Goal: Task Accomplishment & Management: Use online tool/utility

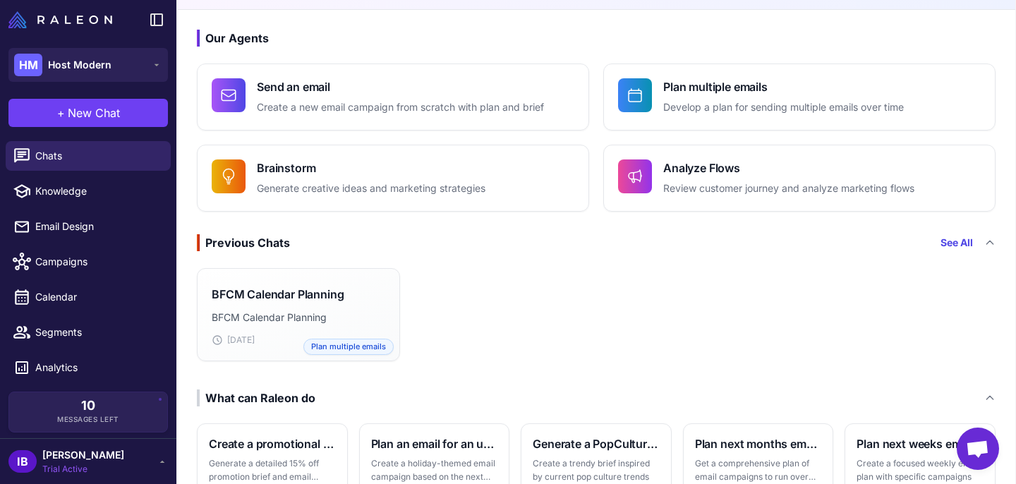
scroll to position [60, 0]
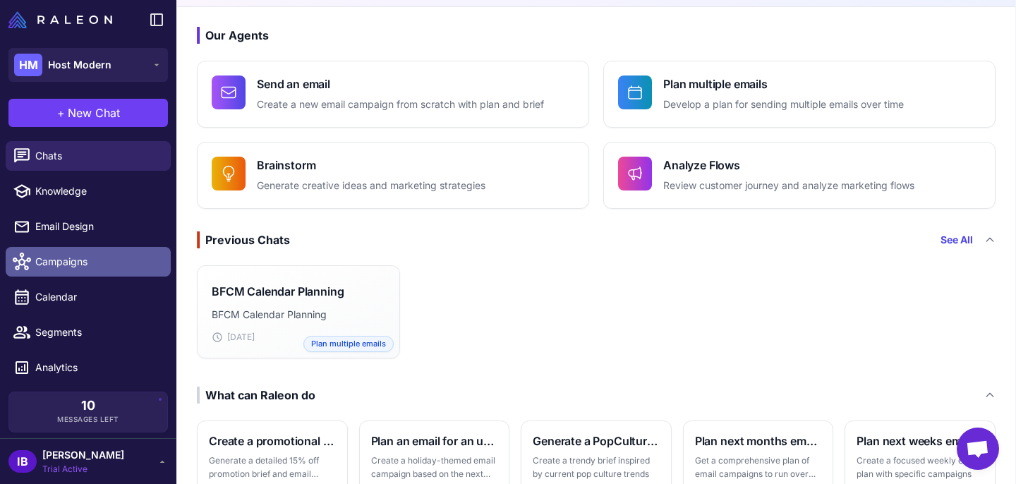
click at [66, 262] on span "Campaigns" at bounding box center [97, 262] width 124 height 16
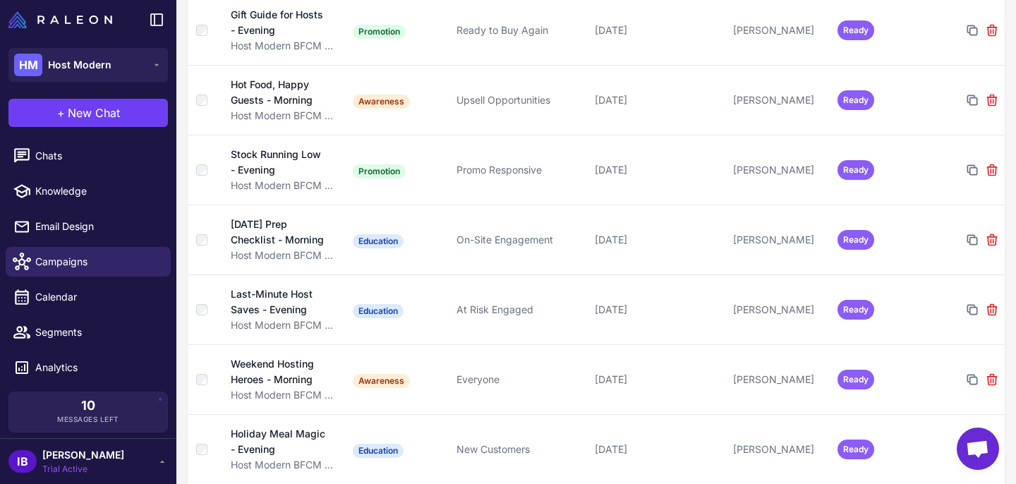
scroll to position [1119, 0]
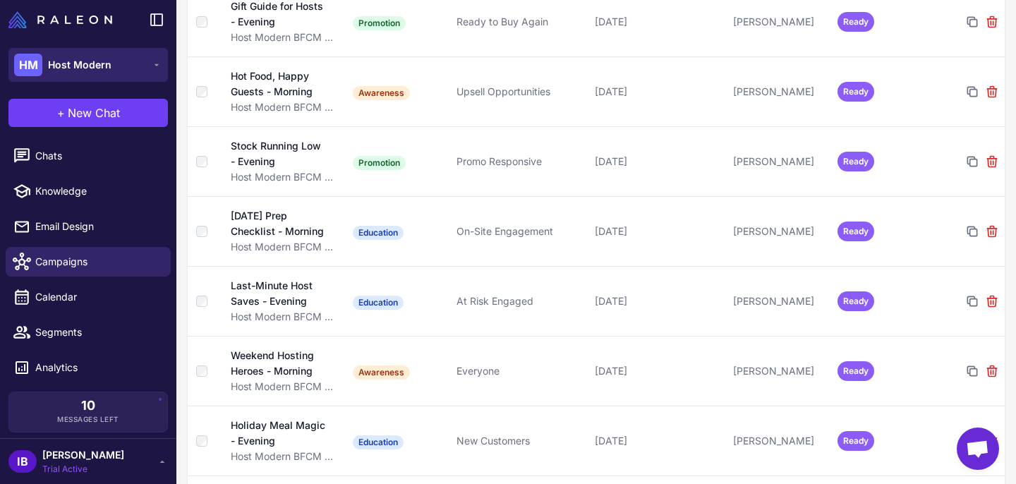
click at [76, 64] on span "Host Modern" at bounding box center [80, 65] width 64 height 16
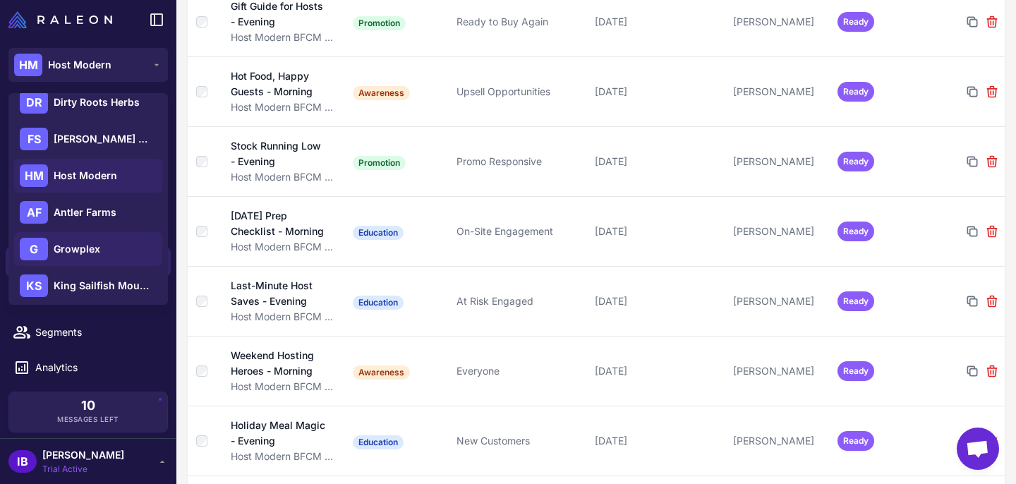
scroll to position [0, 0]
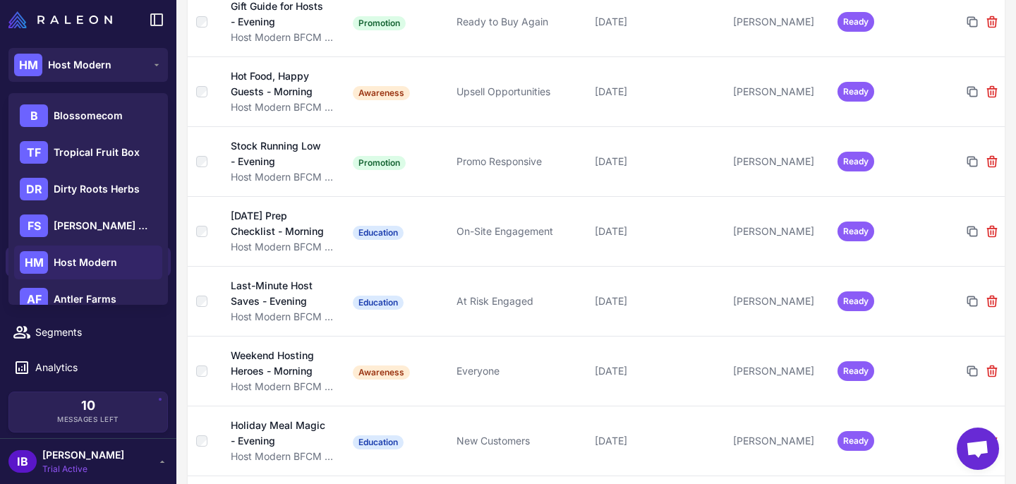
click at [181, 332] on div "Campaigns 41 Plans 1 Filters Update Status Delete Campaign Name Type Target Dat…" at bounding box center [596, 481] width 840 height 3007
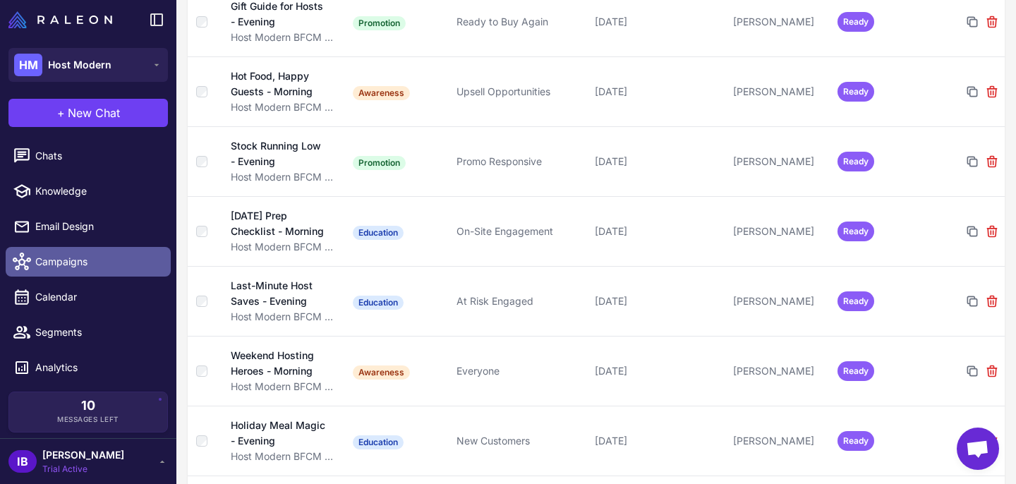
click at [66, 267] on span "Campaigns" at bounding box center [97, 262] width 124 height 16
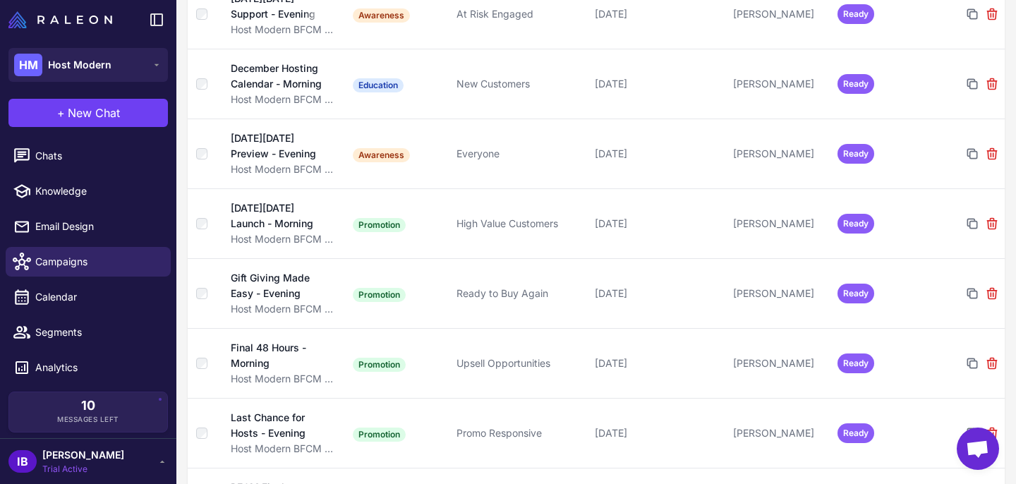
scroll to position [2635, 0]
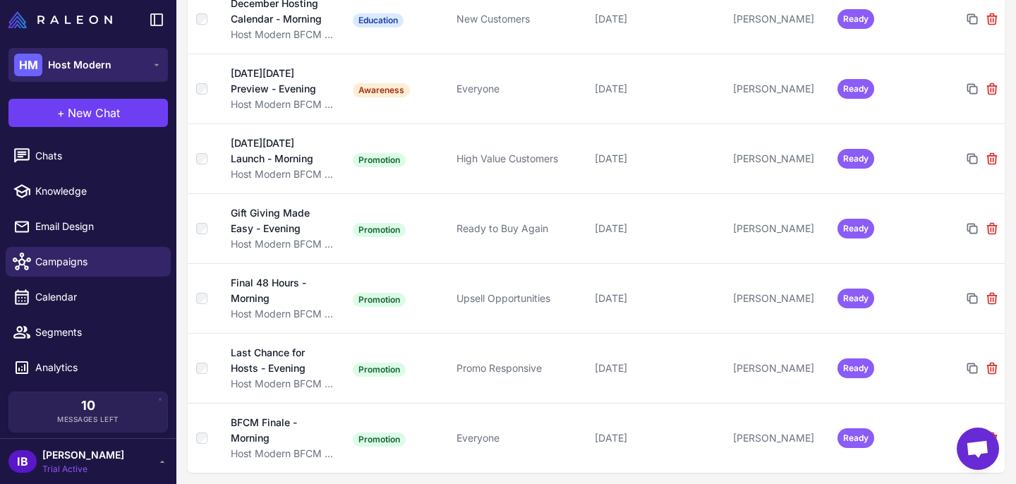
click at [90, 64] on span "Host Modern" at bounding box center [80, 65] width 64 height 16
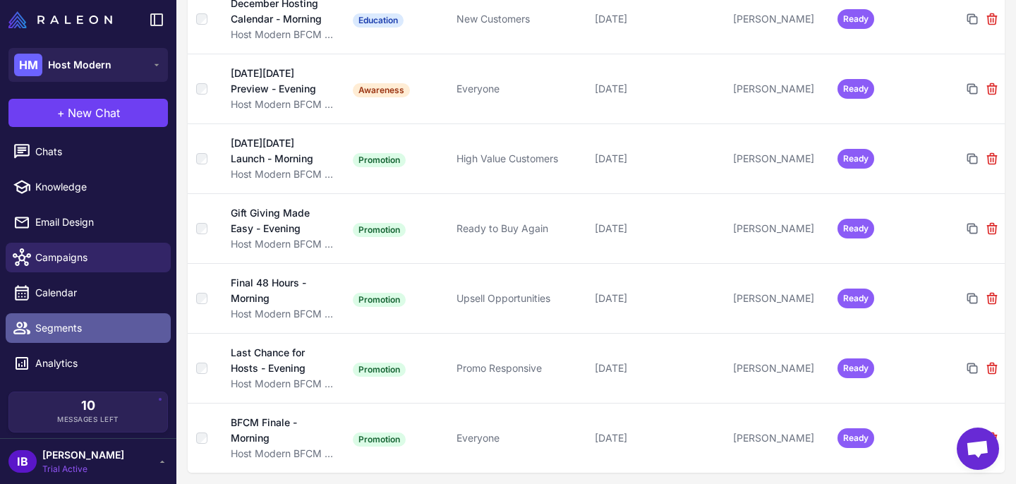
scroll to position [0, 0]
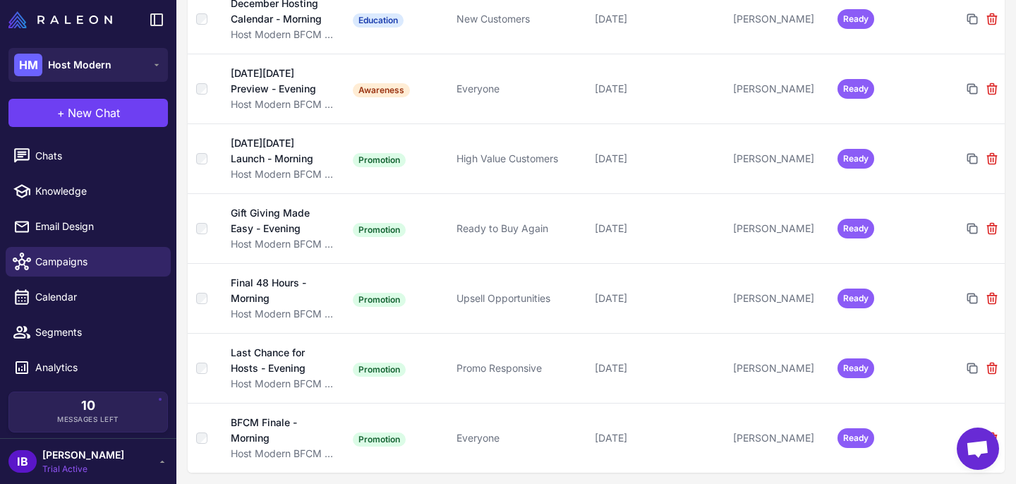
click at [97, 66] on span "Host Modern" at bounding box center [80, 65] width 64 height 16
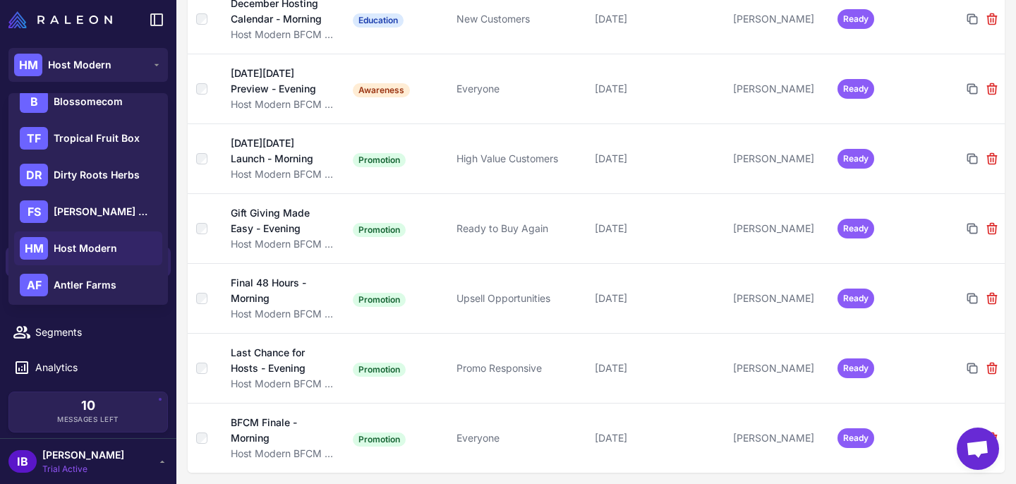
scroll to position [13, 0]
click at [74, 105] on span "Blossomecom" at bounding box center [88, 103] width 69 height 16
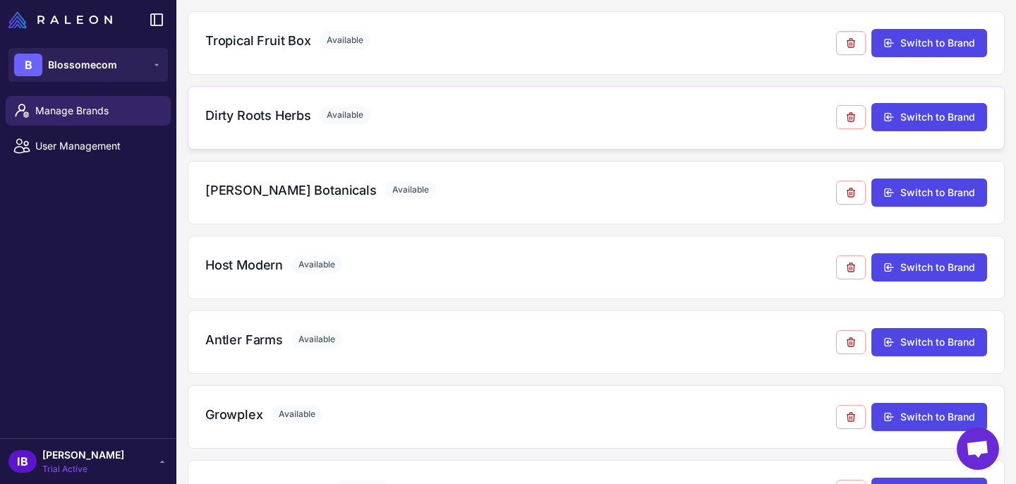
scroll to position [171, 0]
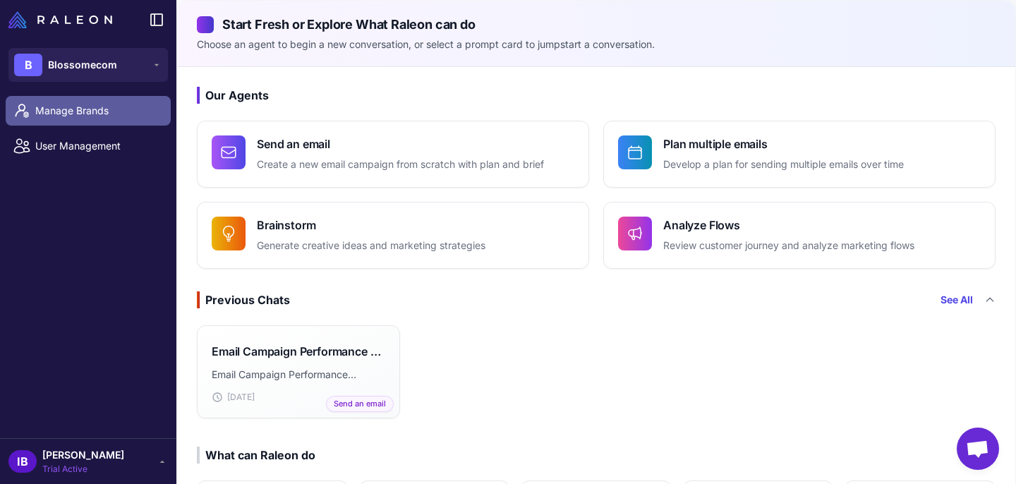
click at [64, 115] on span "Manage Brands" at bounding box center [97, 111] width 124 height 16
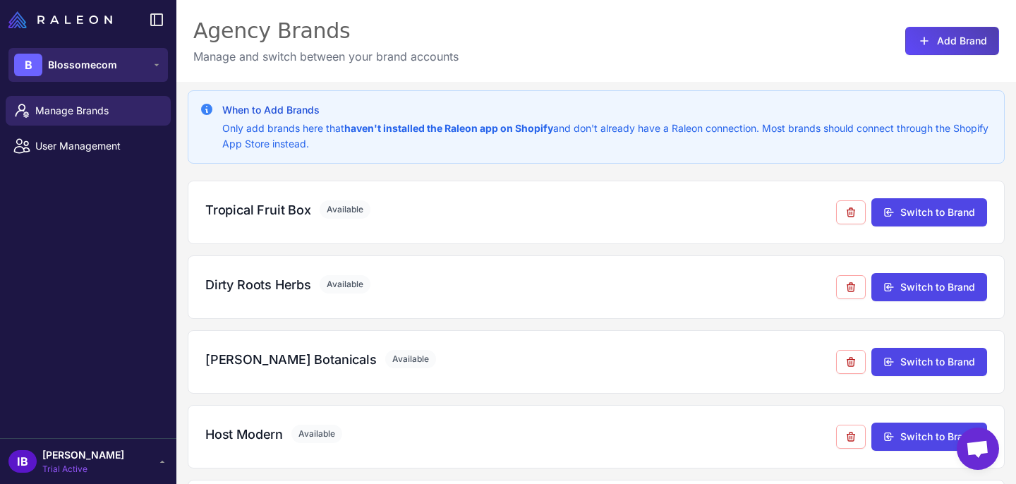
click at [76, 68] on span "Blossomecom" at bounding box center [82, 65] width 69 height 16
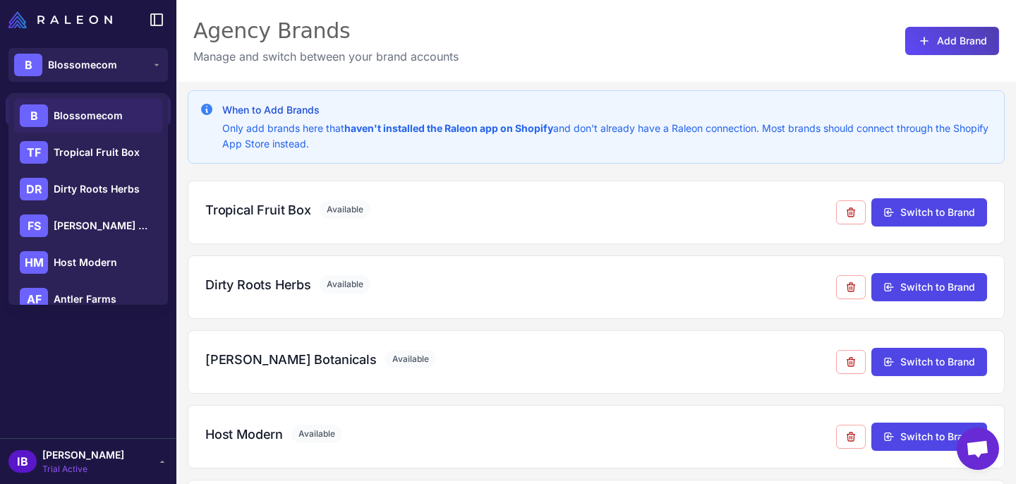
click at [86, 362] on div "Manage Brands User Management" at bounding box center [88, 264] width 176 height 348
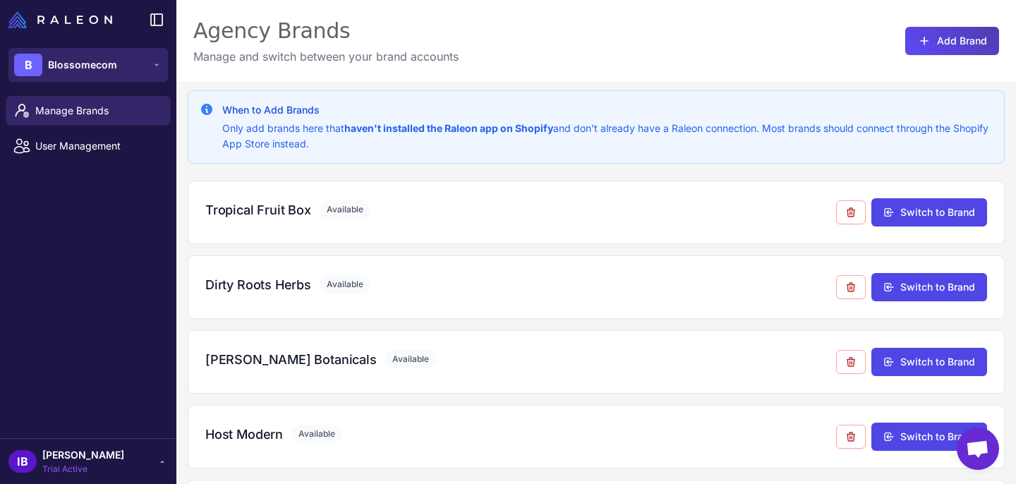
click at [114, 73] on div "B Blossomecom" at bounding box center [65, 65] width 103 height 23
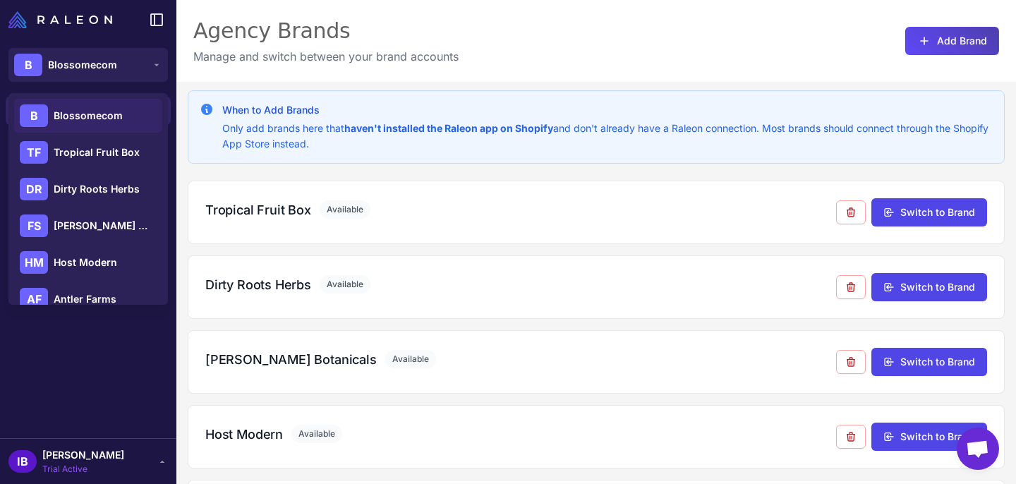
click at [73, 361] on div "Manage Brands User Management" at bounding box center [88, 264] width 176 height 348
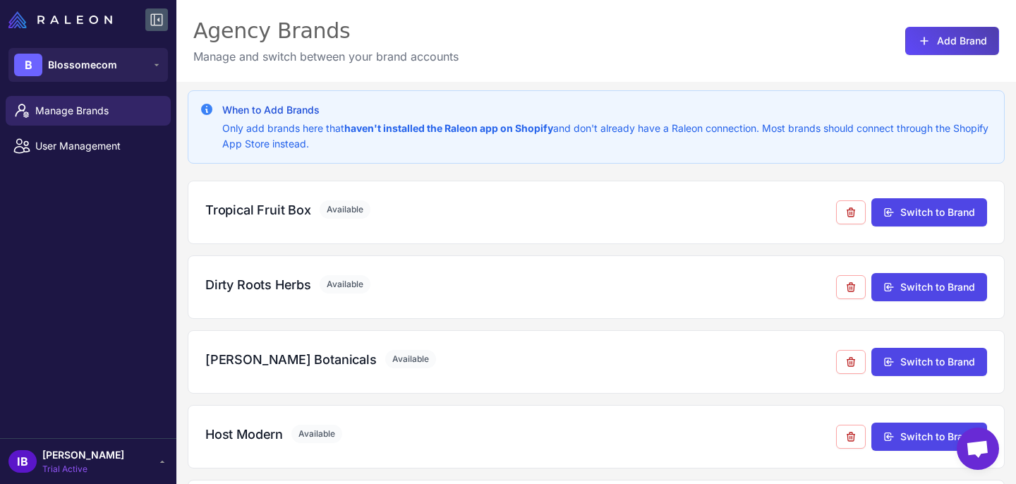
click at [153, 25] on icon at bounding box center [157, 20] width 12 height 12
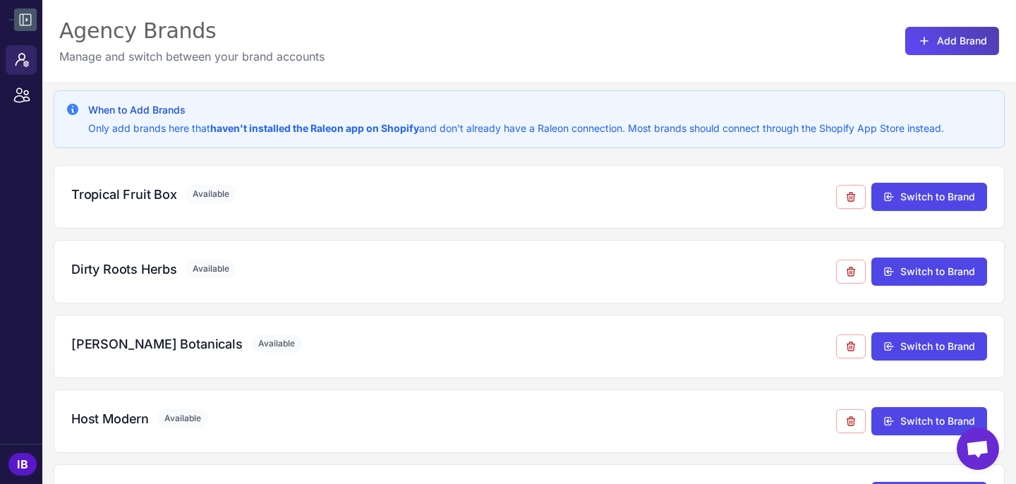
click at [26, 23] on icon at bounding box center [25, 19] width 17 height 17
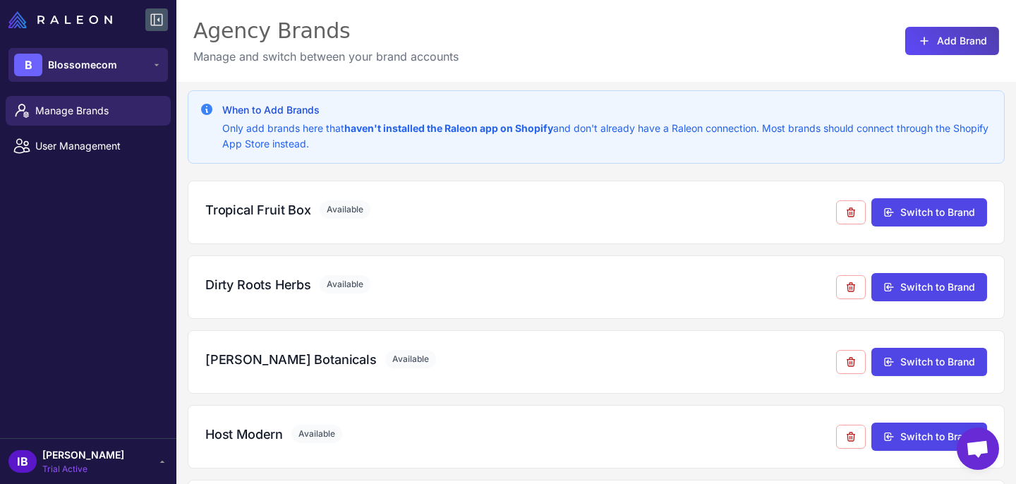
click at [75, 66] on span "Blossomecom" at bounding box center [82, 65] width 69 height 16
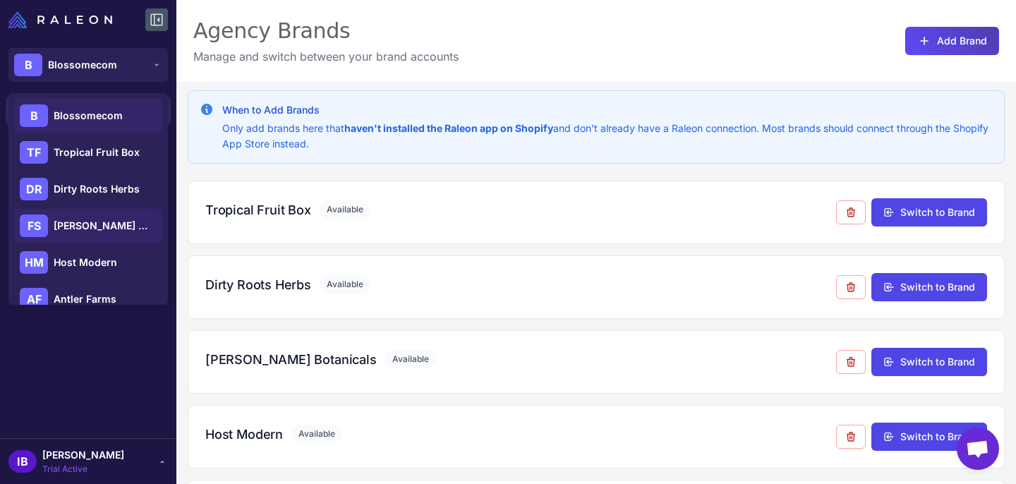
click at [111, 224] on span "[PERSON_NAME] Botanicals" at bounding box center [103, 226] width 99 height 16
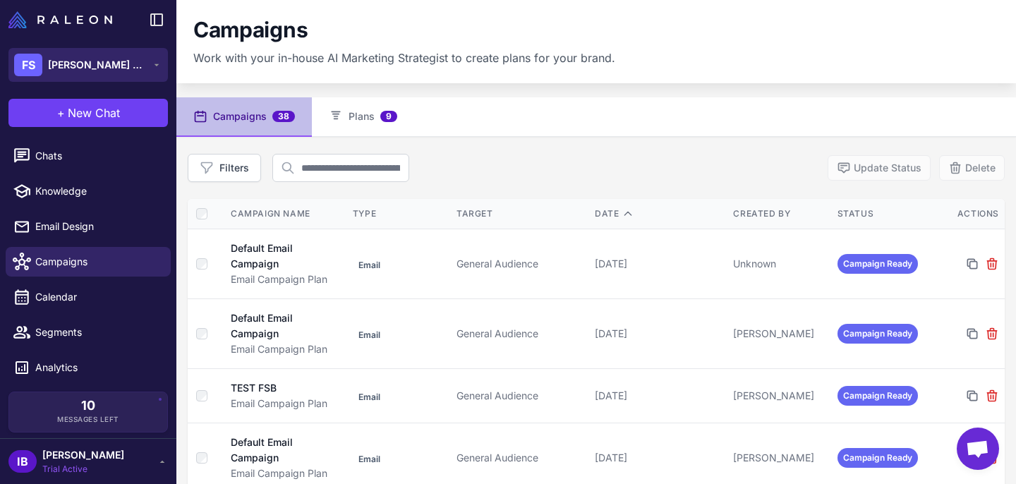
click at [92, 64] on span "[PERSON_NAME] Botanicals" at bounding box center [97, 65] width 99 height 16
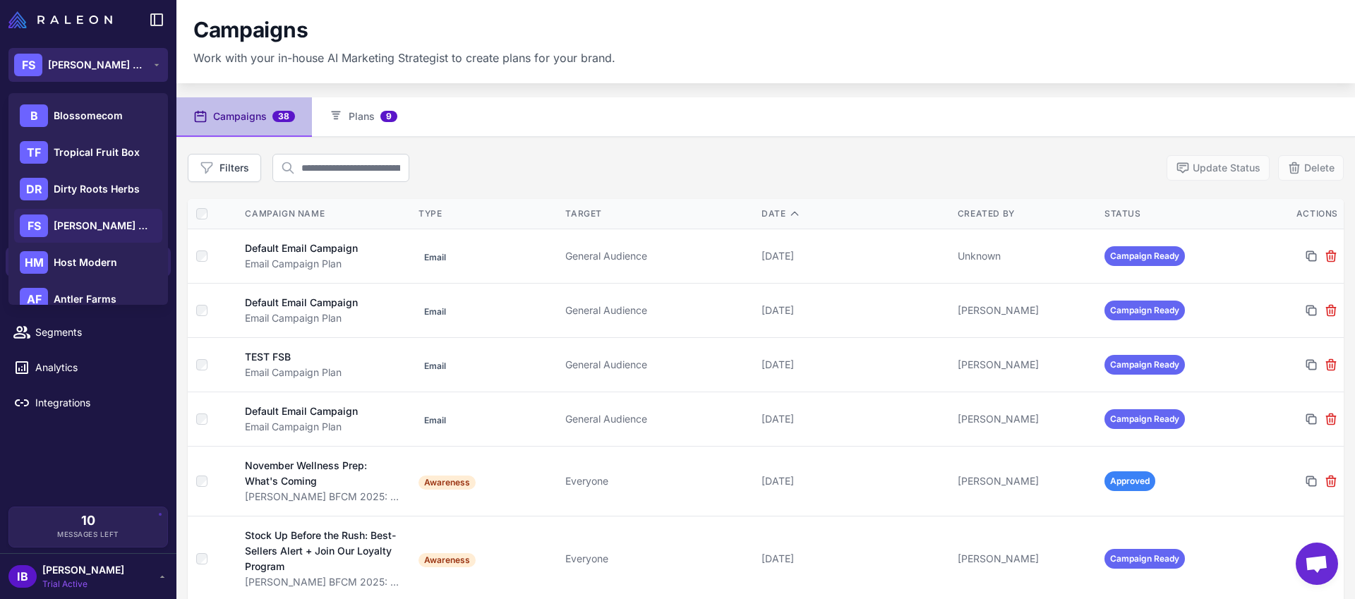
click at [78, 60] on span "[PERSON_NAME] Botanicals" at bounding box center [97, 65] width 99 height 16
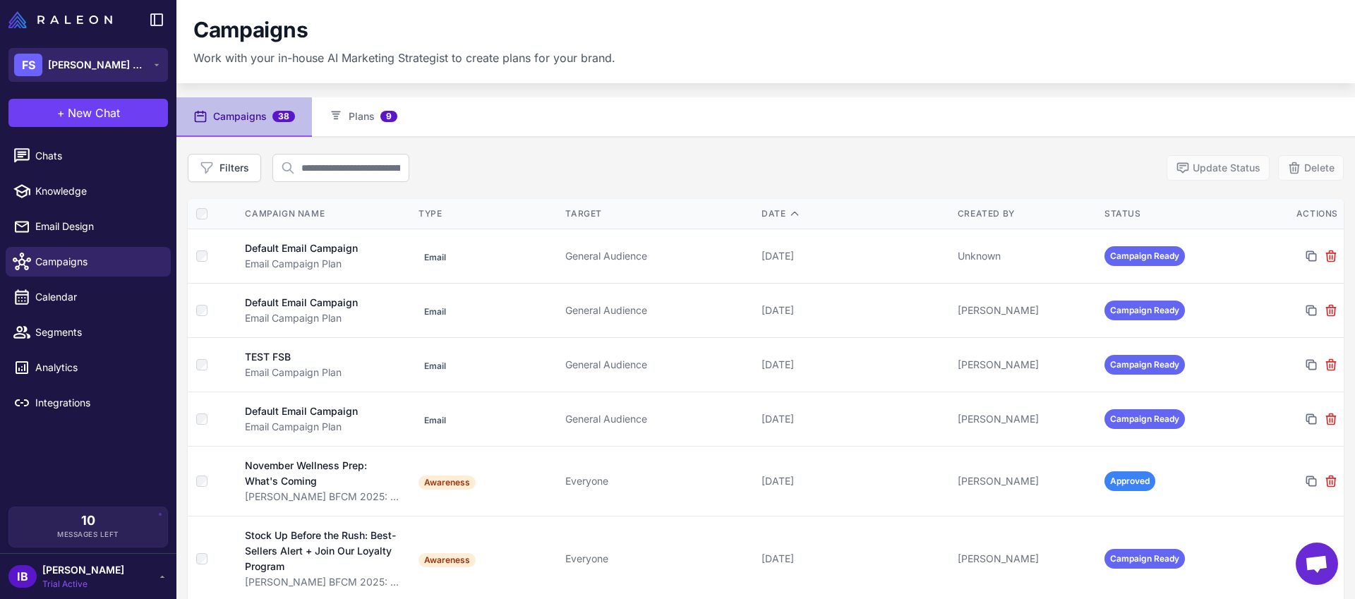
click at [78, 60] on span "[PERSON_NAME] Botanicals" at bounding box center [97, 65] width 99 height 16
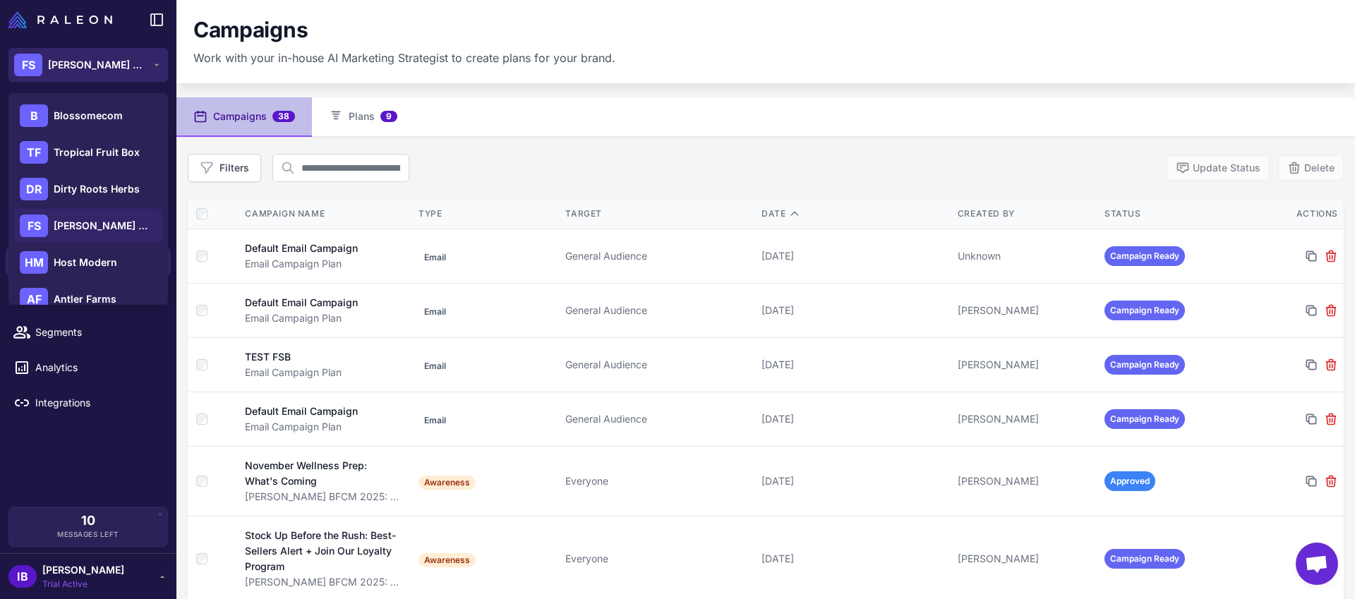
click at [78, 60] on span "[PERSON_NAME] Botanicals" at bounding box center [97, 65] width 99 height 16
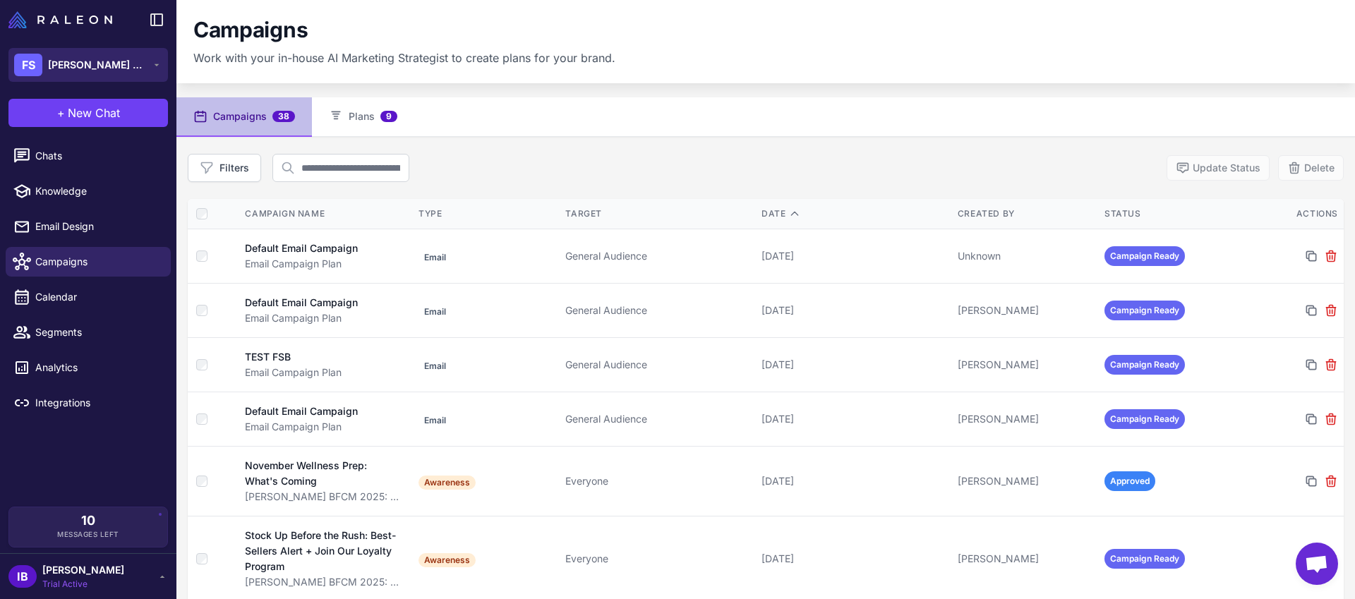
click at [64, 64] on span "[PERSON_NAME] Botanicals" at bounding box center [97, 65] width 99 height 16
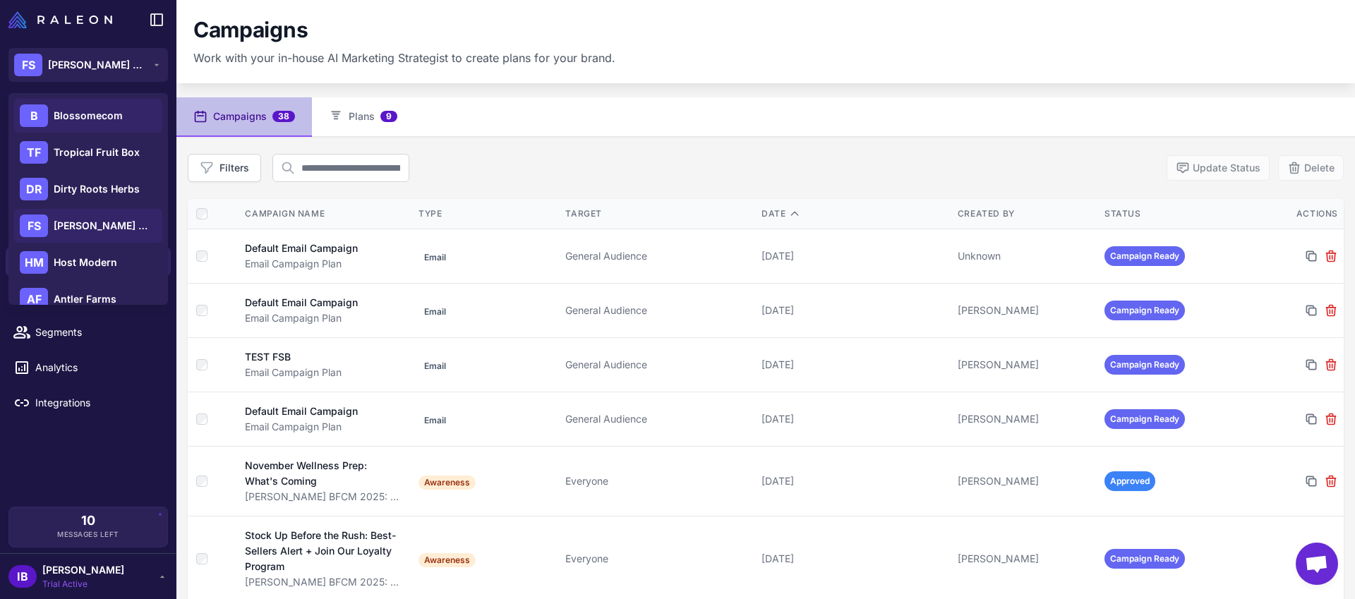
click at [87, 113] on span "Blossomecom" at bounding box center [88, 116] width 69 height 16
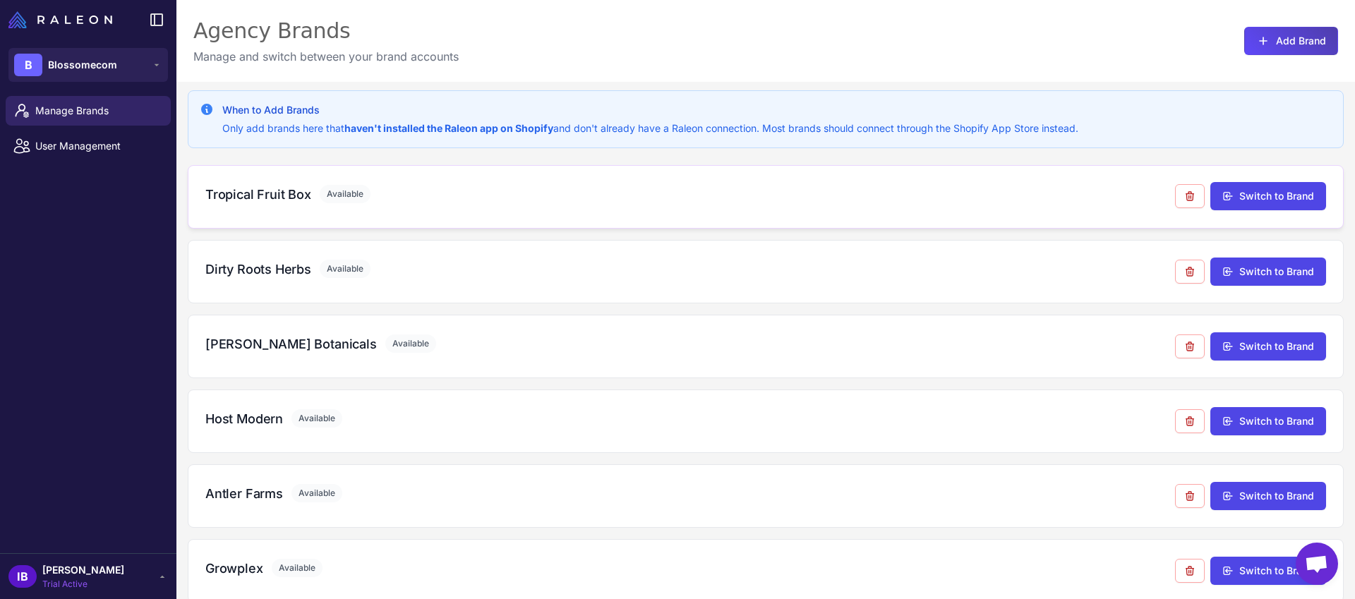
click at [490, 195] on div "Tropical Fruit Box Available" at bounding box center [690, 194] width 970 height 19
click at [84, 63] on span "Blossomecom" at bounding box center [82, 65] width 69 height 16
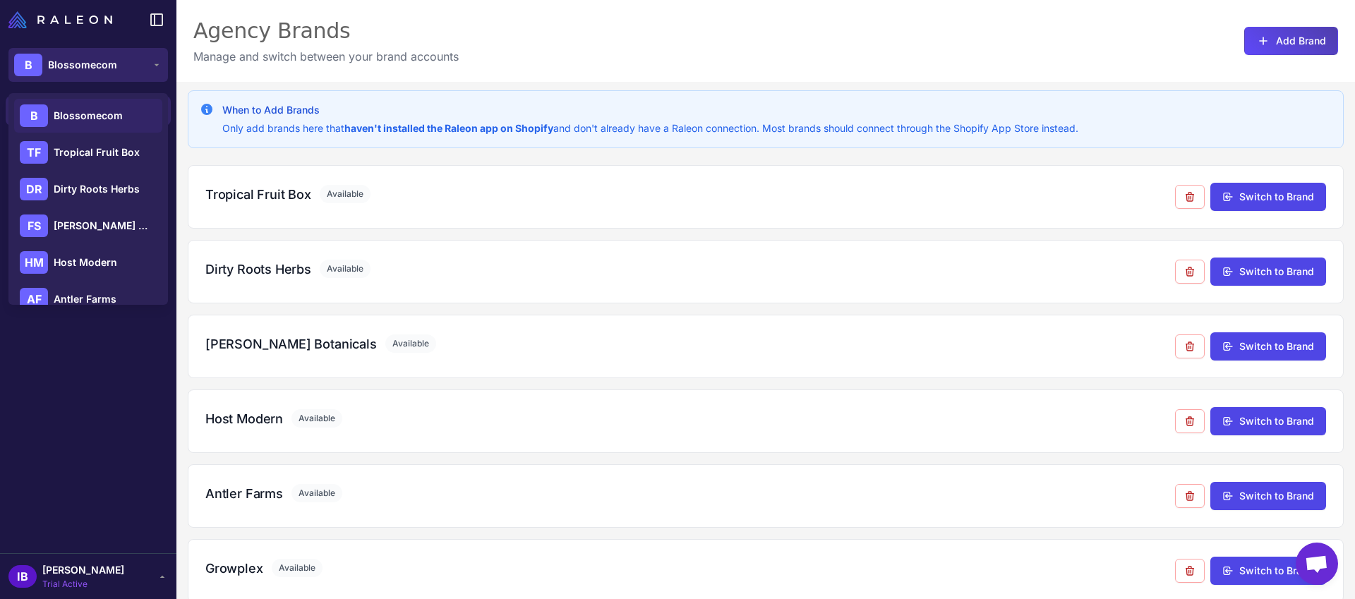
click at [71, 64] on span "Blossomecom" at bounding box center [82, 65] width 69 height 16
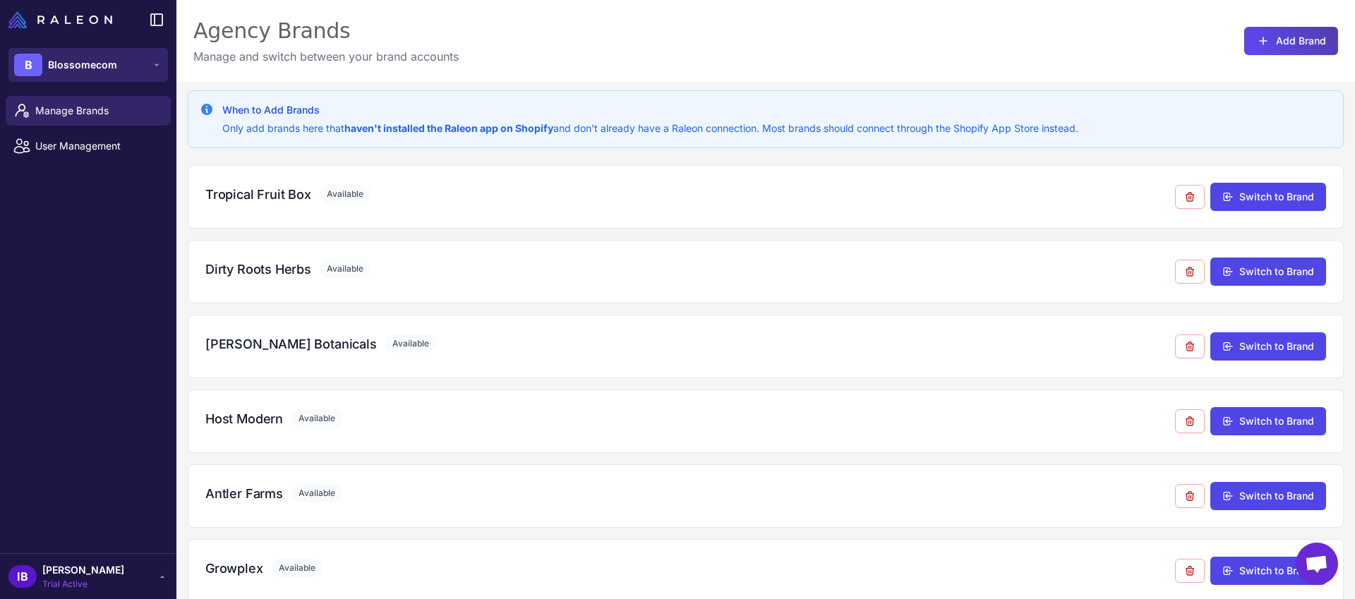
click at [71, 64] on span "Blossomecom" at bounding box center [82, 65] width 69 height 16
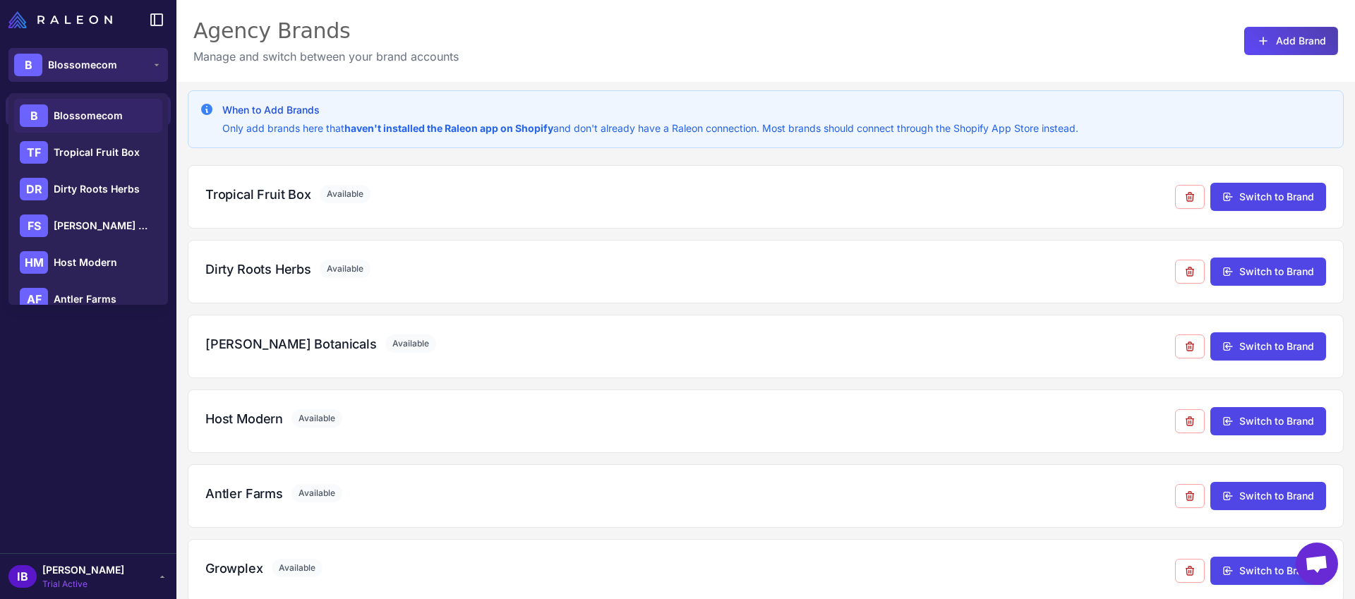
click at [71, 64] on span "Blossomecom" at bounding box center [82, 65] width 69 height 16
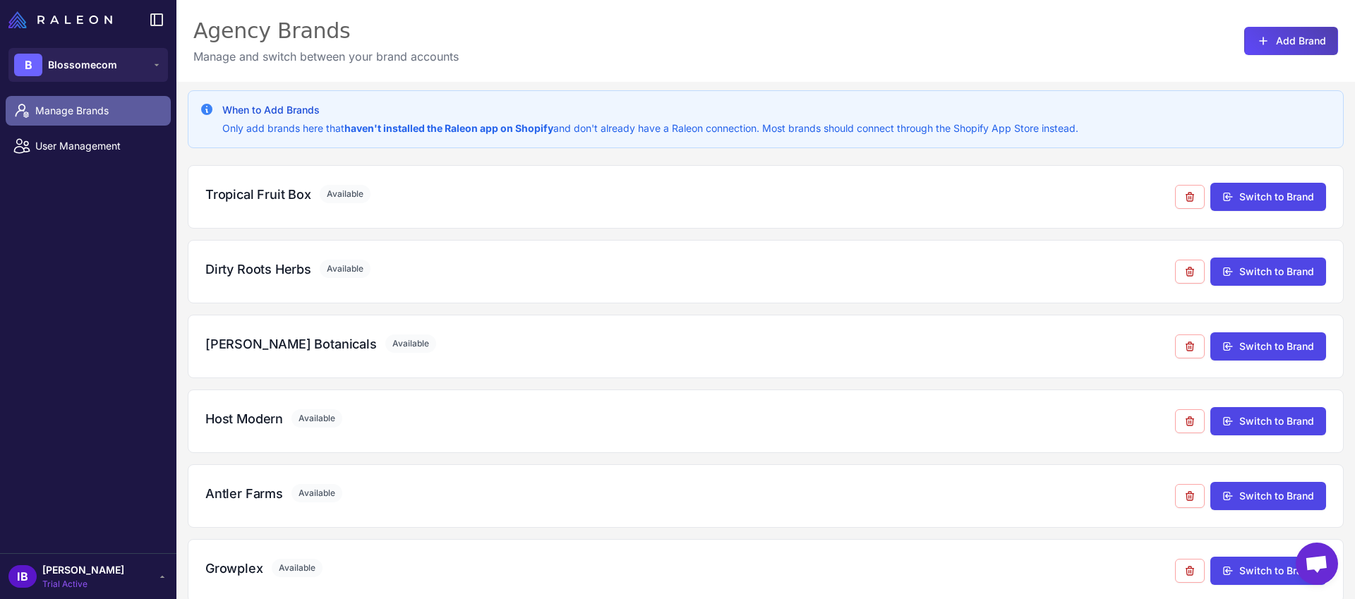
click at [71, 114] on span "Manage Brands" at bounding box center [97, 111] width 124 height 16
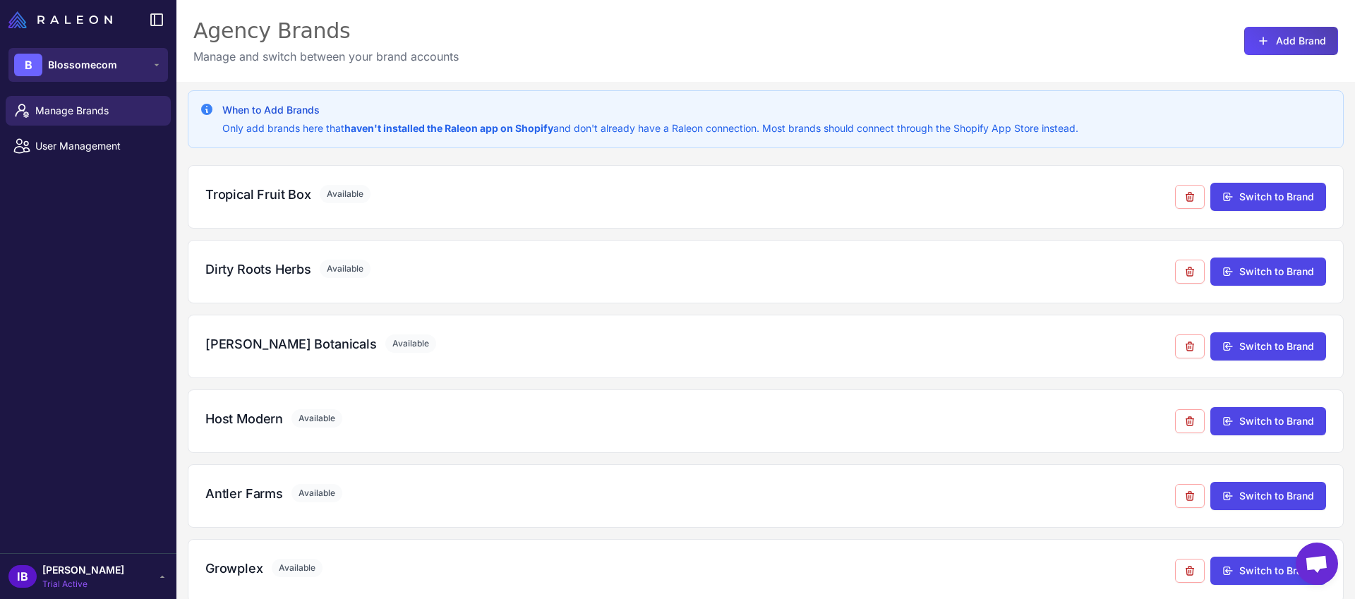
click at [75, 63] on span "Blossomecom" at bounding box center [82, 65] width 69 height 16
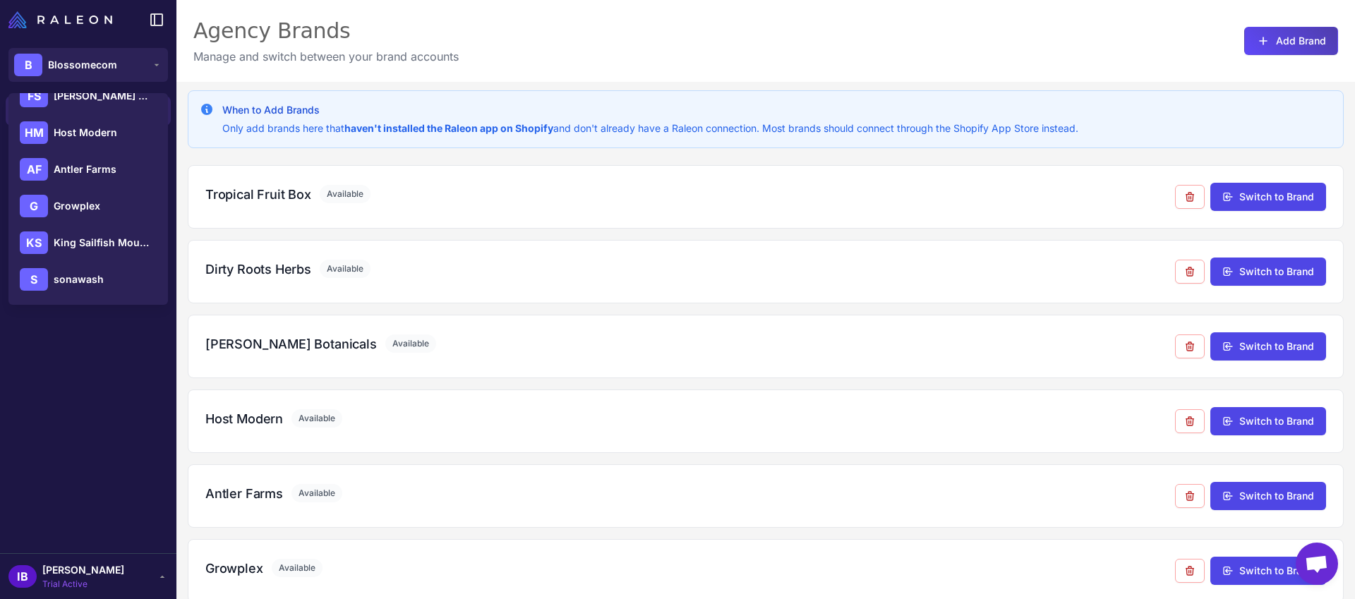
click at [647, 31] on div "Agency Brands Manage and switch between your brand accounts Add Brand" at bounding box center [765, 41] width 1178 height 82
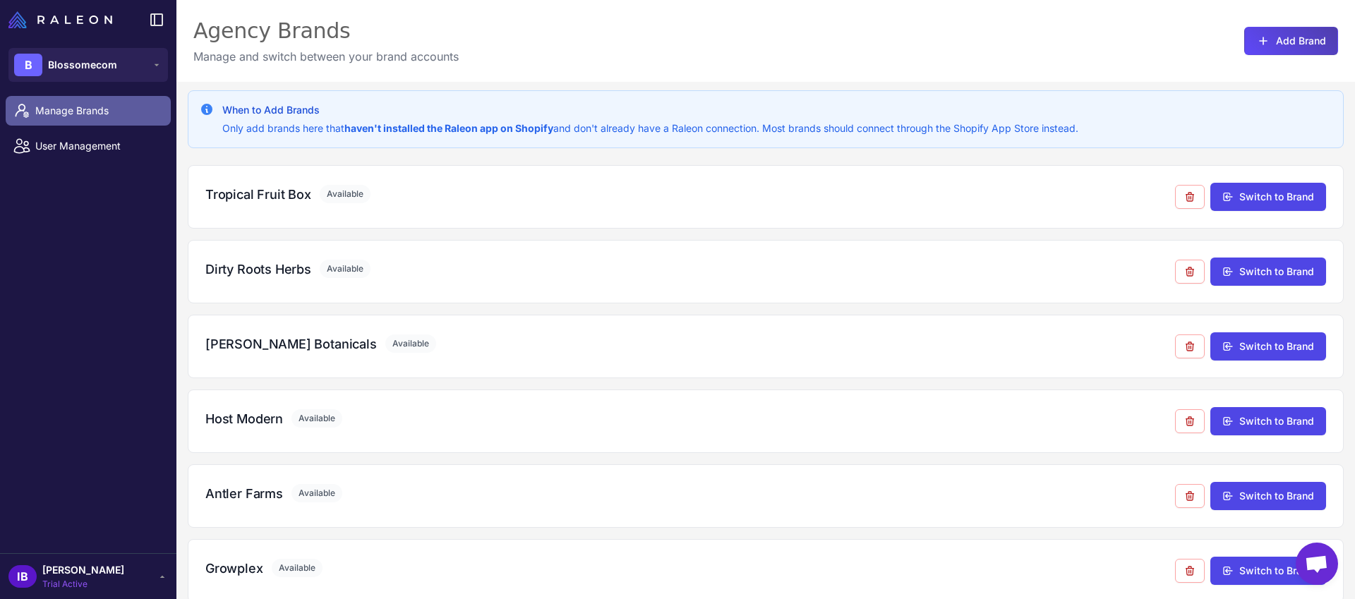
click at [108, 115] on span "Manage Brands" at bounding box center [97, 111] width 124 height 16
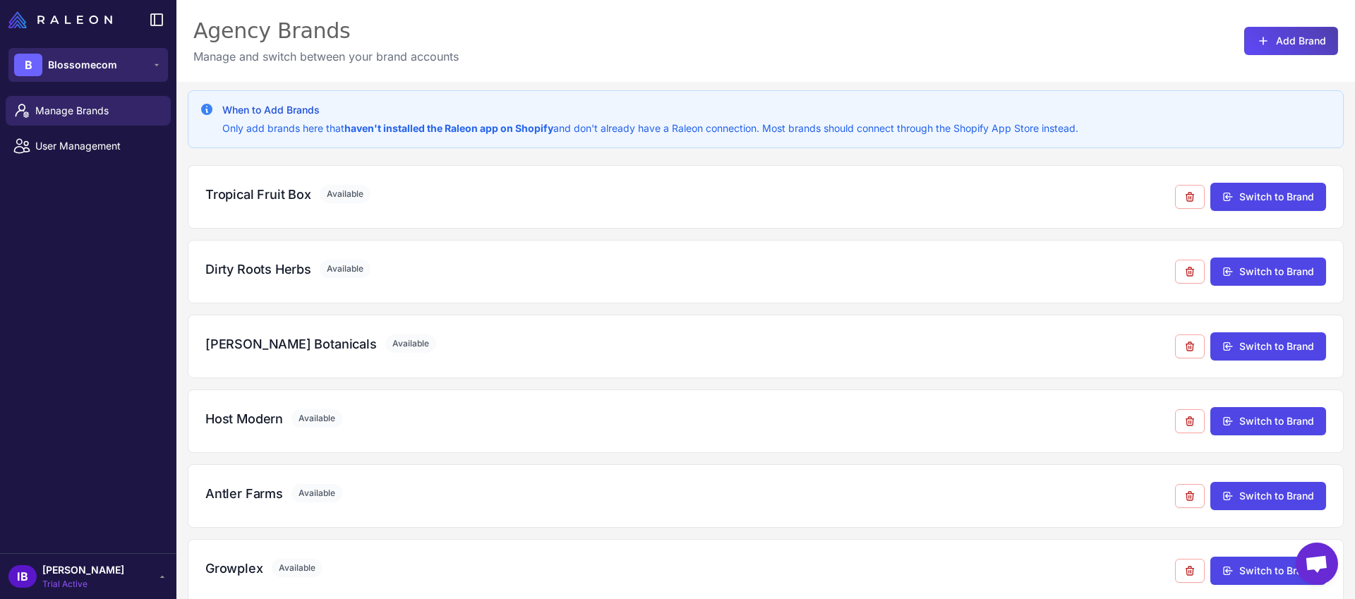
click at [60, 68] on span "Blossomecom" at bounding box center [82, 65] width 69 height 16
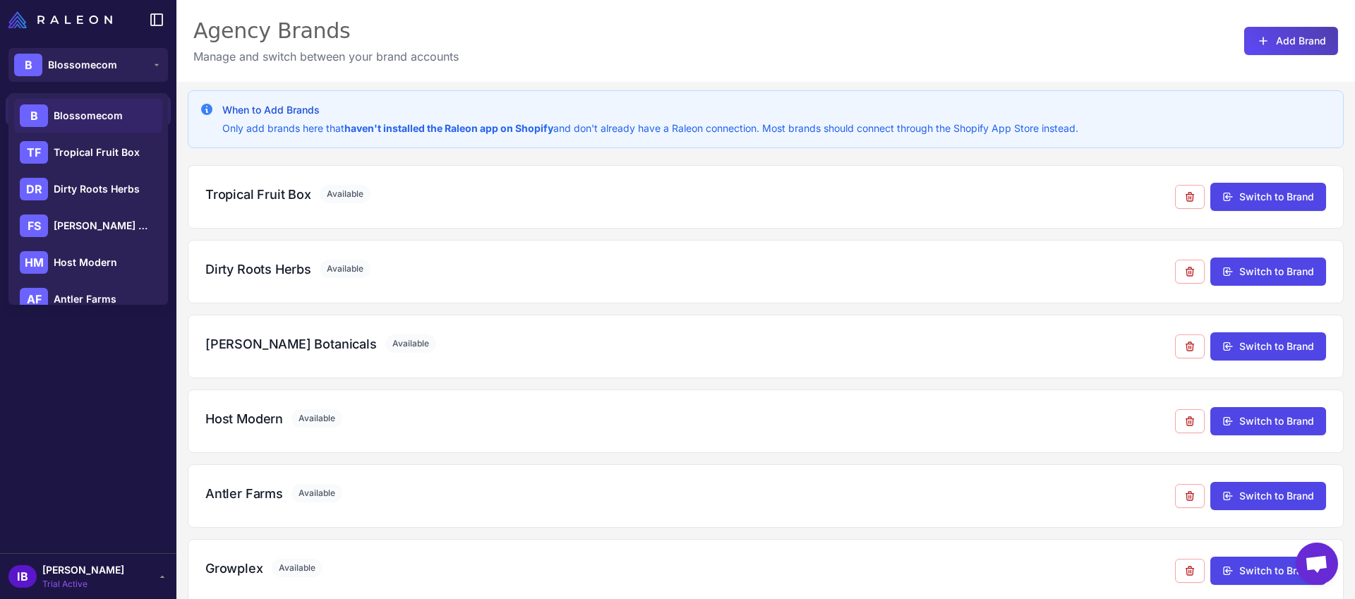
click at [584, 39] on div "Agency Brands Manage and switch between your brand accounts Add Brand" at bounding box center [765, 41] width 1178 height 82
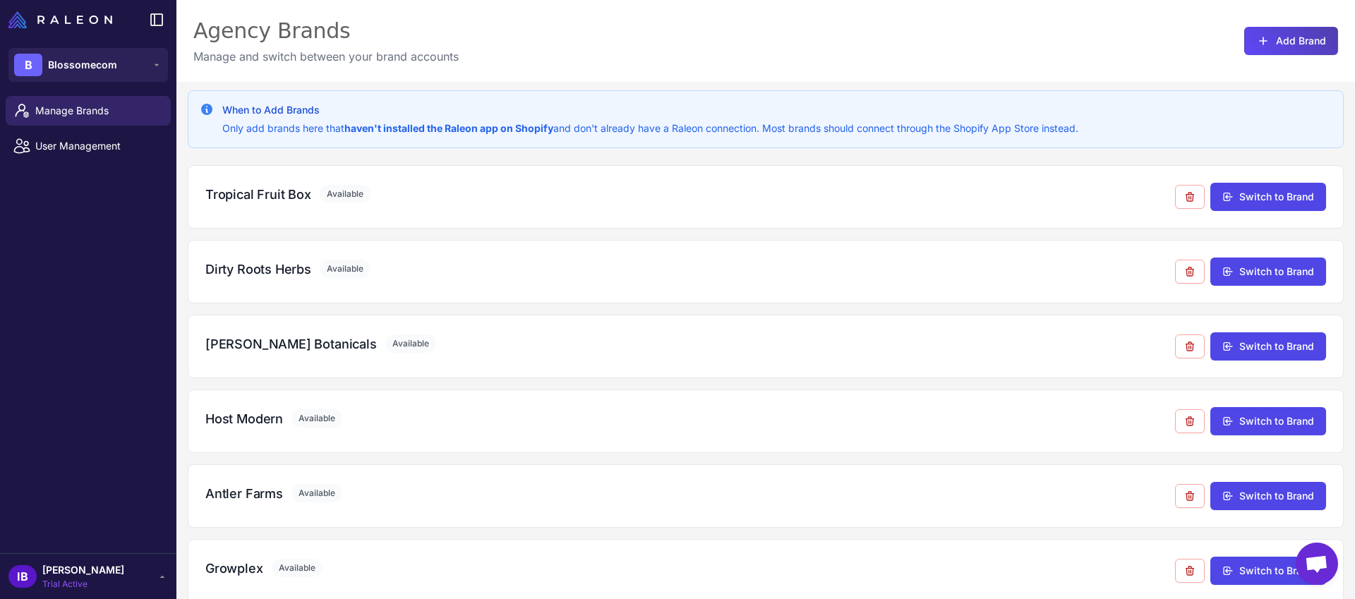
click at [528, 40] on div "Agency Brands Manage and switch between your brand accounts Add Brand" at bounding box center [765, 41] width 1178 height 82
click at [80, 70] on span "Blossomecom" at bounding box center [82, 65] width 69 height 16
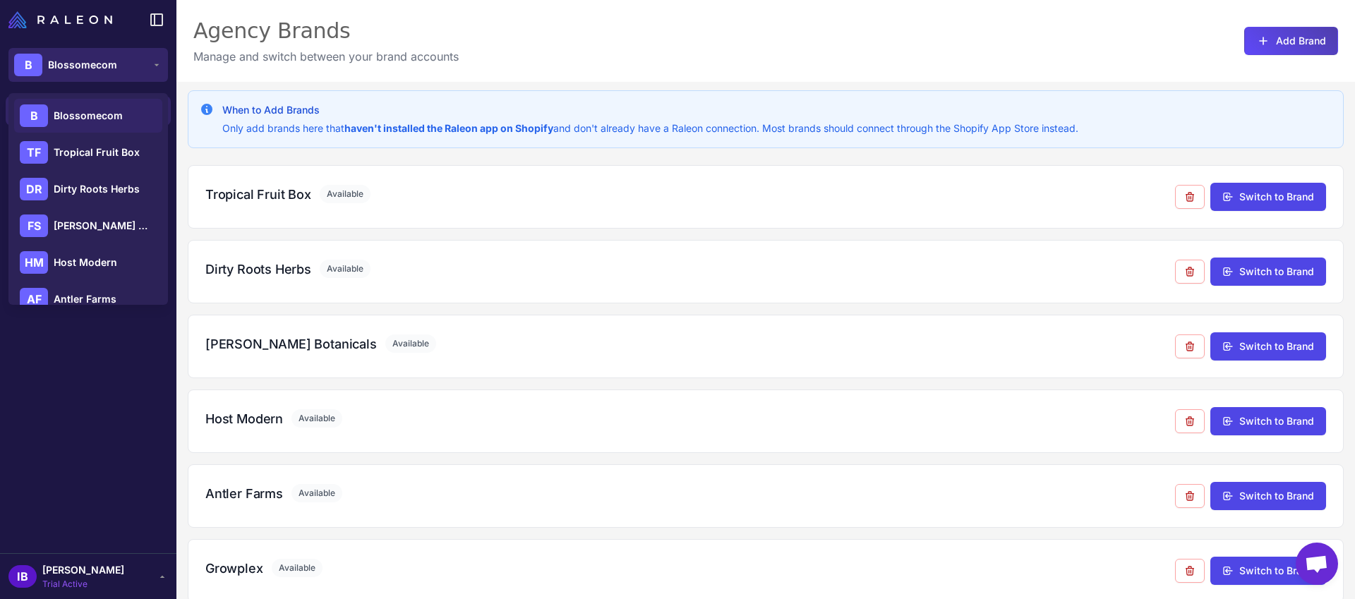
click at [80, 70] on span "Blossomecom" at bounding box center [82, 65] width 69 height 16
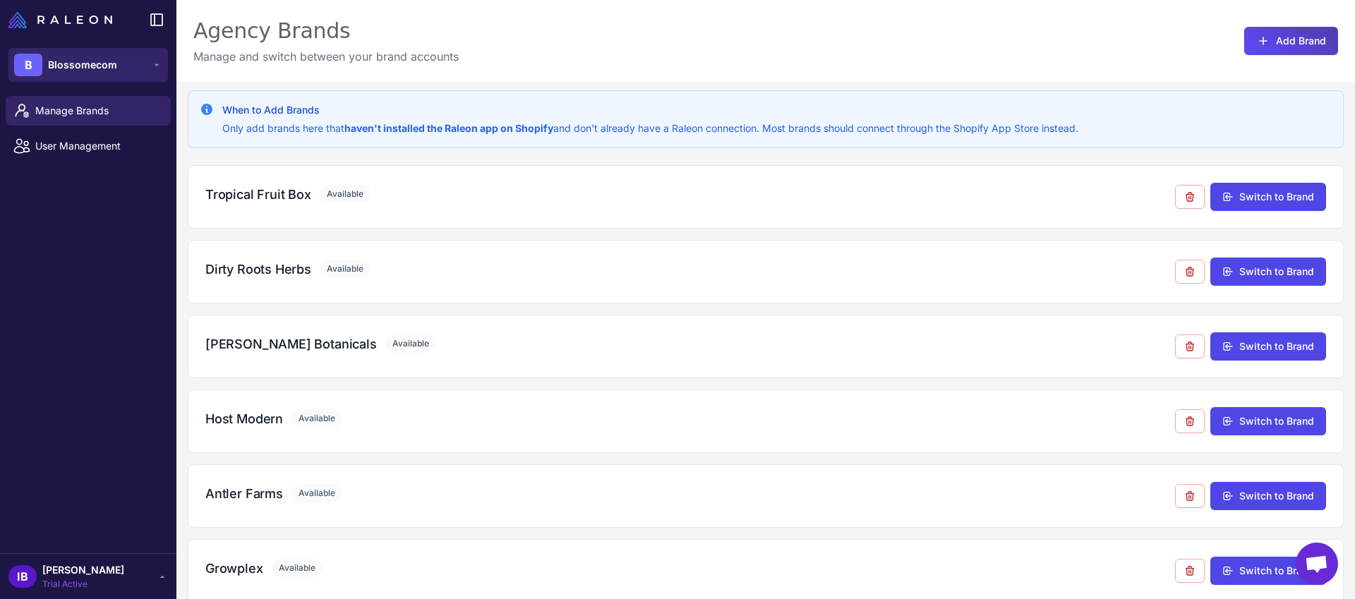
click at [82, 64] on span "Blossomecom" at bounding box center [82, 65] width 69 height 16
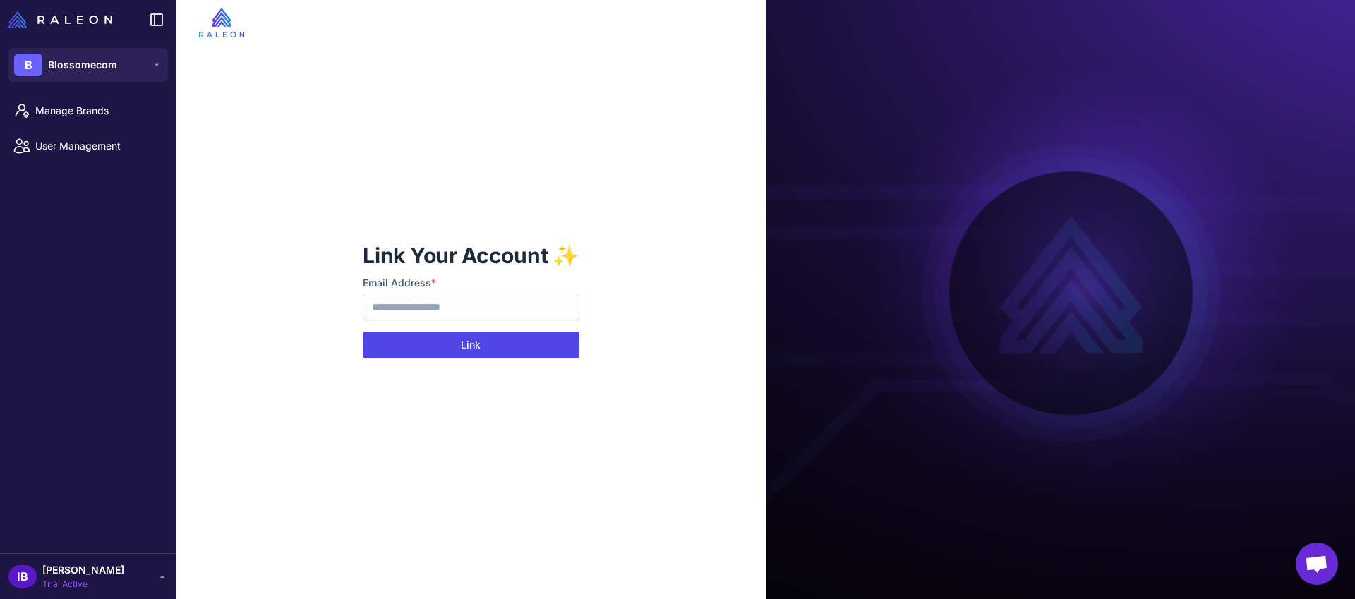
click at [458, 349] on button "Link" at bounding box center [471, 345] width 216 height 27
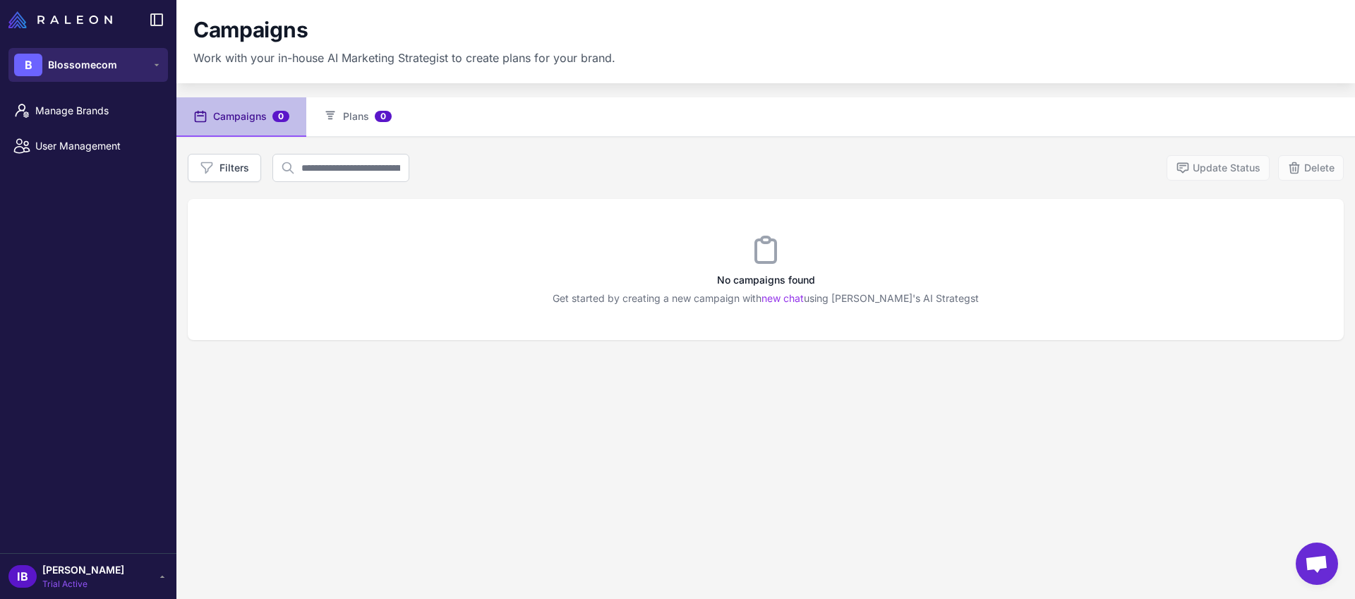
click at [95, 75] on div "B Blossomecom" at bounding box center [65, 65] width 103 height 23
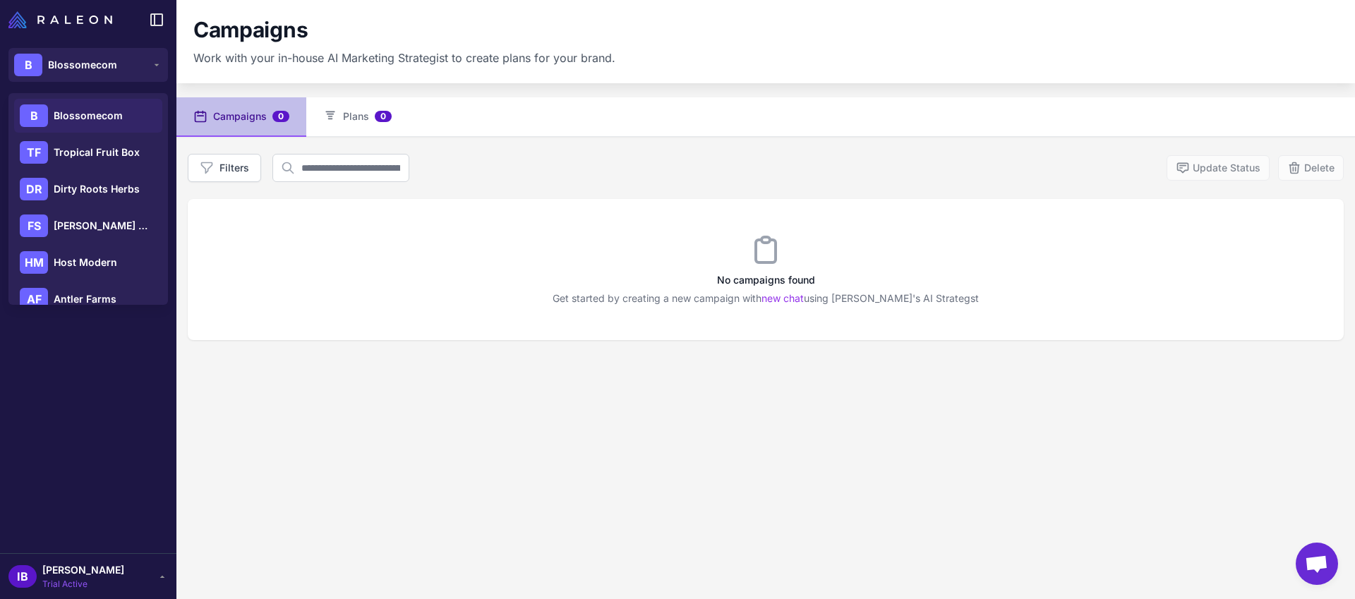
click at [509, 397] on div "Campaigns 0 Plans 0 Filters Update Status Delete No campaigns found Get started…" at bounding box center [765, 396] width 1178 height 599
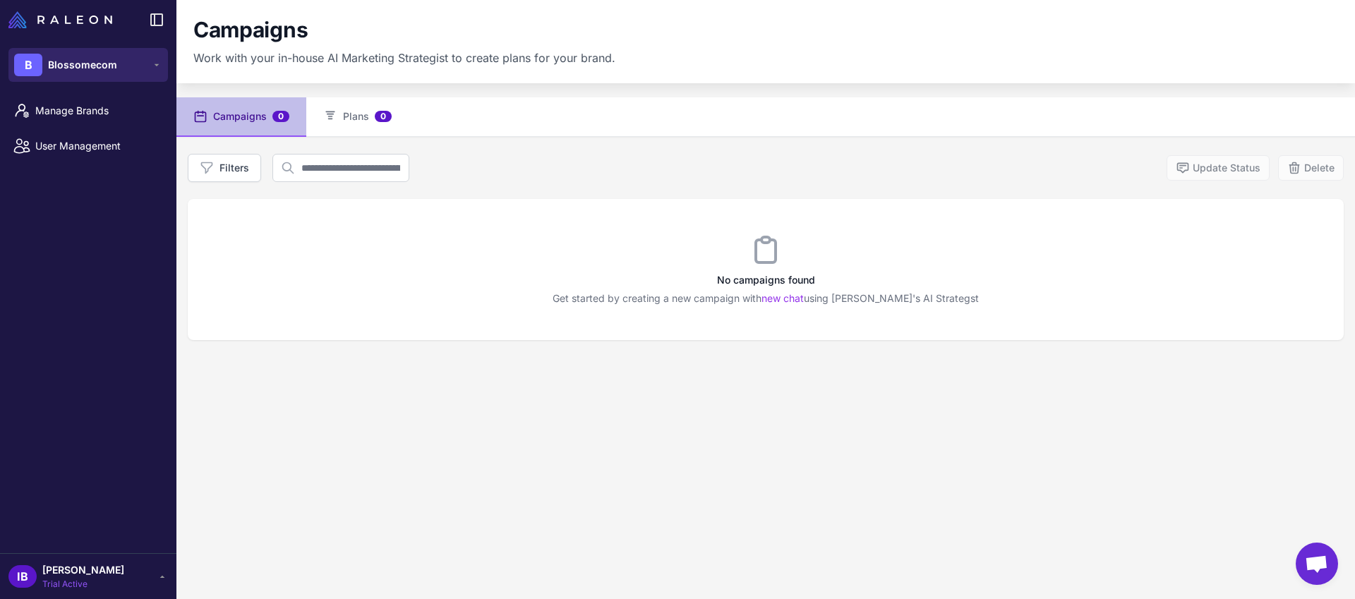
click at [104, 70] on span "Blossomecom" at bounding box center [82, 65] width 69 height 16
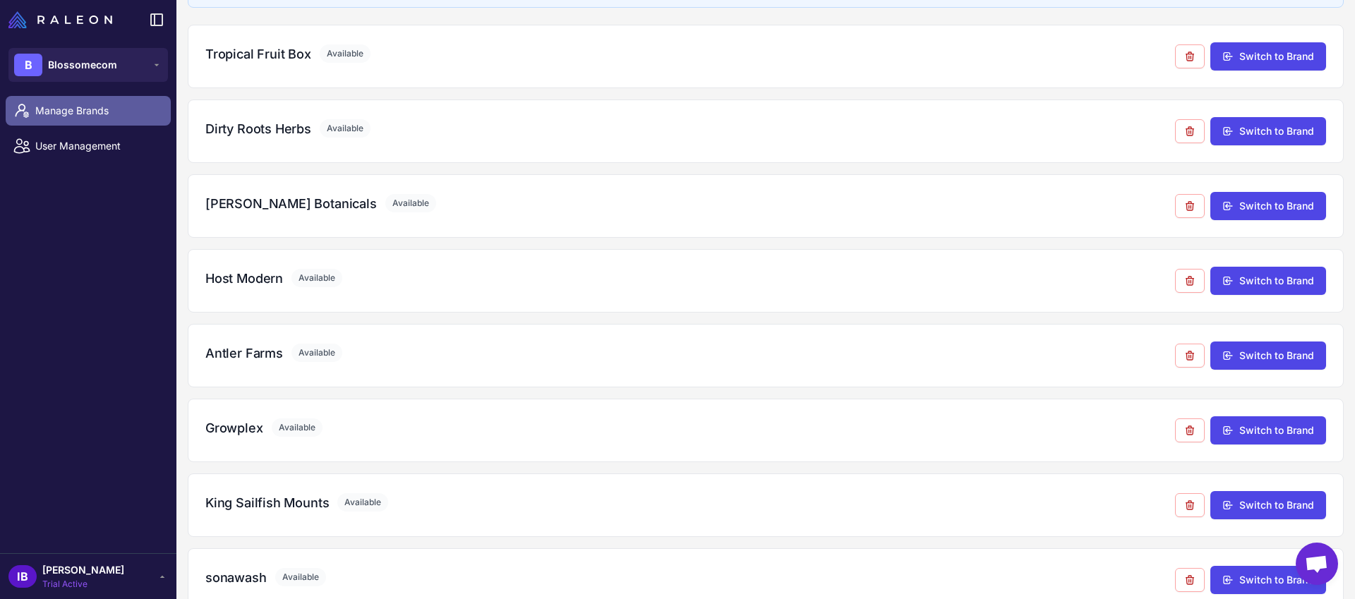
scroll to position [133, 0]
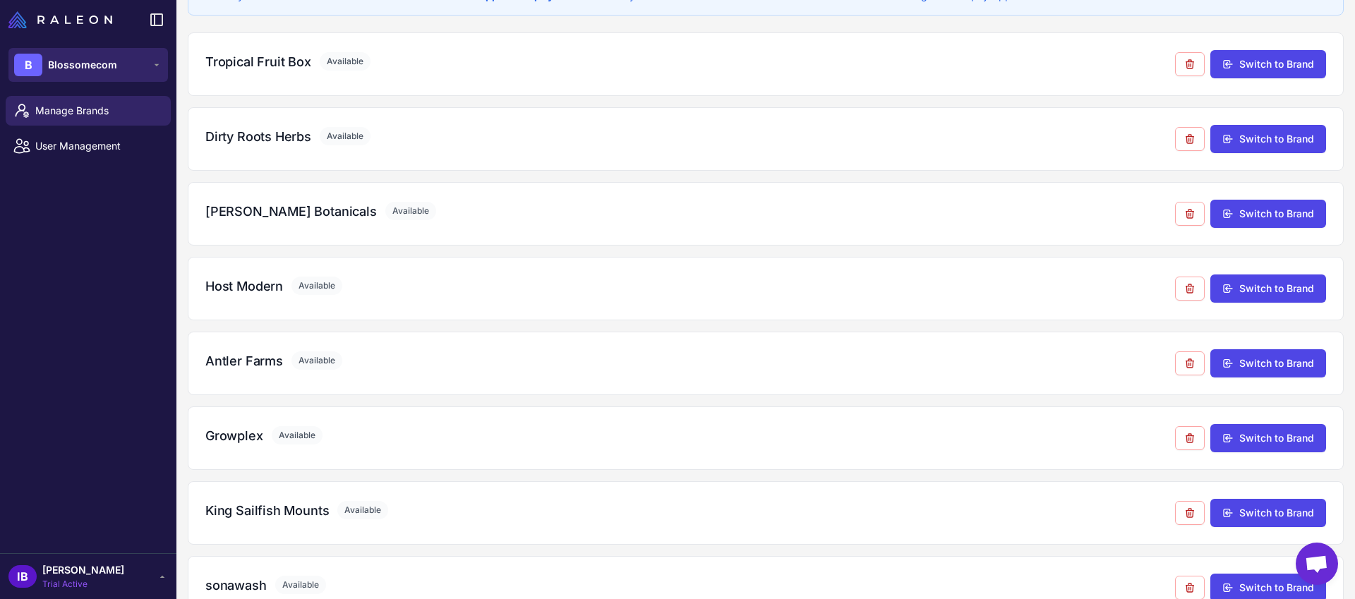
click at [107, 64] on span "Blossomecom" at bounding box center [82, 65] width 69 height 16
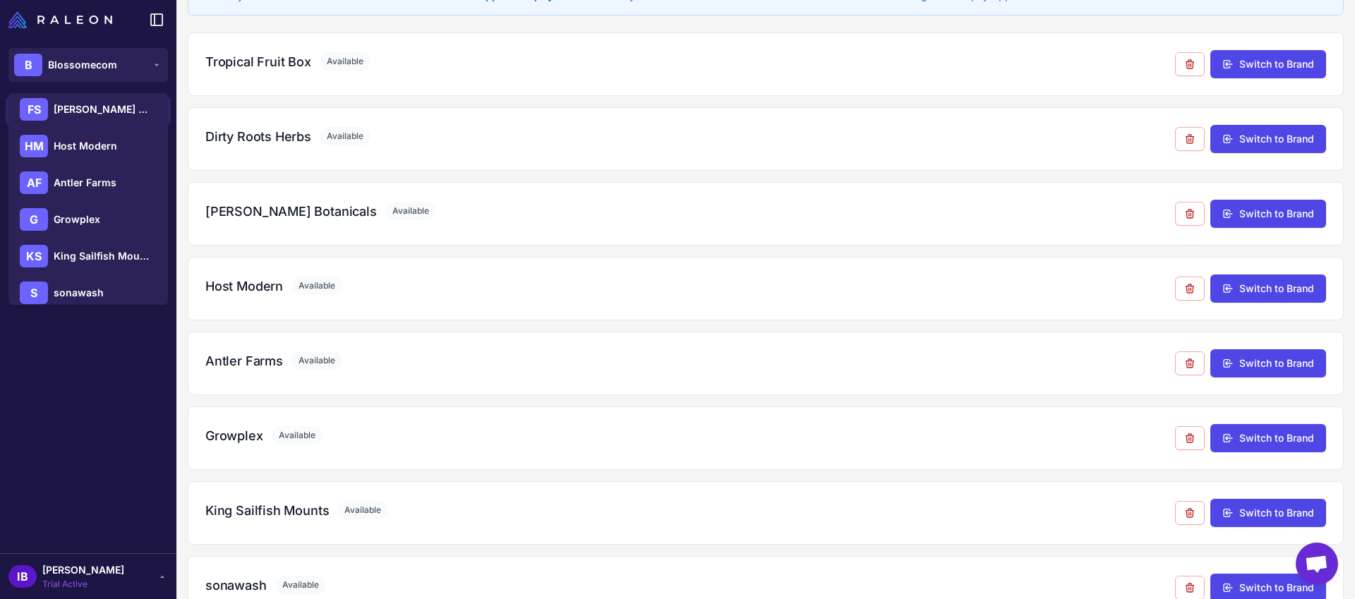
scroll to position [167, 0]
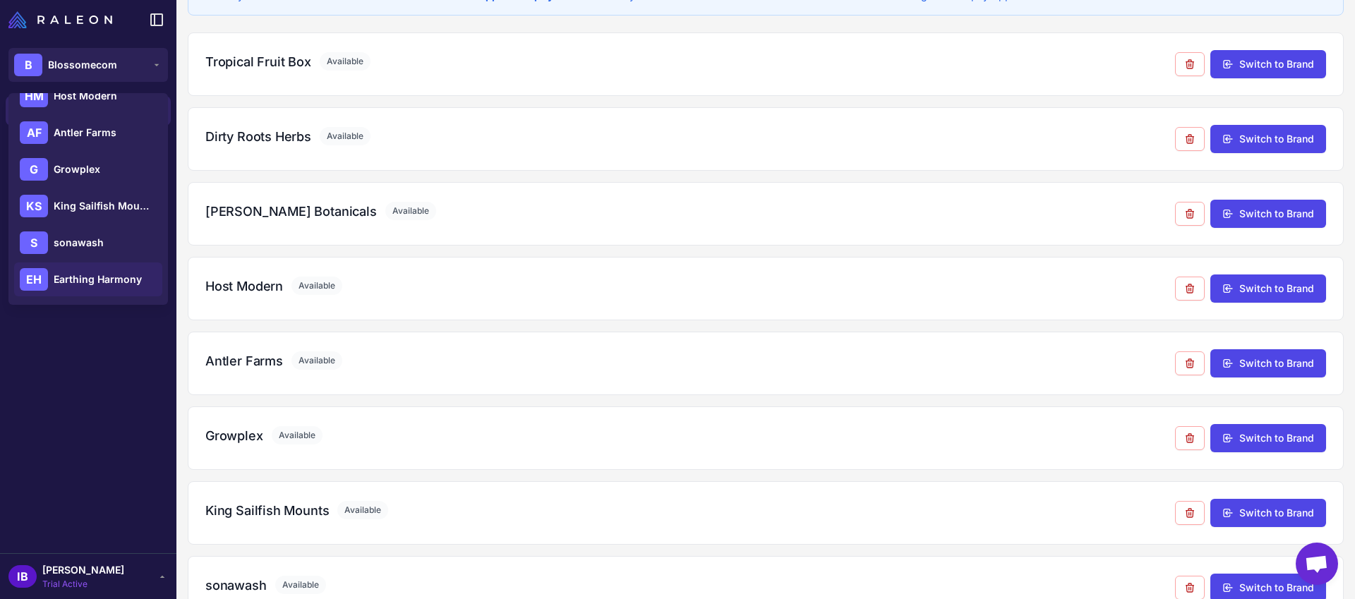
click at [93, 284] on span "Earthing Harmony" at bounding box center [98, 280] width 88 height 16
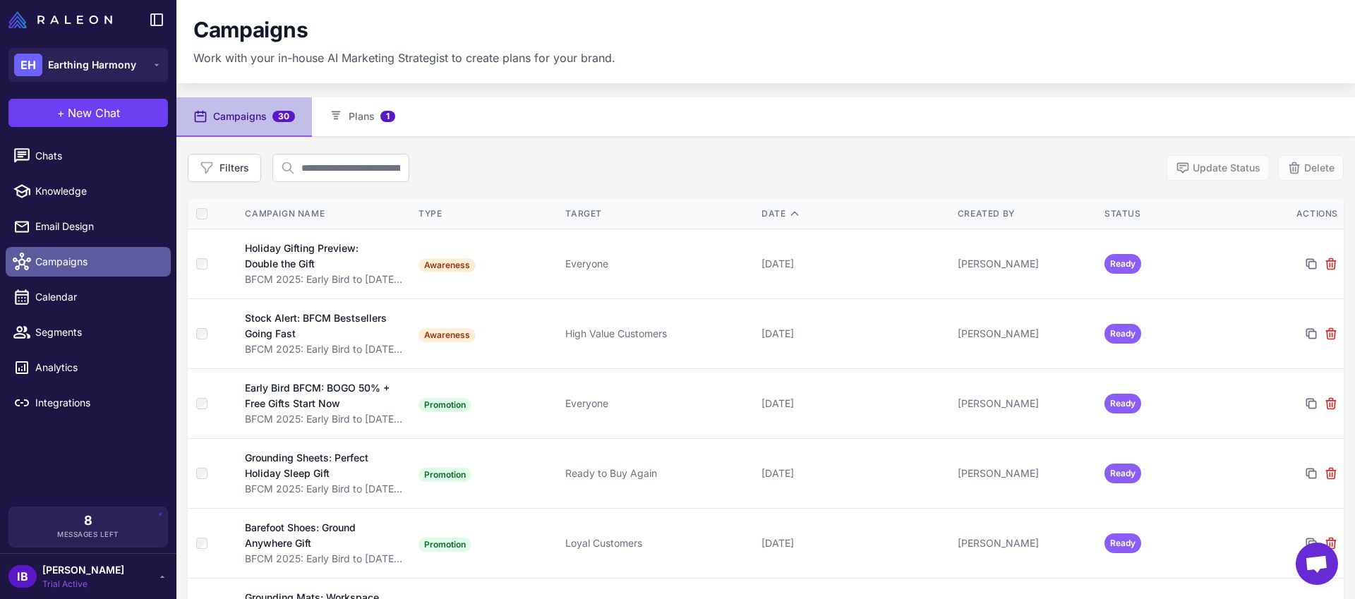
click at [42, 260] on span "Campaigns" at bounding box center [97, 262] width 124 height 16
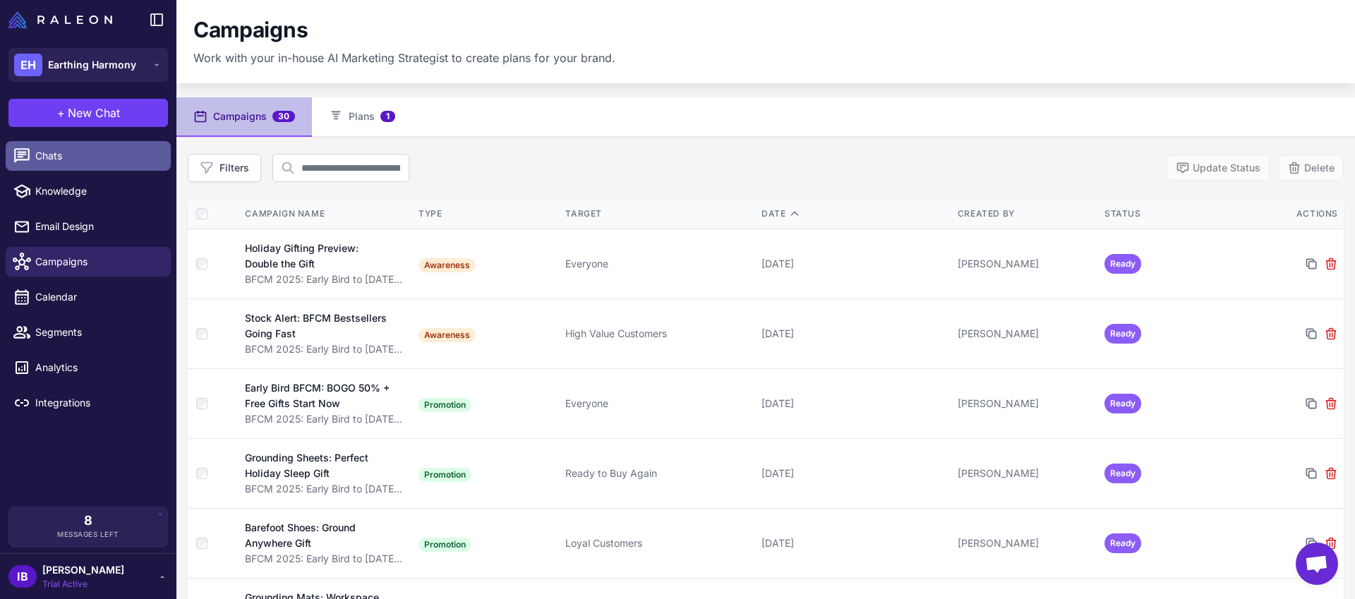
click at [49, 163] on span "Chats" at bounding box center [97, 156] width 124 height 16
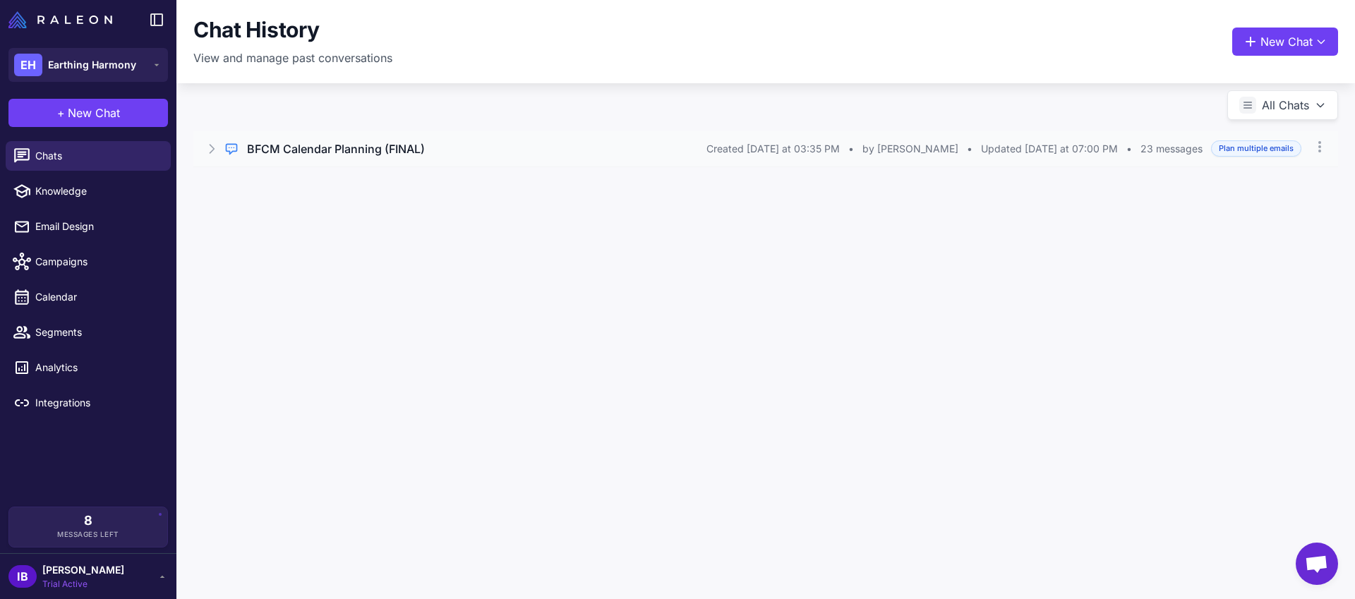
click at [315, 145] on h3 "BFCM Calendar Planning (FINAL)" at bounding box center [336, 148] width 178 height 17
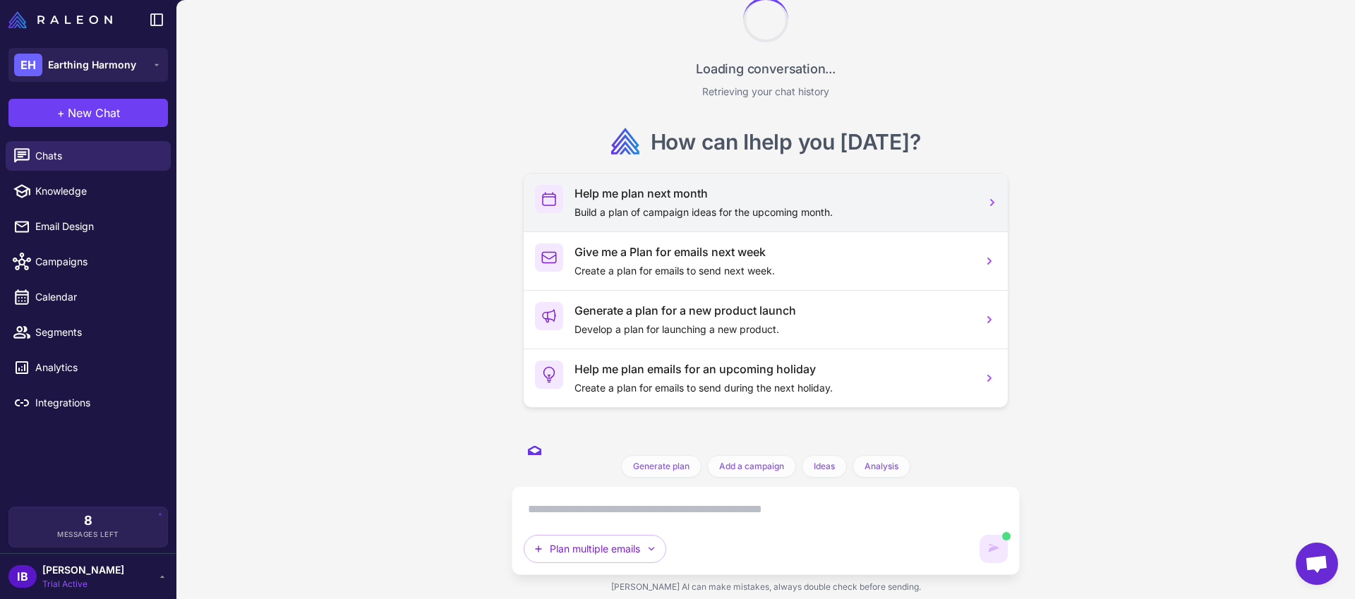
scroll to position [2916, 0]
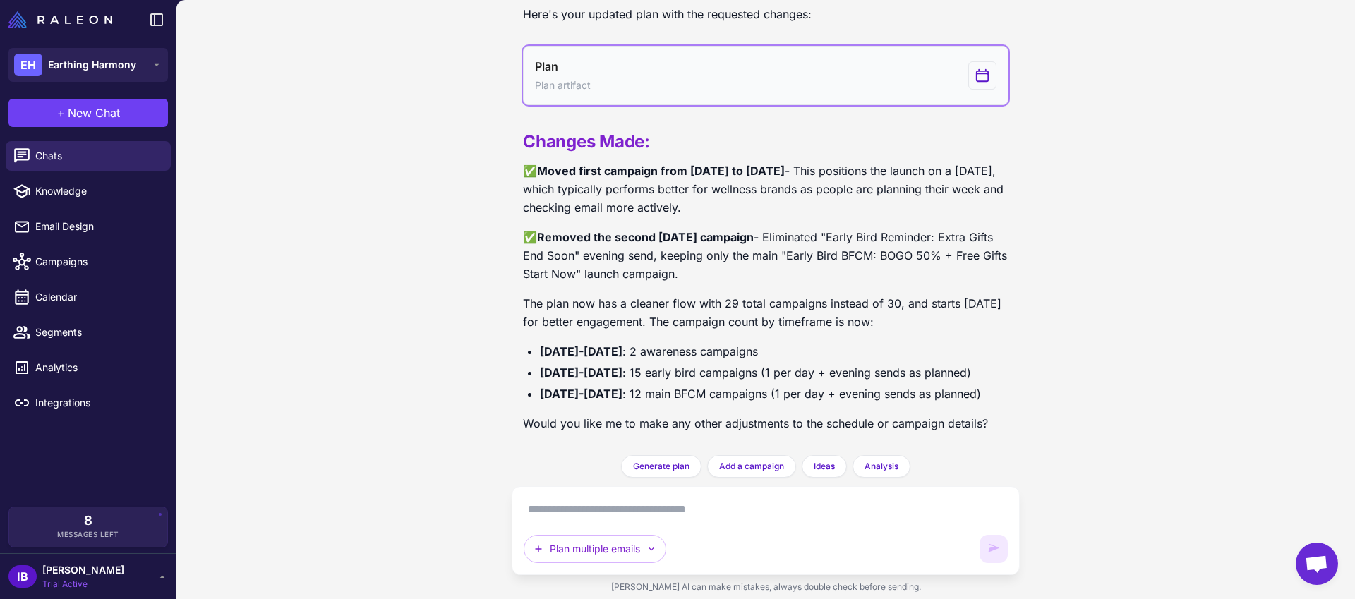
click at [729, 49] on button "Plan Plan artifact" at bounding box center [765, 75] width 485 height 59
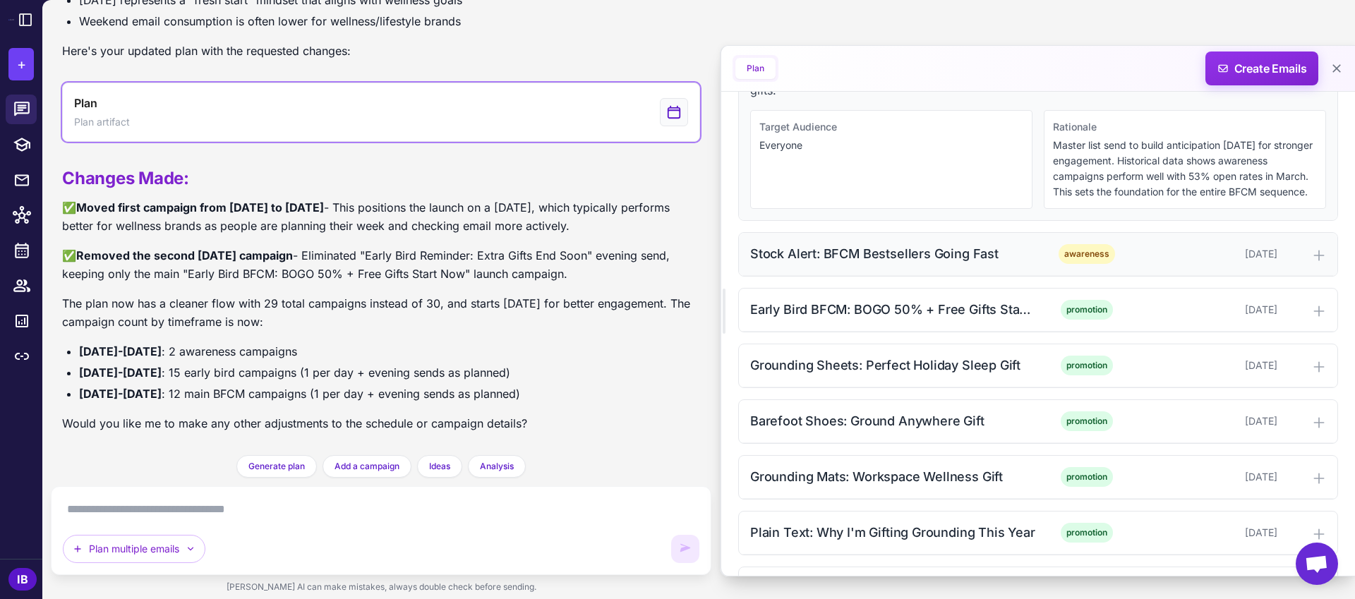
scroll to position [540, 0]
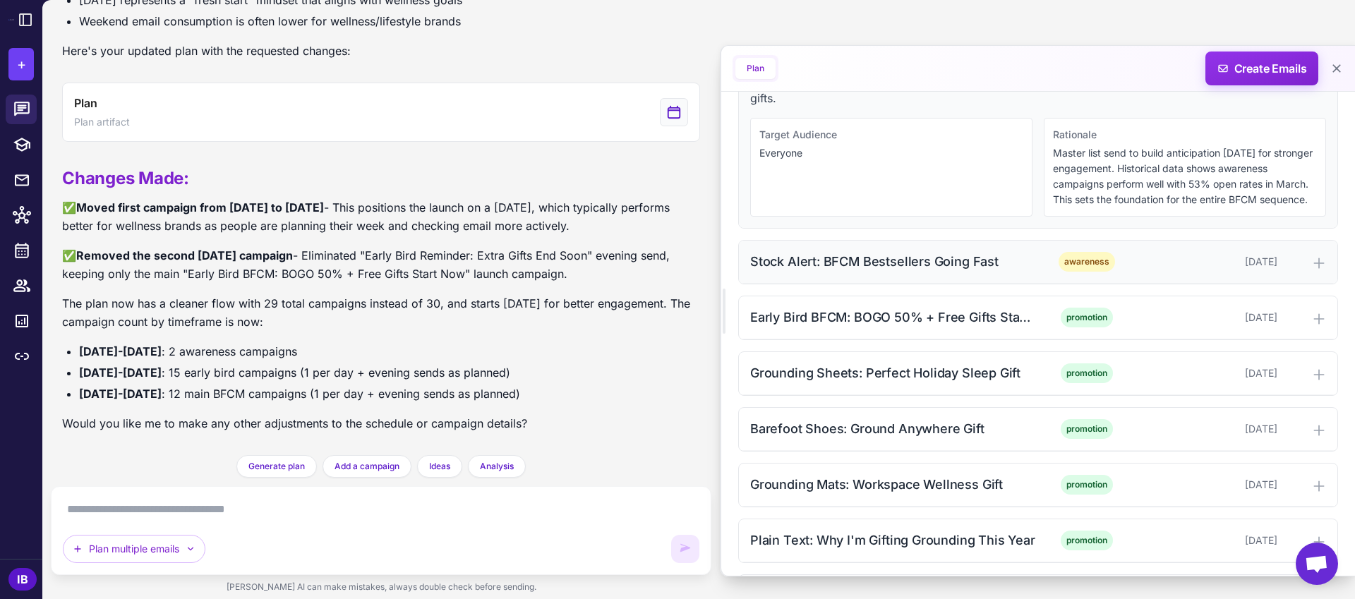
click at [934, 262] on div "Stock Alert: BFCM Bestsellers Going Fast" at bounding box center [892, 261] width 285 height 19
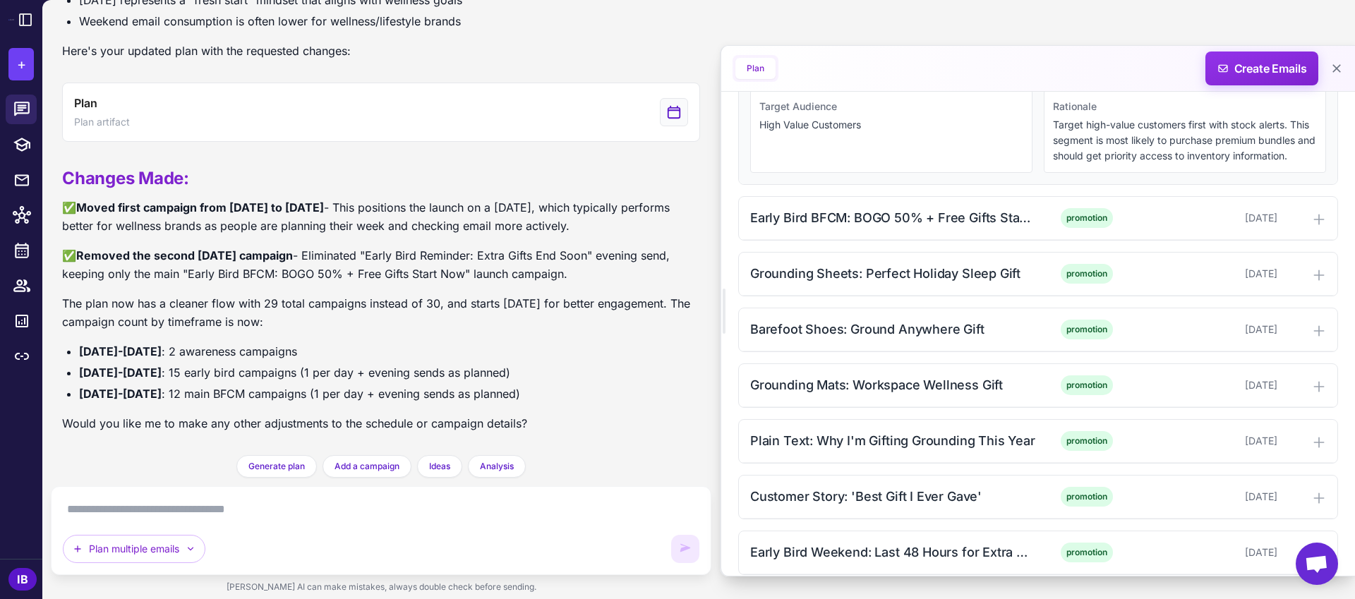
scroll to position [793, 0]
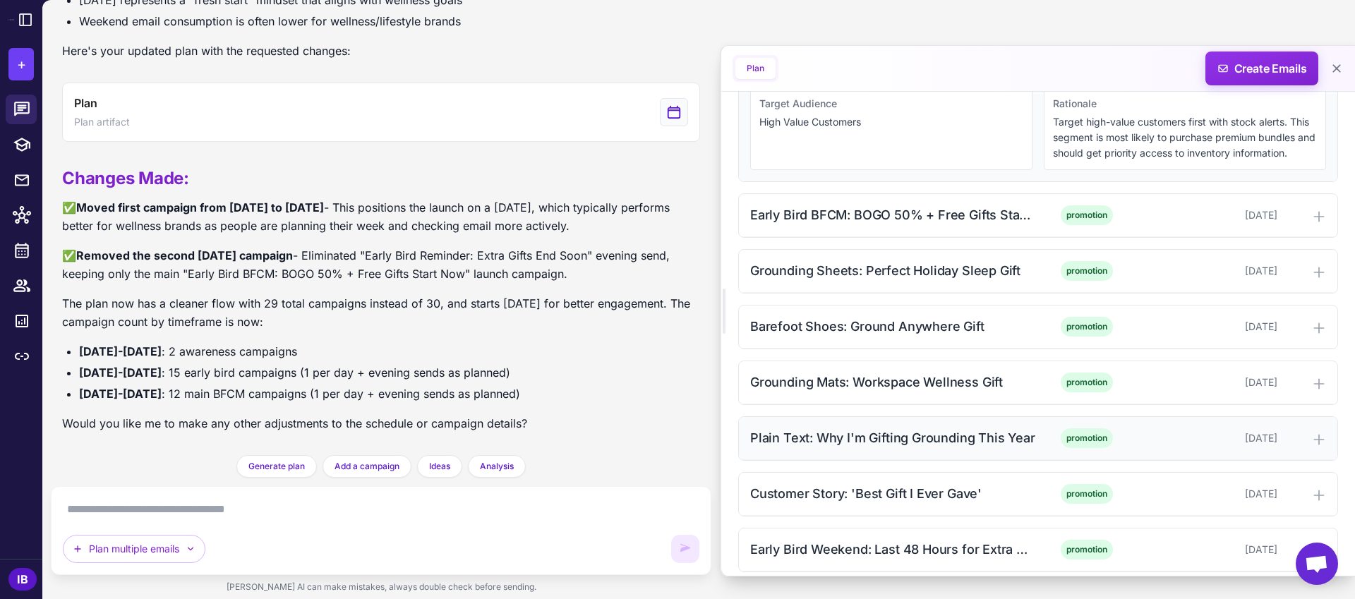
click at [917, 436] on div "Plain Text: Why I'm Gifting Grounding This Year" at bounding box center [892, 437] width 285 height 19
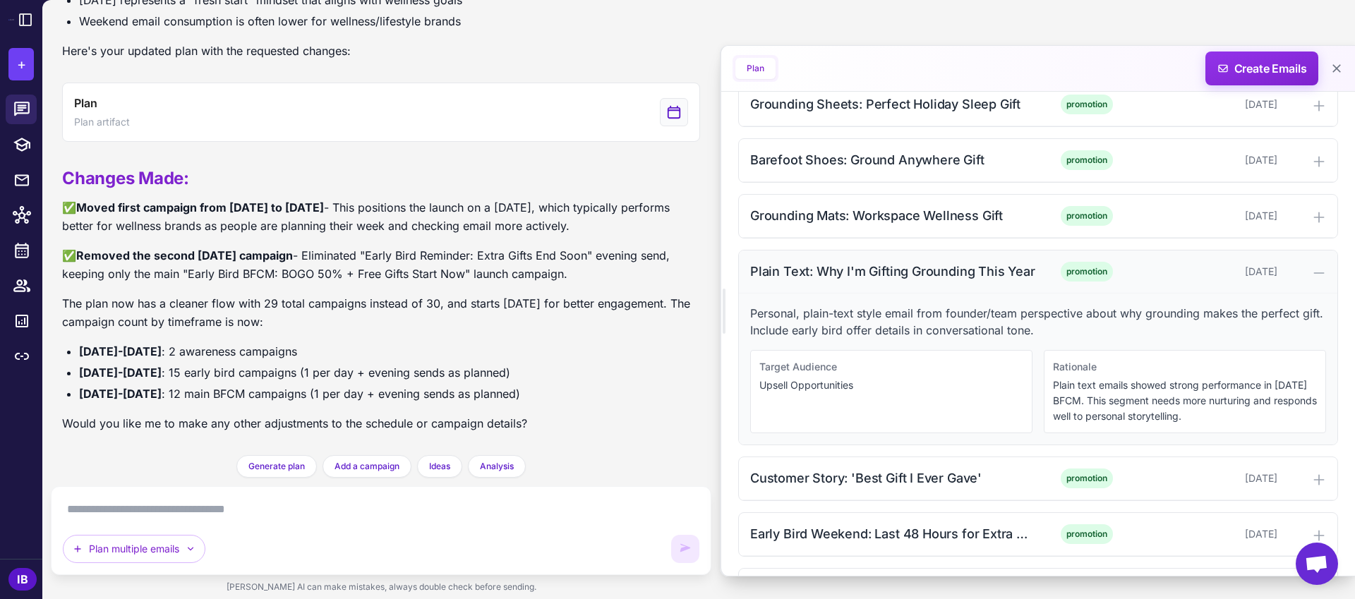
scroll to position [982, 0]
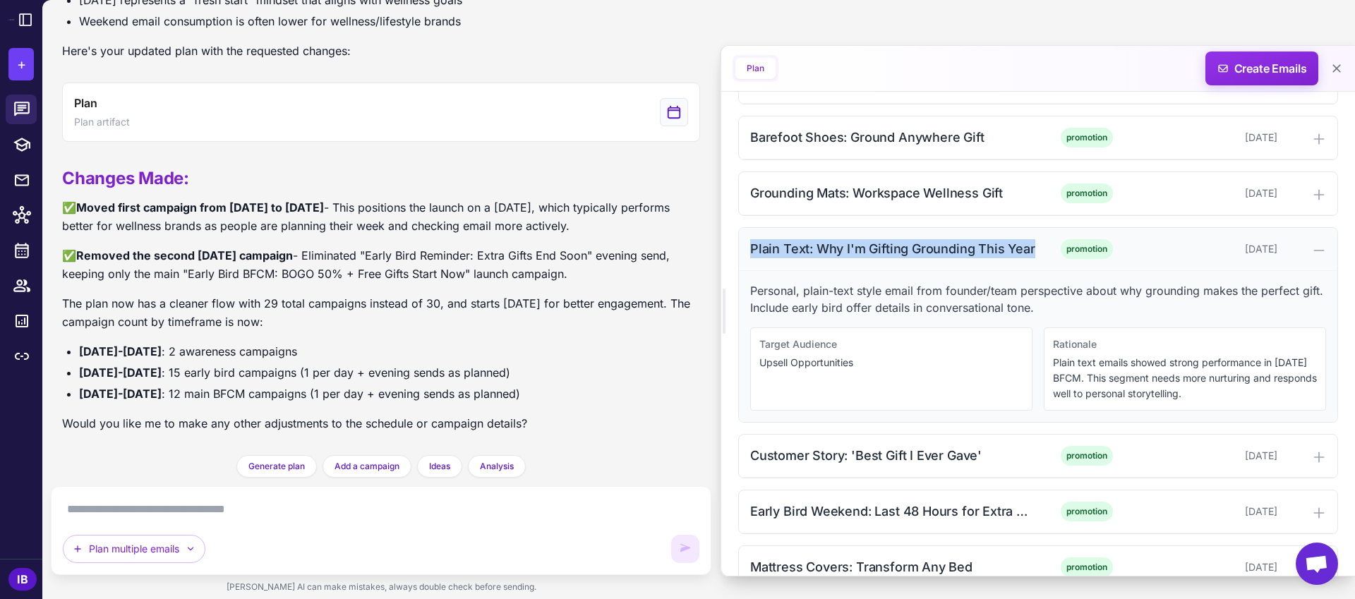
drag, startPoint x: 750, startPoint y: 248, endPoint x: 1031, endPoint y: 248, distance: 280.9
click at [1031, 248] on div "Plain Text: Why I'm Gifting Grounding This Year promotion [DATE]" at bounding box center [1038, 249] width 598 height 43
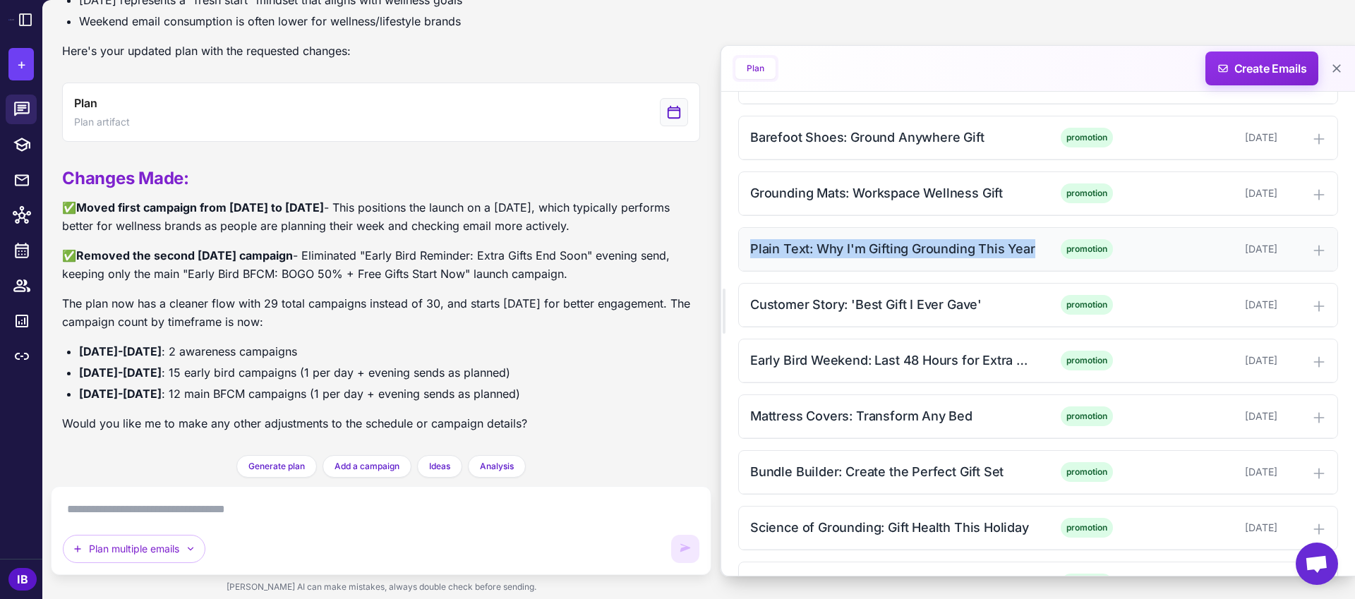
copy div "Plain Text: Why I'm Gifting Grounding This Year"
click at [811, 250] on div "Plain Text: Why I'm Gifting Grounding This Year" at bounding box center [892, 248] width 285 height 19
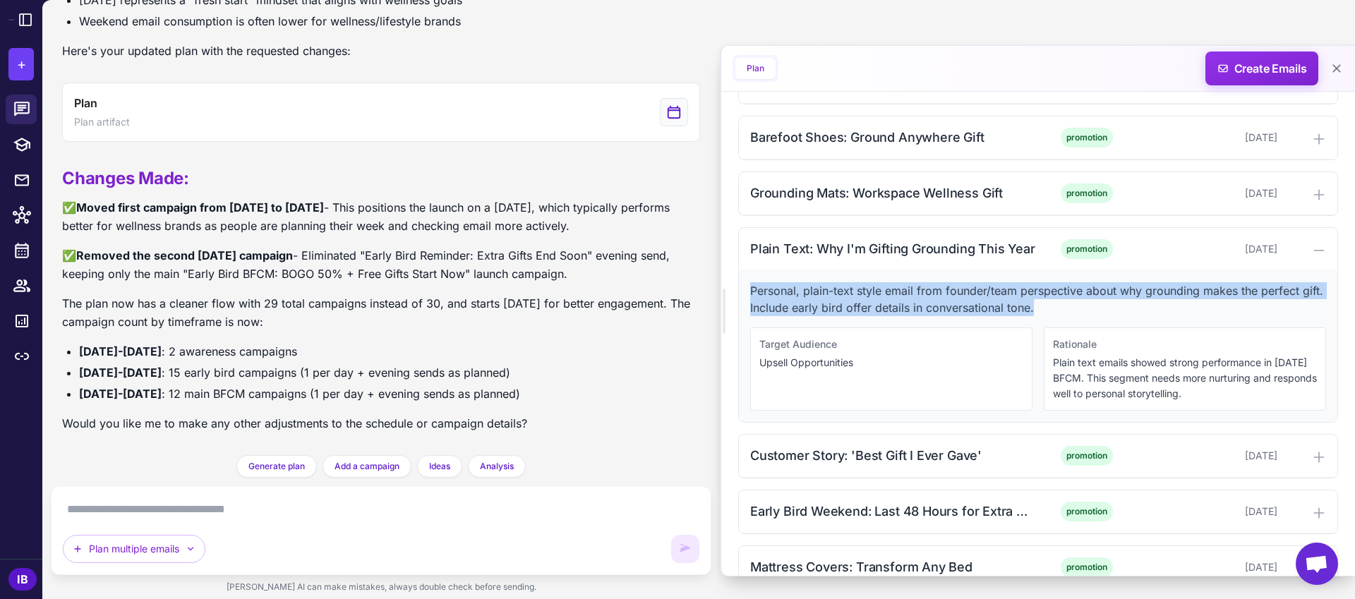
drag, startPoint x: 750, startPoint y: 290, endPoint x: 1075, endPoint y: 306, distance: 325.7
click at [1075, 306] on p "Personal, plain-text style email from founder/team perspective about why ground…" at bounding box center [1038, 299] width 576 height 34
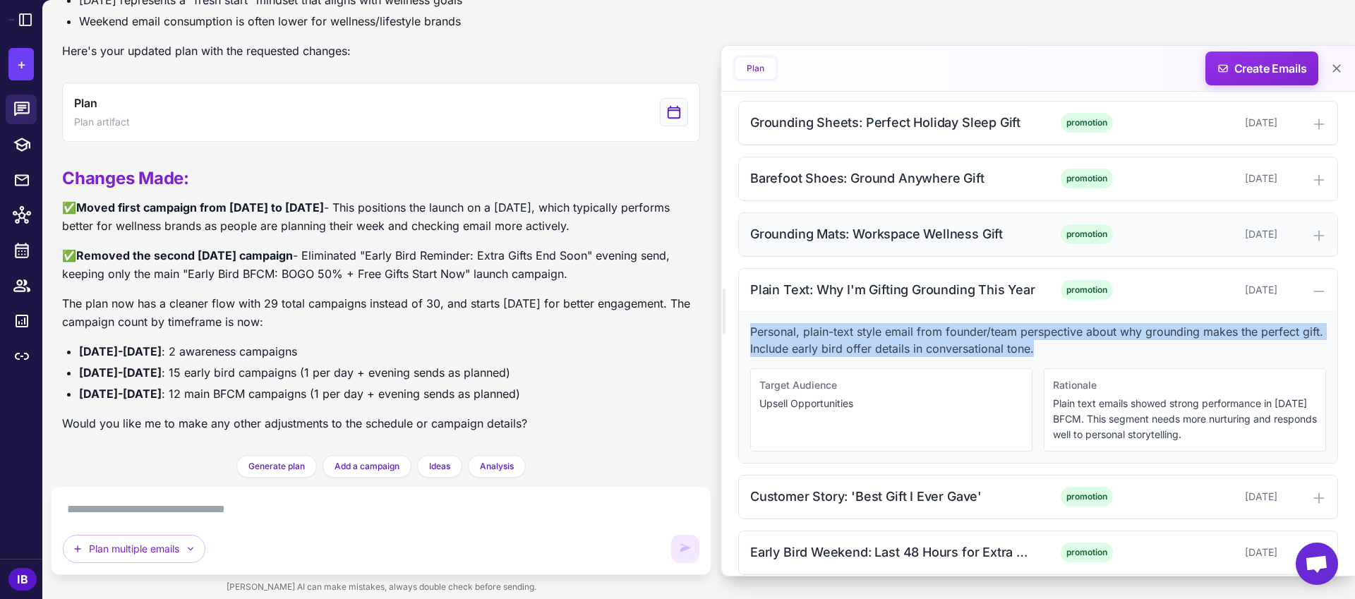
scroll to position [922, 0]
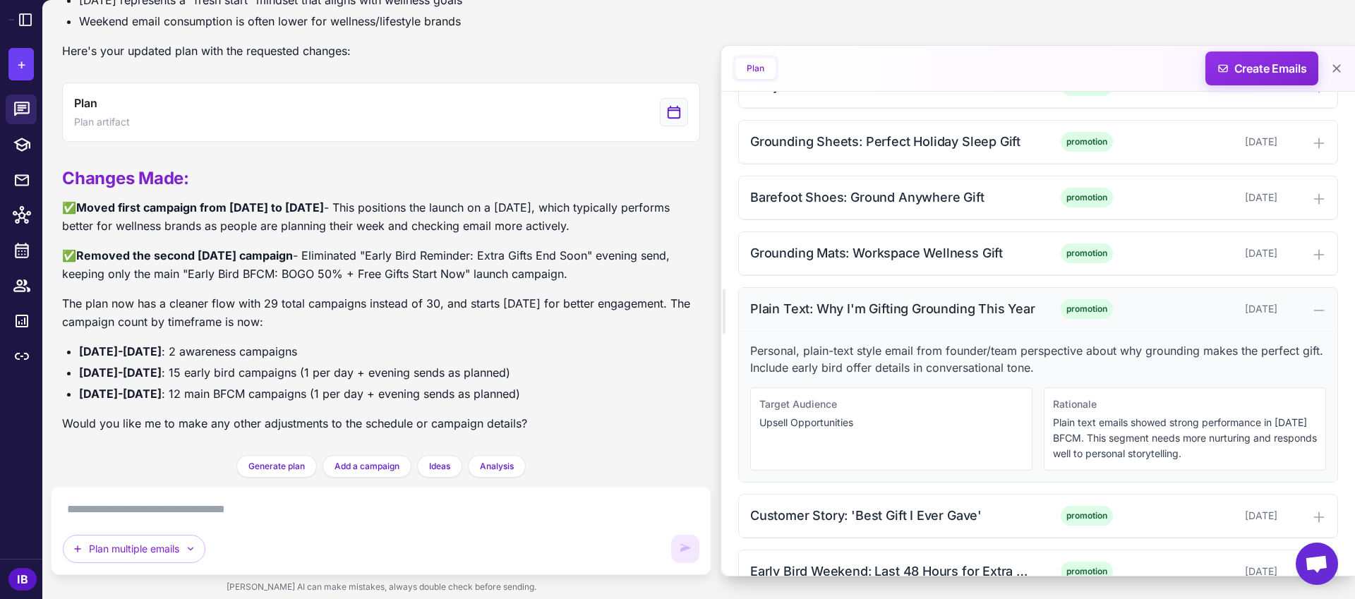
click at [822, 309] on div "Plain Text: Why I'm Gifting Grounding This Year" at bounding box center [892, 308] width 285 height 19
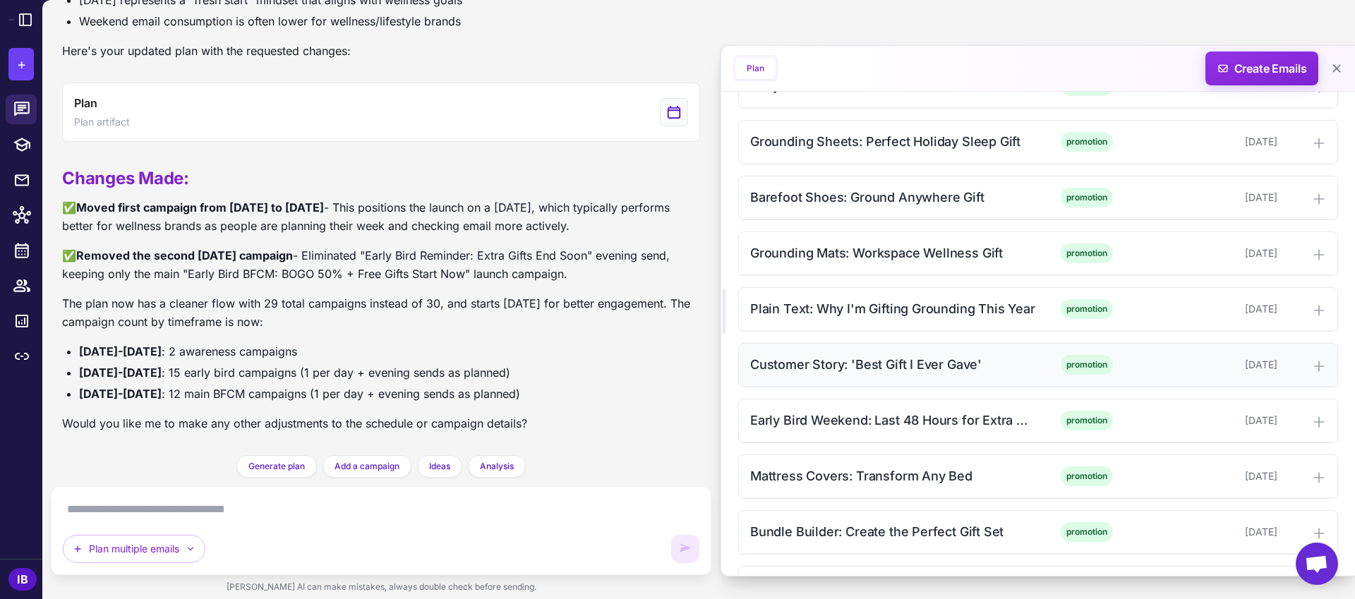
click at [847, 363] on div "Customer Story: 'Best Gift I Ever Gave'" at bounding box center [892, 364] width 285 height 19
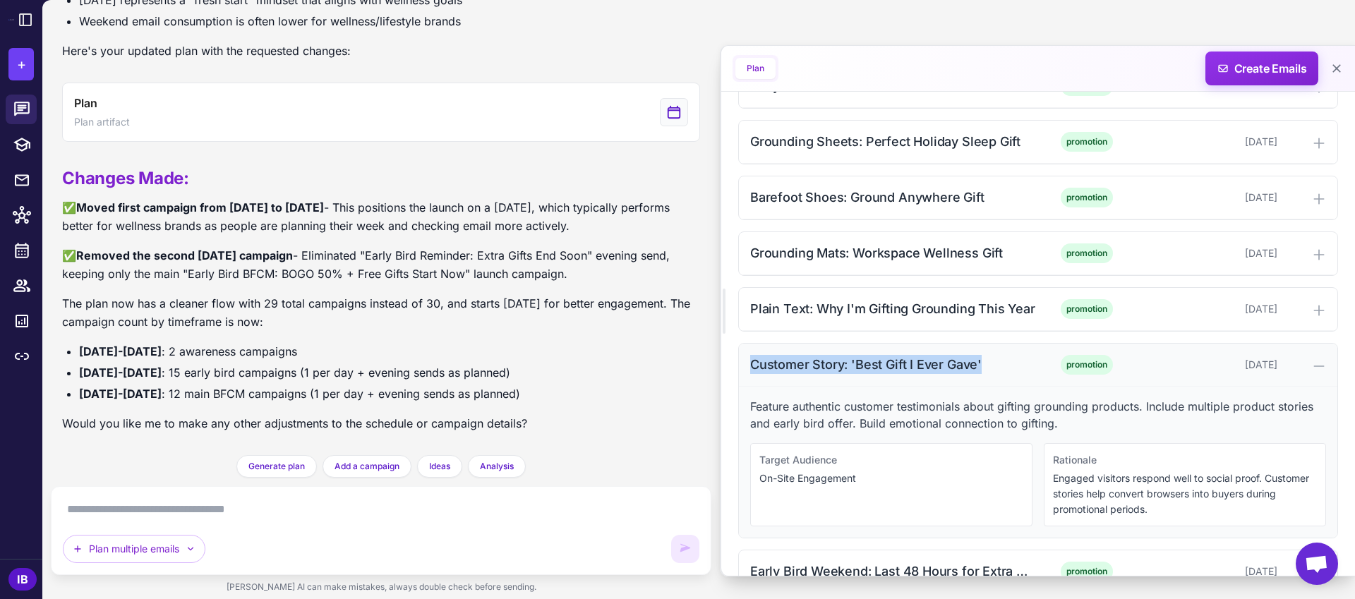
drag, startPoint x: 747, startPoint y: 366, endPoint x: 996, endPoint y: 370, distance: 248.4
click at [996, 370] on div "Customer Story: 'Best Gift I Ever Gave' promotion [DATE]" at bounding box center [1038, 365] width 598 height 43
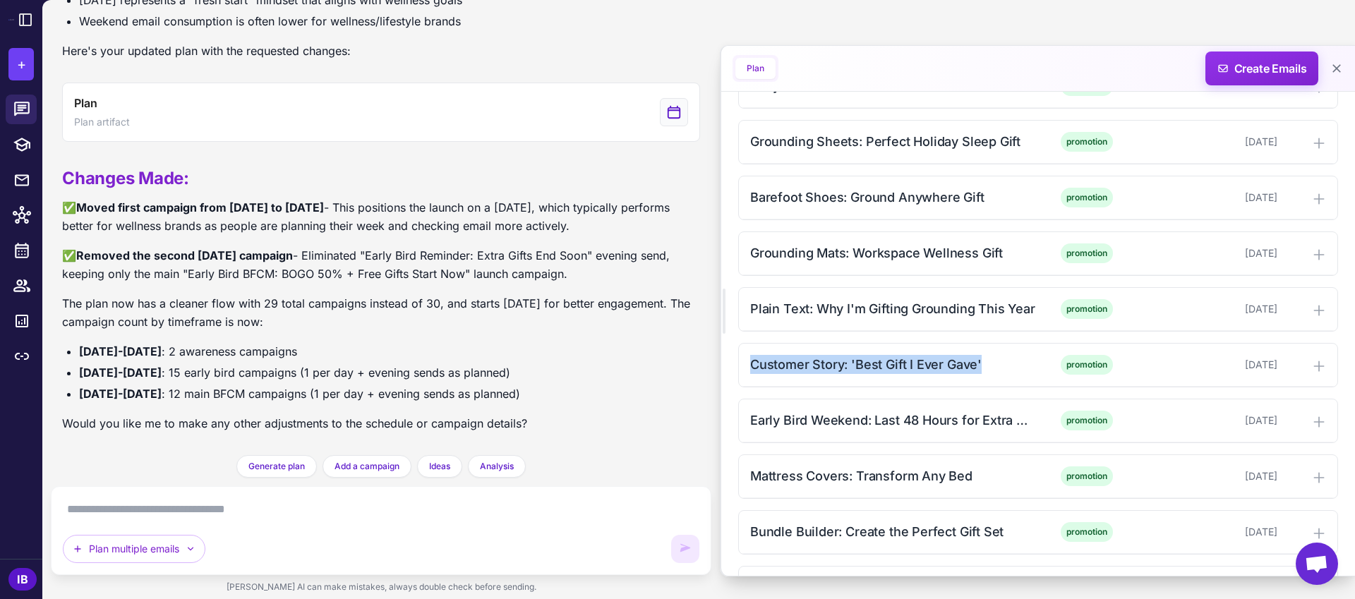
copy div "Customer Story: 'Best Gift I Ever Gave'"
click at [819, 364] on div "Customer Story: 'Best Gift I Ever Gave'" at bounding box center [892, 364] width 285 height 19
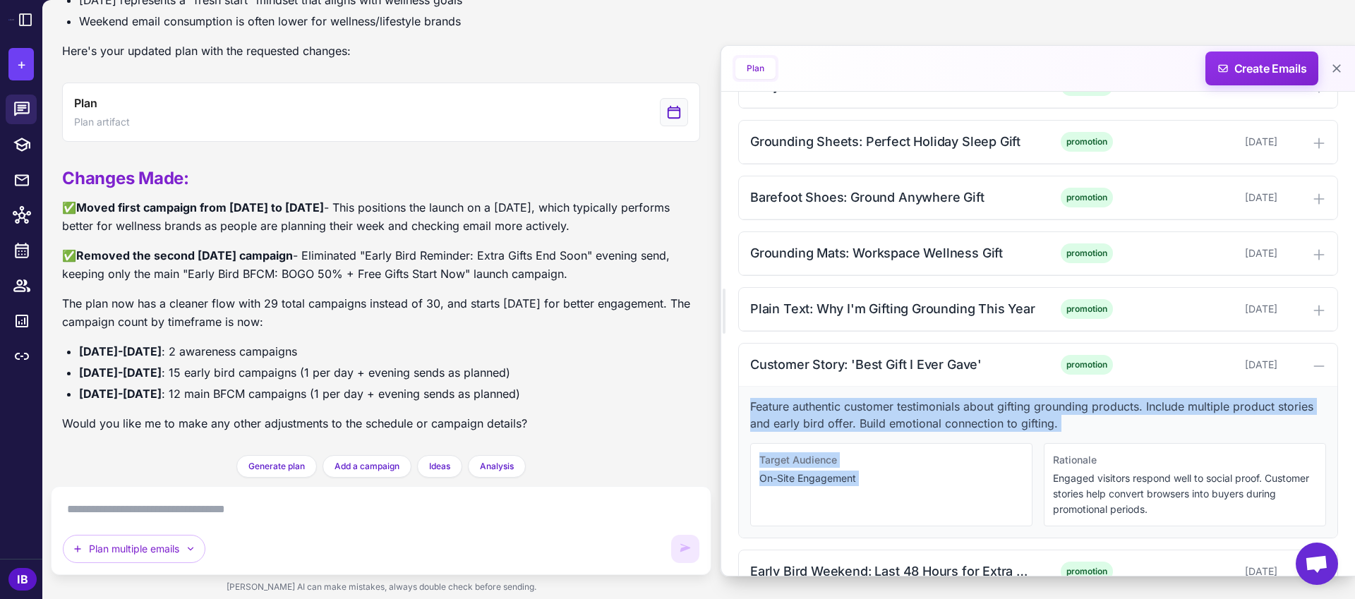
drag, startPoint x: 752, startPoint y: 407, endPoint x: 1102, endPoint y: 436, distance: 351.9
click at [1102, 436] on div "Feature authentic customer testimonials about gifting grounding products. Inclu…" at bounding box center [1038, 462] width 598 height 151
copy div "Feature authentic customer testimonials about gifting grounding products. Inclu…"
click at [966, 414] on p "Feature authentic customer testimonials about gifting grounding products. Inclu…" at bounding box center [1038, 415] width 576 height 34
drag, startPoint x: 750, startPoint y: 407, endPoint x: 1056, endPoint y: 420, distance: 305.8
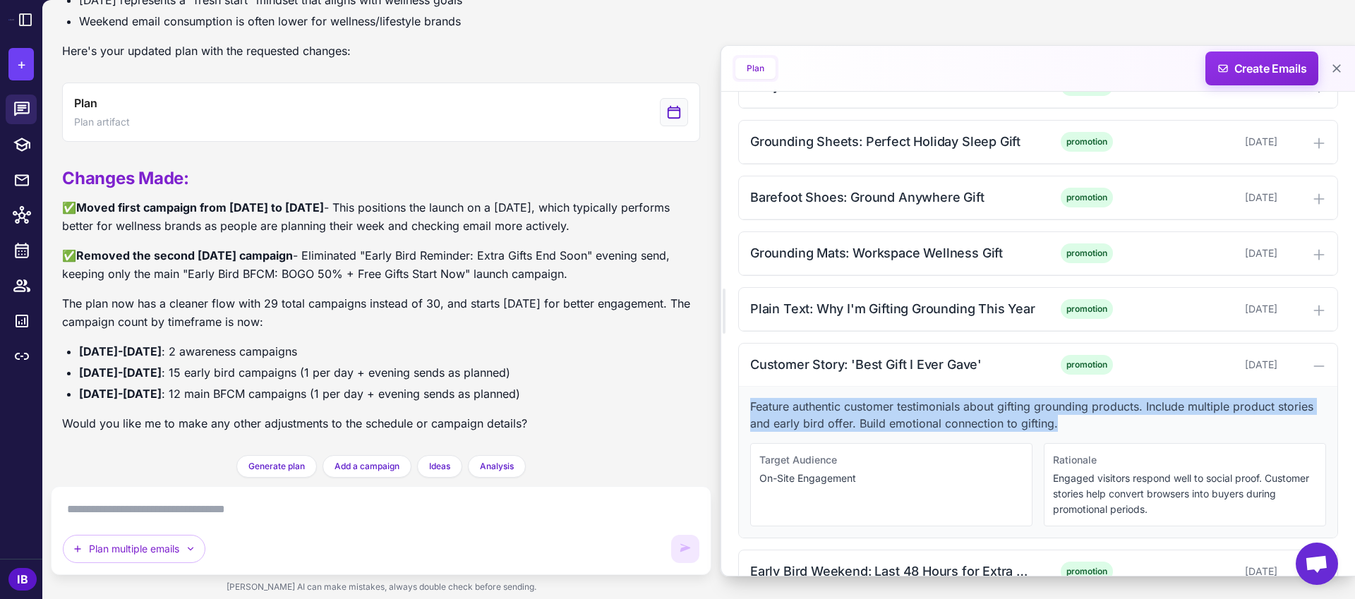
click at [1056, 420] on p "Feature authentic customer testimonials about gifting grounding products. Inclu…" at bounding box center [1038, 415] width 576 height 34
copy p "Feature authentic customer testimonials about gifting grounding products. Inclu…"
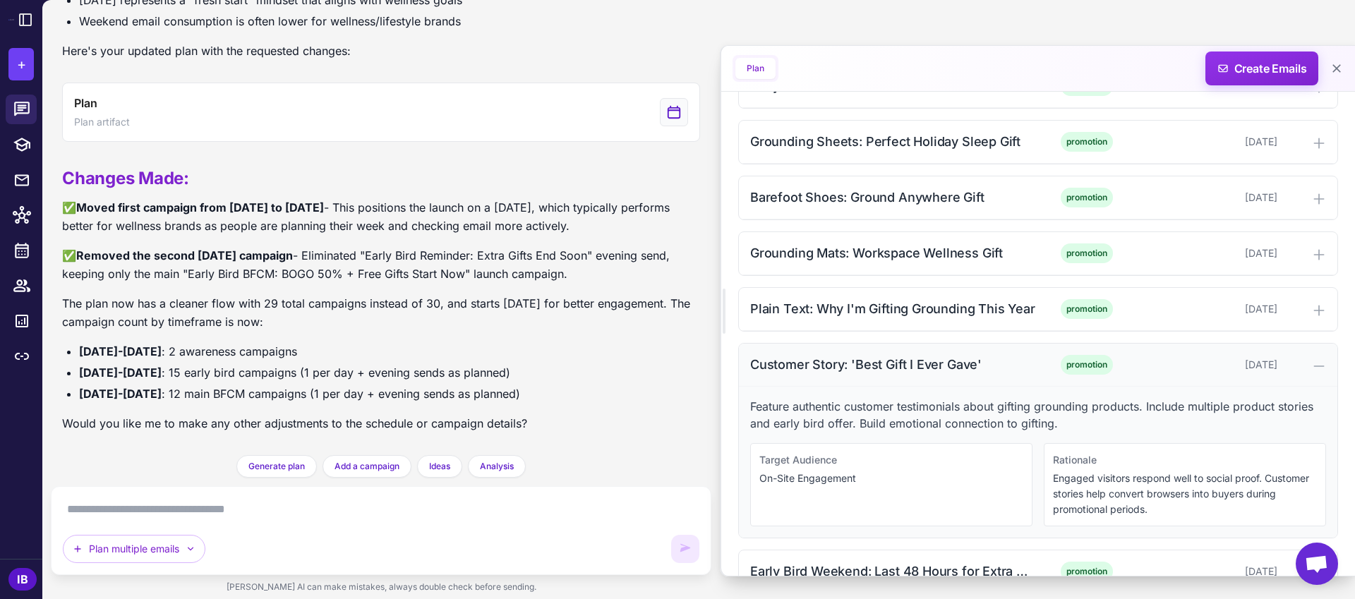
click at [880, 366] on div "Customer Story: 'Best Gift I Ever Gave'" at bounding box center [892, 364] width 285 height 19
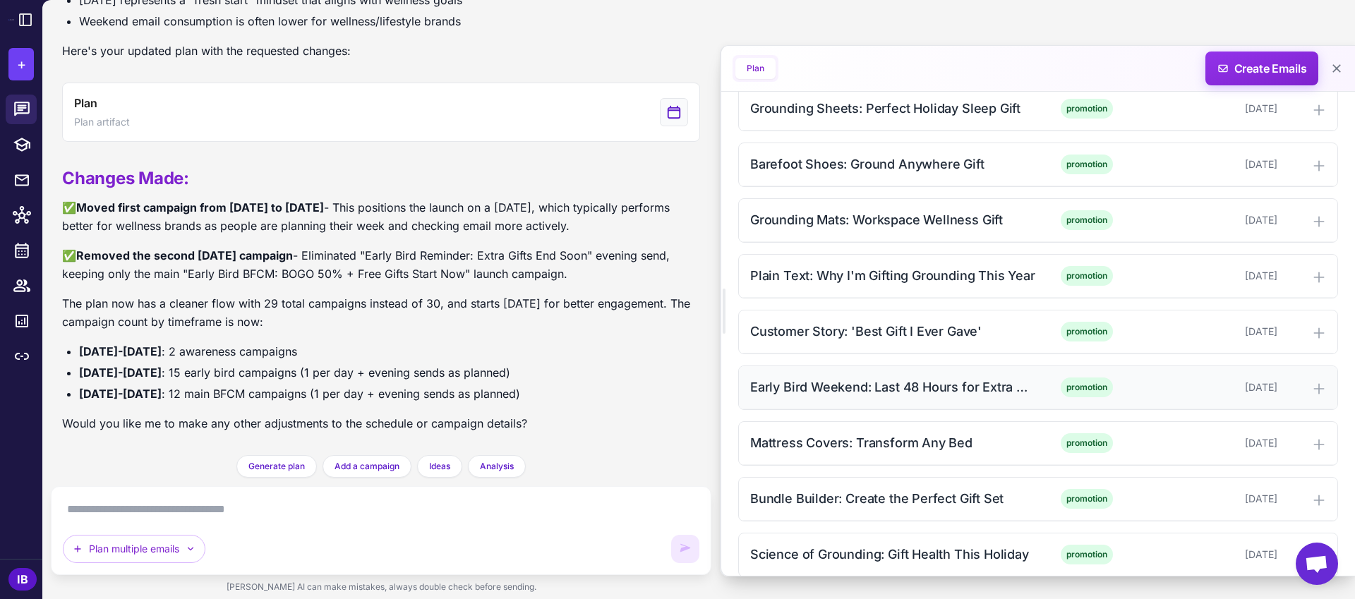
scroll to position [960, 0]
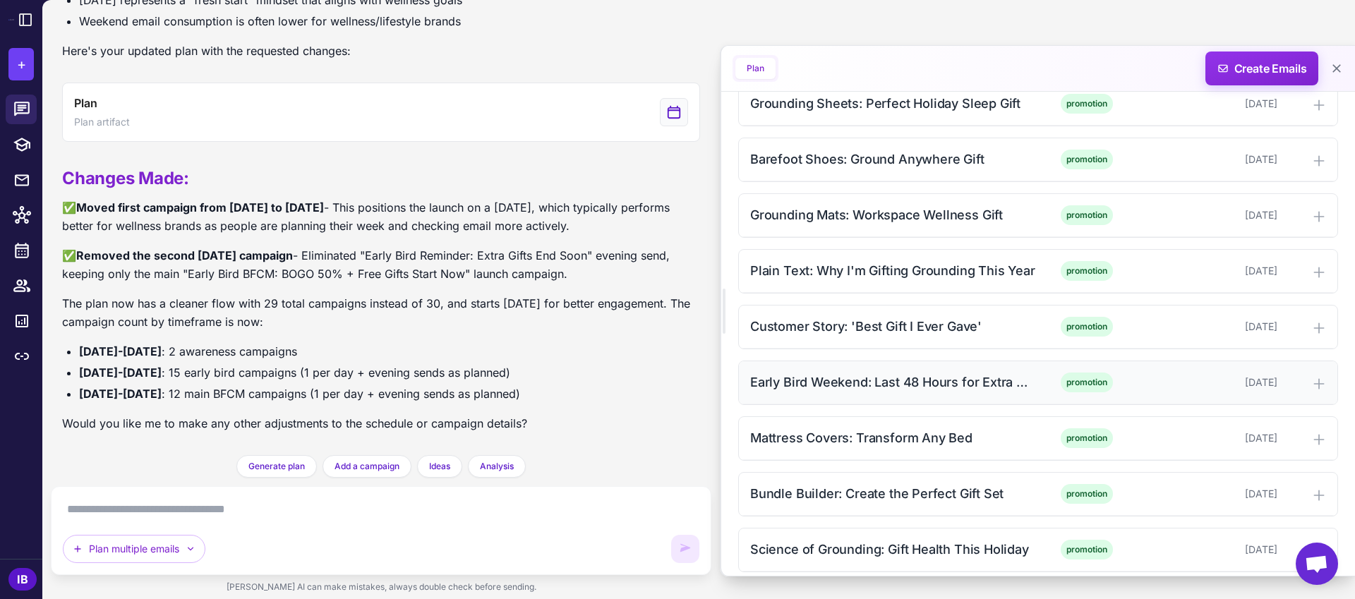
click at [847, 384] on div "Early Bird Weekend: Last 48 Hours for Extra Gifts" at bounding box center [892, 382] width 285 height 19
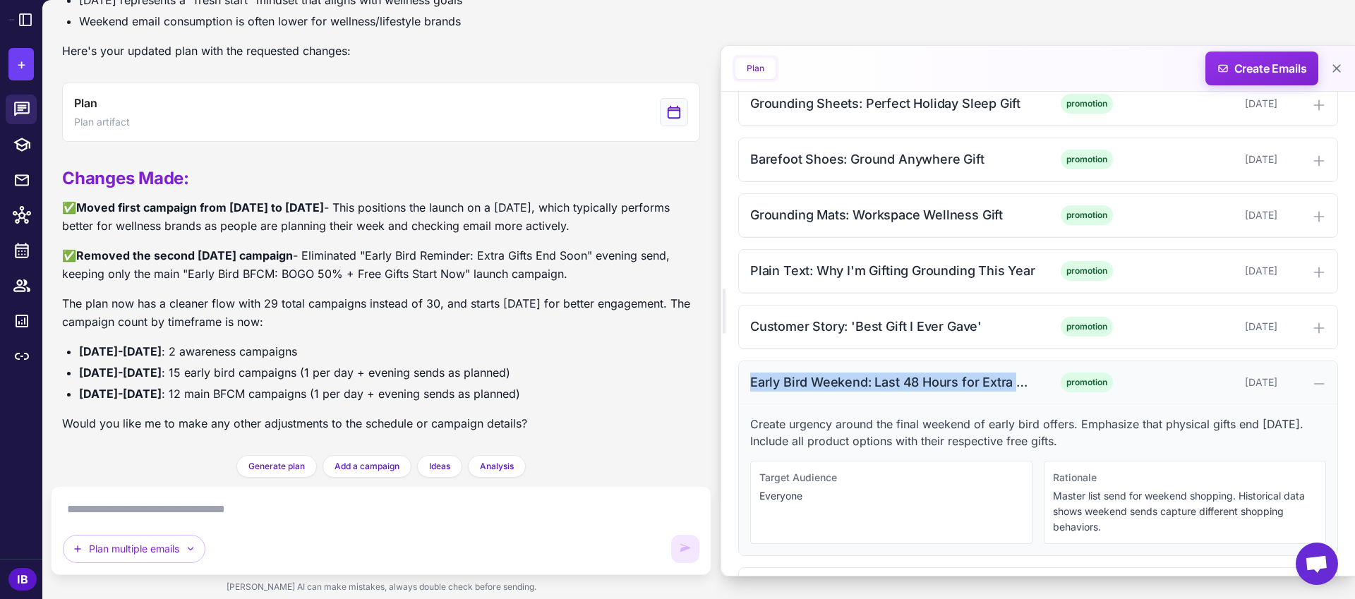
drag, startPoint x: 750, startPoint y: 383, endPoint x: 1030, endPoint y: 391, distance: 279.6
click at [1030, 391] on div "Early Bird Weekend: Last 48 Hours for Extra Gifts" at bounding box center [892, 382] width 285 height 19
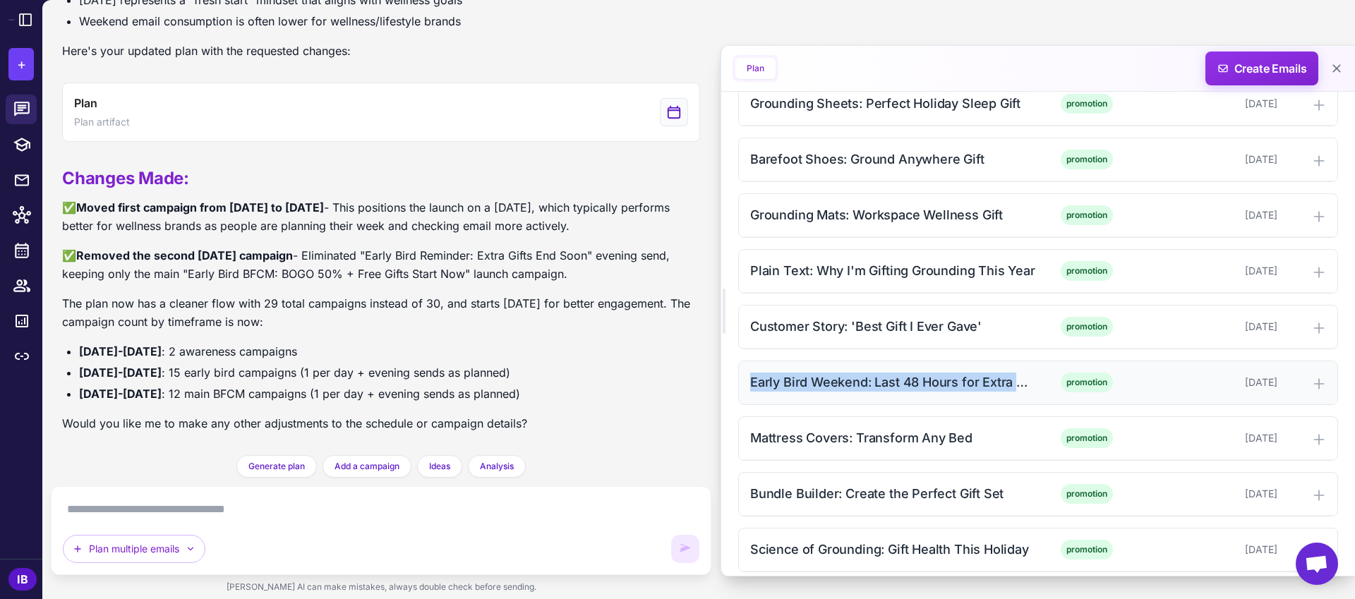
click at [969, 380] on div "Early Bird Weekend: Last 48 Hours for Extra Gifts" at bounding box center [892, 382] width 285 height 19
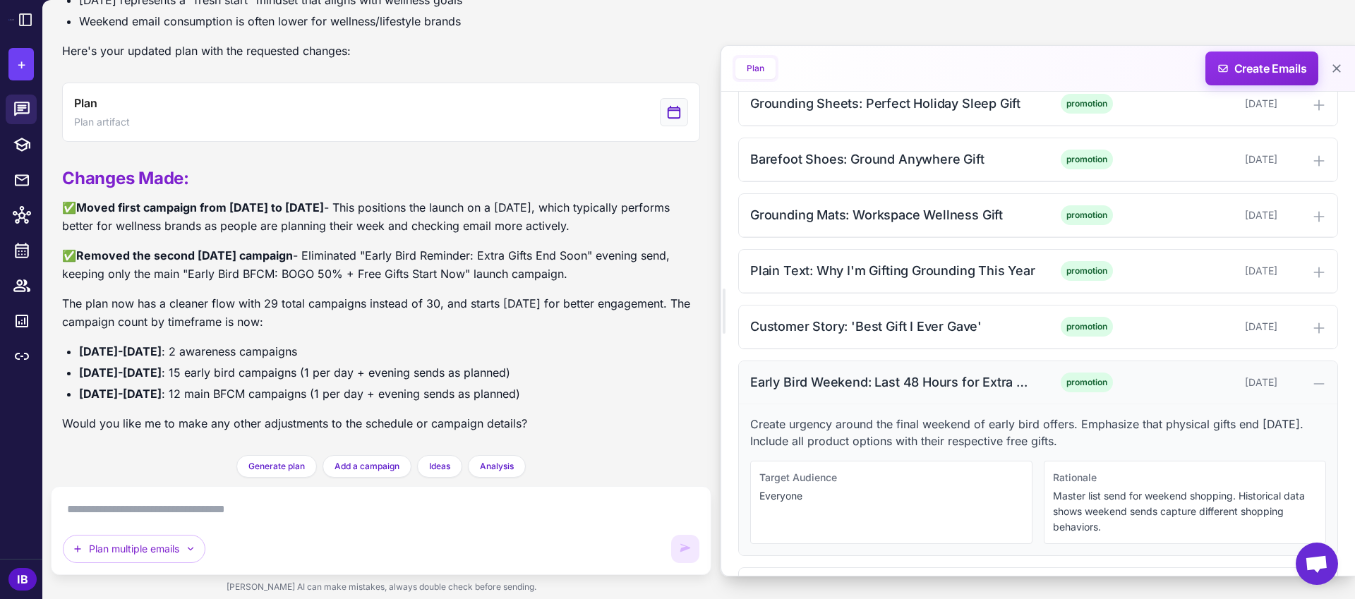
click at [969, 380] on div "Early Bird Weekend: Last 48 Hours for Extra Gifts" at bounding box center [892, 382] width 285 height 19
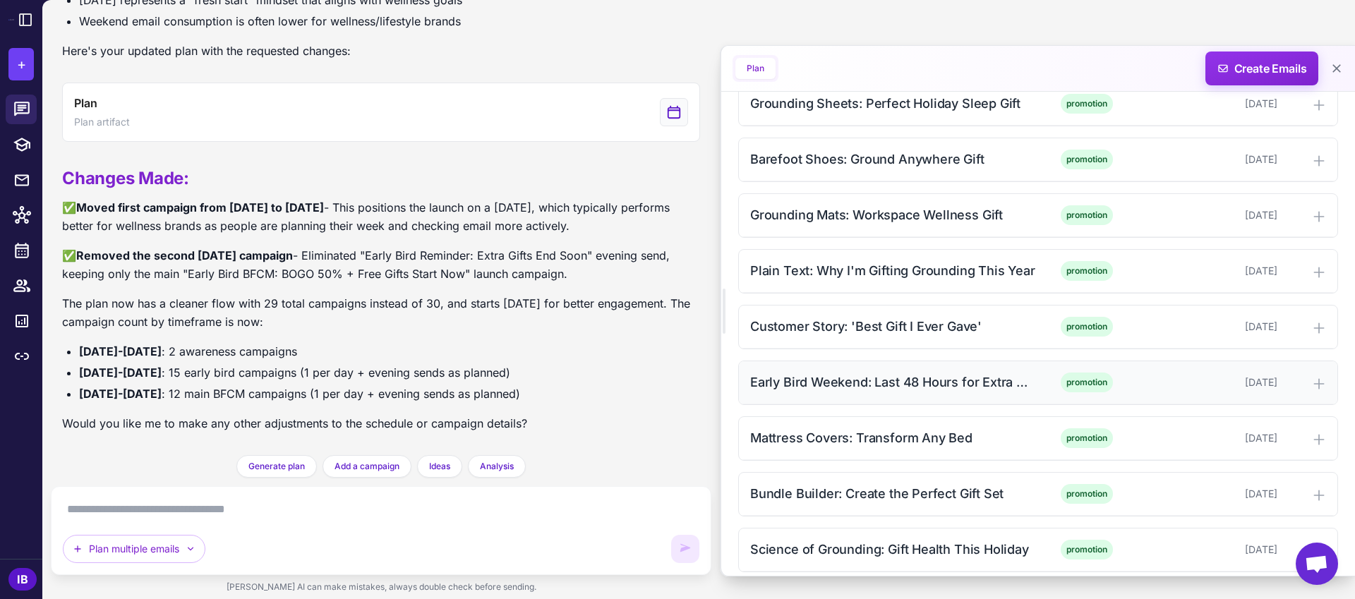
click at [969, 380] on div "Early Bird Weekend: Last 48 Hours for Extra Gifts" at bounding box center [892, 382] width 285 height 19
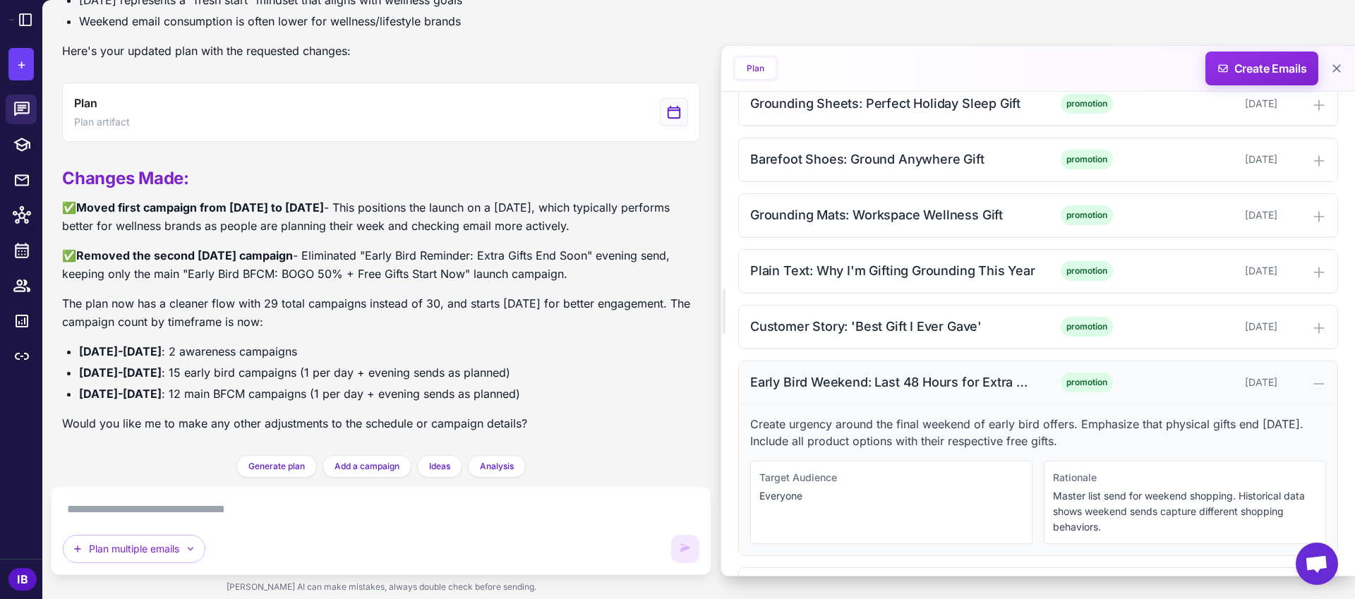
click at [969, 380] on div "Early Bird Weekend: Last 48 Hours for Extra Gifts" at bounding box center [892, 382] width 285 height 19
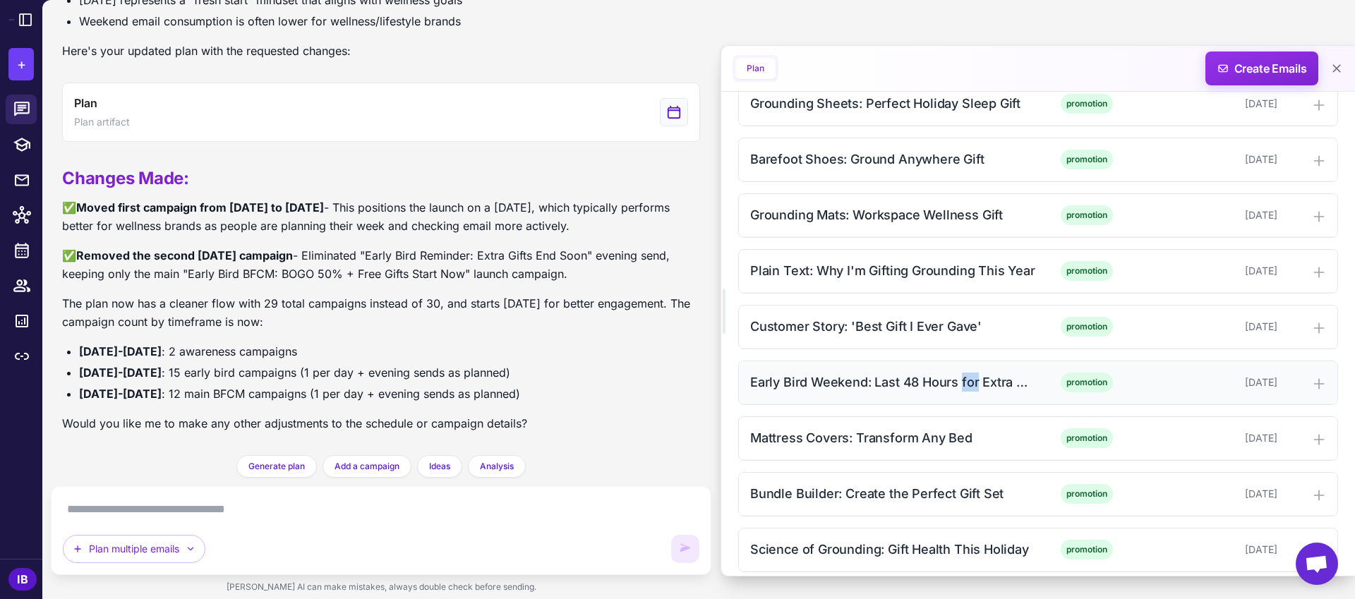
click at [969, 380] on div "Early Bird Weekend: Last 48 Hours for Extra Gifts" at bounding box center [892, 382] width 285 height 19
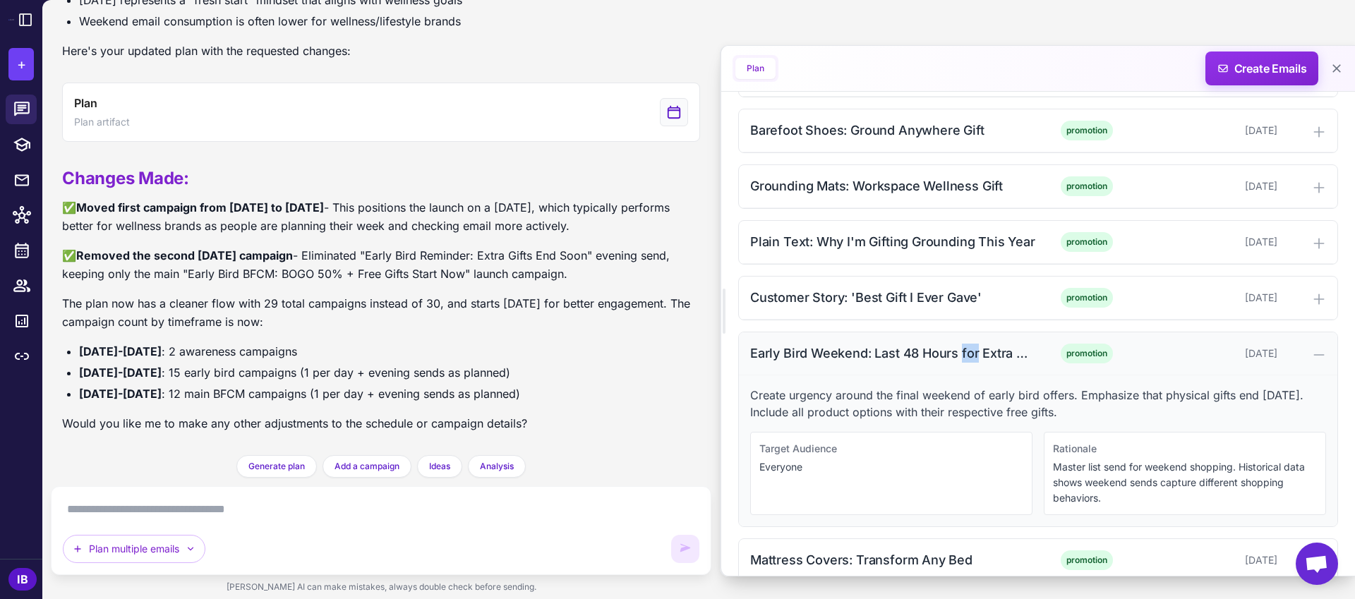
scroll to position [994, 0]
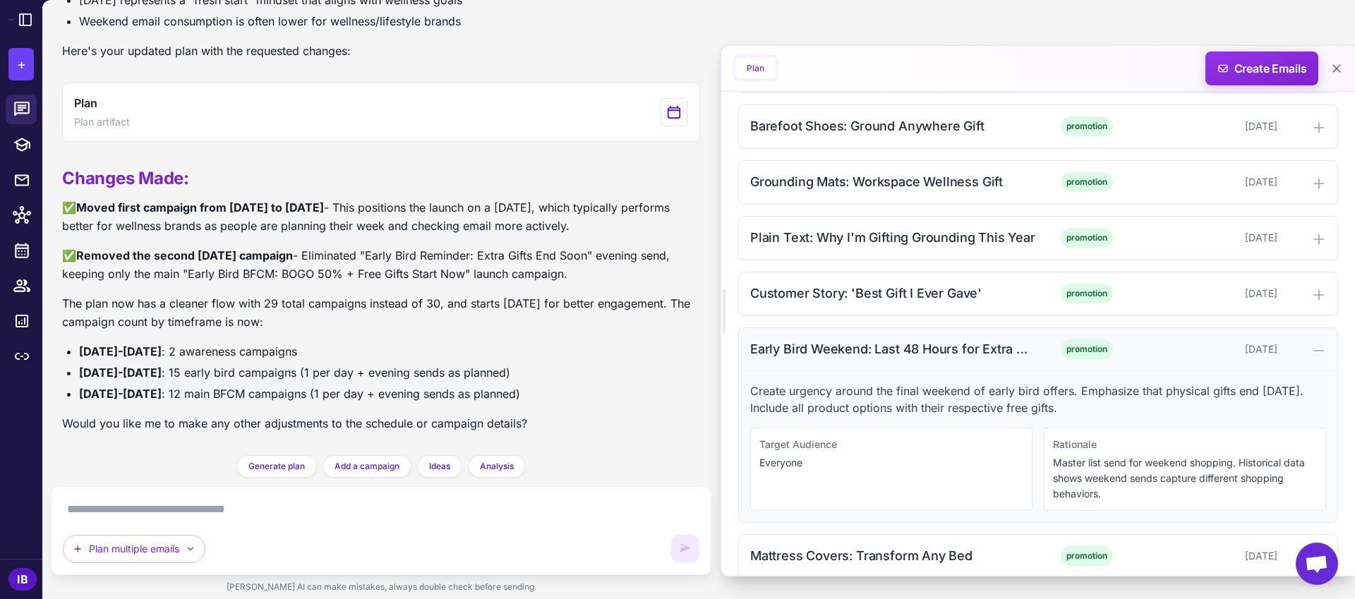
click at [1024, 349] on div "Early Bird Weekend: Last 48 Hours for Extra Gifts" at bounding box center [892, 348] width 285 height 19
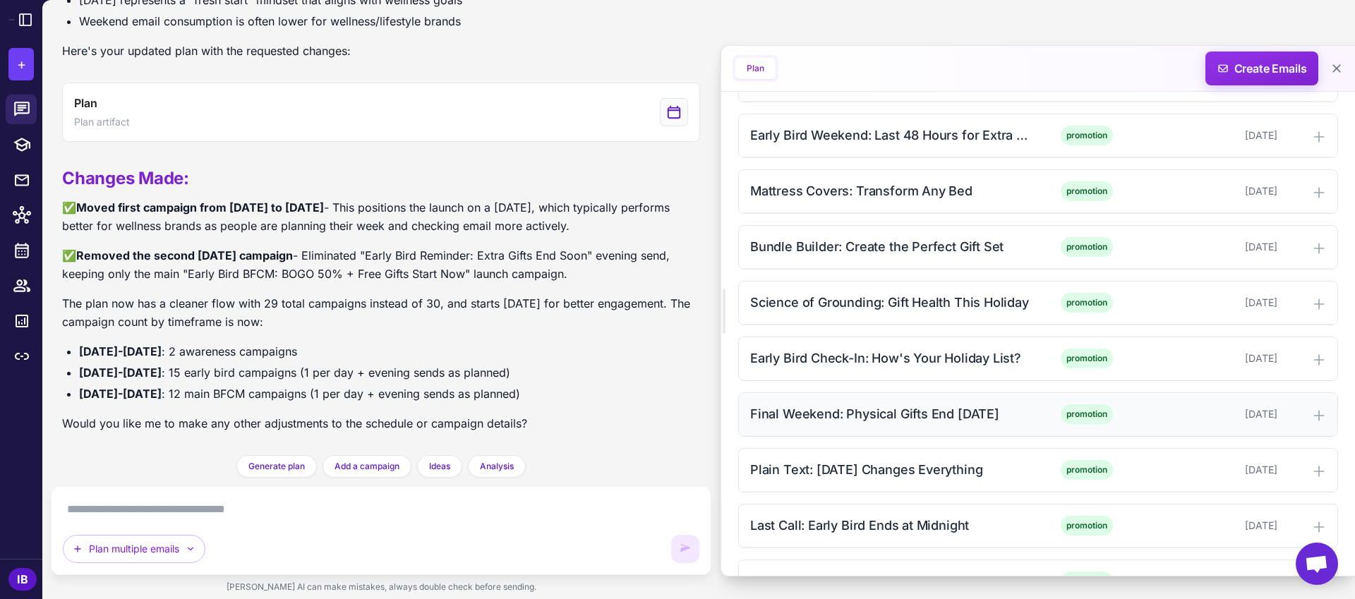
scroll to position [1202, 0]
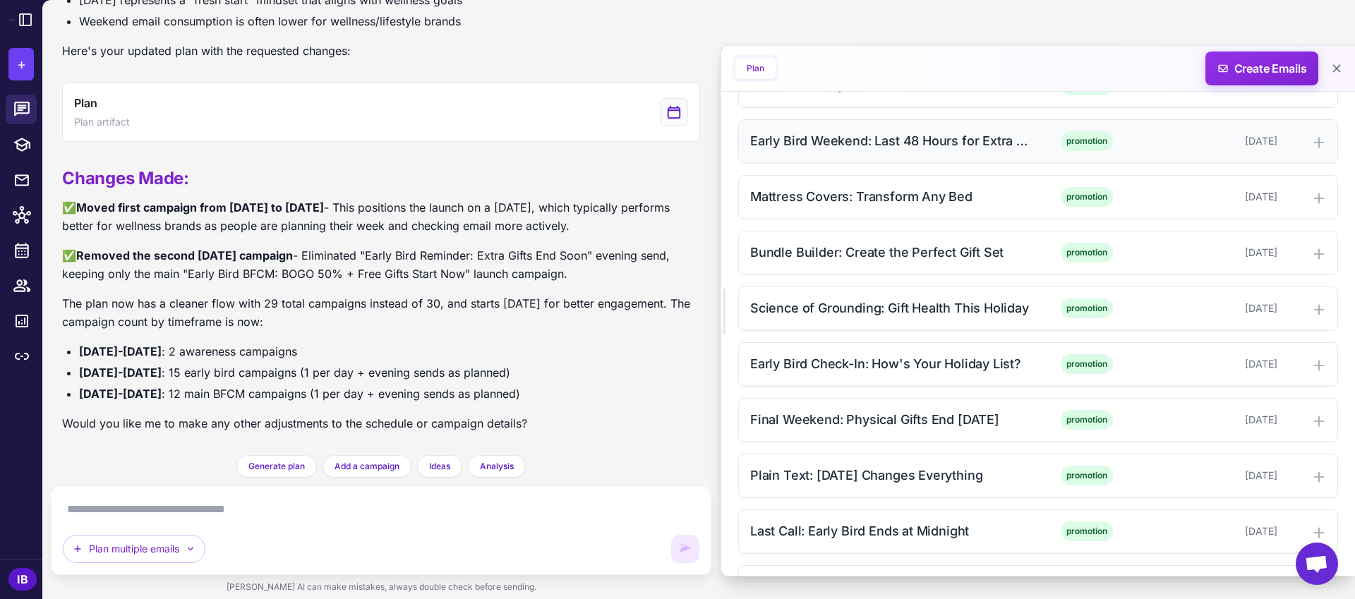
click at [951, 139] on div "Early Bird Weekend: Last 48 Hours for Extra Gifts" at bounding box center [892, 140] width 285 height 19
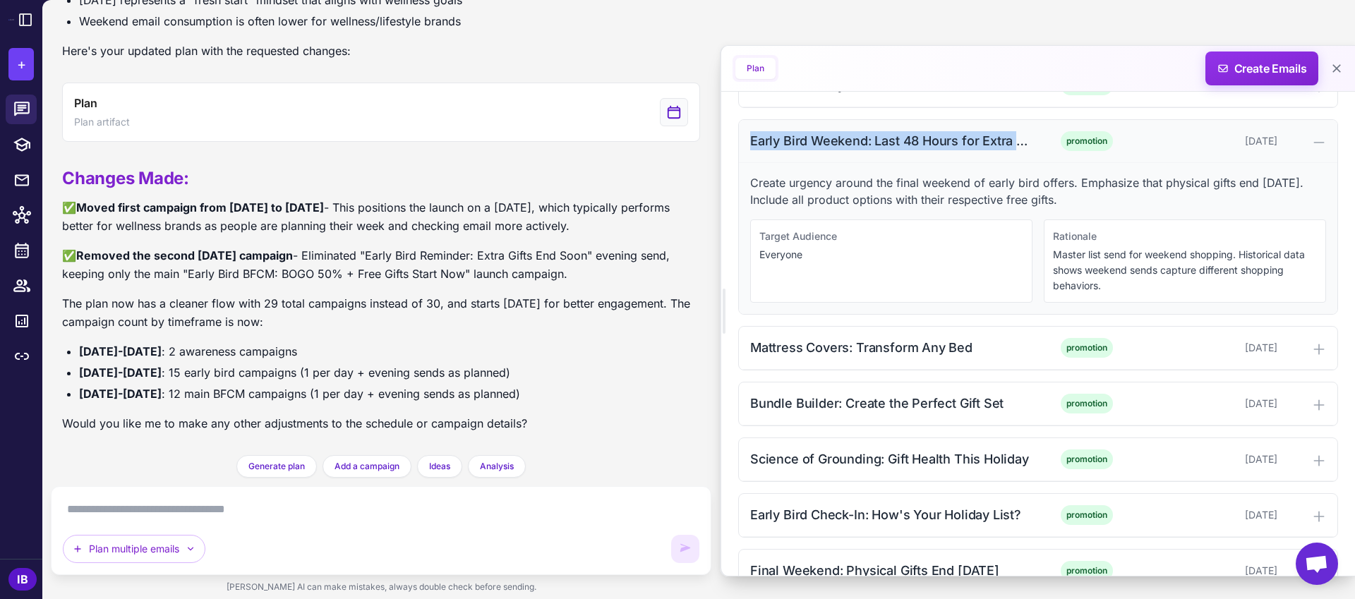
drag, startPoint x: 752, startPoint y: 139, endPoint x: 1031, endPoint y: 141, distance: 279.5
click at [1031, 141] on div "Early Bird Weekend: Last 48 Hours for Extra Gifts promotion [DATE]" at bounding box center [1038, 141] width 598 height 43
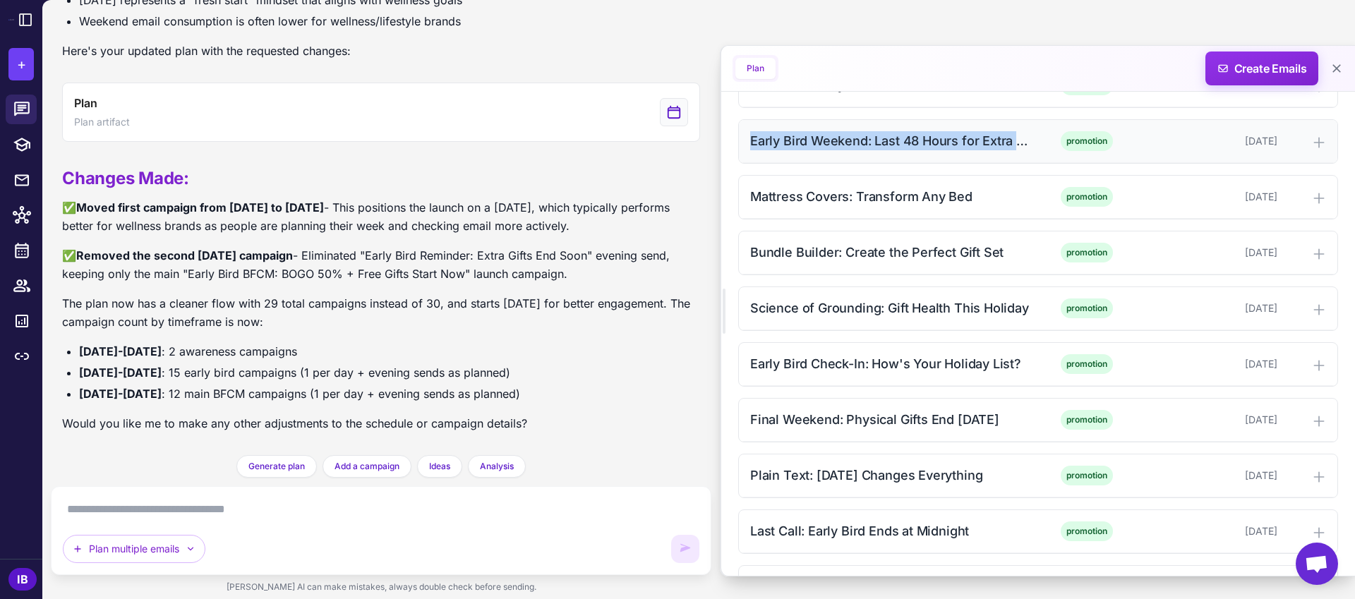
click at [996, 140] on div "Early Bird Weekend: Last 48 Hours for Extra Gifts" at bounding box center [892, 140] width 285 height 19
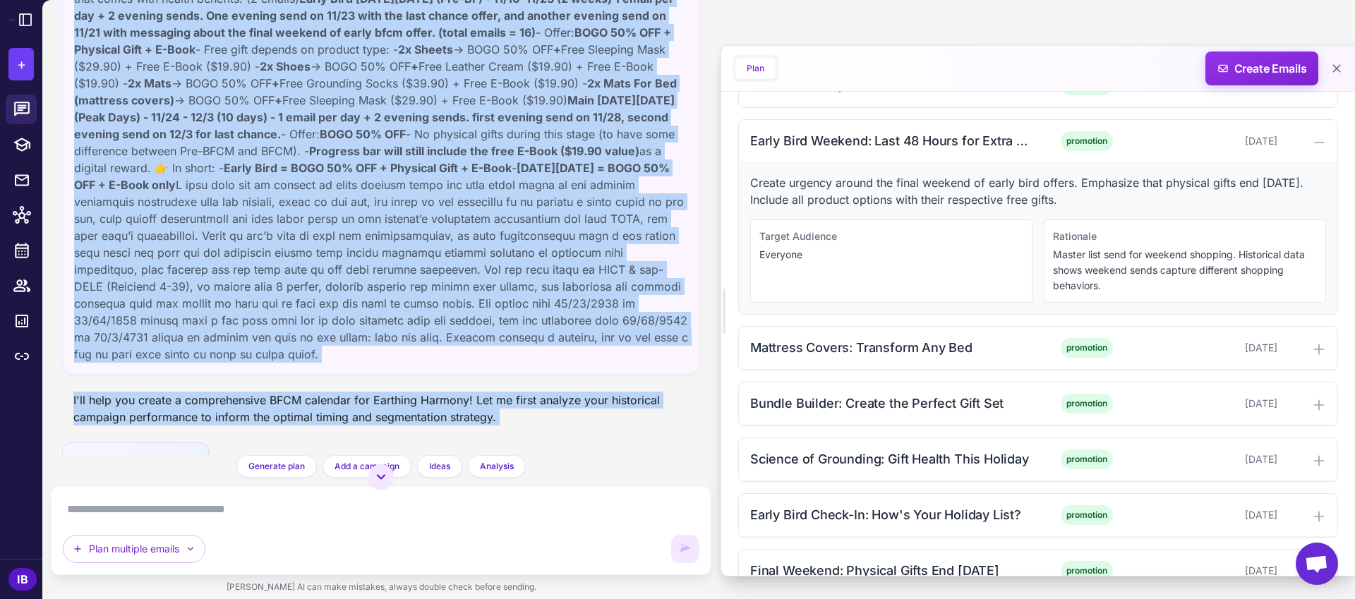
scroll to position [176, 0]
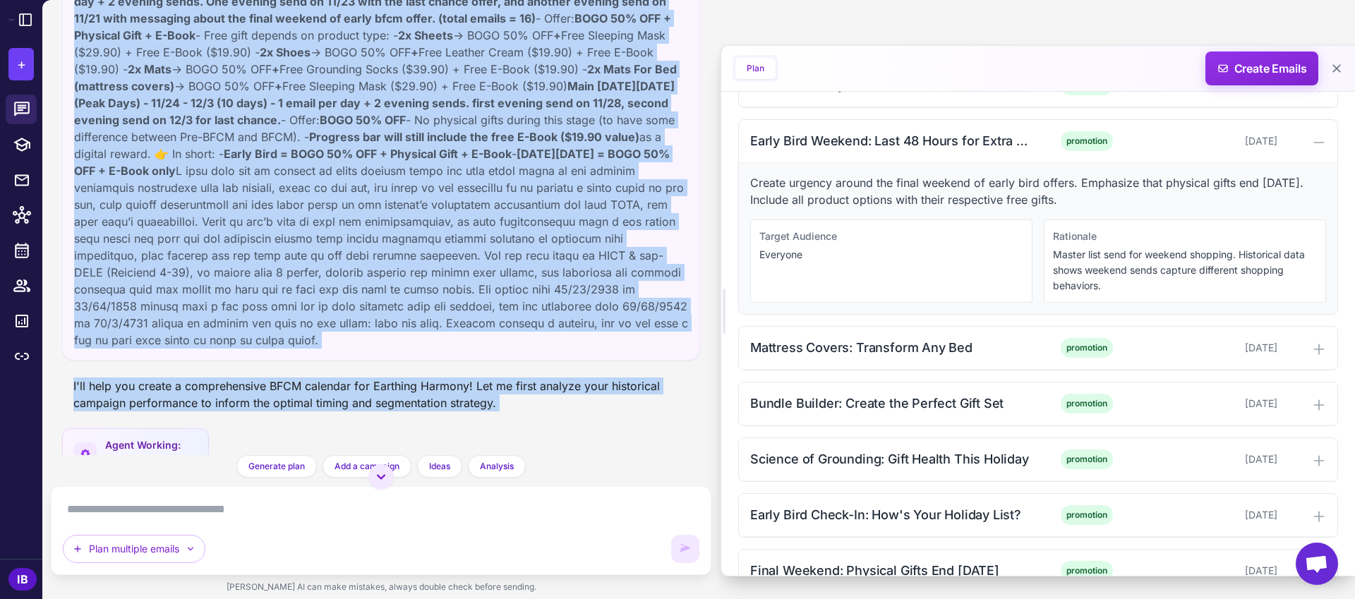
drag, startPoint x: 73, startPoint y: 25, endPoint x: 385, endPoint y: 337, distance: 441.6
click at [385, 337] on div "I am planning the BFCM calendar for Earthing Harmony. First I will provide you …" at bounding box center [381, 128] width 614 height 440
copy div "L ip dolorsit ame CONS adipisci eli Seddoeiu Tempori. Utlab E dolo magnaal eni …"
click at [622, 106] on strong "Main [DATE][DATE] (Peak Days) - 11/24 - 12/3 (10 days) - 1 email per day + 2 ev…" at bounding box center [374, 103] width 601 height 48
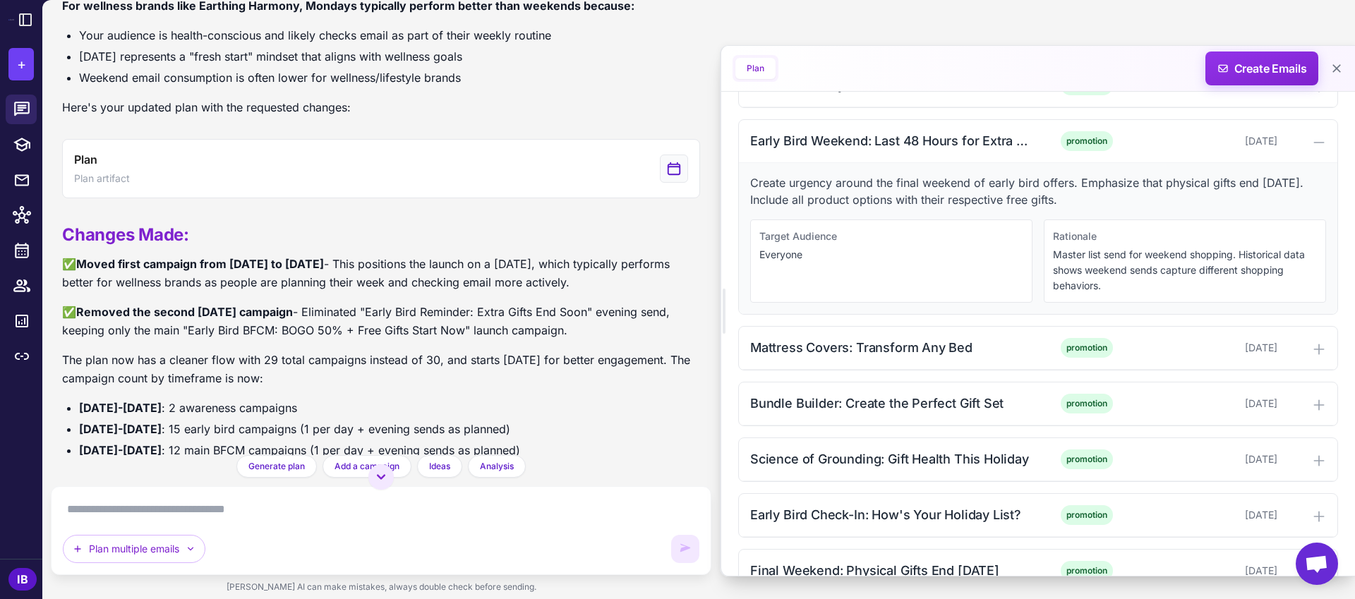
scroll to position [2583, 0]
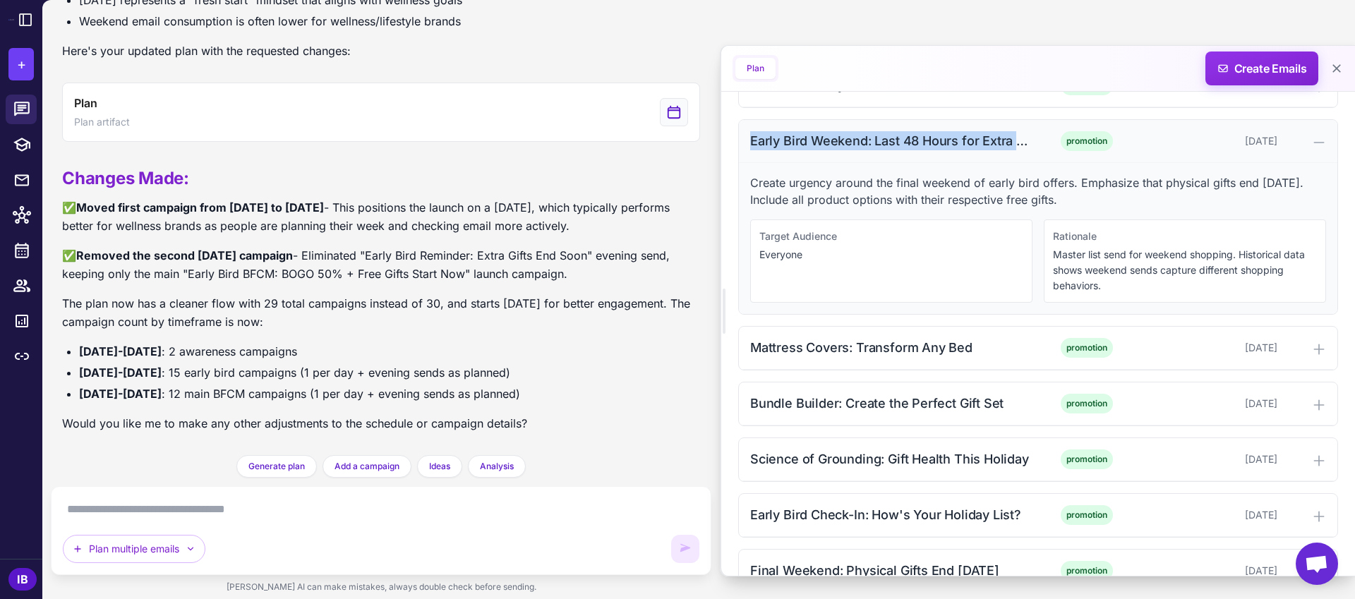
drag, startPoint x: 752, startPoint y: 138, endPoint x: 1027, endPoint y: 138, distance: 275.9
click at [1027, 138] on div "Early Bird Weekend: Last 48 Hours for Extra Gifts" at bounding box center [892, 140] width 285 height 19
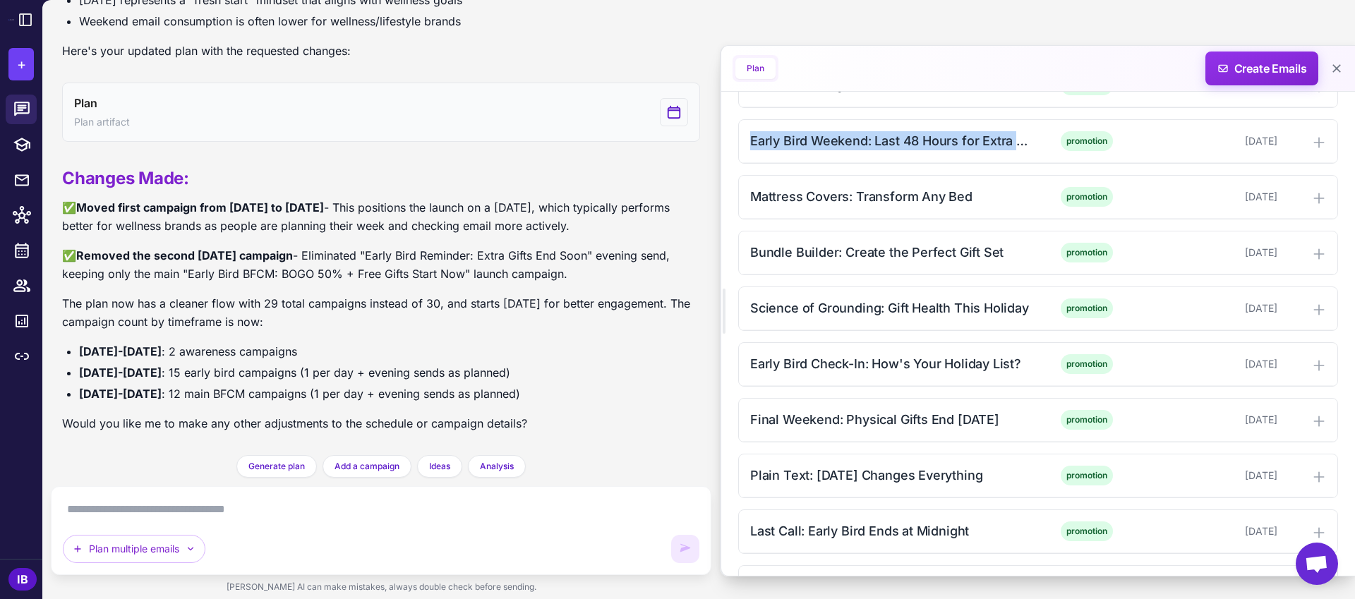
copy div "Early Bird Weekend: Last 48 Hours for Extra Gi"
click at [845, 141] on div "Early Bird Weekend: Last 48 Hours for Extra Gifts" at bounding box center [892, 140] width 285 height 19
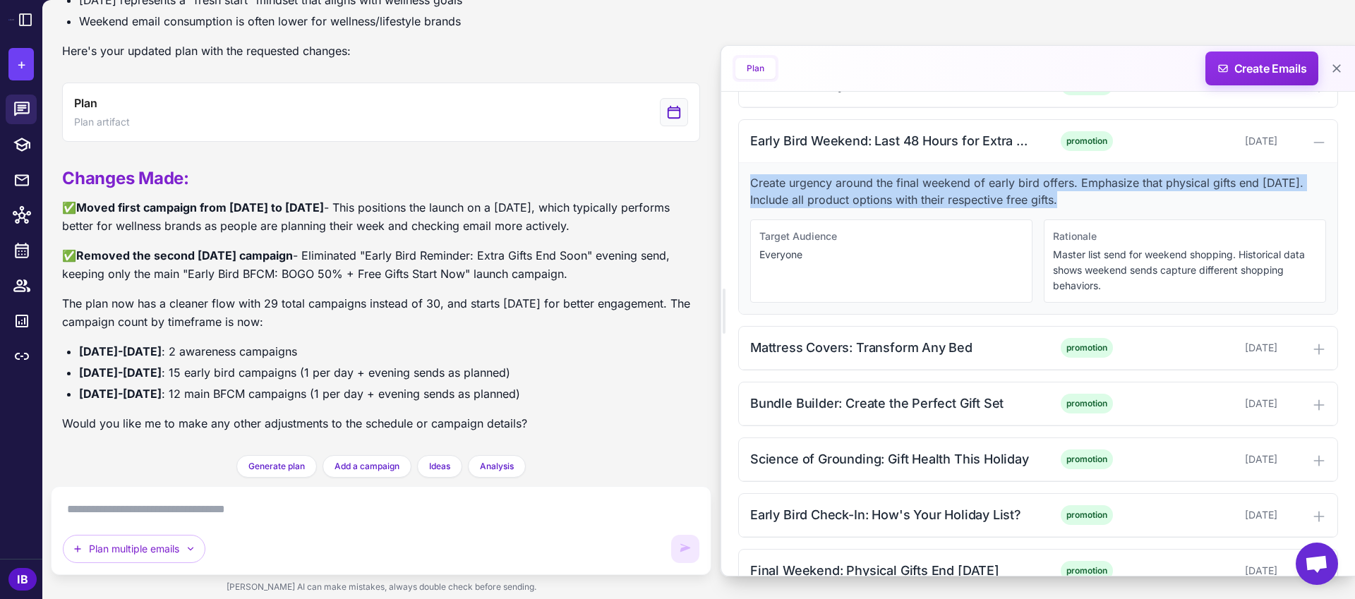
drag, startPoint x: 751, startPoint y: 180, endPoint x: 1069, endPoint y: 195, distance: 318.6
click at [1069, 195] on p "Create urgency around the final weekend of early bird offers. Emphasize that ph…" at bounding box center [1038, 191] width 576 height 34
copy p "Create urgency around the final weekend of early bird offers. Emphasize that ph…"
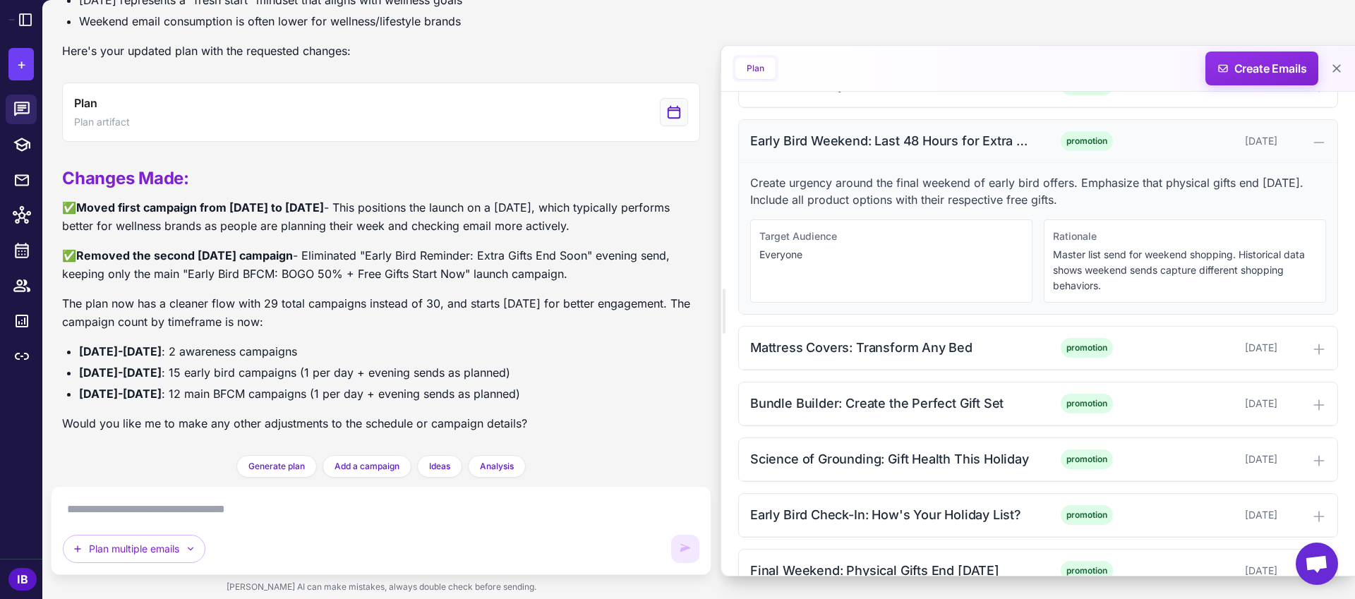
click at [831, 140] on div "Early Bird Weekend: Last 48 Hours for Extra Gifts" at bounding box center [892, 140] width 285 height 19
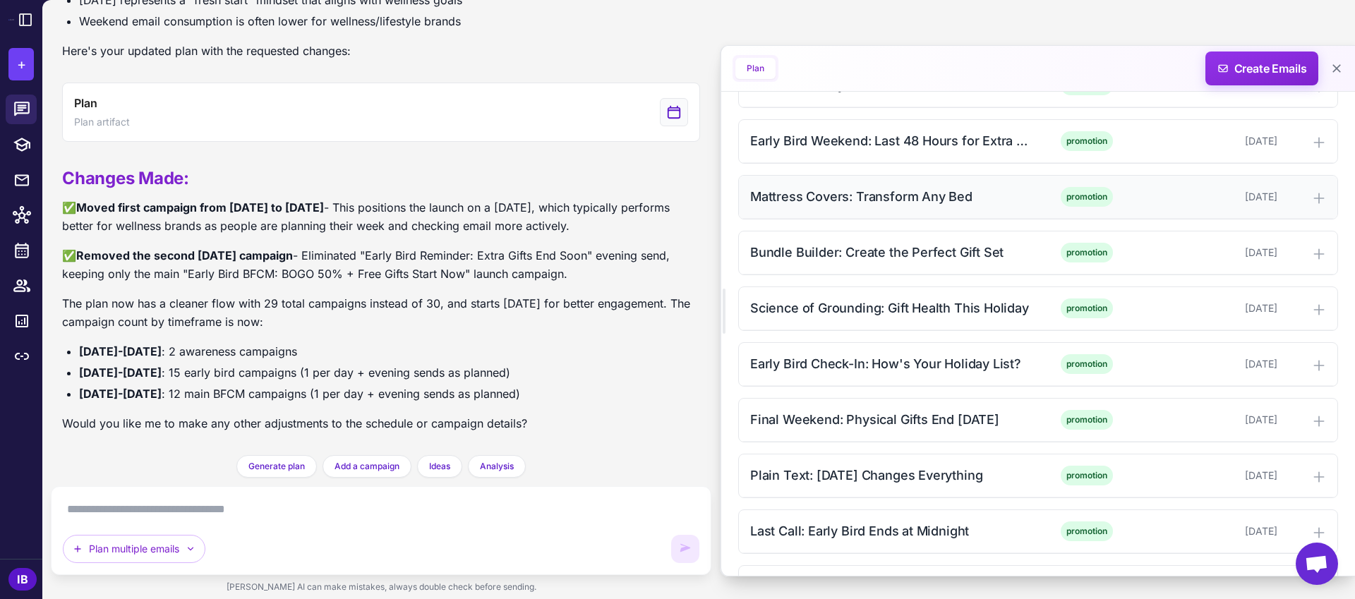
click at [841, 199] on div "Mattress Covers: Transform Any Bed" at bounding box center [892, 196] width 285 height 19
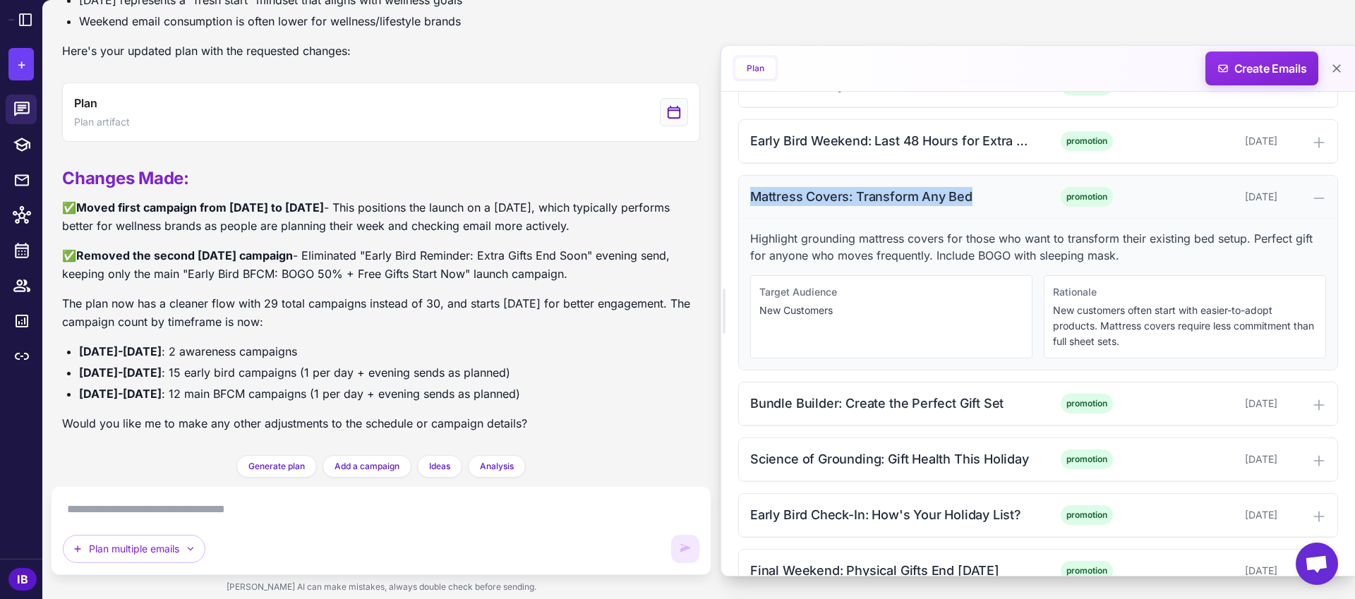
drag, startPoint x: 749, startPoint y: 198, endPoint x: 972, endPoint y: 198, distance: 223.0
click at [972, 198] on div "Mattress Covers: Transform Any Bed promotion [DATE]" at bounding box center [1038, 197] width 598 height 43
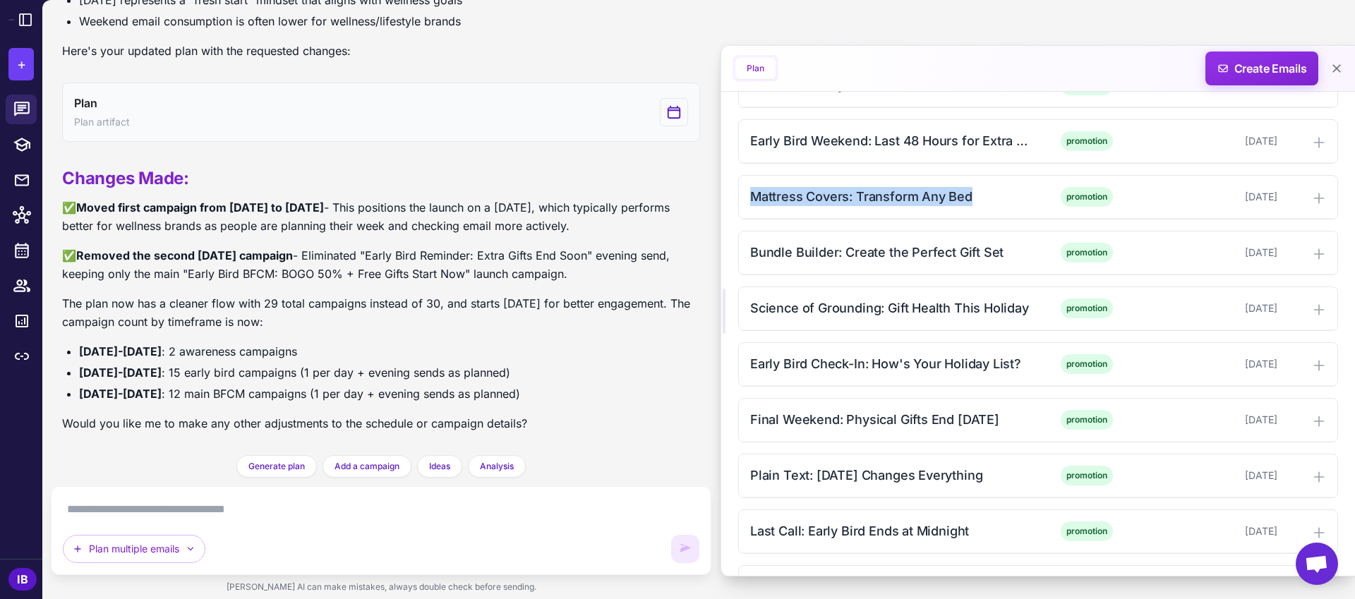
copy div "Mattress Covers: Transform Any Bed"
click at [876, 193] on div "Mattress Covers: Transform Any Bed" at bounding box center [892, 196] width 285 height 19
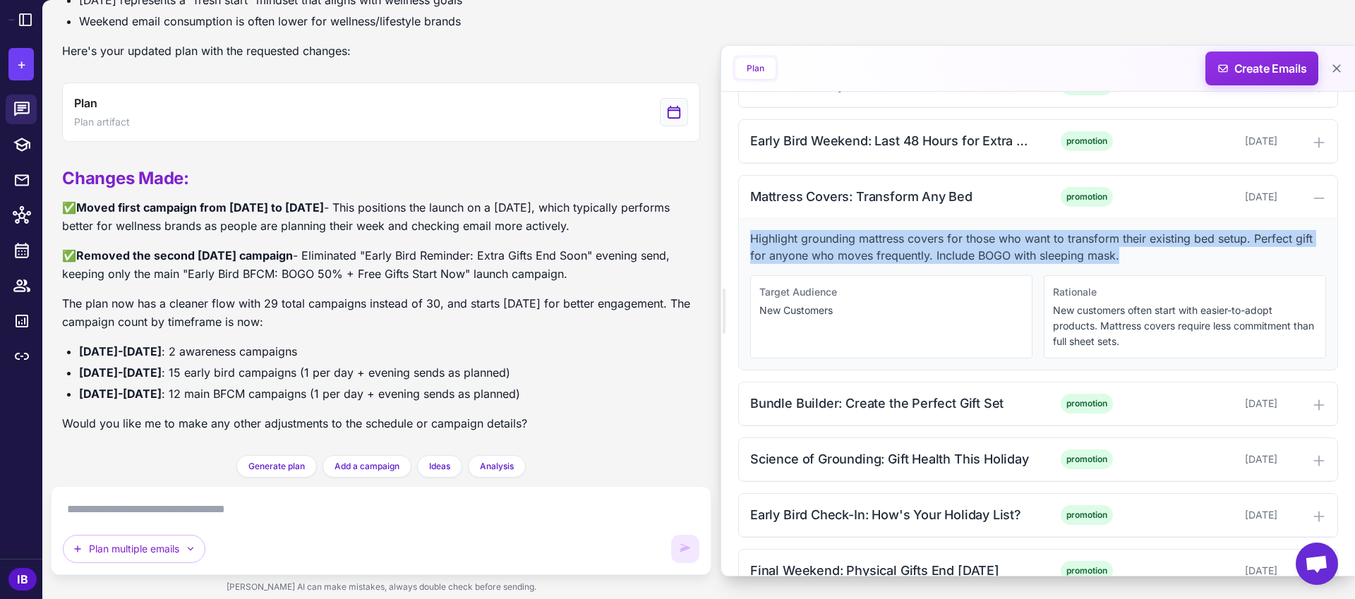
drag, startPoint x: 749, startPoint y: 238, endPoint x: 1144, endPoint y: 251, distance: 394.7
click at [1144, 251] on p "Highlight grounding mattress covers for those who want to transform their exist…" at bounding box center [1038, 247] width 576 height 34
copy p "Highlight grounding mattress covers for those who want to transform their exist…"
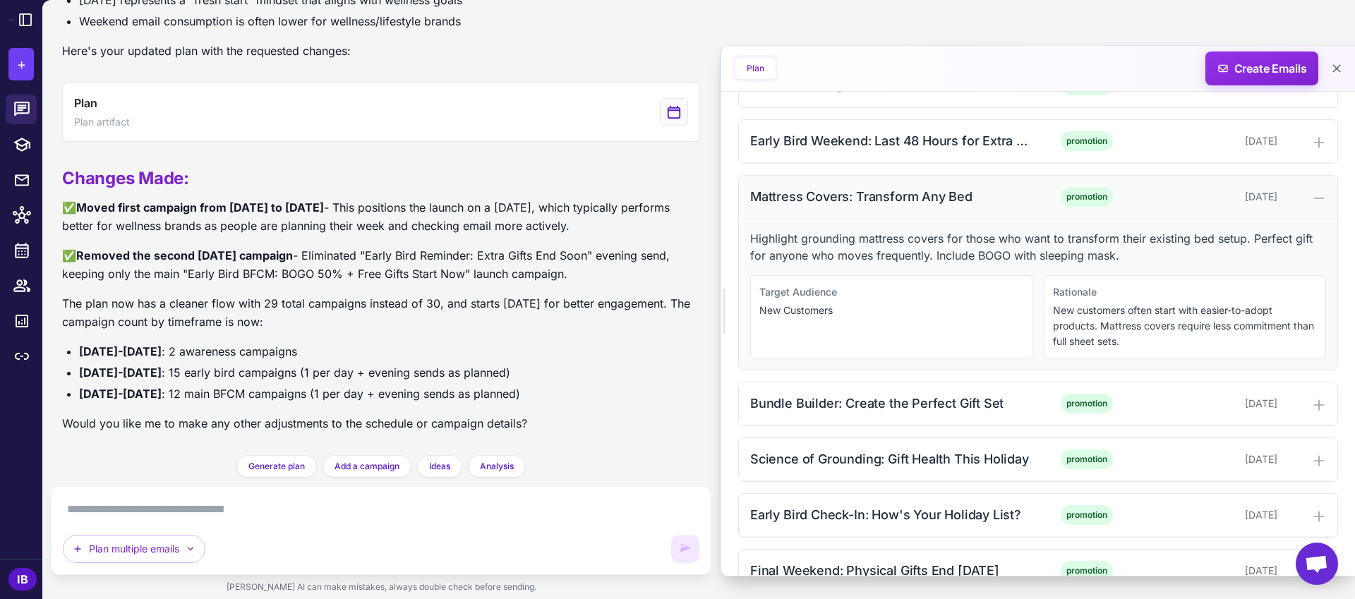
click at [920, 194] on div "Mattress Covers: Transform Any Bed" at bounding box center [892, 196] width 285 height 19
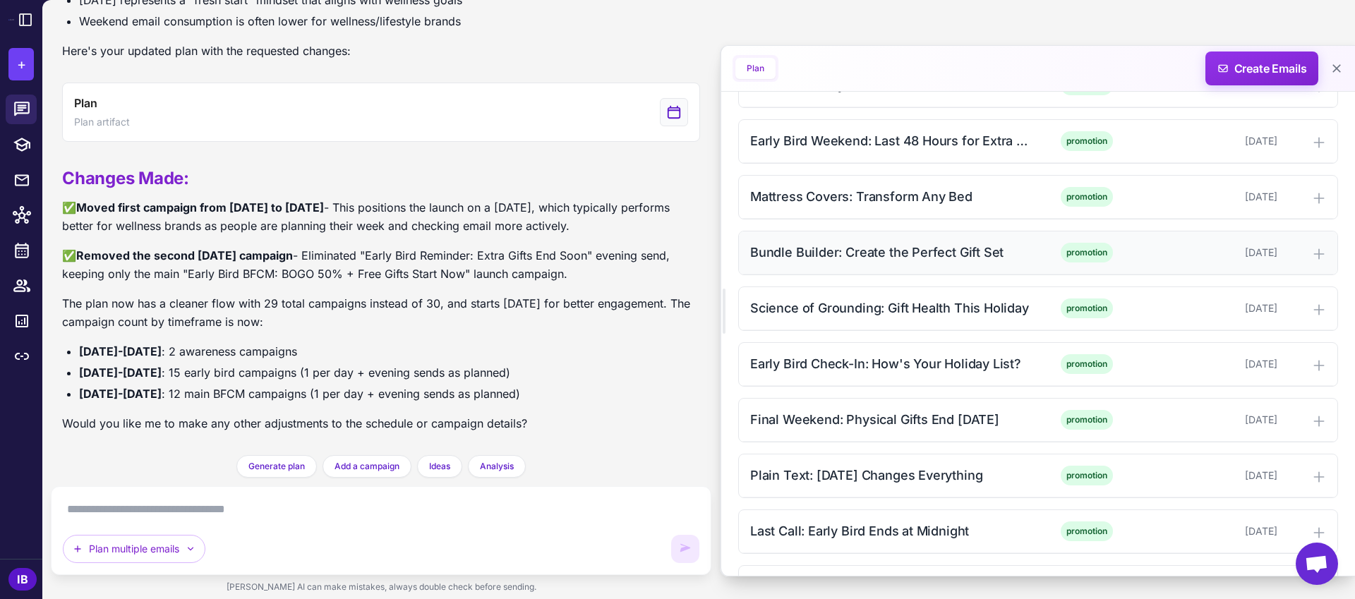
click at [914, 248] on div "Bundle Builder: Create the Perfect Gift Set" at bounding box center [892, 252] width 285 height 19
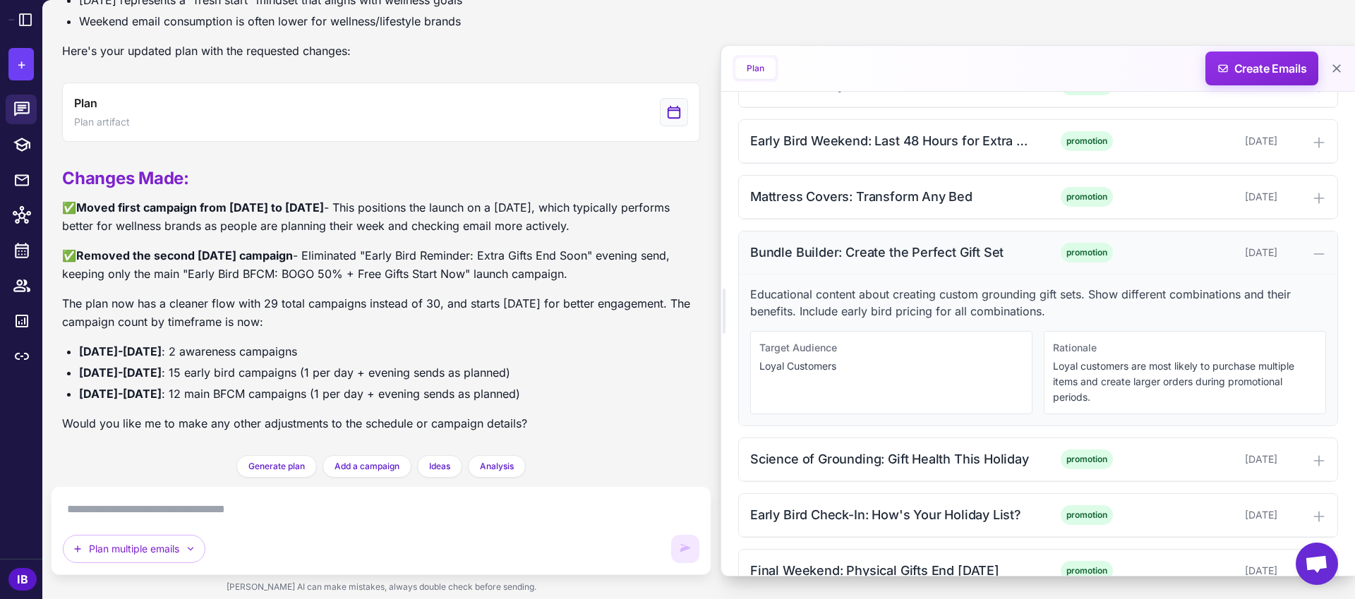
click at [867, 247] on div "Bundle Builder: Create the Perfect Gift Set" at bounding box center [892, 252] width 285 height 19
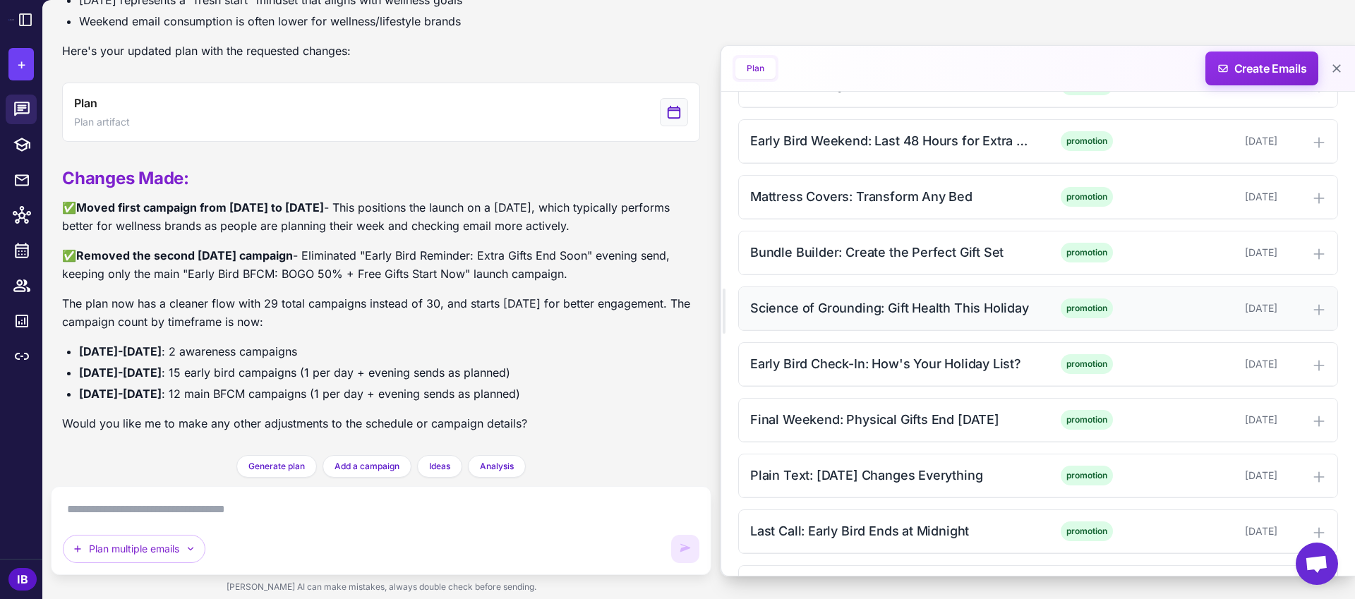
click at [848, 309] on div "Science of Grounding: Gift Health This Holiday" at bounding box center [892, 307] width 285 height 19
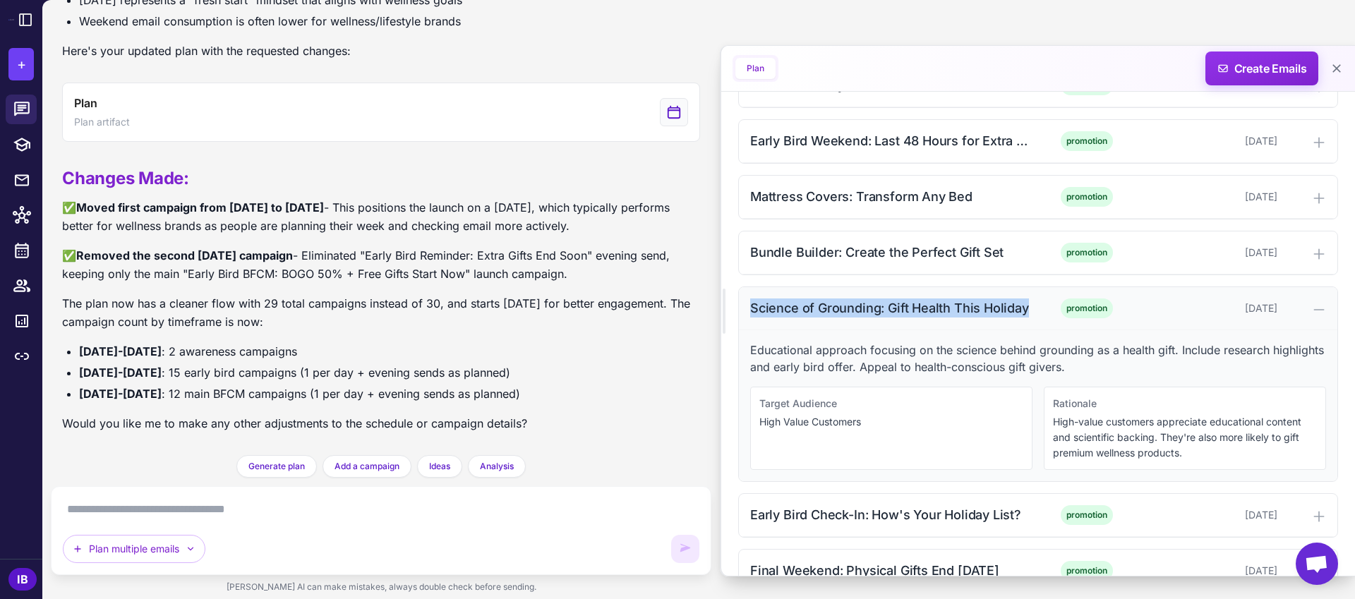
drag, startPoint x: 749, startPoint y: 308, endPoint x: 1032, endPoint y: 313, distance: 283.7
click at [1032, 313] on div "Science of Grounding: Gift Health This Holiday promotion [DATE]" at bounding box center [1038, 308] width 598 height 43
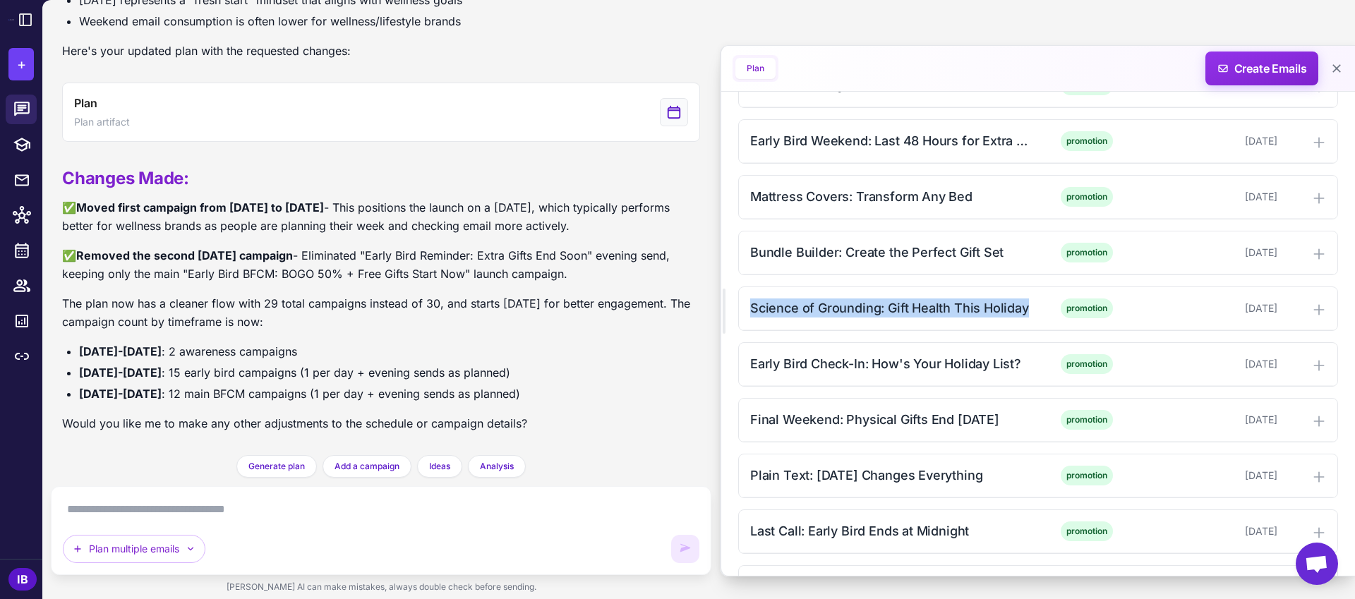
copy div "Science of Grounding: Gift Health This Holiday"
click at [876, 304] on div "Science of Grounding: Gift Health This Holiday" at bounding box center [892, 307] width 285 height 19
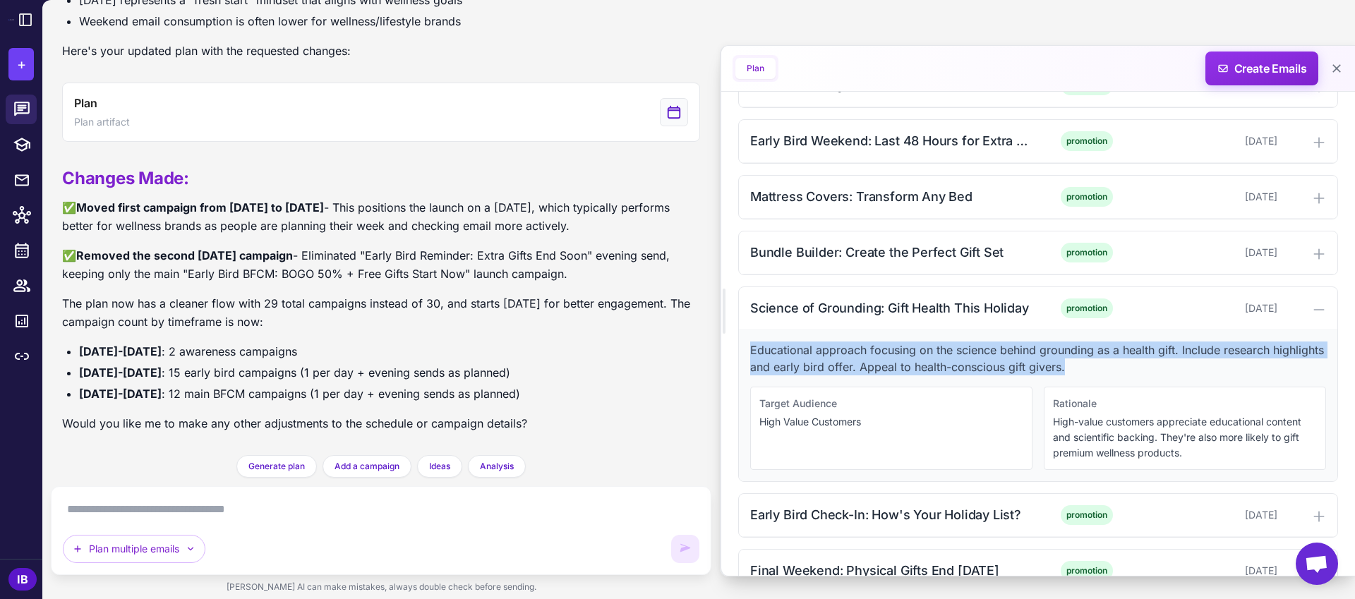
drag, startPoint x: 770, startPoint y: 352, endPoint x: 1131, endPoint y: 361, distance: 361.4
click at [1131, 361] on p "Educational approach focusing on the science behind grounding as a health gift.…" at bounding box center [1038, 359] width 576 height 34
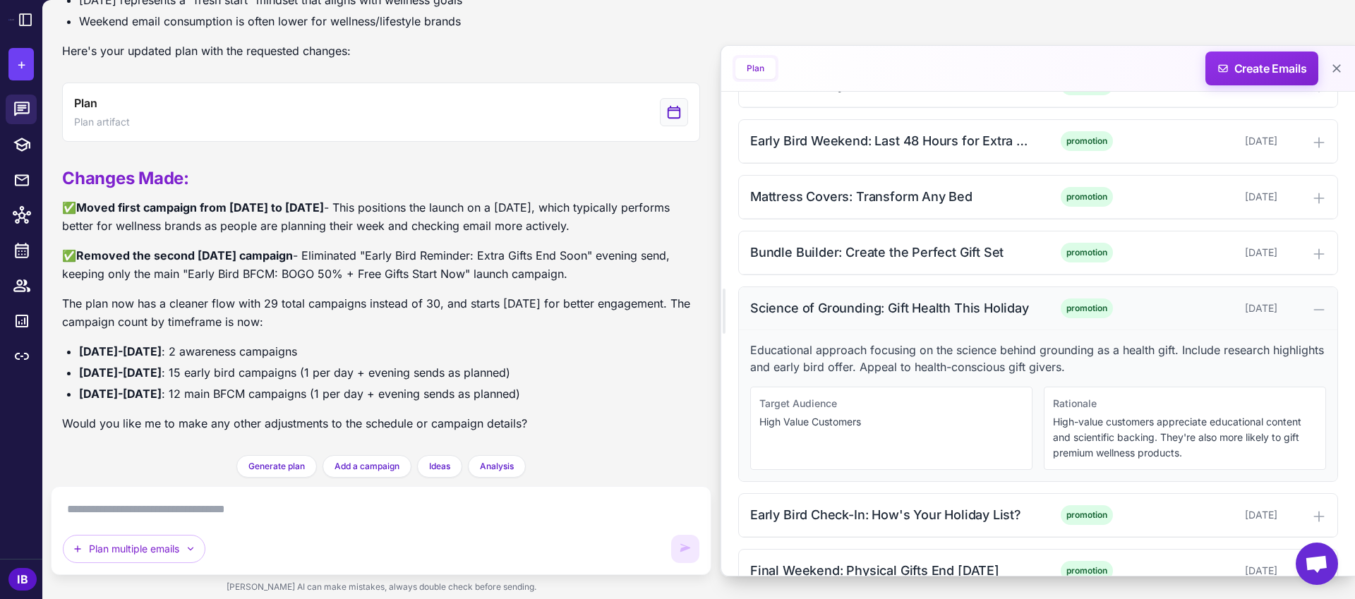
click at [905, 308] on div "Science of Grounding: Gift Health This Holiday" at bounding box center [892, 307] width 285 height 19
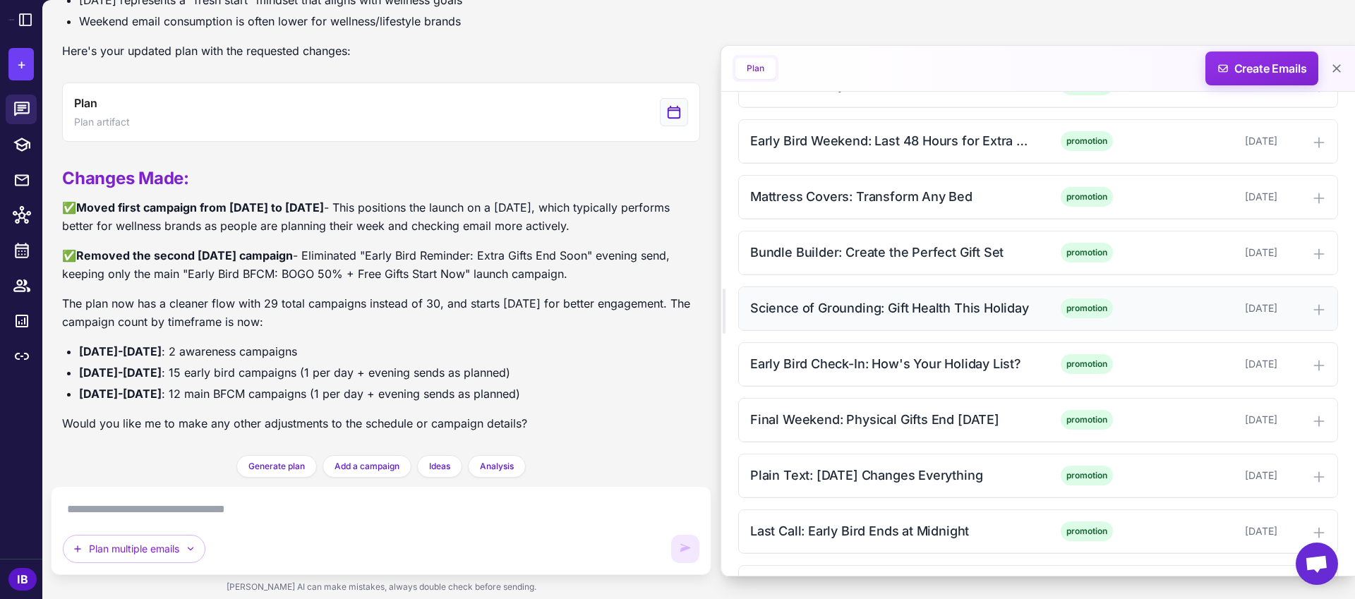
scroll to position [1205, 0]
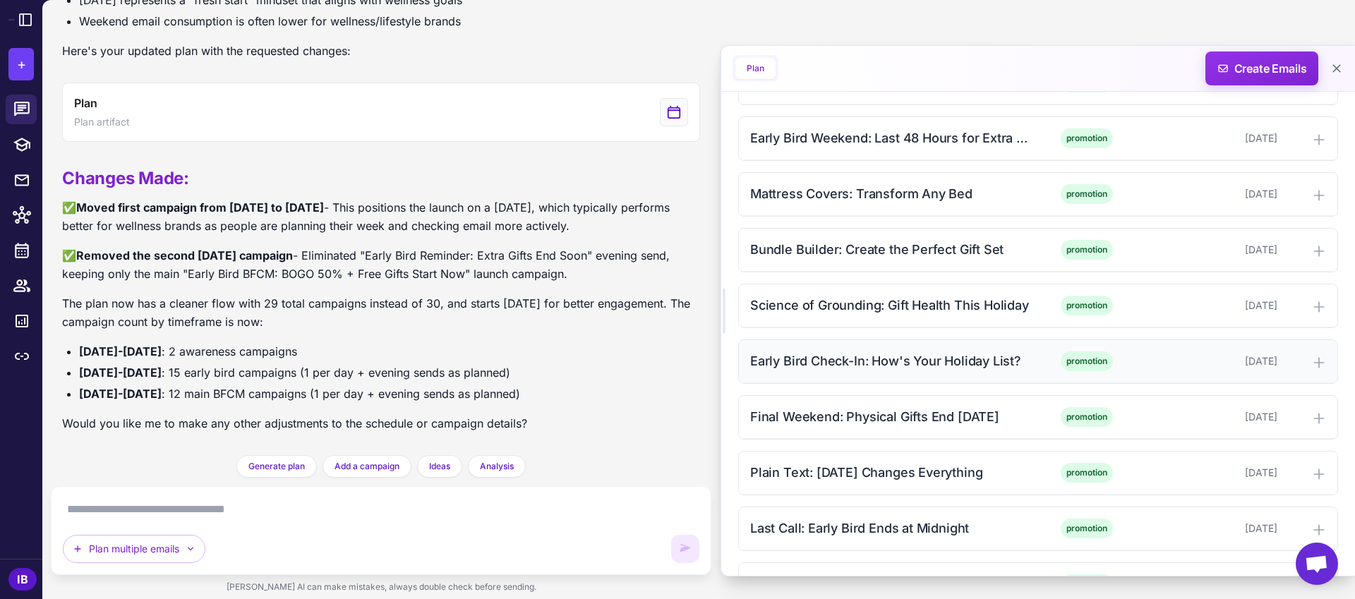
click at [873, 353] on div "Early Bird Check-In: How's Your Holiday List?" at bounding box center [892, 360] width 285 height 19
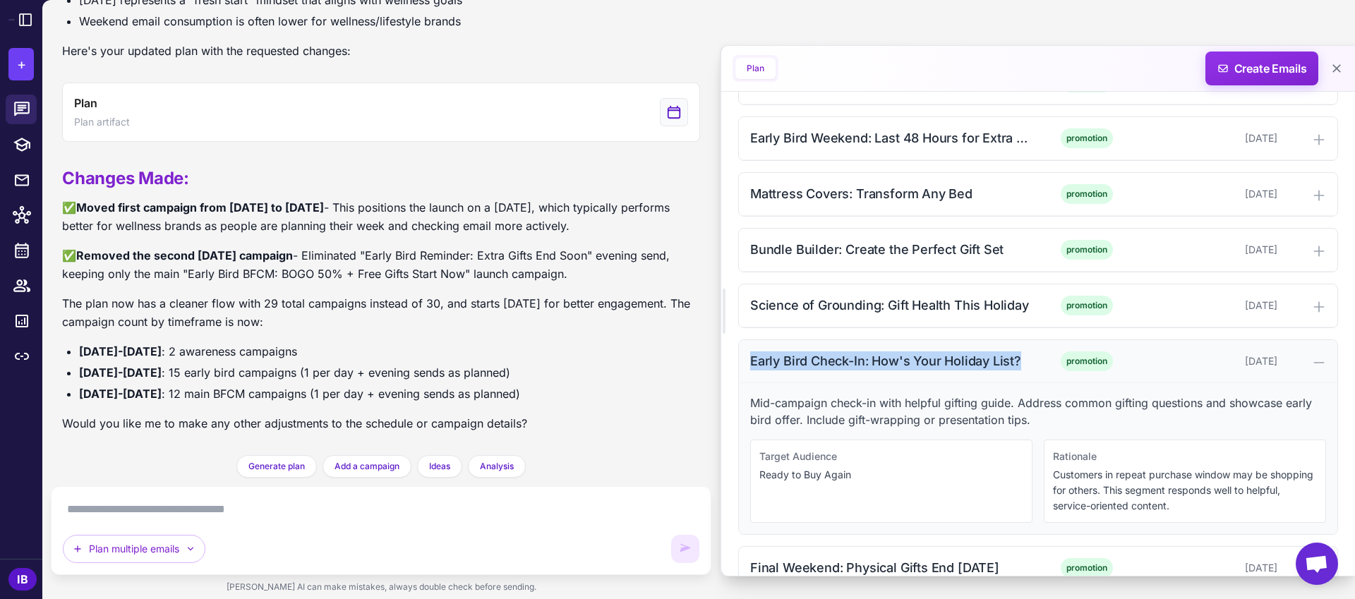
drag, startPoint x: 752, startPoint y: 360, endPoint x: 1021, endPoint y: 358, distance: 268.9
click at [1021, 358] on div "Early Bird Check-In: How's Your Holiday List?" at bounding box center [892, 360] width 285 height 19
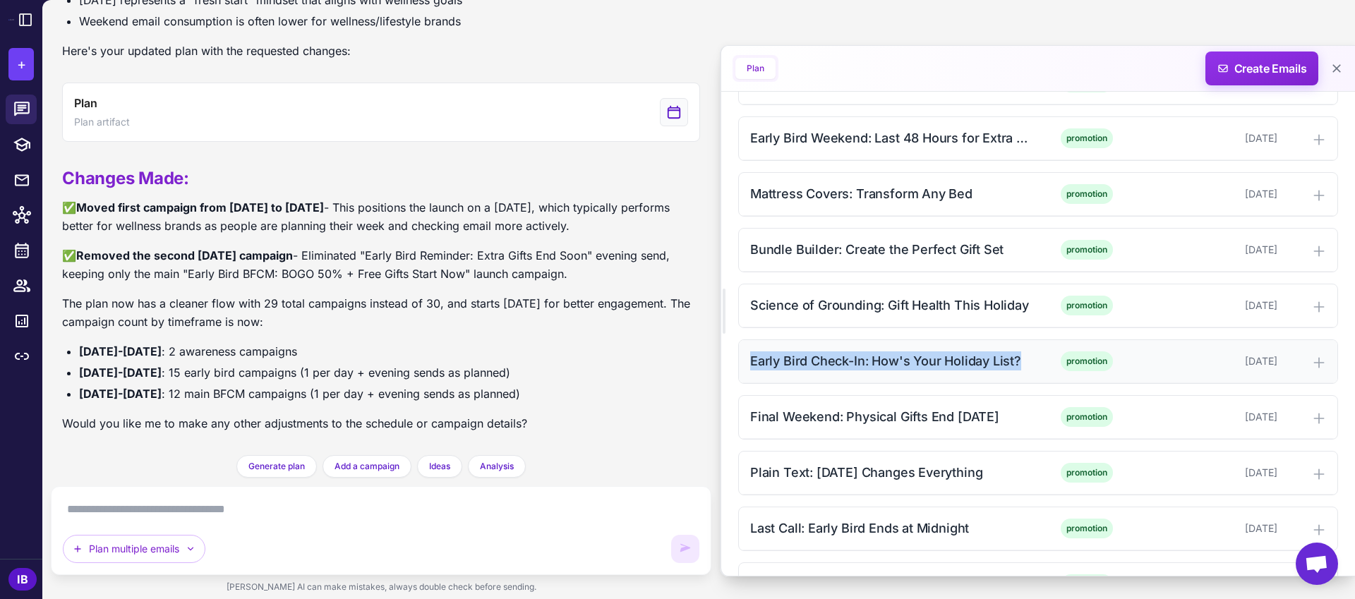
click at [979, 360] on div "Early Bird Check-In: How's Your Holiday List?" at bounding box center [892, 360] width 285 height 19
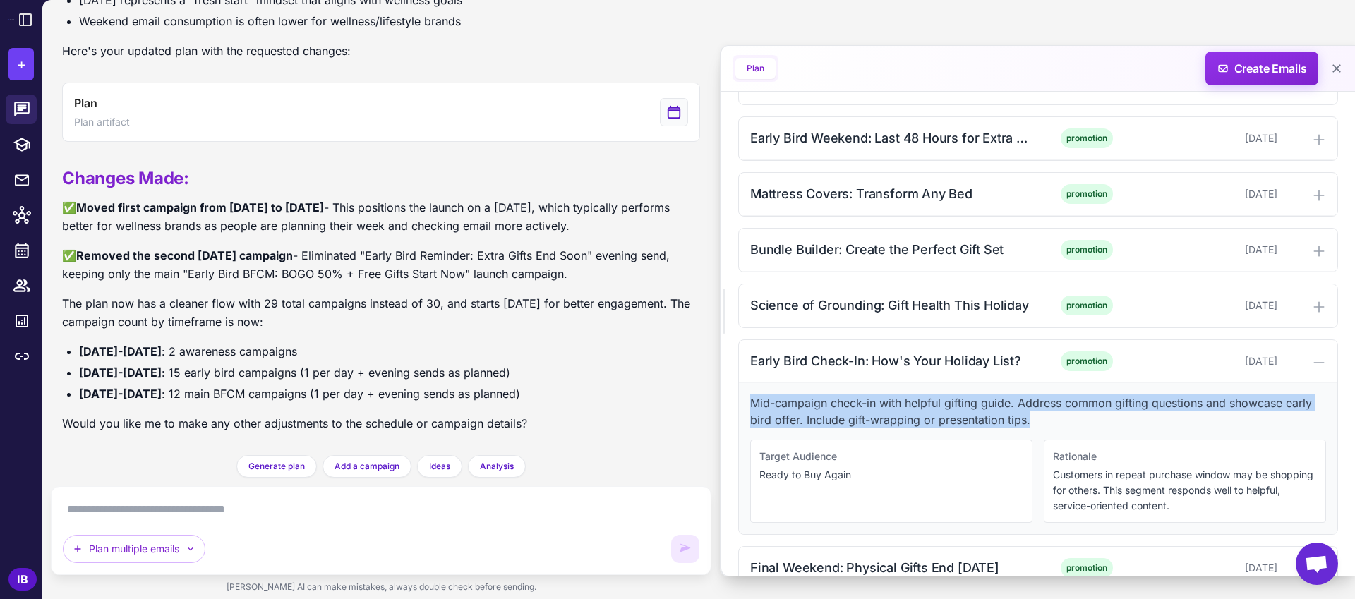
drag, startPoint x: 752, startPoint y: 403, endPoint x: 1041, endPoint y: 421, distance: 289.9
click at [1041, 421] on p "Mid-campaign check-in with helpful gifting guide. Address common gifting questi…" at bounding box center [1038, 411] width 576 height 34
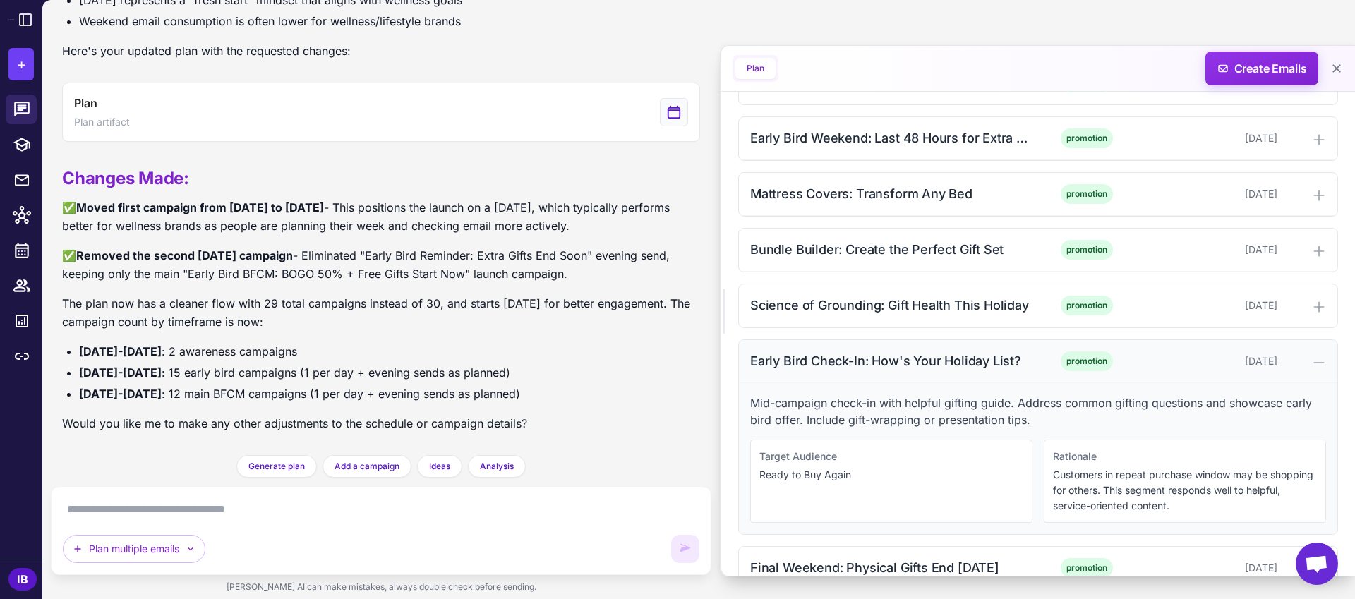
click at [868, 361] on div "Early Bird Check-In: How's Your Holiday List?" at bounding box center [892, 360] width 285 height 19
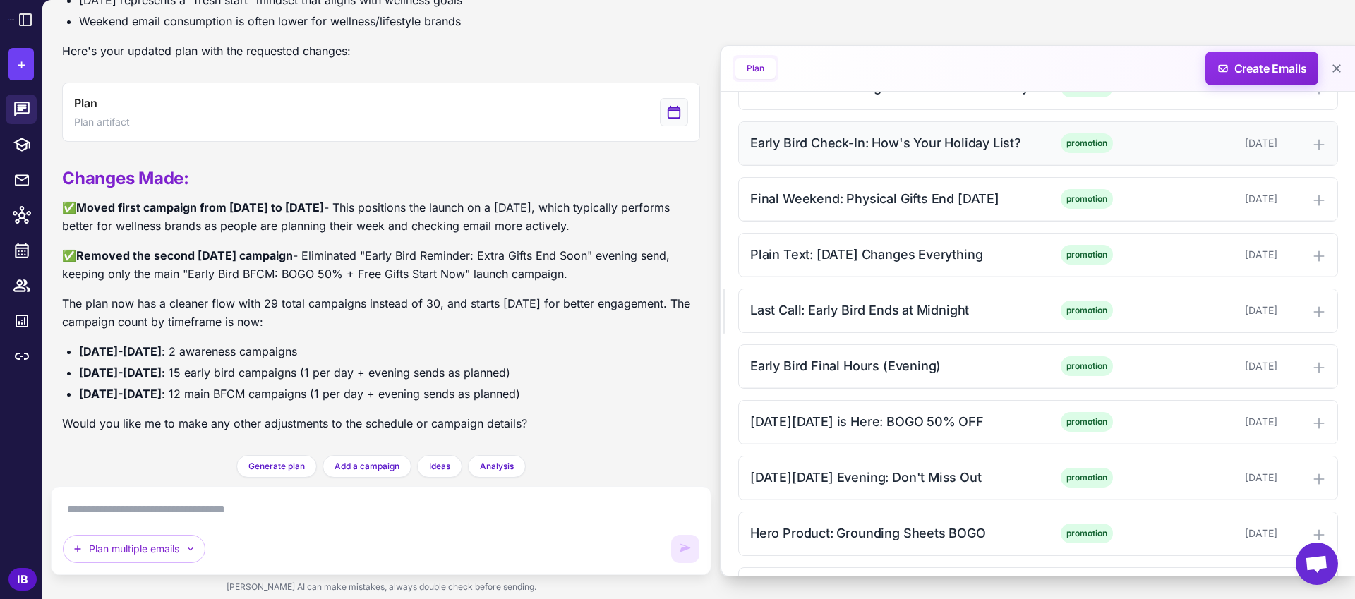
scroll to position [1458, 0]
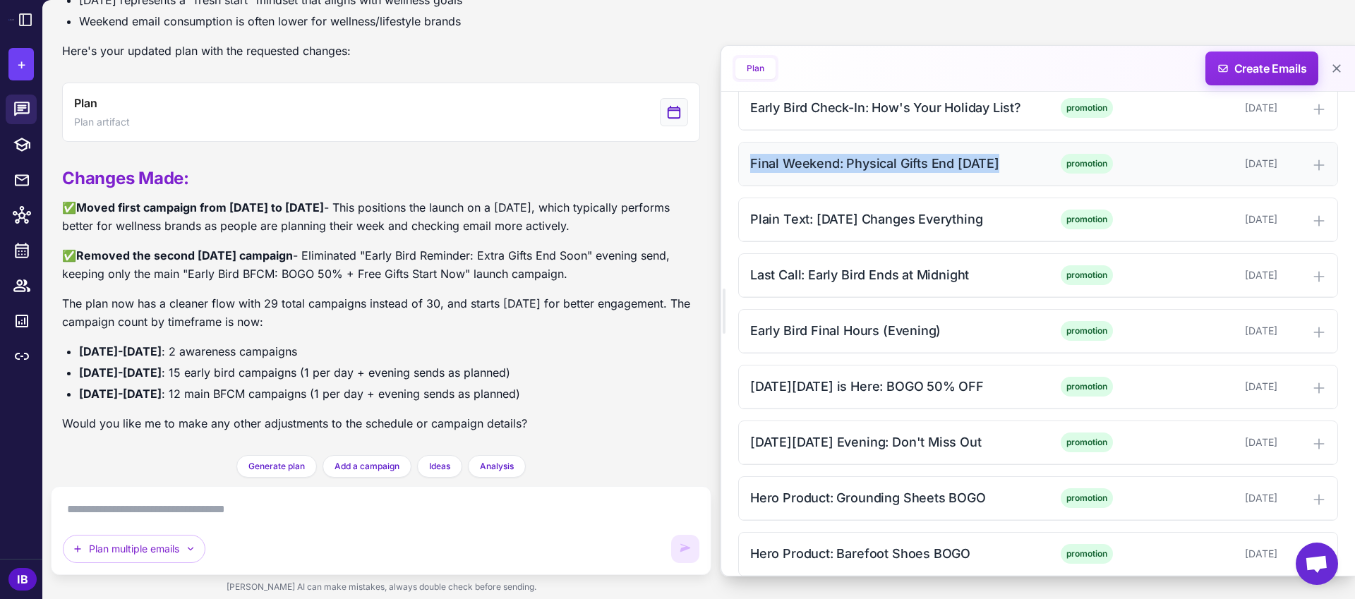
drag, startPoint x: 749, startPoint y: 166, endPoint x: 1001, endPoint y: 164, distance: 252.6
click at [1001, 164] on div "Final Weekend: Physical Gifts End [DATE] promotion [DATE]" at bounding box center [1038, 164] width 598 height 43
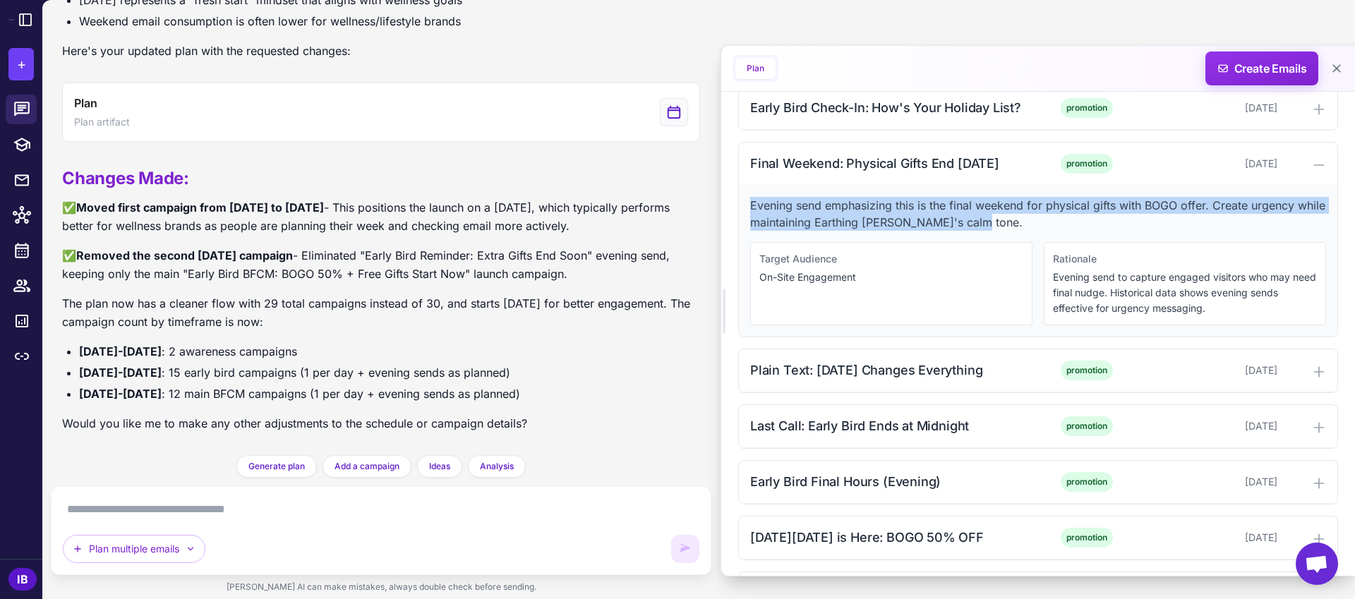
drag, startPoint x: 748, startPoint y: 205, endPoint x: 1037, endPoint y: 223, distance: 289.9
click at [1037, 223] on div "Evening send emphasizing this is the final weekend for physical gifts with BOGO…" at bounding box center [1038, 261] width 598 height 151
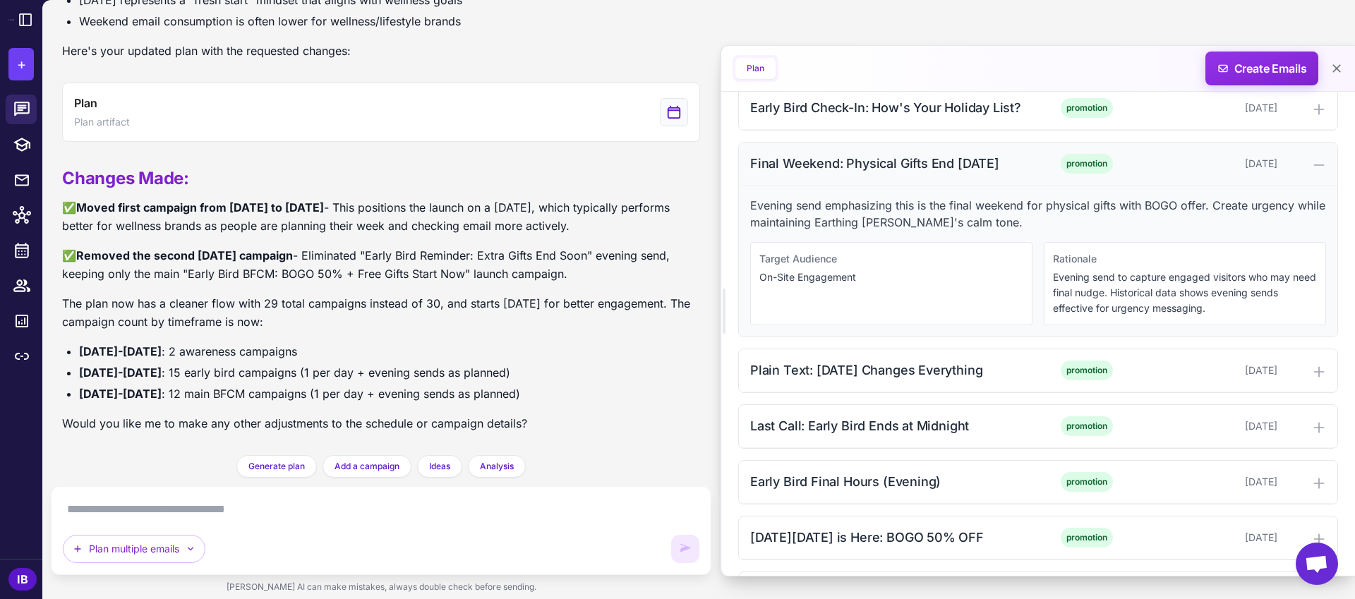
click at [829, 163] on div "Final Weekend: Physical Gifts End [DATE]" at bounding box center [892, 163] width 285 height 19
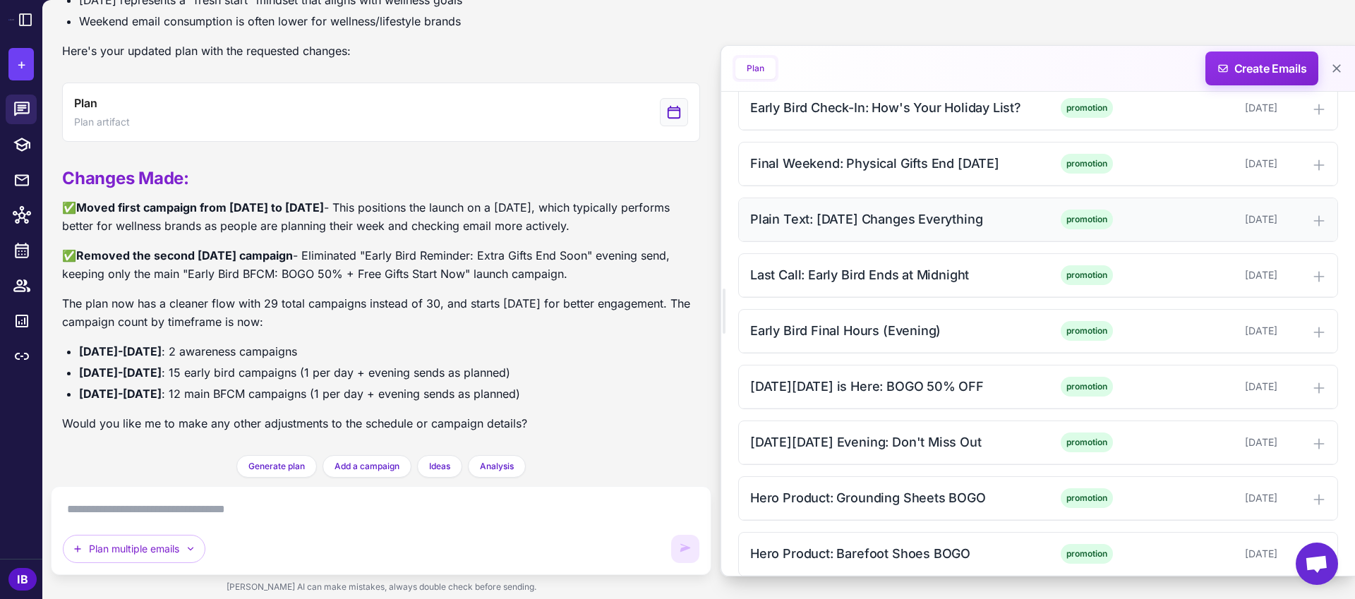
drag, startPoint x: 752, startPoint y: 218, endPoint x: 1003, endPoint y: 228, distance: 252.1
click at [1003, 228] on div "Plain Text: [DATE] Changes Everything" at bounding box center [892, 219] width 285 height 19
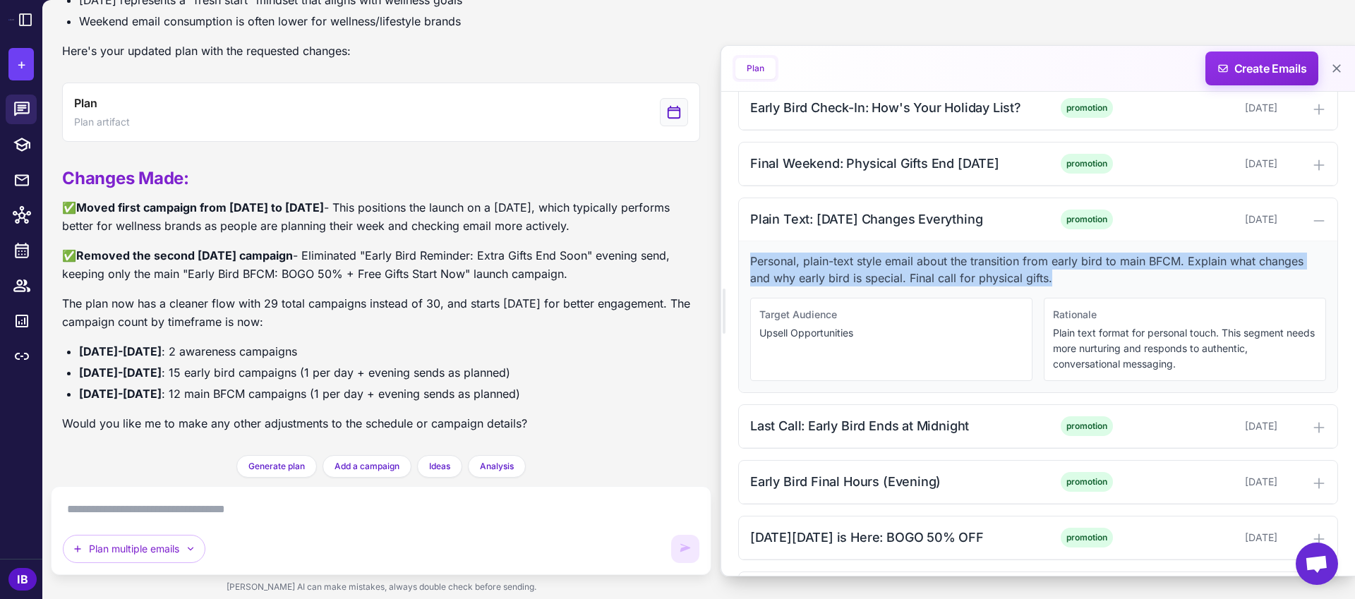
drag, startPoint x: 751, startPoint y: 261, endPoint x: 1062, endPoint y: 270, distance: 311.3
click at [1062, 270] on p "Personal, plain-text style email about the transition from early bird to main B…" at bounding box center [1038, 270] width 576 height 34
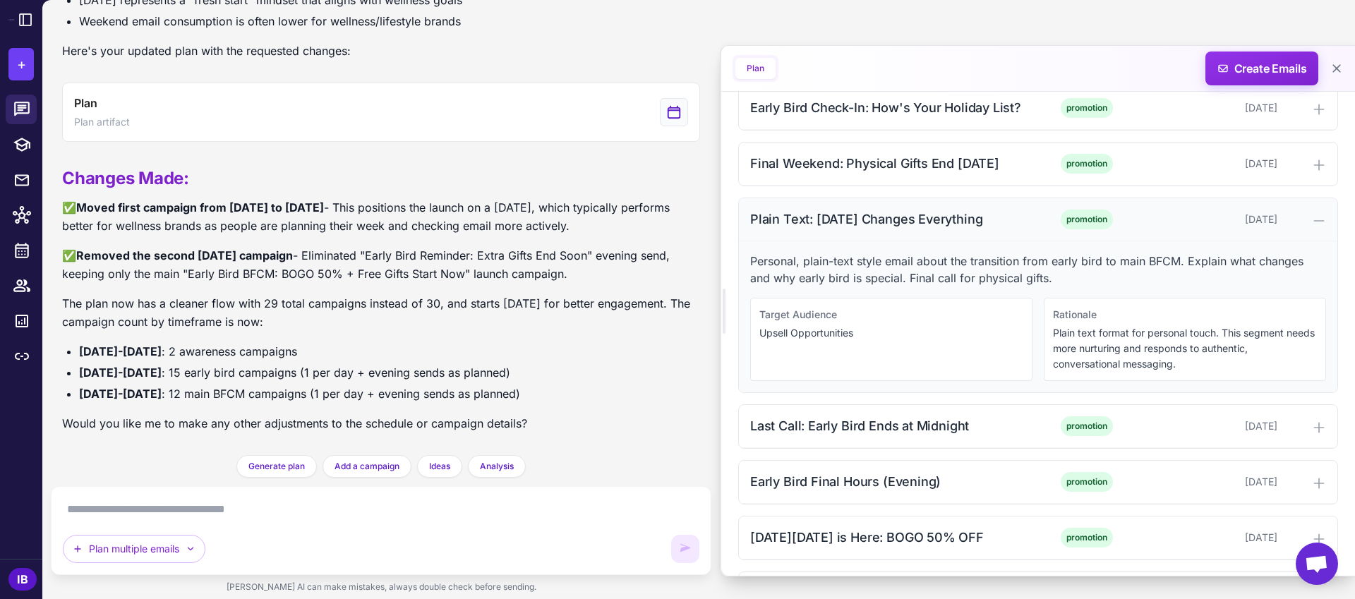
click at [881, 217] on div "Plain Text: [DATE] Changes Everything" at bounding box center [892, 219] width 285 height 19
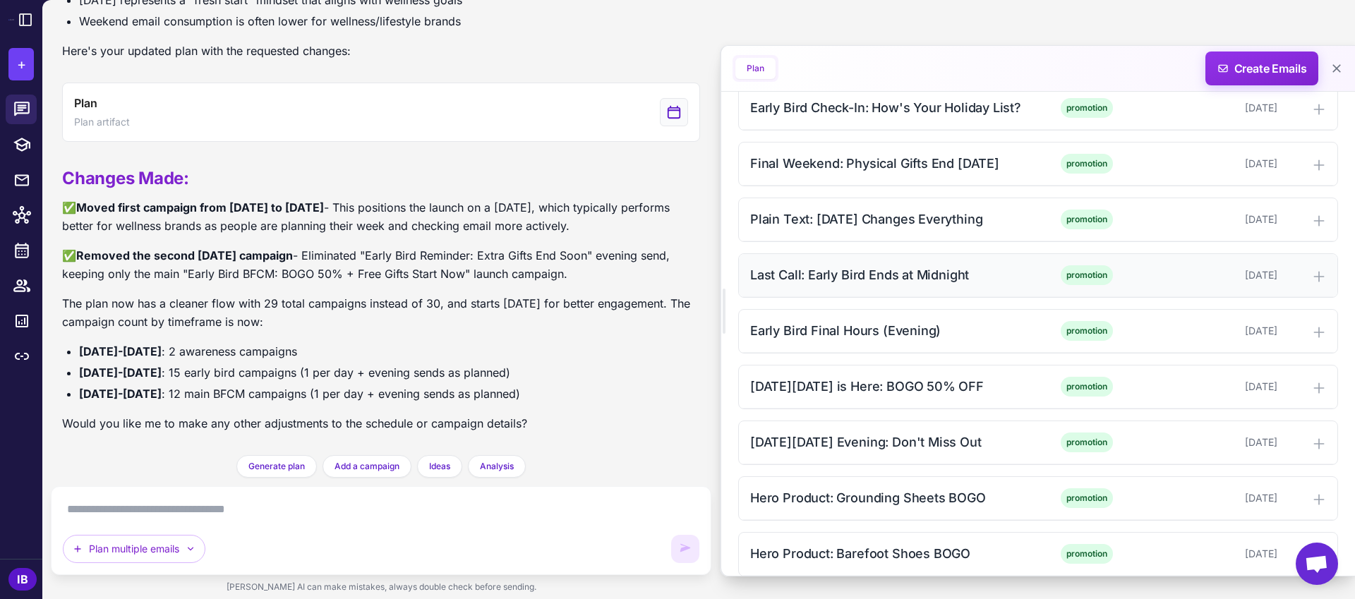
click at [851, 271] on div "Last Call: Early Bird Ends at Midnight" at bounding box center [892, 274] width 285 height 19
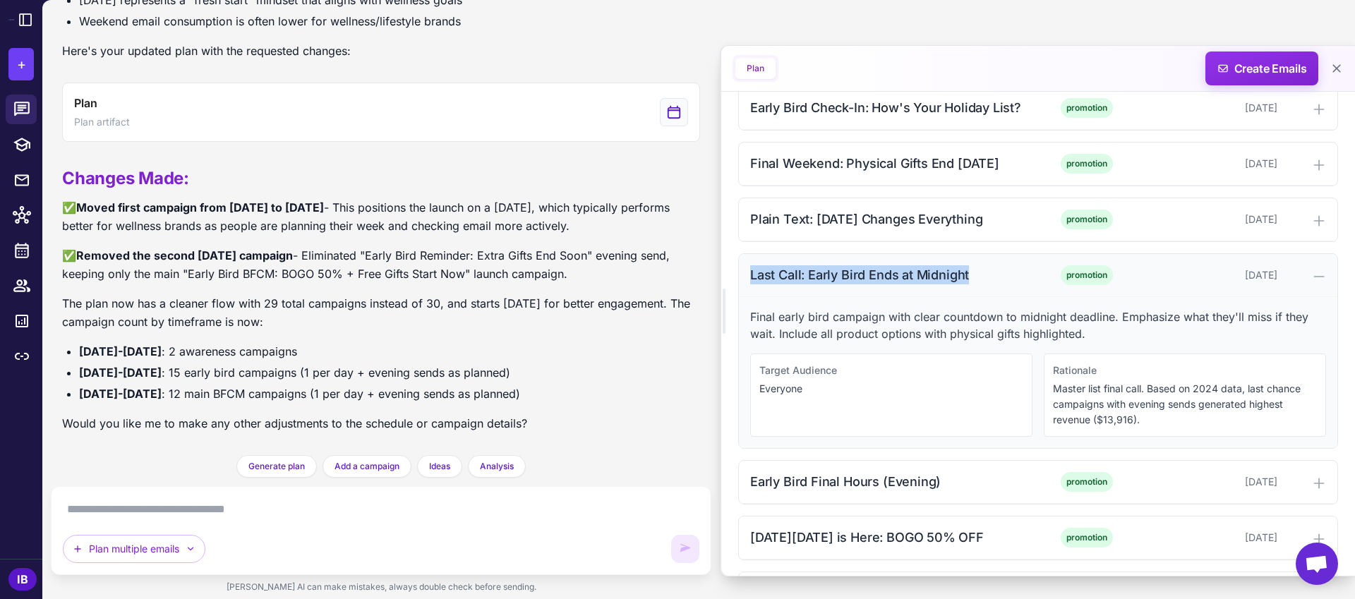
drag, startPoint x: 748, startPoint y: 275, endPoint x: 968, endPoint y: 277, distance: 220.2
click at [968, 277] on div "Last Call: Early Bird Ends at Midnight promotion [DATE]" at bounding box center [1038, 275] width 598 height 43
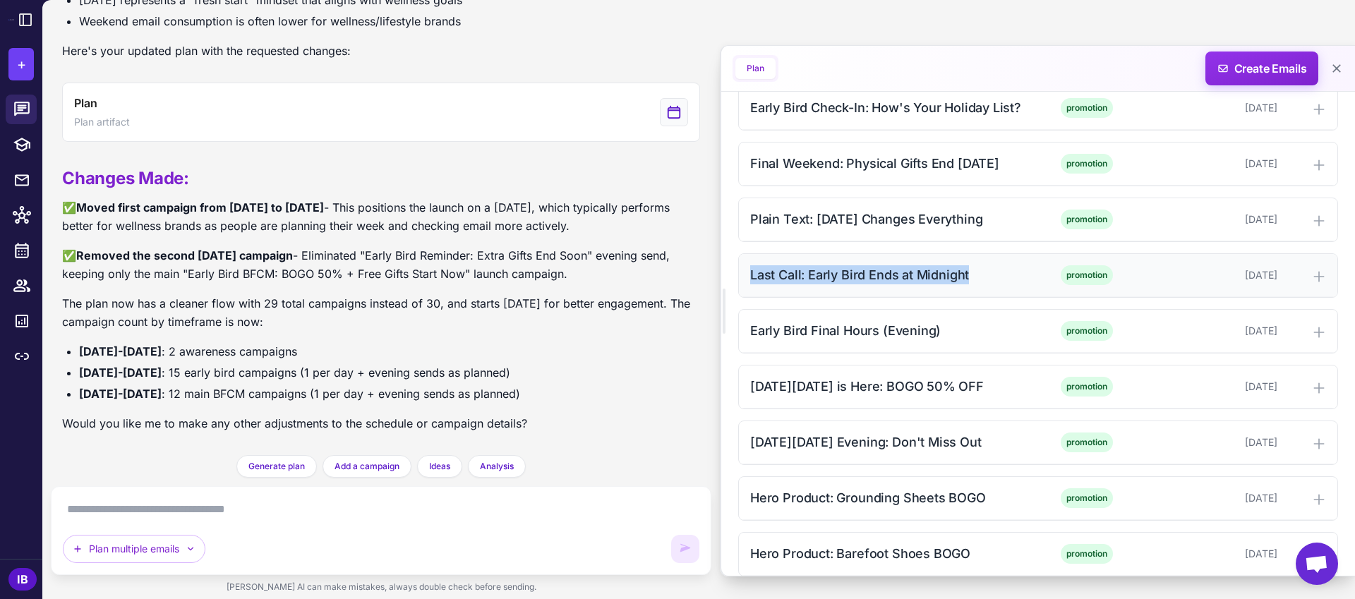
click at [864, 277] on div "Last Call: Early Bird Ends at Midnight" at bounding box center [892, 274] width 285 height 19
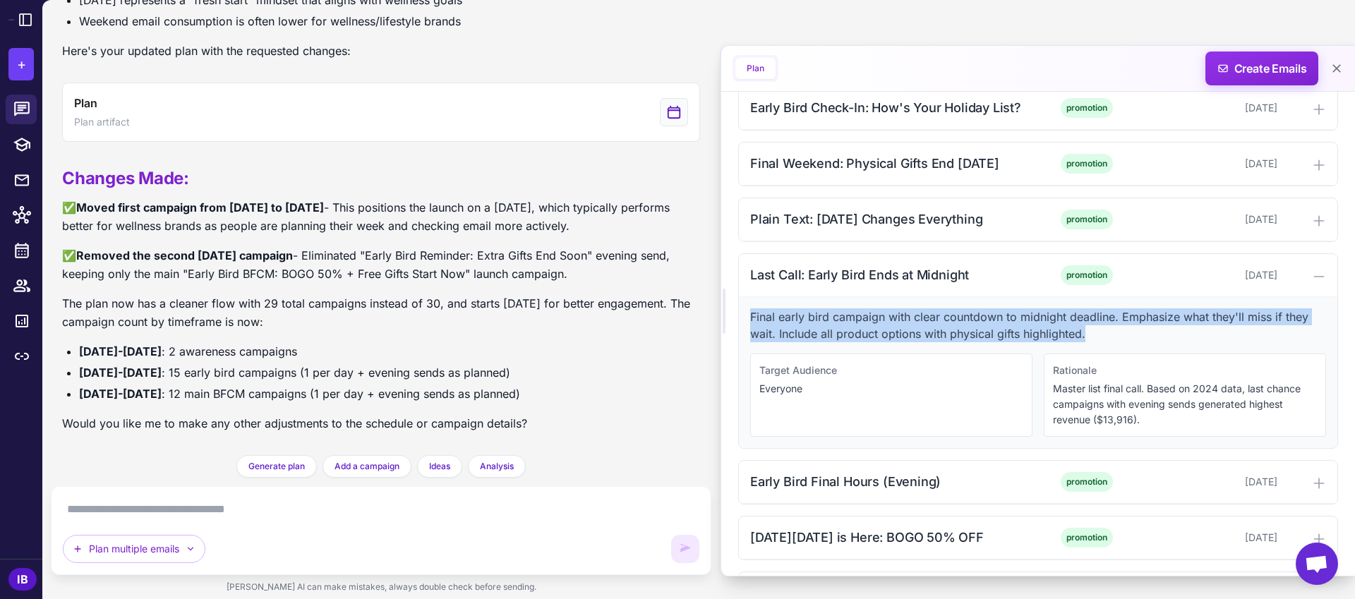
drag, startPoint x: 750, startPoint y: 318, endPoint x: 1145, endPoint y: 327, distance: 395.3
click at [1145, 327] on p "Final early bird campaign with clear countdown to midnight deadline. Emphasize …" at bounding box center [1038, 325] width 576 height 34
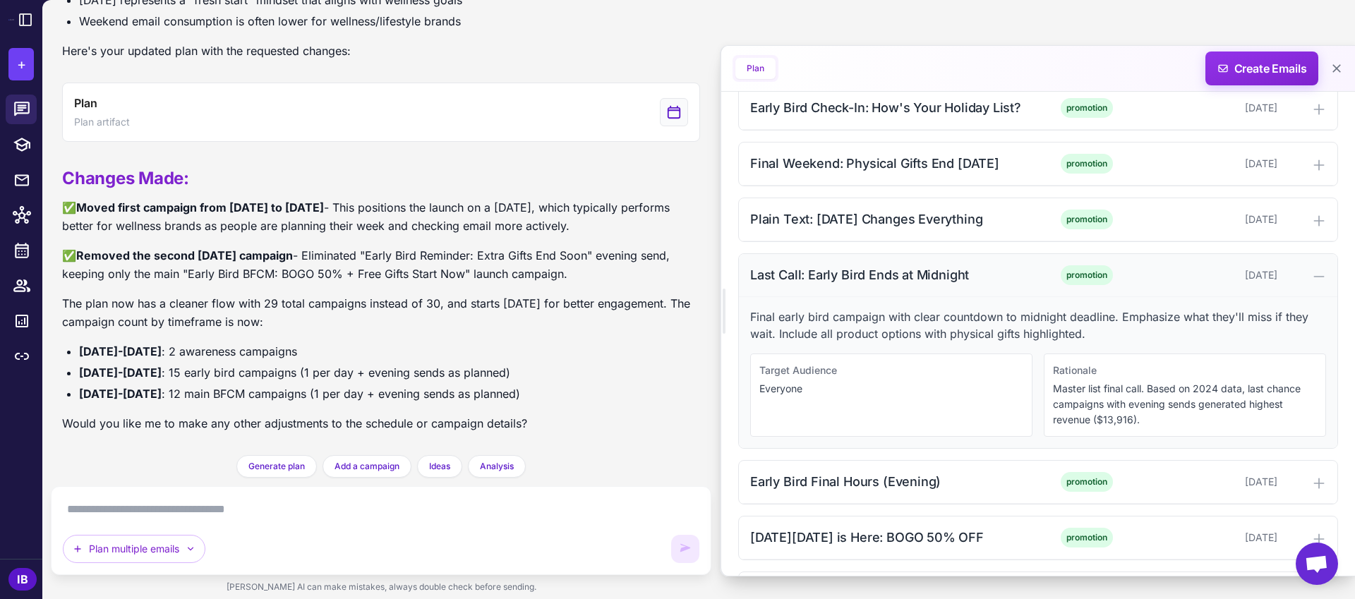
click at [816, 266] on div "Last Call: Early Bird Ends at Midnight" at bounding box center [892, 274] width 285 height 19
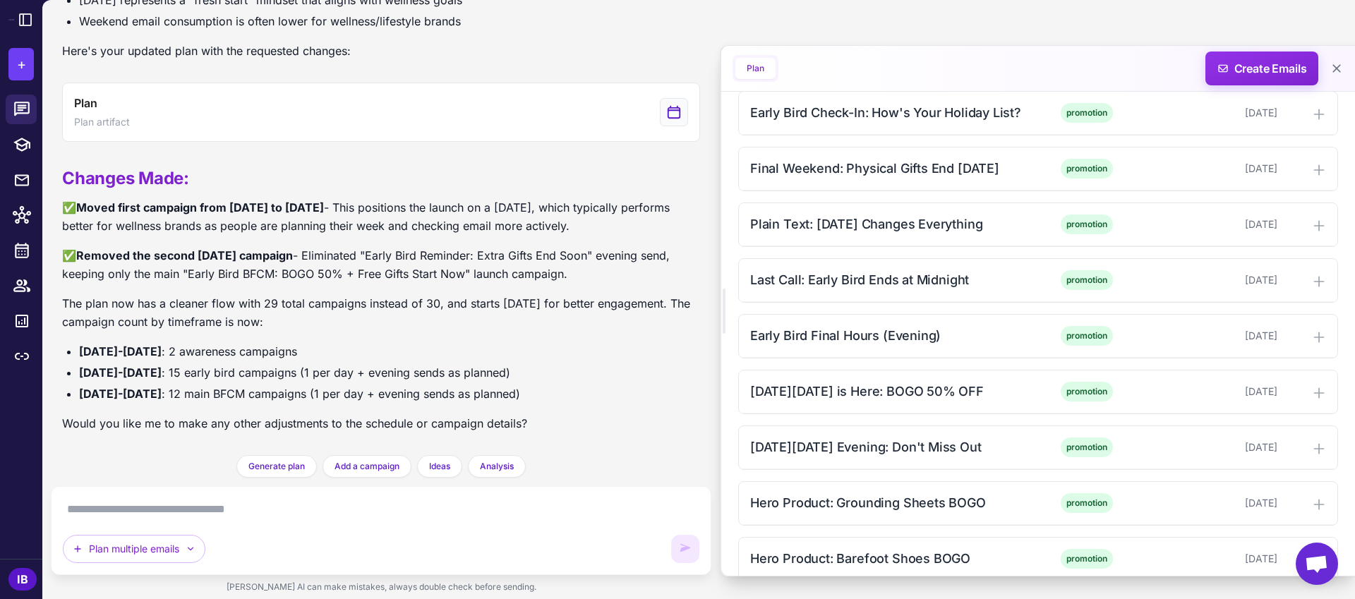
scroll to position [1452, 0]
click at [812, 278] on div "Last Call: Early Bird Ends at Midnight" at bounding box center [892, 280] width 285 height 19
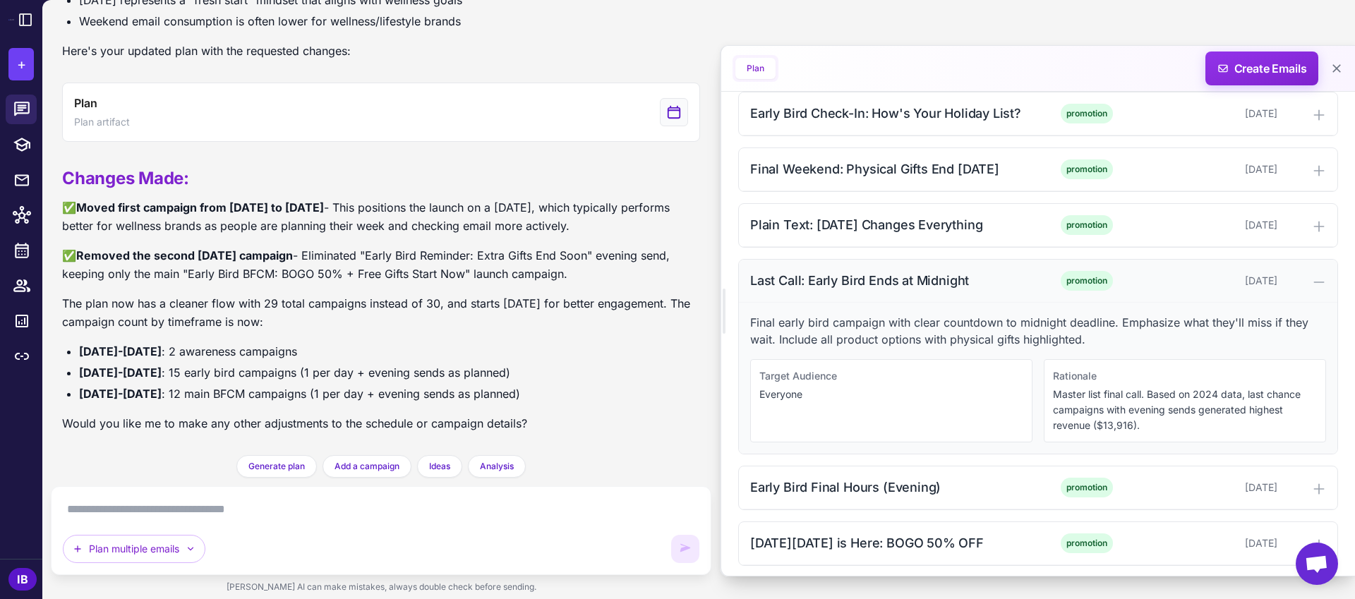
click at [795, 285] on div "Last Call: Early Bird Ends at Midnight" at bounding box center [892, 280] width 285 height 19
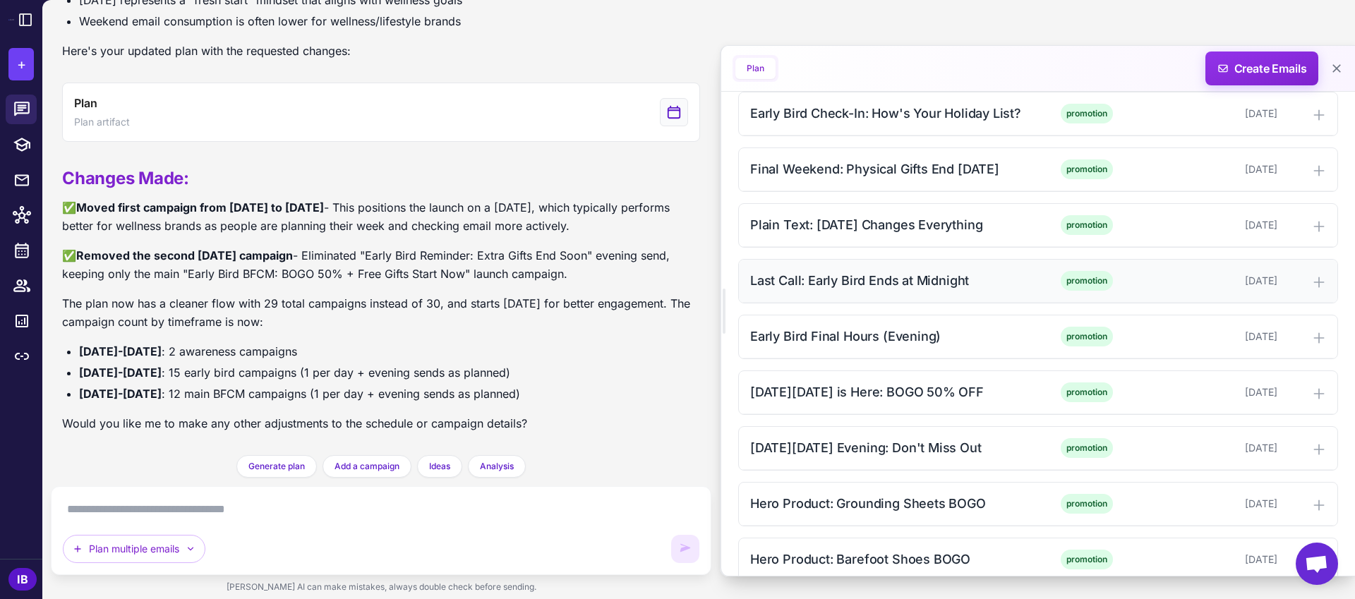
click at [842, 280] on div "Last Call: Early Bird Ends at Midnight" at bounding box center [892, 280] width 285 height 19
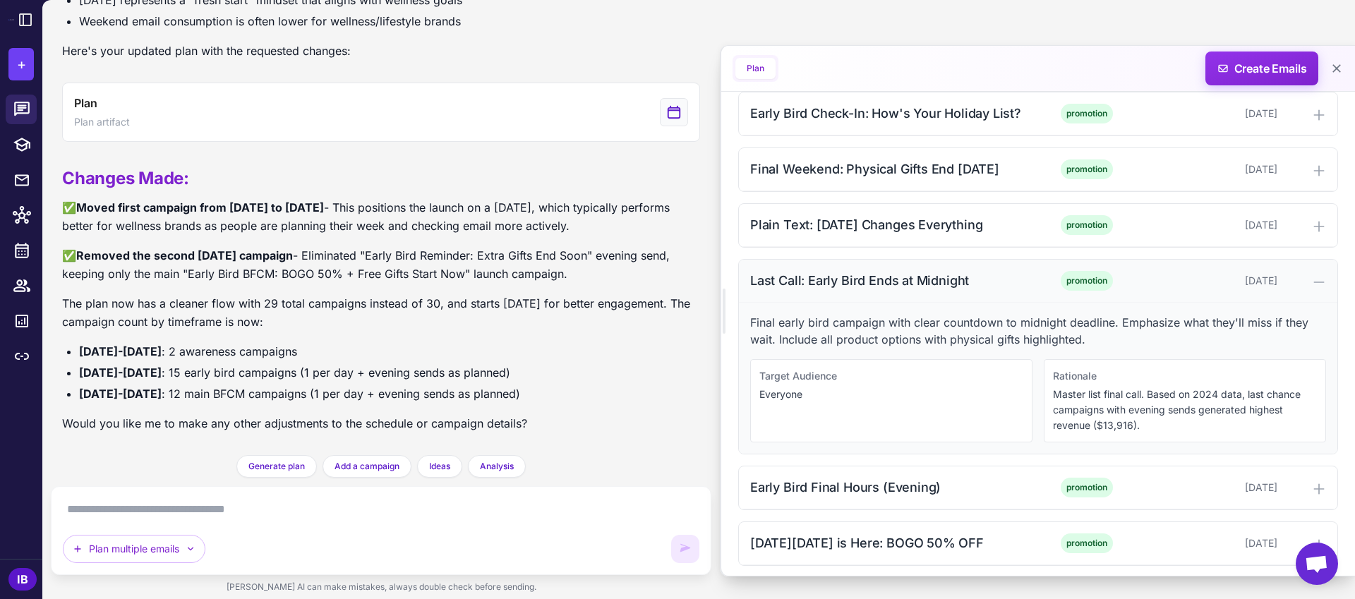
click at [836, 290] on div "Last Call: Early Bird Ends at Midnight promotion [DATE]" at bounding box center [1038, 281] width 598 height 43
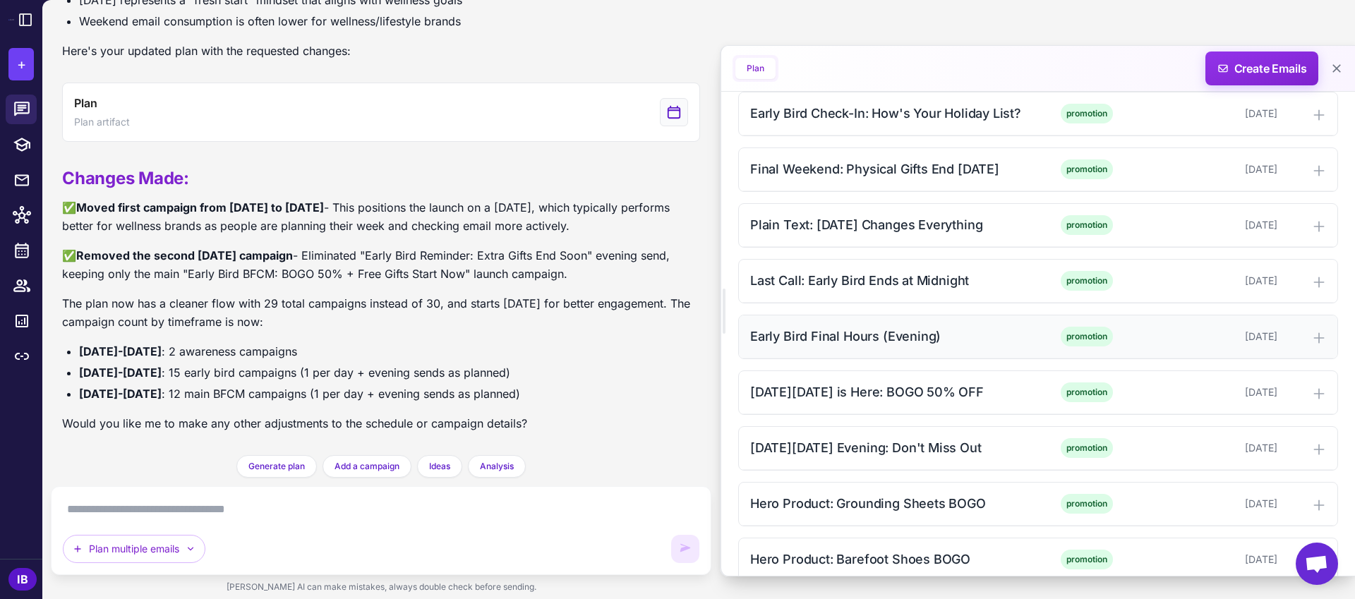
click at [833, 336] on div "Early Bird Final Hours (Evening)" at bounding box center [892, 336] width 285 height 19
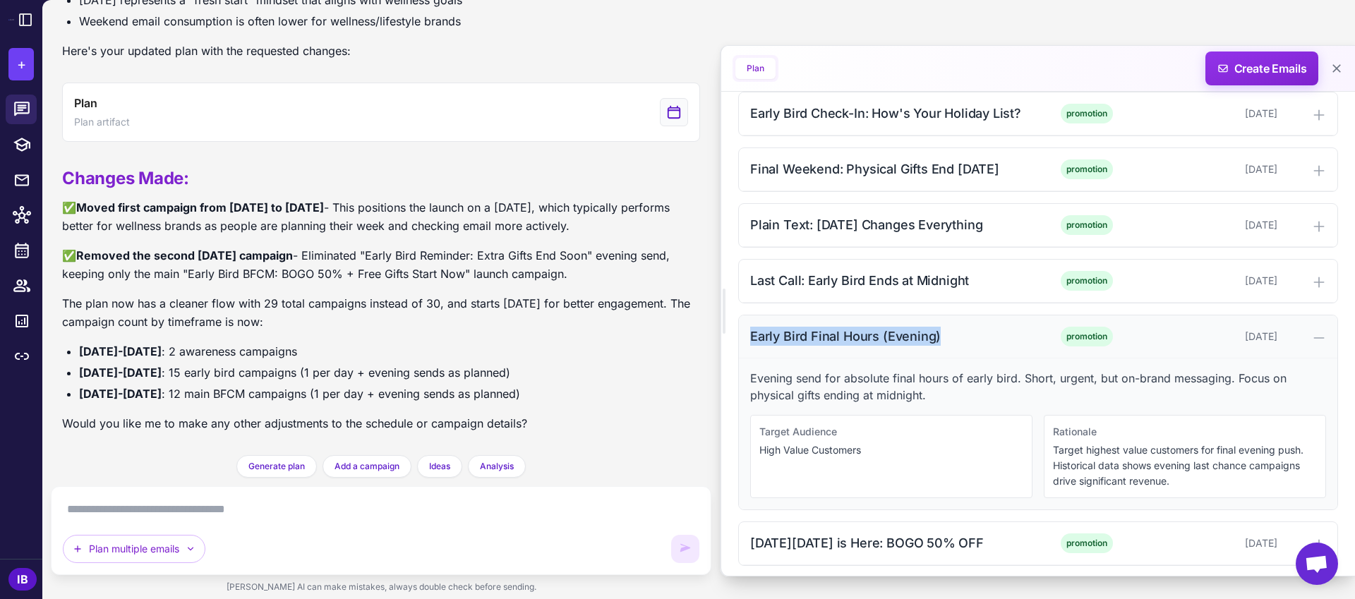
drag, startPoint x: 750, startPoint y: 335, endPoint x: 948, endPoint y: 337, distance: 198.3
click at [948, 337] on div "Early Bird Final Hours (Evening)" at bounding box center [892, 336] width 285 height 19
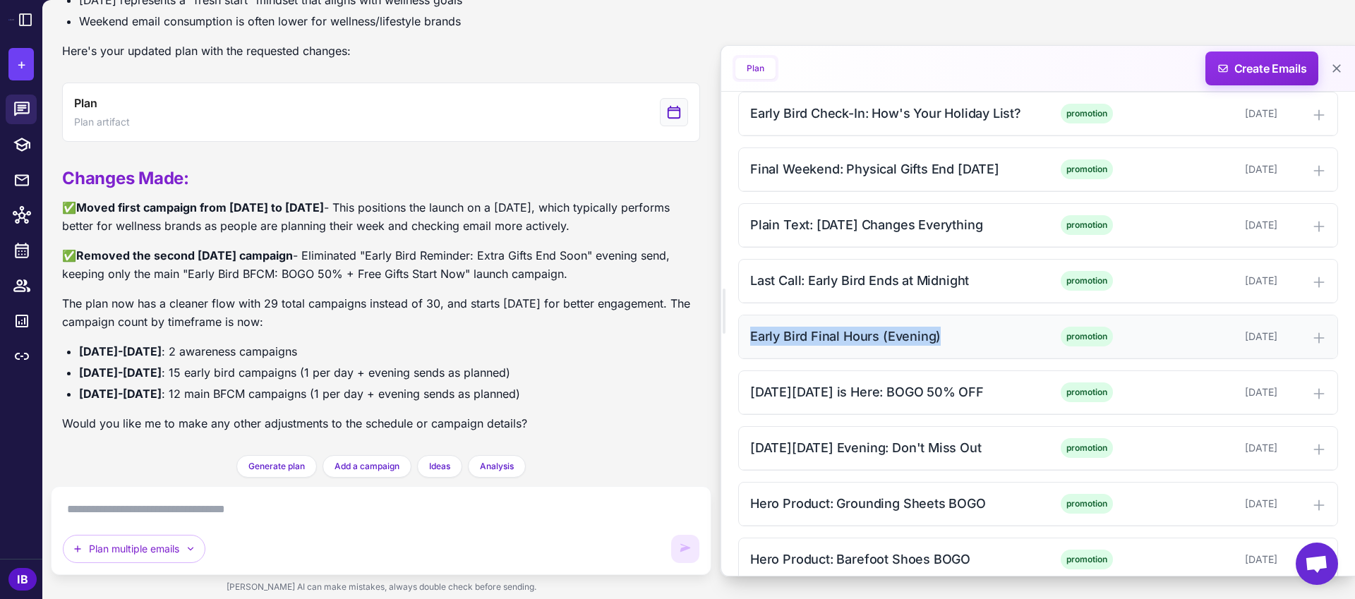
click at [826, 336] on div "Early Bird Final Hours (Evening)" at bounding box center [892, 336] width 285 height 19
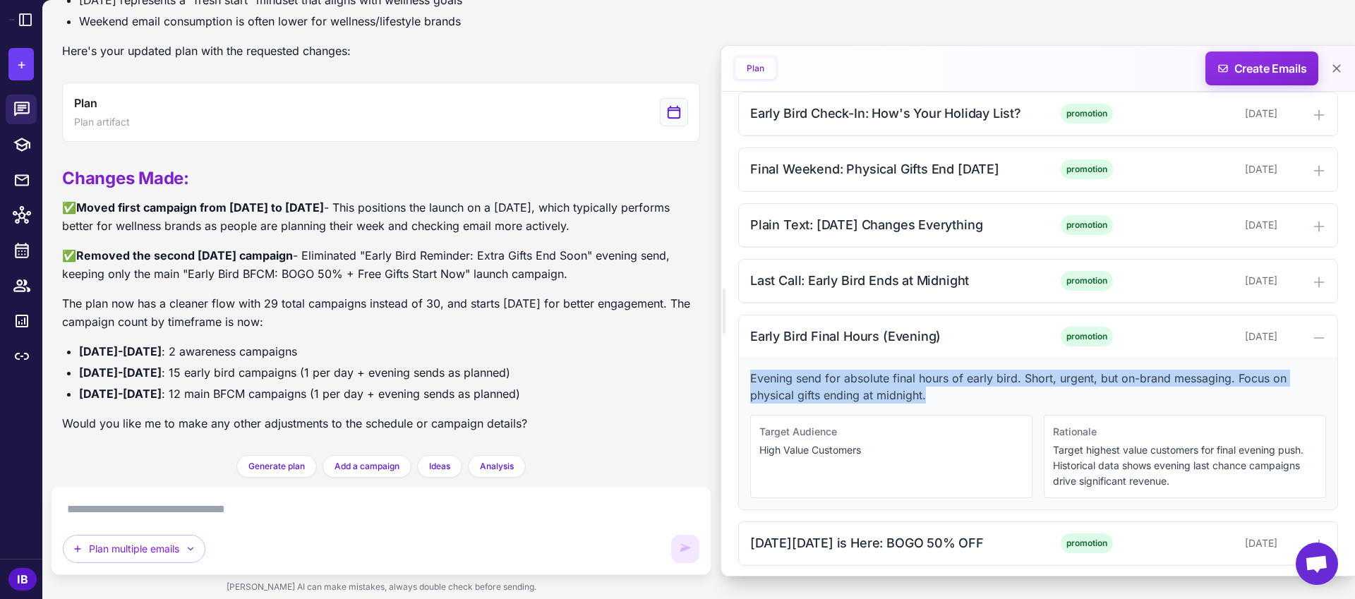
drag, startPoint x: 751, startPoint y: 379, endPoint x: 949, endPoint y: 397, distance: 199.1
click at [949, 397] on p "Evening send for absolute final hours of early bird. Short, urgent, but on-bran…" at bounding box center [1038, 387] width 576 height 34
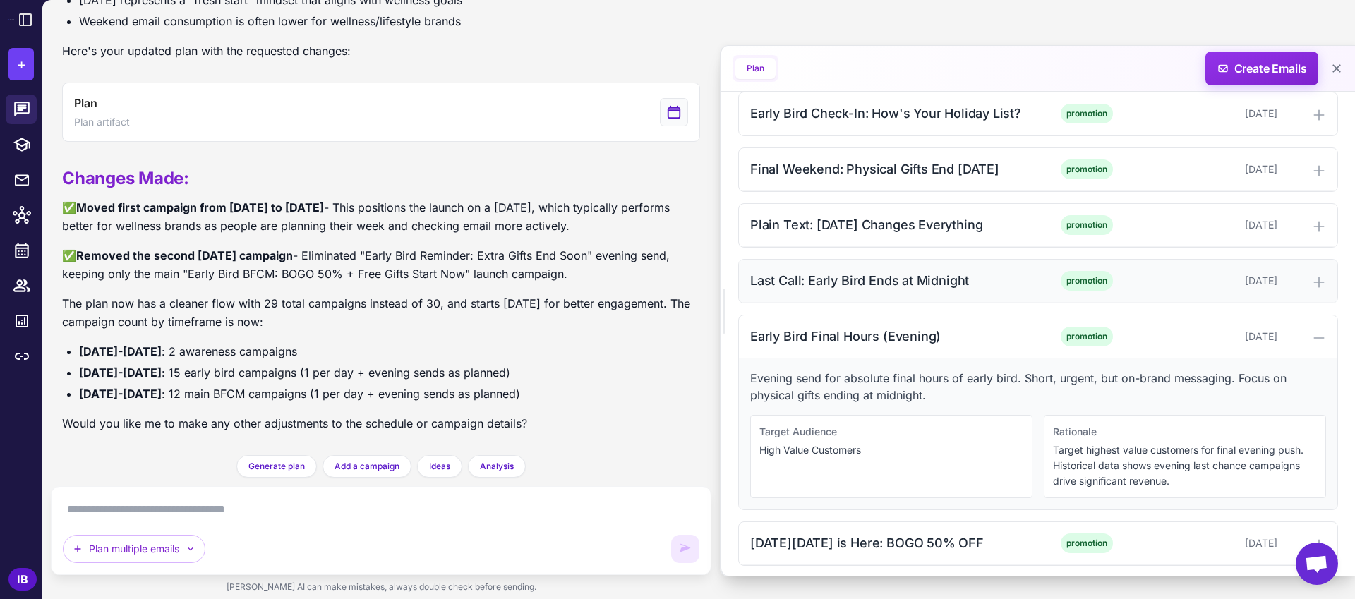
click at [826, 281] on div "Last Call: Early Bird Ends at Midnight" at bounding box center [892, 280] width 285 height 19
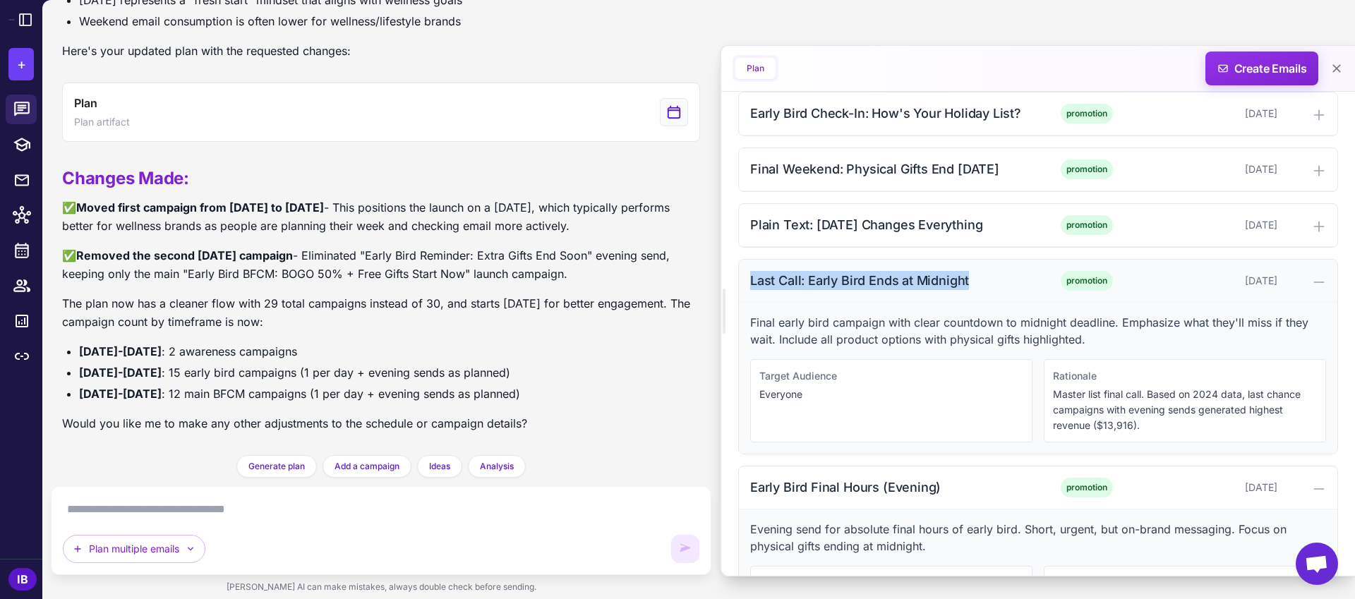
drag, startPoint x: 749, startPoint y: 282, endPoint x: 976, endPoint y: 282, distance: 226.5
click at [976, 282] on div "Last Call: Early Bird Ends at Midnight" at bounding box center [892, 280] width 285 height 19
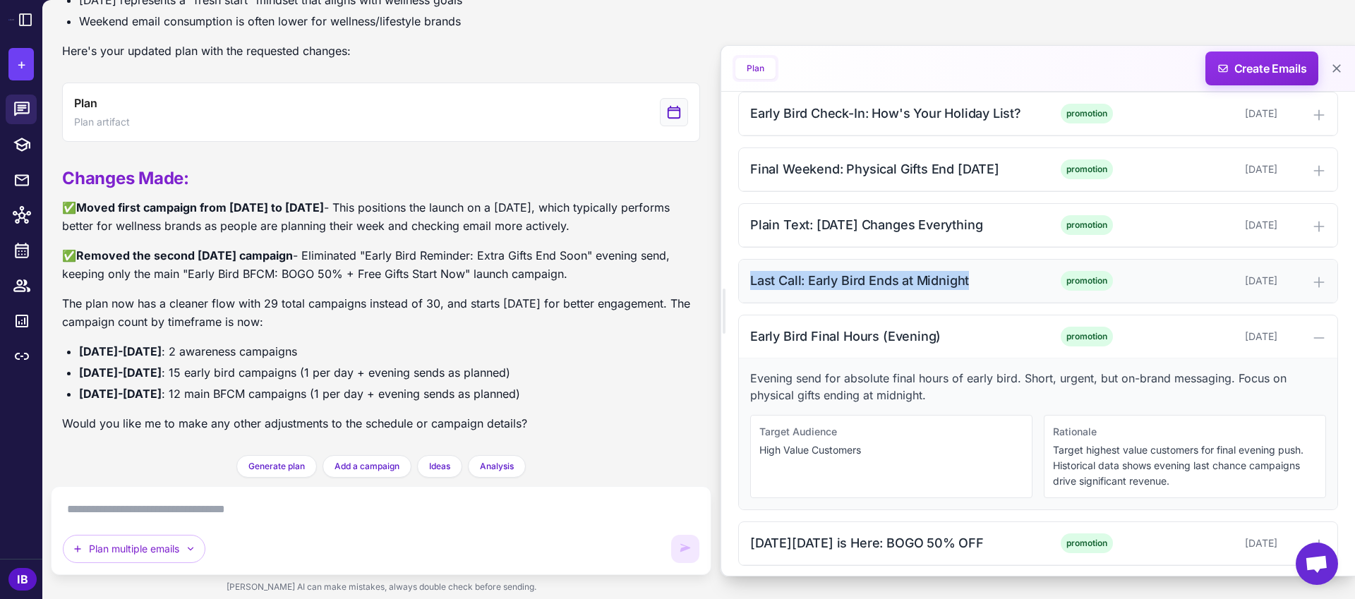
click at [804, 283] on div "Last Call: Early Bird Ends at Midnight" at bounding box center [892, 280] width 285 height 19
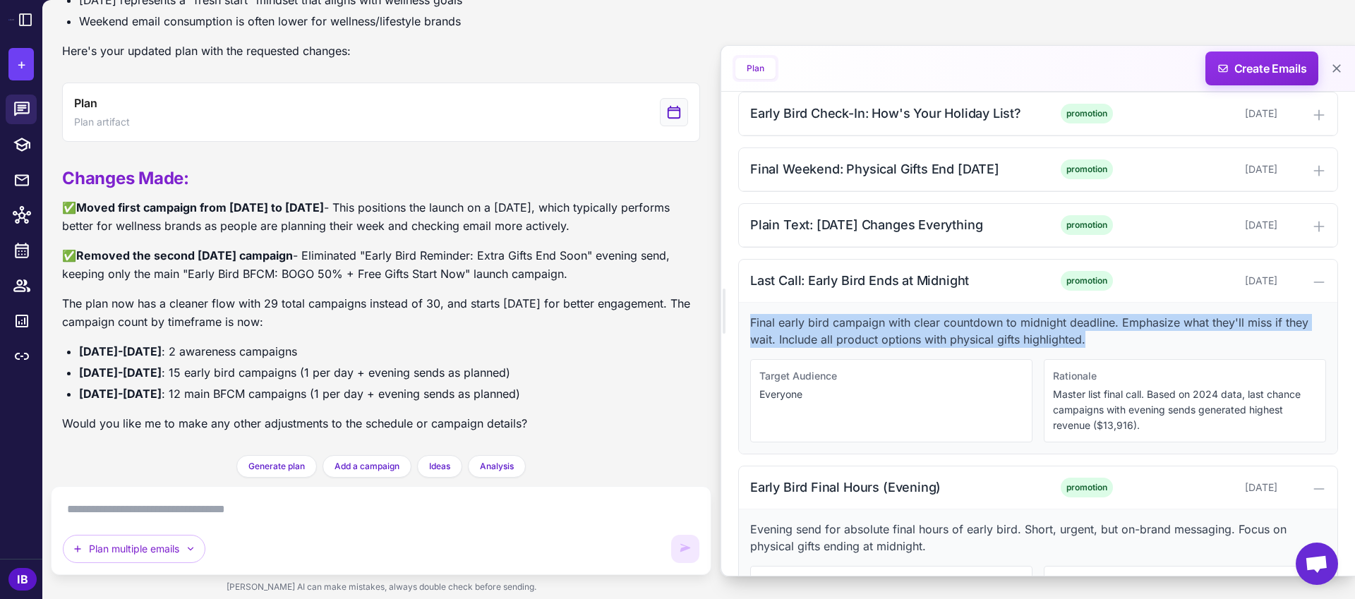
drag, startPoint x: 750, startPoint y: 320, endPoint x: 1109, endPoint y: 342, distance: 359.8
click at [1109, 342] on p "Final early bird campaign with clear countdown to midnight deadline. Emphasize …" at bounding box center [1038, 331] width 576 height 34
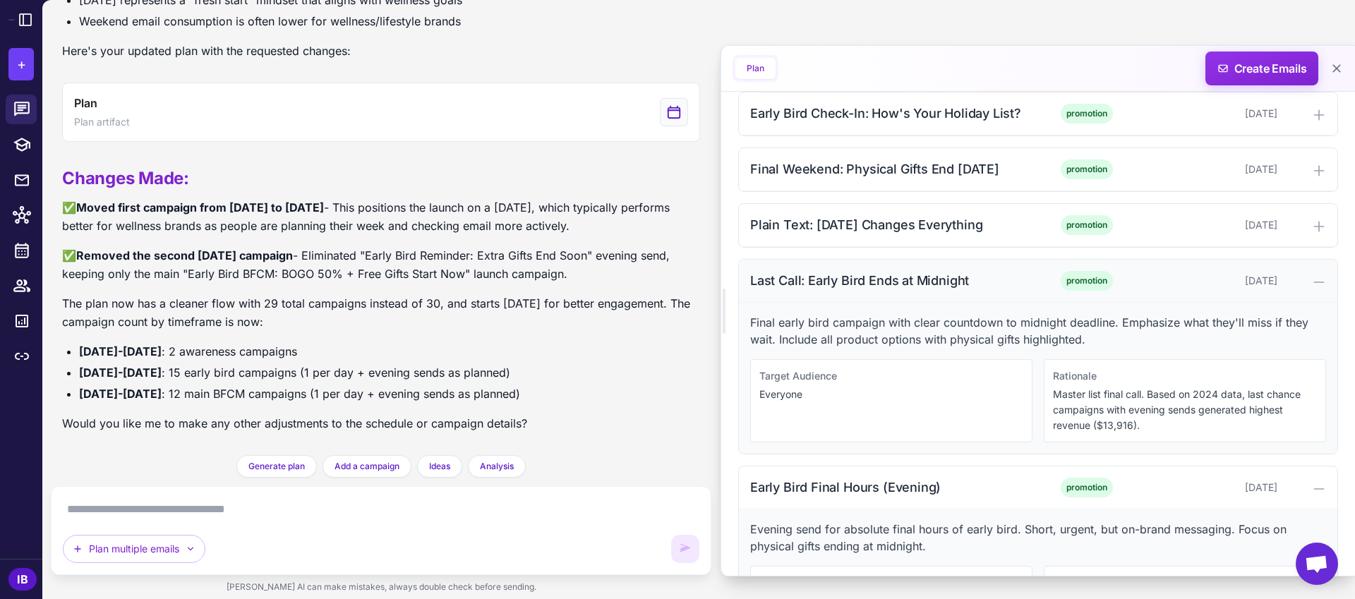
click at [886, 278] on div "Last Call: Early Bird Ends at Midnight" at bounding box center [892, 280] width 285 height 19
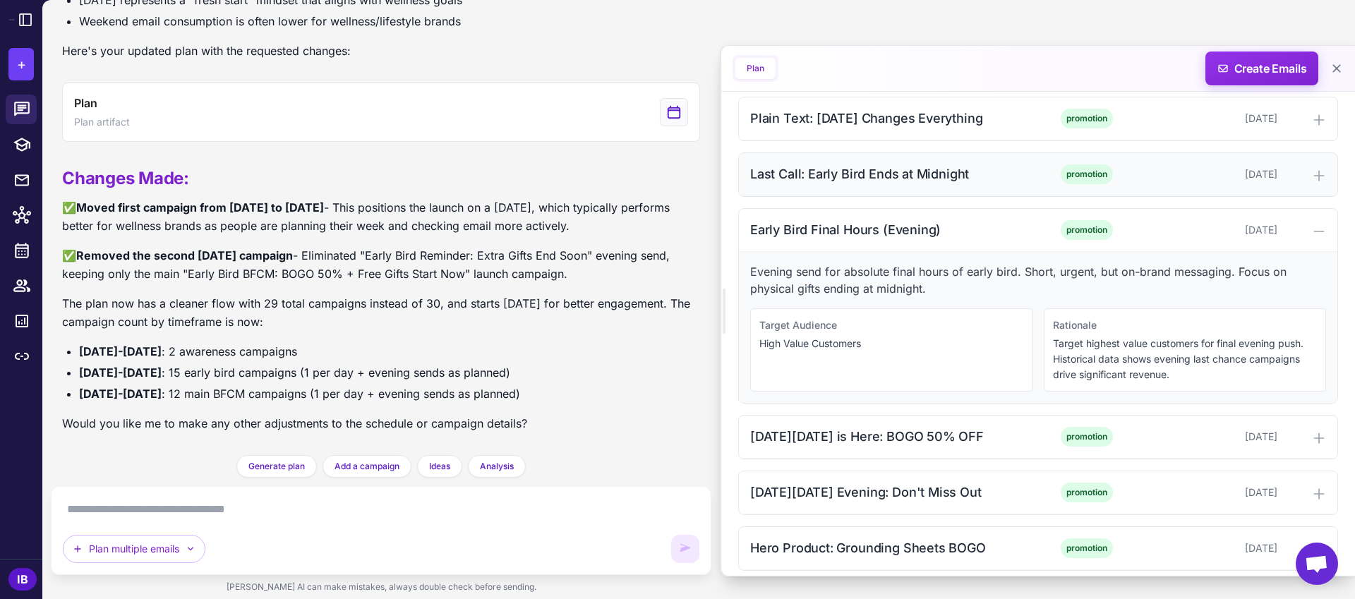
scroll to position [1574, 0]
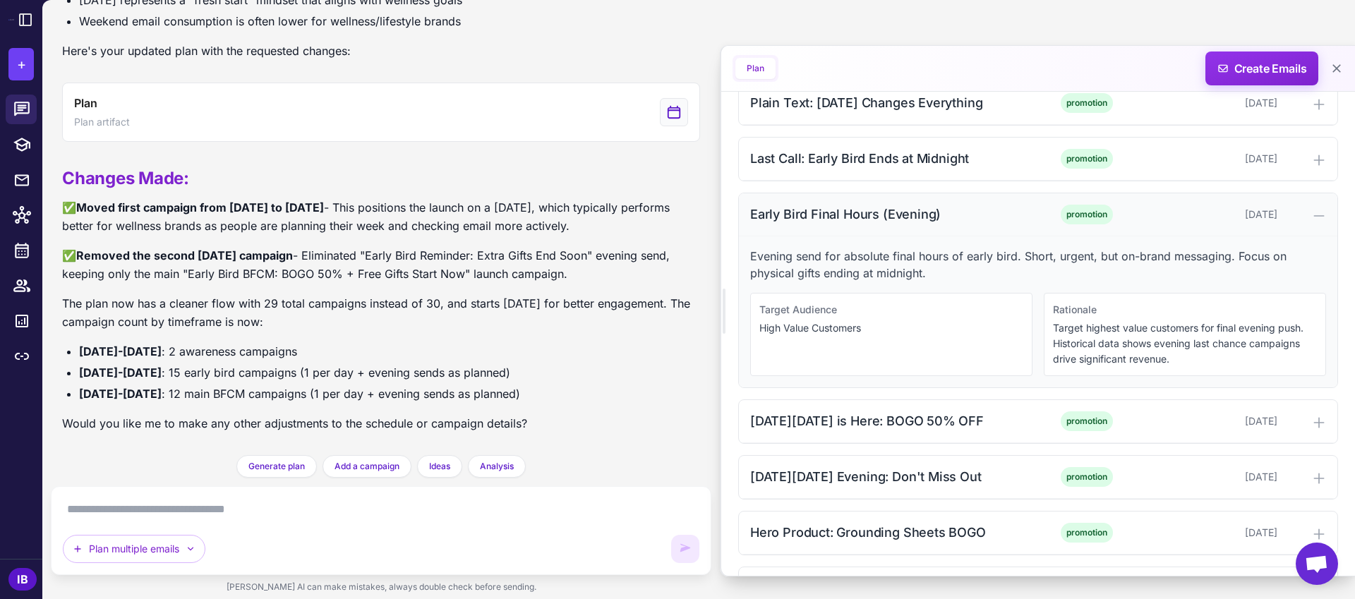
click at [857, 218] on div "Early Bird Final Hours (Evening)" at bounding box center [892, 214] width 285 height 19
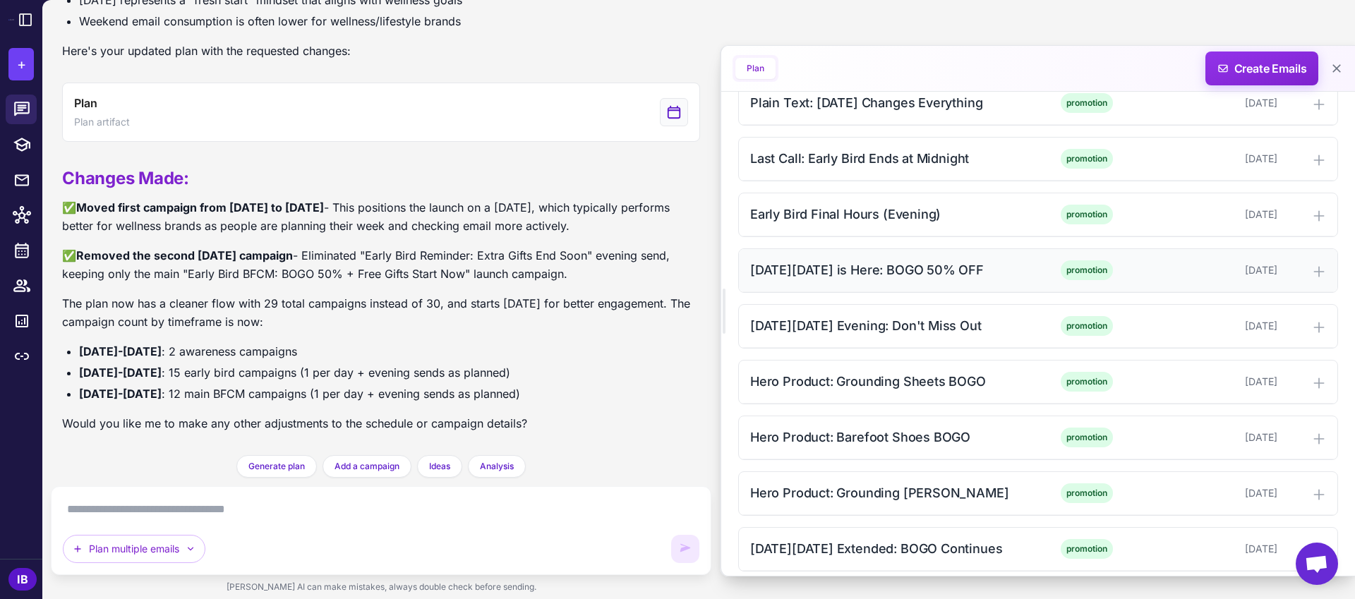
click at [865, 279] on div "[DATE][DATE] is Here: BOGO 50% OFF" at bounding box center [892, 269] width 285 height 19
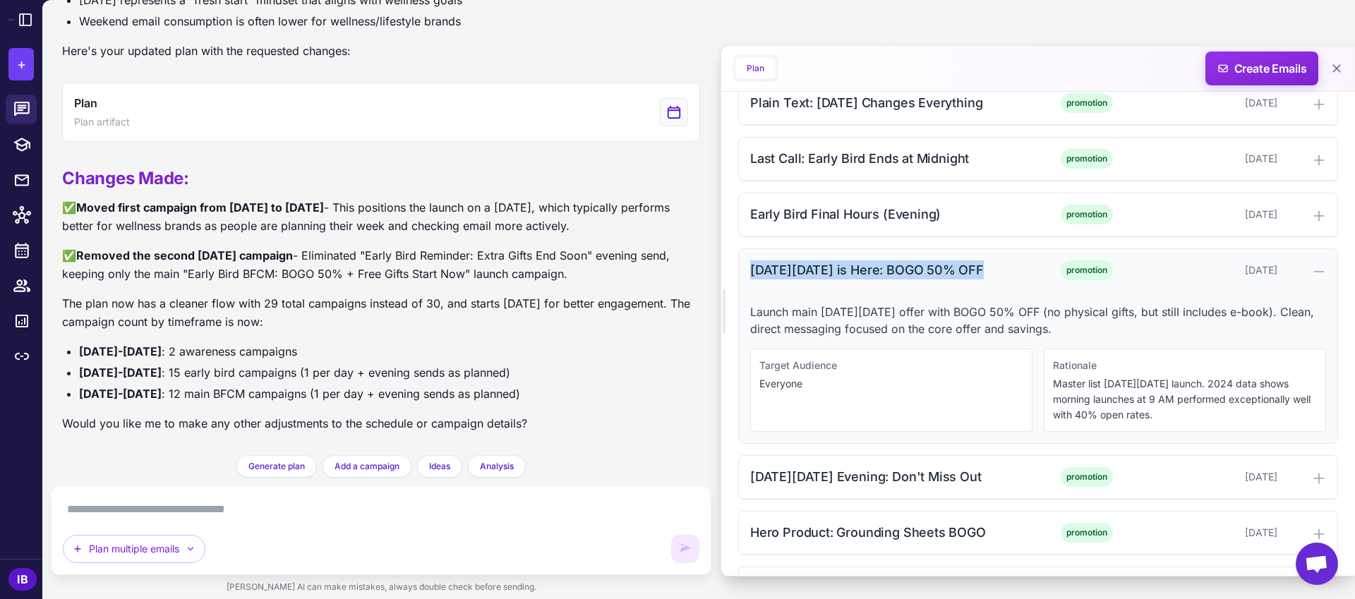
drag, startPoint x: 749, startPoint y: 270, endPoint x: 977, endPoint y: 270, distance: 227.9
click at [977, 270] on div "[DATE][DATE] is Here: BOGO 50% OFF" at bounding box center [892, 269] width 285 height 19
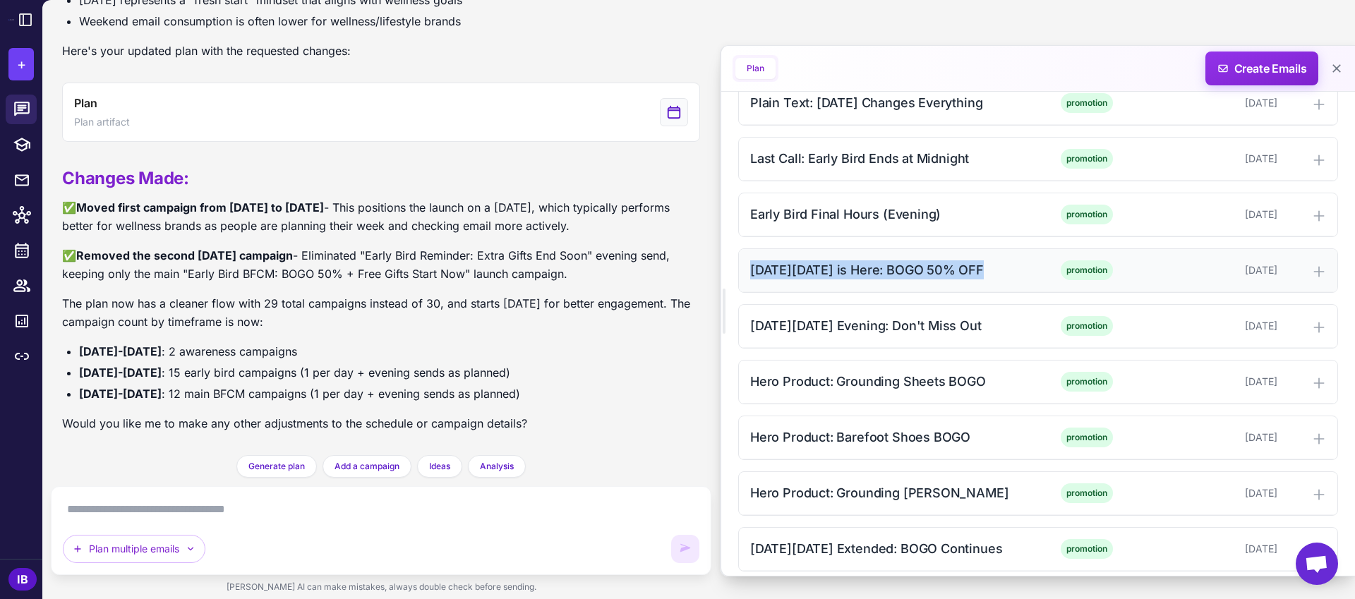
click at [879, 267] on div "[DATE][DATE] is Here: BOGO 50% OFF" at bounding box center [892, 269] width 285 height 19
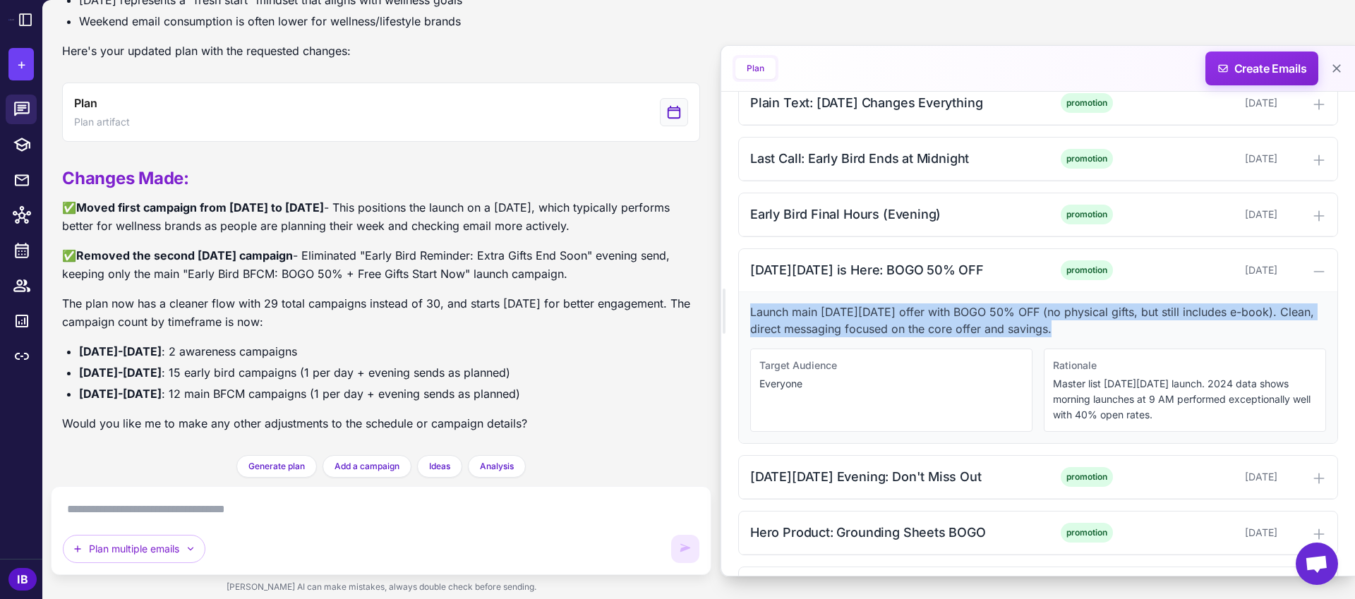
drag, startPoint x: 750, startPoint y: 313, endPoint x: 1070, endPoint y: 327, distance: 320.7
click at [1070, 327] on p "Launch main [DATE][DATE] offer with BOGO 50% OFF (no physical gifts, but still …" at bounding box center [1038, 320] width 576 height 34
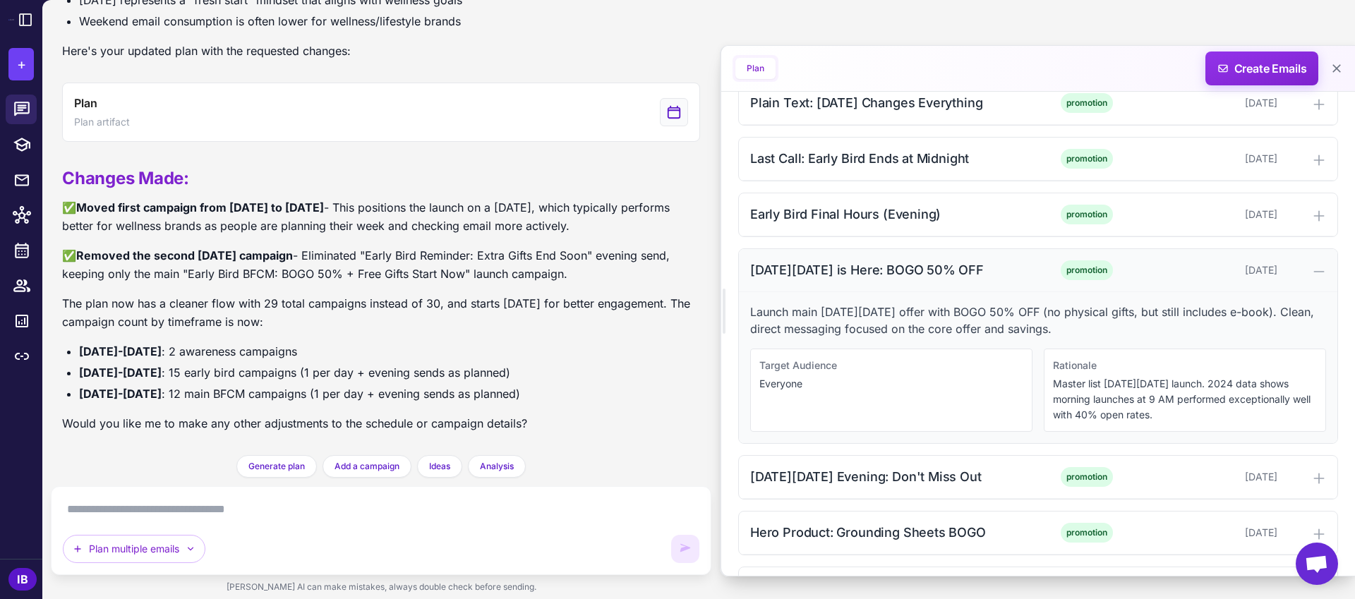
click at [795, 272] on div "[DATE][DATE] is Here: BOGO 50% OFF" at bounding box center [892, 269] width 285 height 19
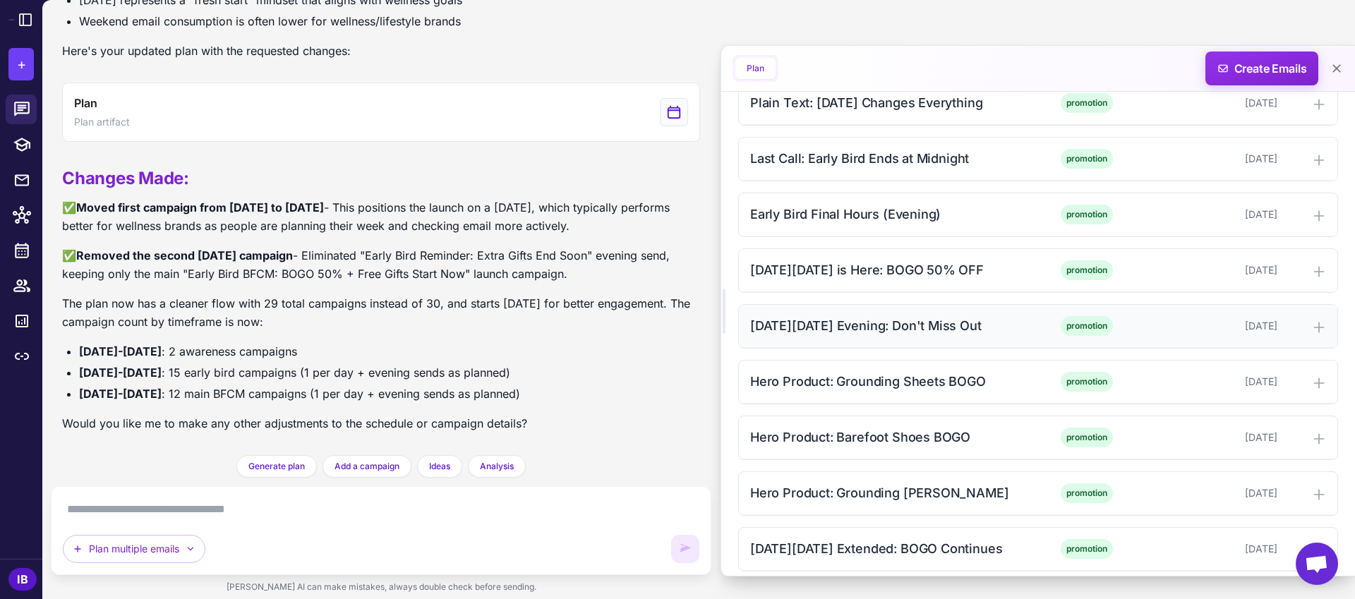
click at [808, 327] on div "[DATE][DATE] Evening: Don't Miss Out" at bounding box center [892, 325] width 285 height 19
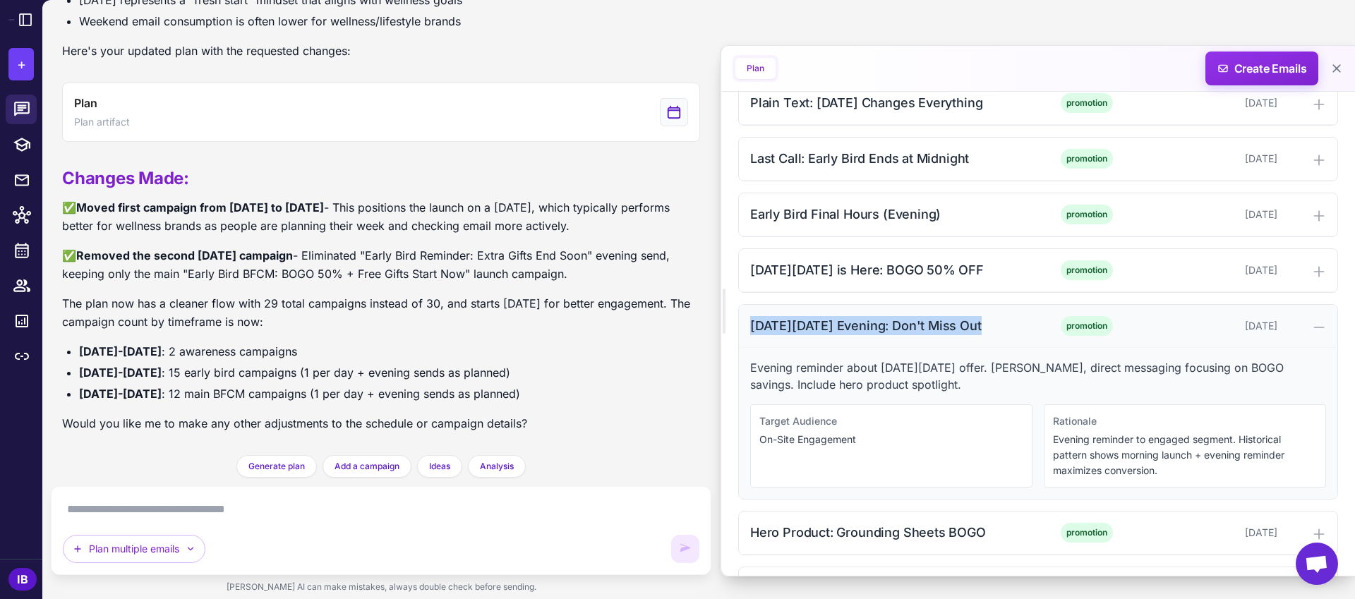
drag, startPoint x: 748, startPoint y: 325, endPoint x: 970, endPoint y: 326, distance: 221.6
click at [970, 326] on div "[DATE][DATE] Evening: Don't Miss Out promotion [DATE]" at bounding box center [1038, 326] width 598 height 43
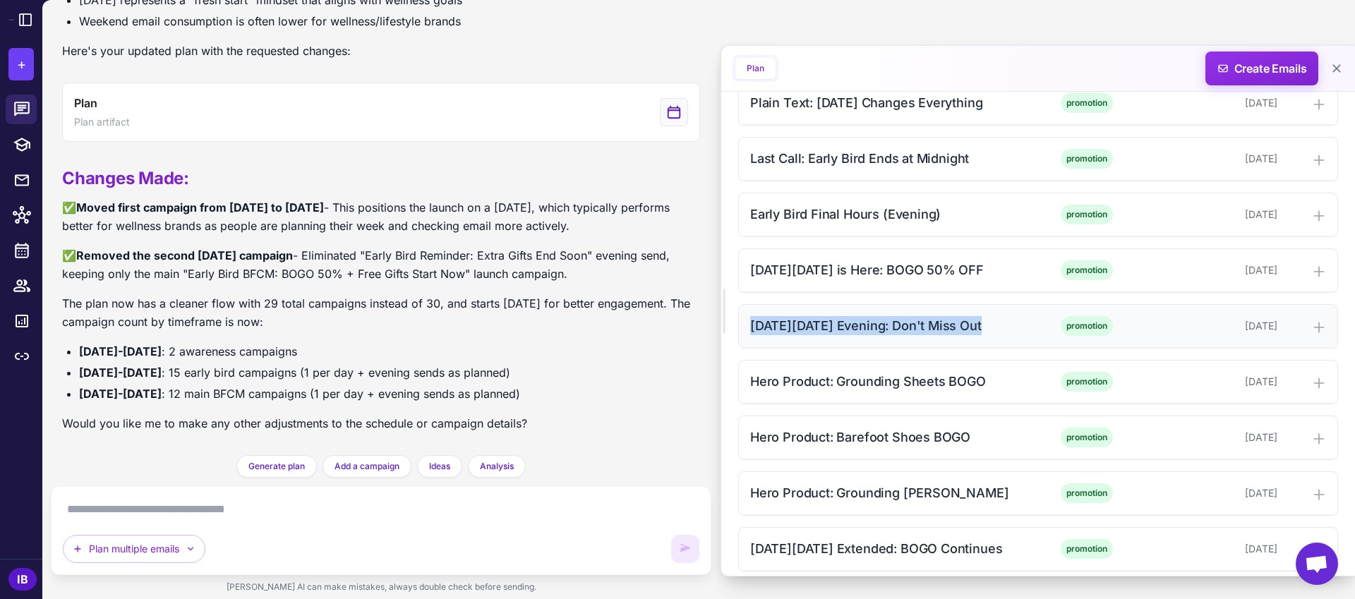
click at [840, 325] on div "[DATE][DATE] Evening: Don't Miss Out" at bounding box center [892, 325] width 285 height 19
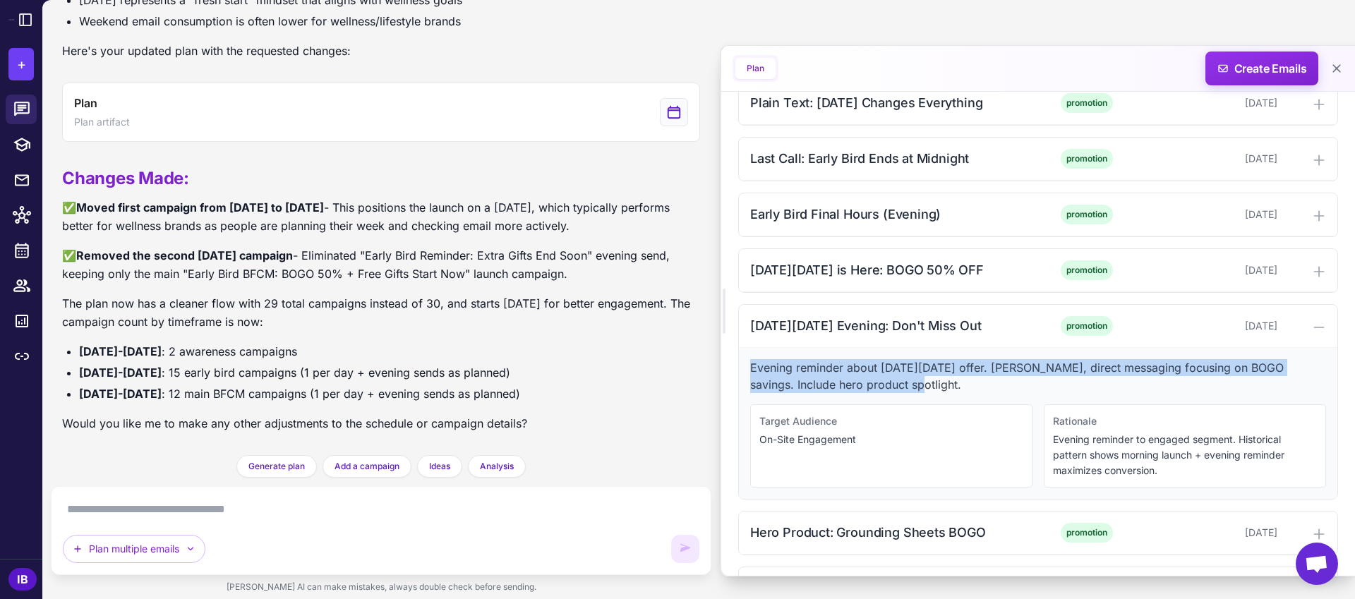
drag, startPoint x: 750, startPoint y: 367, endPoint x: 911, endPoint y: 392, distance: 162.8
click at [911, 392] on p "Evening reminder about [DATE][DATE] offer. [PERSON_NAME], direct messaging focu…" at bounding box center [1038, 376] width 576 height 34
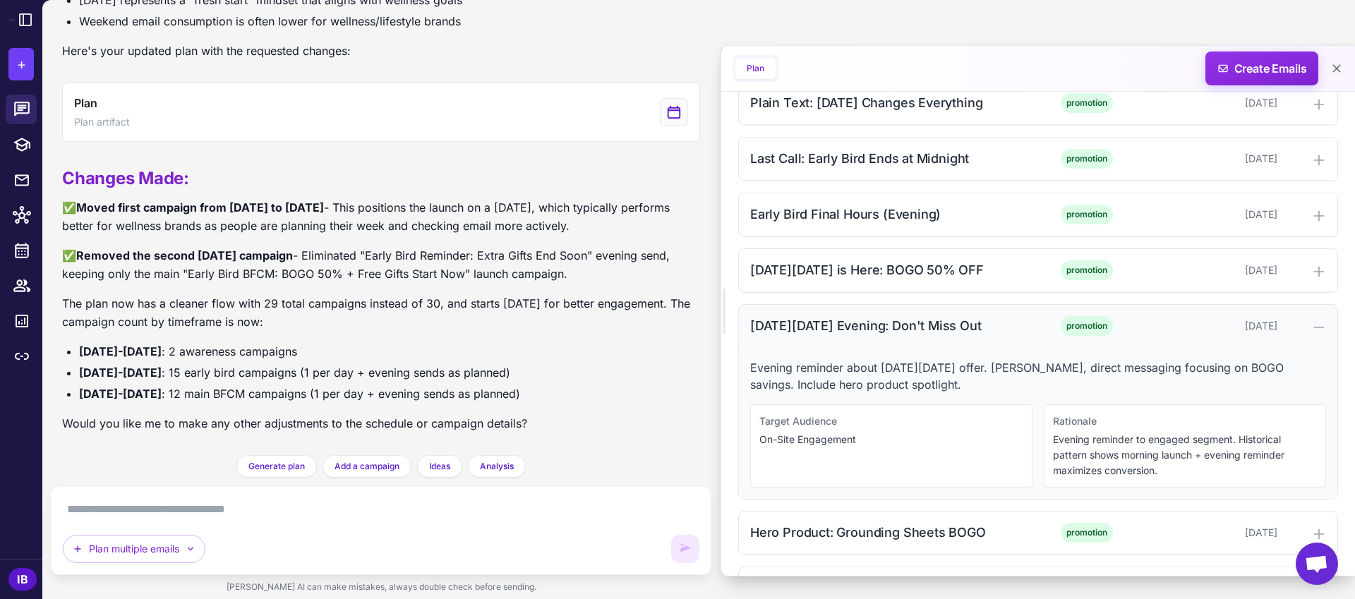
click at [860, 322] on div "[DATE][DATE] Evening: Don't Miss Out" at bounding box center [892, 325] width 285 height 19
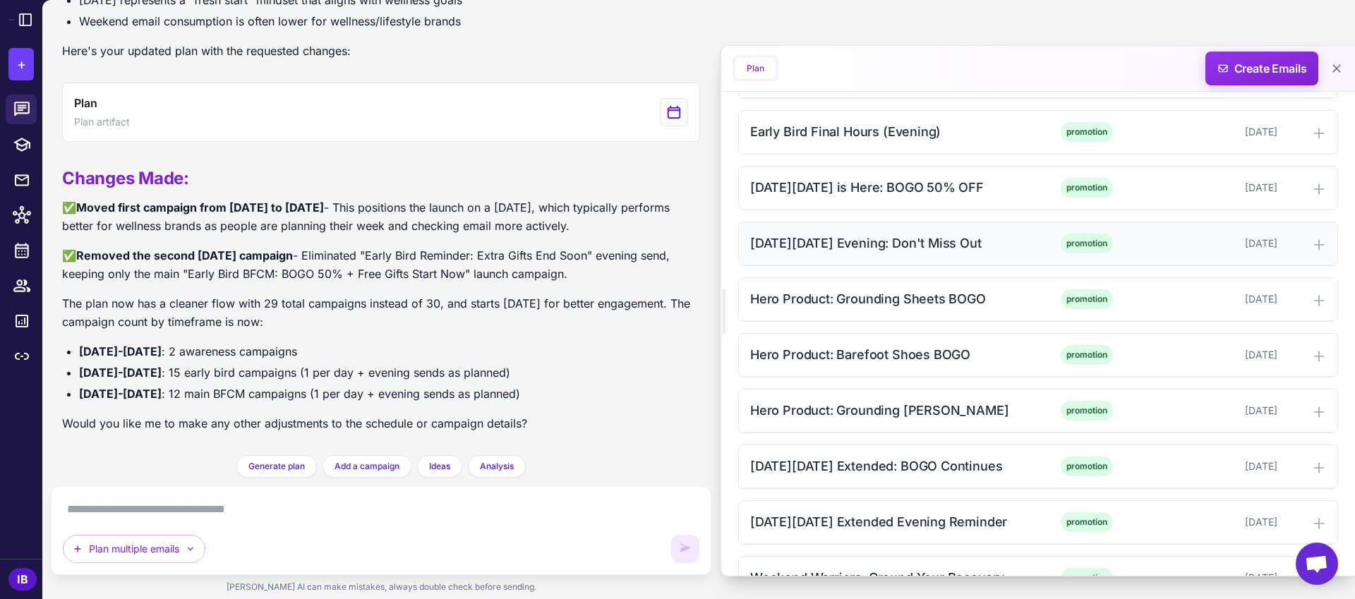
scroll to position [1653, 0]
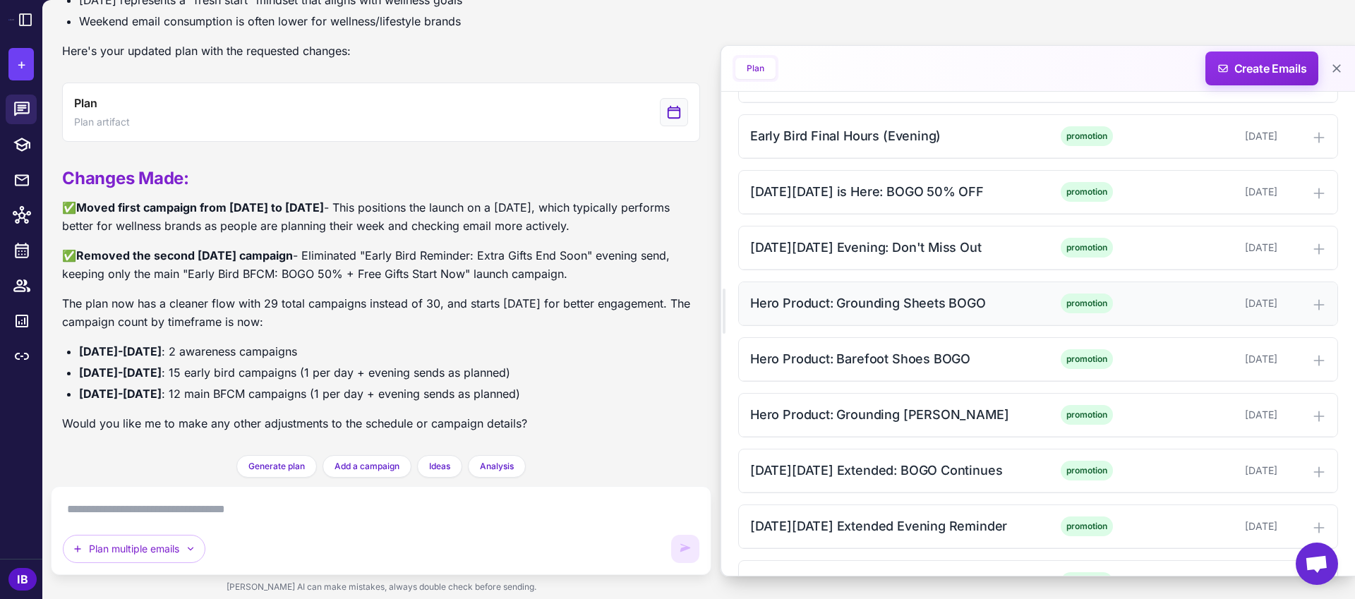
click at [860, 304] on div "Hero Product: Grounding Sheets BOGO" at bounding box center [892, 303] width 285 height 19
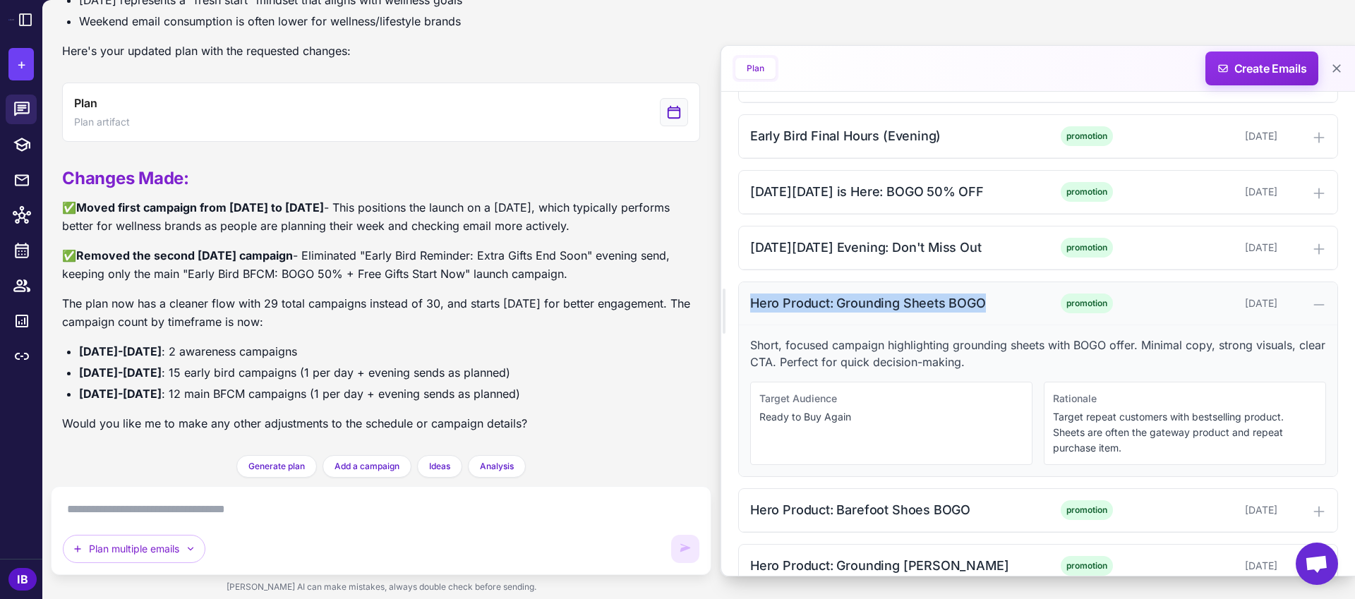
drag, startPoint x: 749, startPoint y: 304, endPoint x: 989, endPoint y: 305, distance: 239.9
click at [989, 305] on div "Hero Product: Grounding Sheets BOGO promotion [DATE]" at bounding box center [1038, 303] width 598 height 43
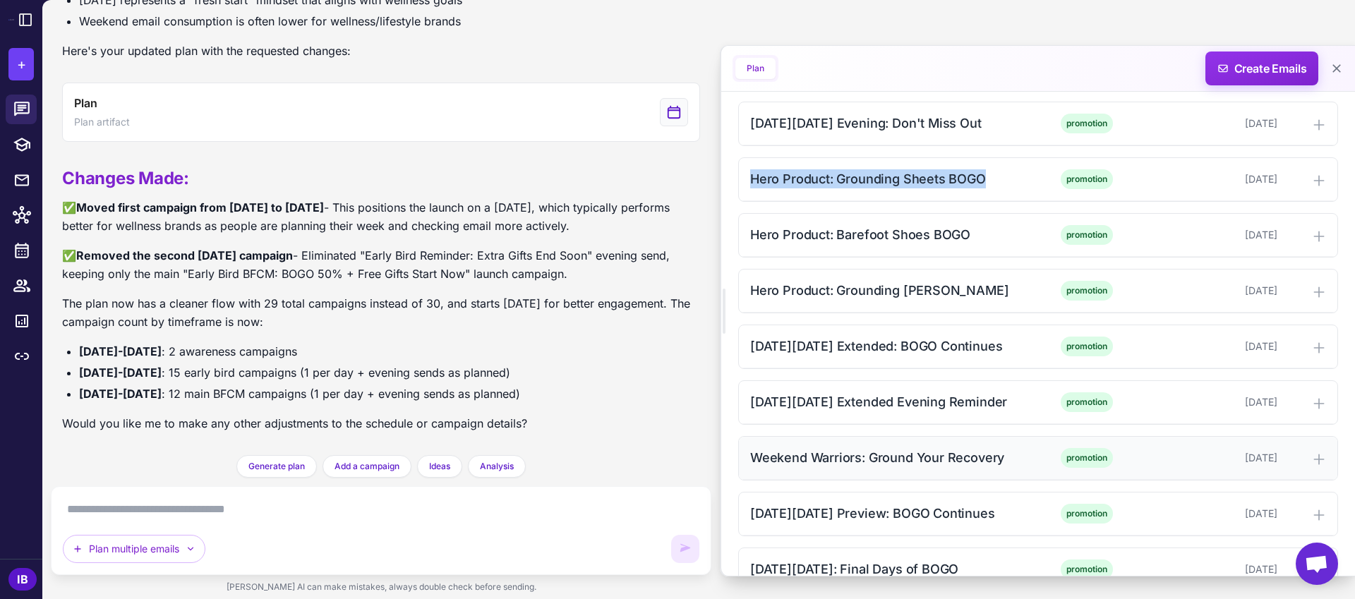
scroll to position [1779, 0]
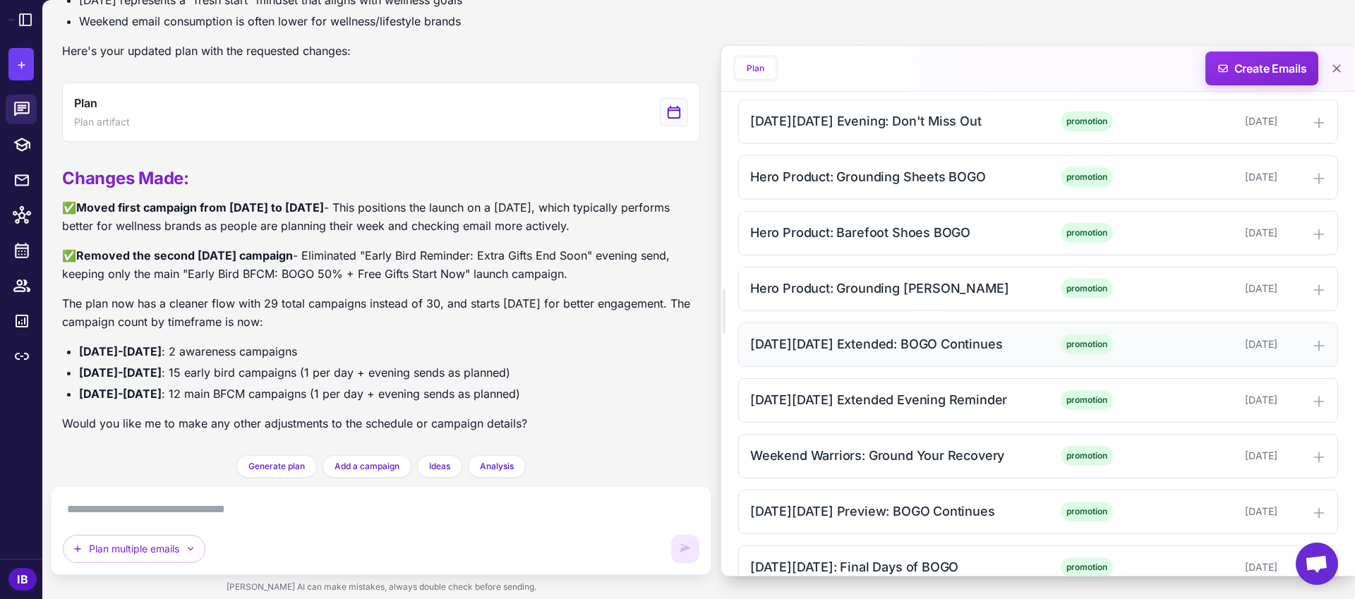
click at [821, 346] on div "[DATE][DATE] Extended: BOGO Continues" at bounding box center [892, 343] width 285 height 19
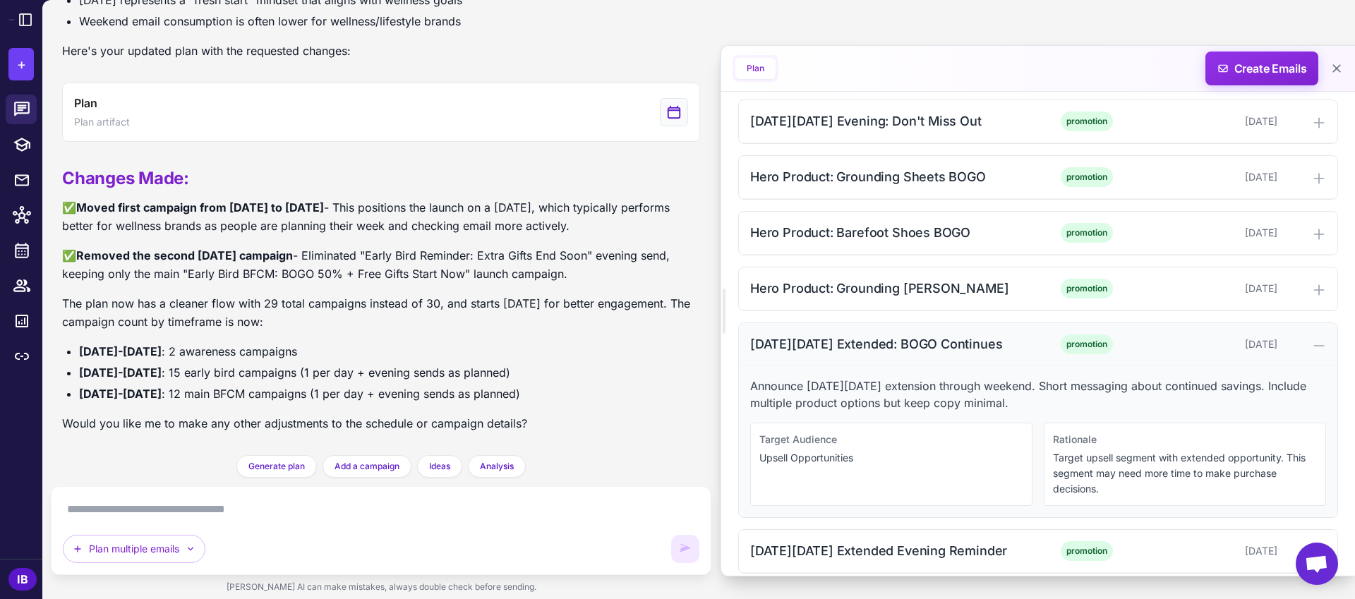
click at [821, 346] on div "[DATE][DATE] Extended: BOGO Continues" at bounding box center [892, 343] width 285 height 19
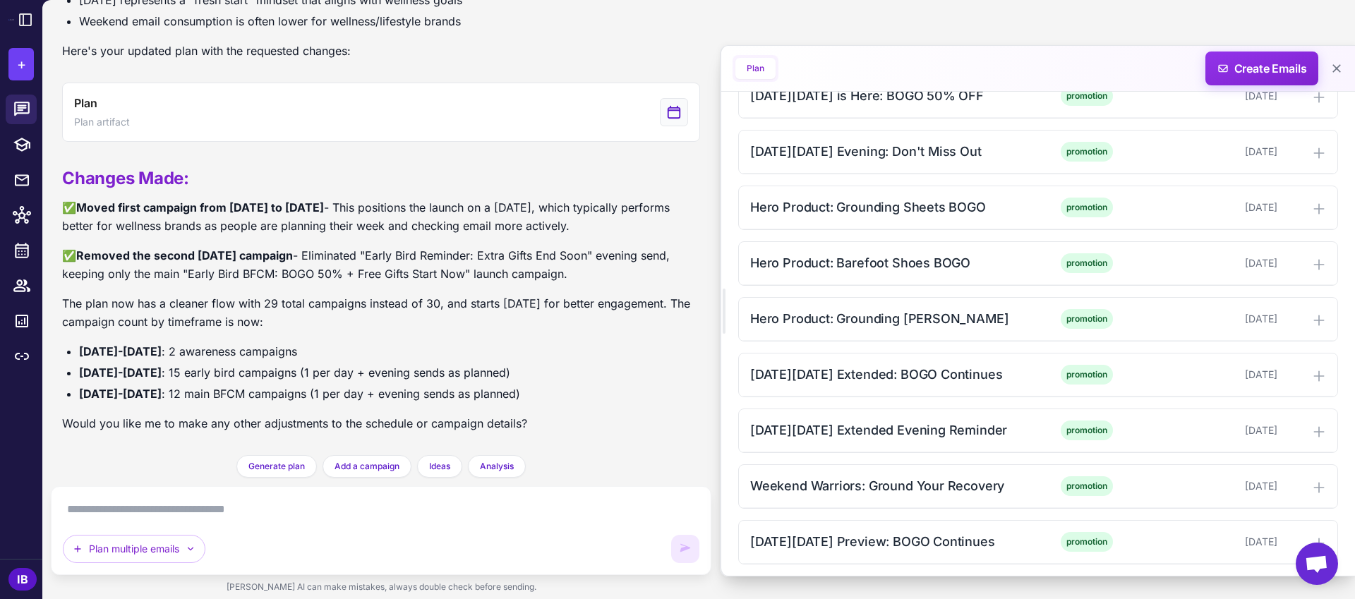
scroll to position [1693, 0]
click at [833, 260] on div "Hero Product: Grounding Sheets BOGO" at bounding box center [892, 262] width 285 height 19
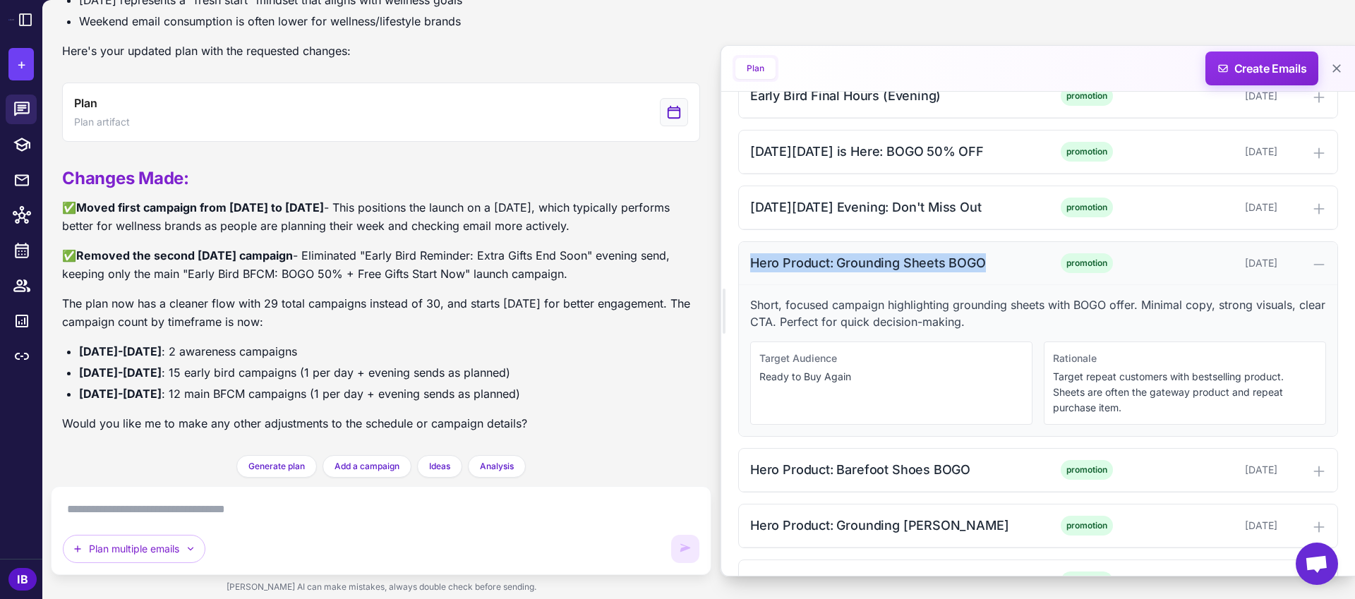
drag, startPoint x: 752, startPoint y: 260, endPoint x: 998, endPoint y: 265, distance: 245.6
click at [998, 265] on div "Hero Product: Grounding Sheets BOGO" at bounding box center [892, 262] width 285 height 19
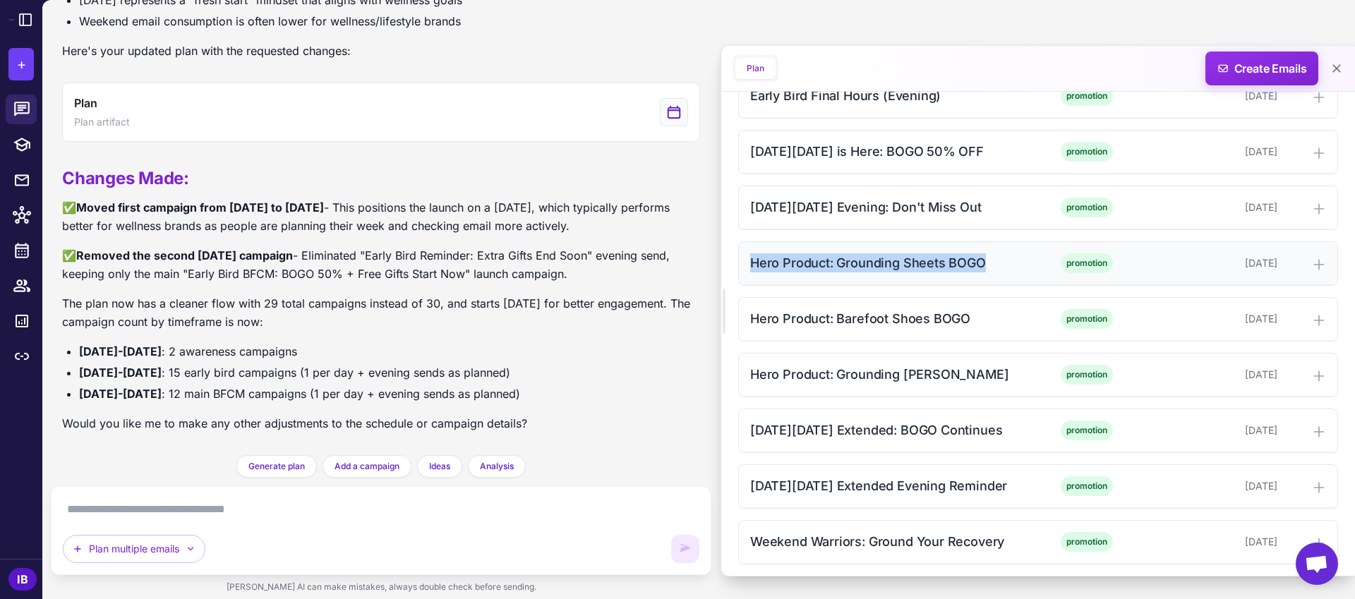
click at [838, 267] on div "Hero Product: Grounding Sheets BOGO" at bounding box center [892, 262] width 285 height 19
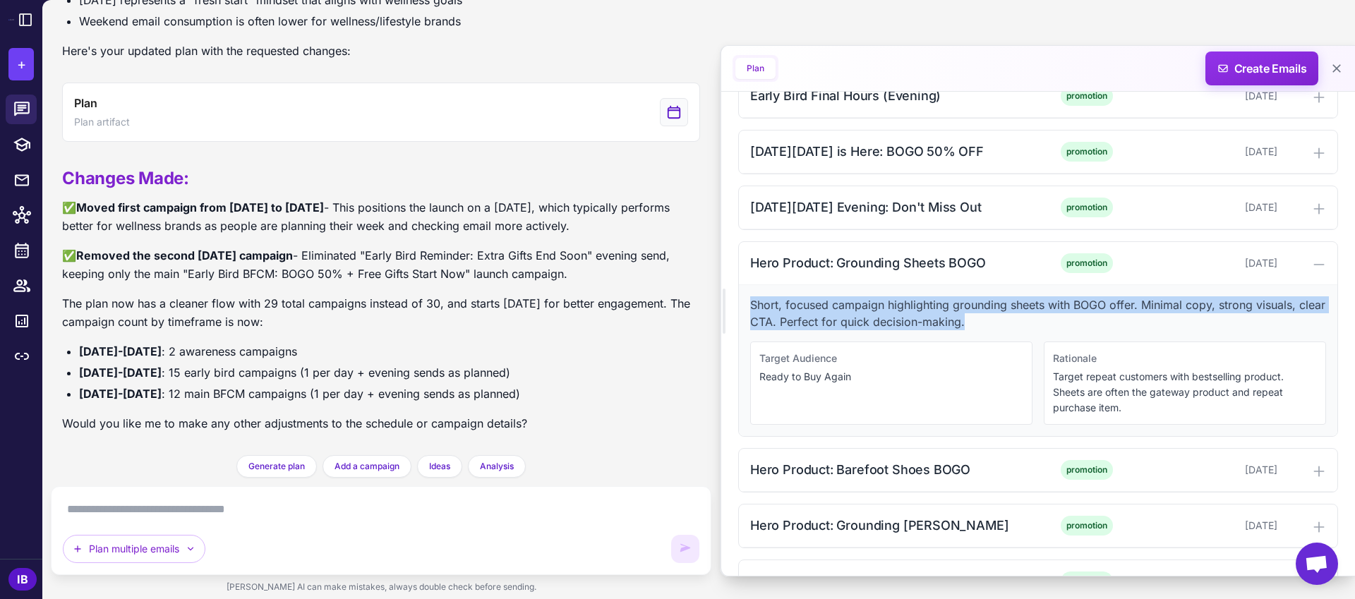
drag, startPoint x: 749, startPoint y: 305, endPoint x: 1007, endPoint y: 329, distance: 258.7
click at [1007, 329] on p "Short, focused campaign highlighting grounding sheets with BOGO offer. Minimal …" at bounding box center [1038, 313] width 576 height 34
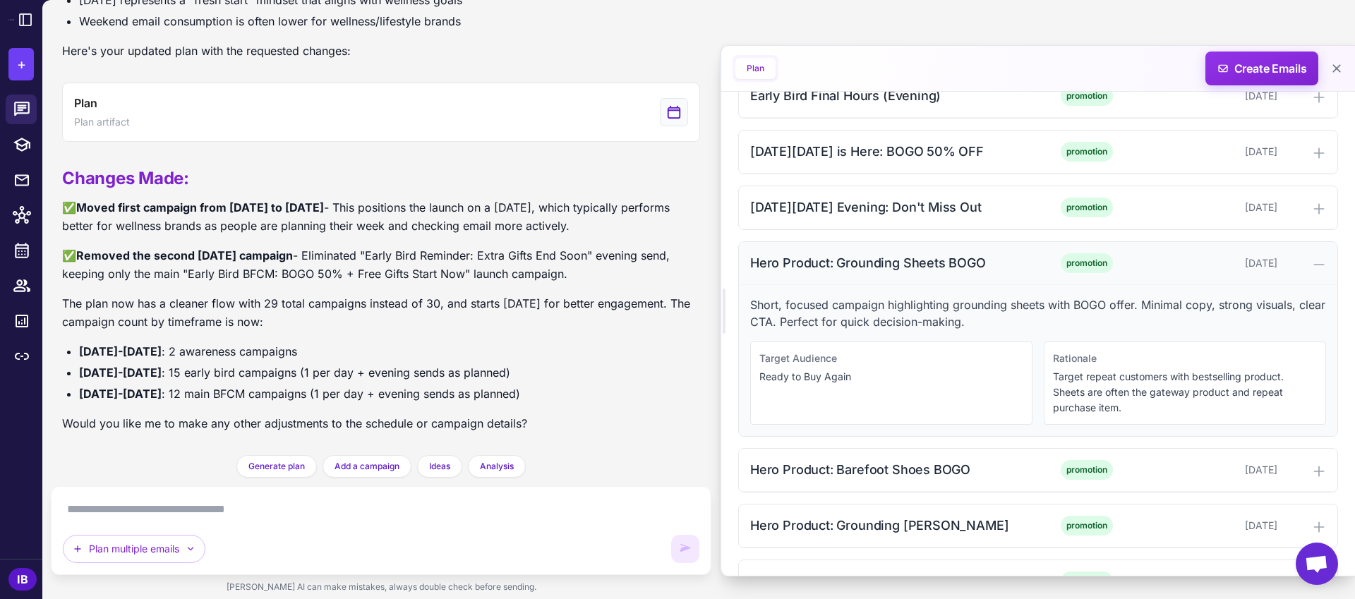
click at [857, 263] on div "Hero Product: Grounding Sheets BOGO" at bounding box center [892, 262] width 285 height 19
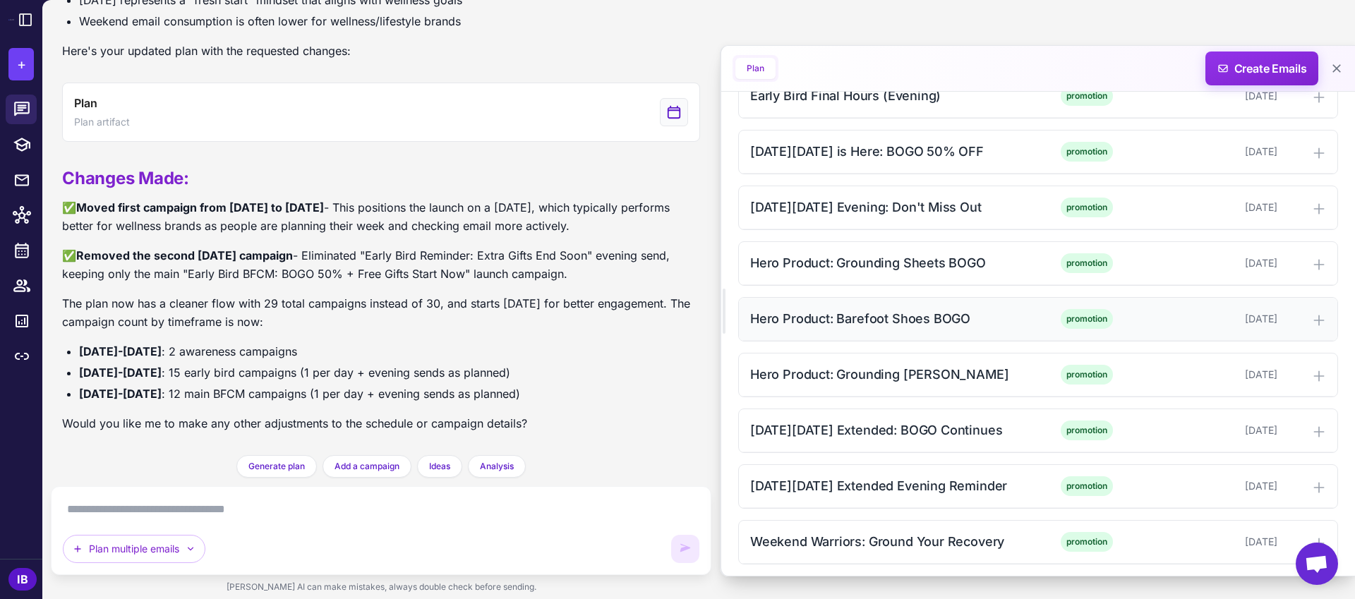
click at [838, 320] on div "Hero Product: Barefoot Shoes BOGO" at bounding box center [892, 318] width 285 height 19
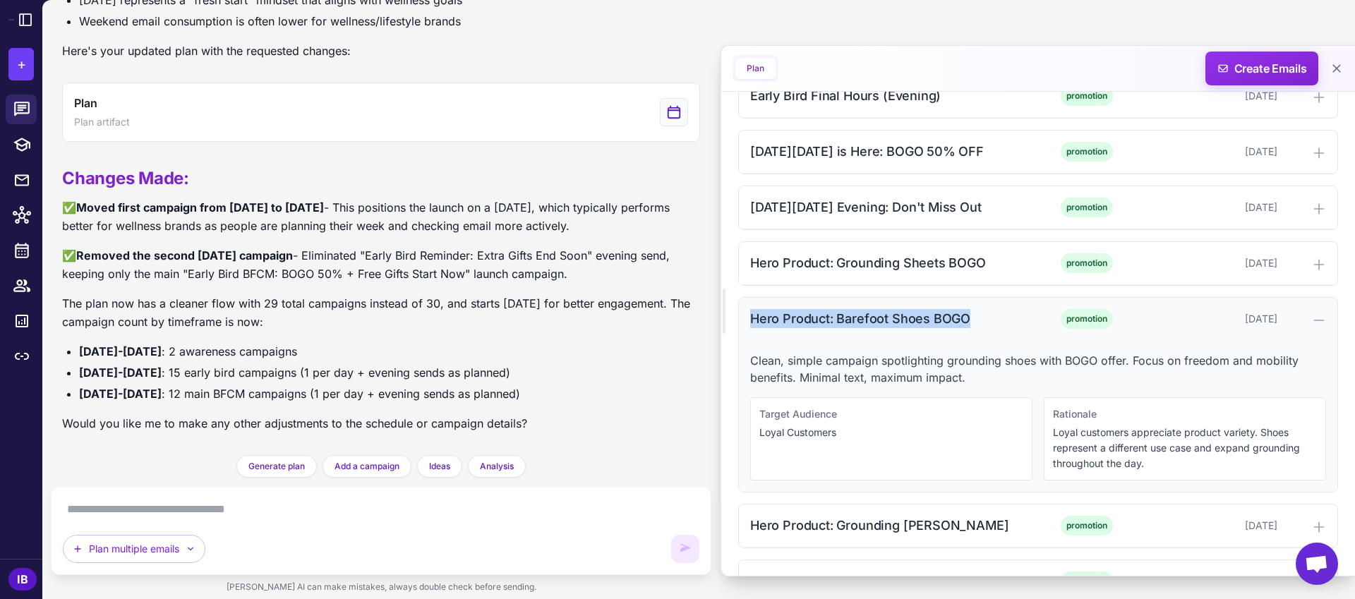
drag, startPoint x: 752, startPoint y: 317, endPoint x: 976, endPoint y: 325, distance: 224.6
click at [976, 325] on div "Hero Product: Barefoot Shoes BOGO" at bounding box center [892, 318] width 285 height 19
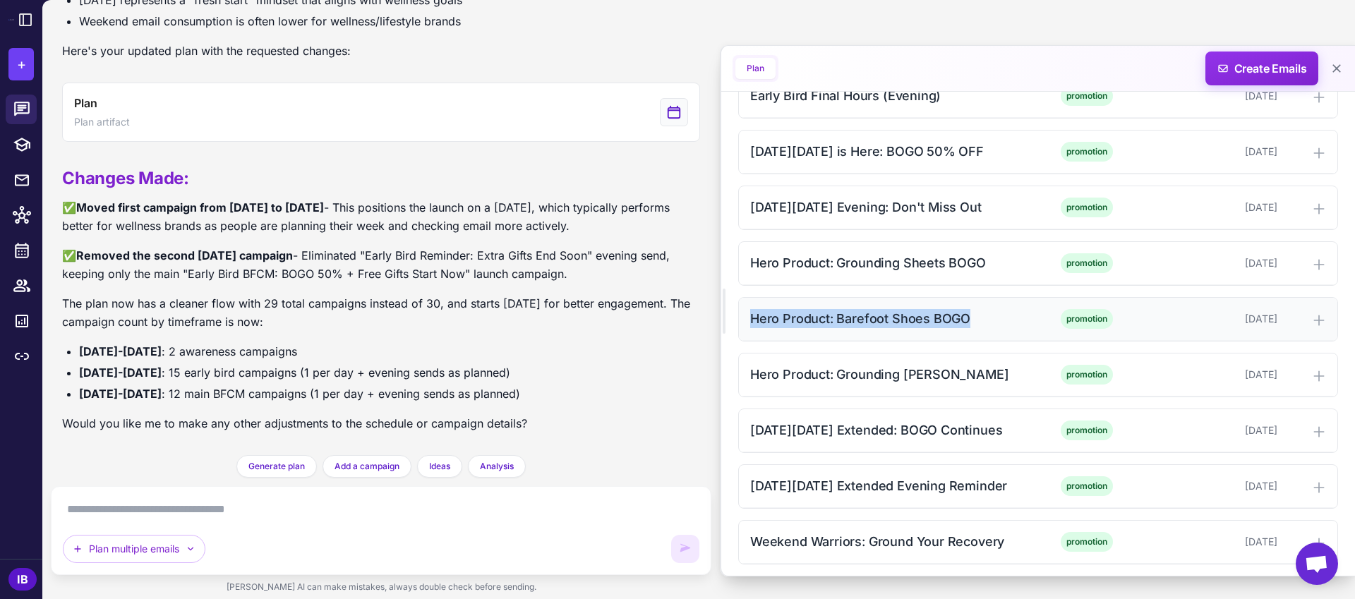
click at [877, 321] on div "Hero Product: Barefoot Shoes BOGO" at bounding box center [892, 318] width 285 height 19
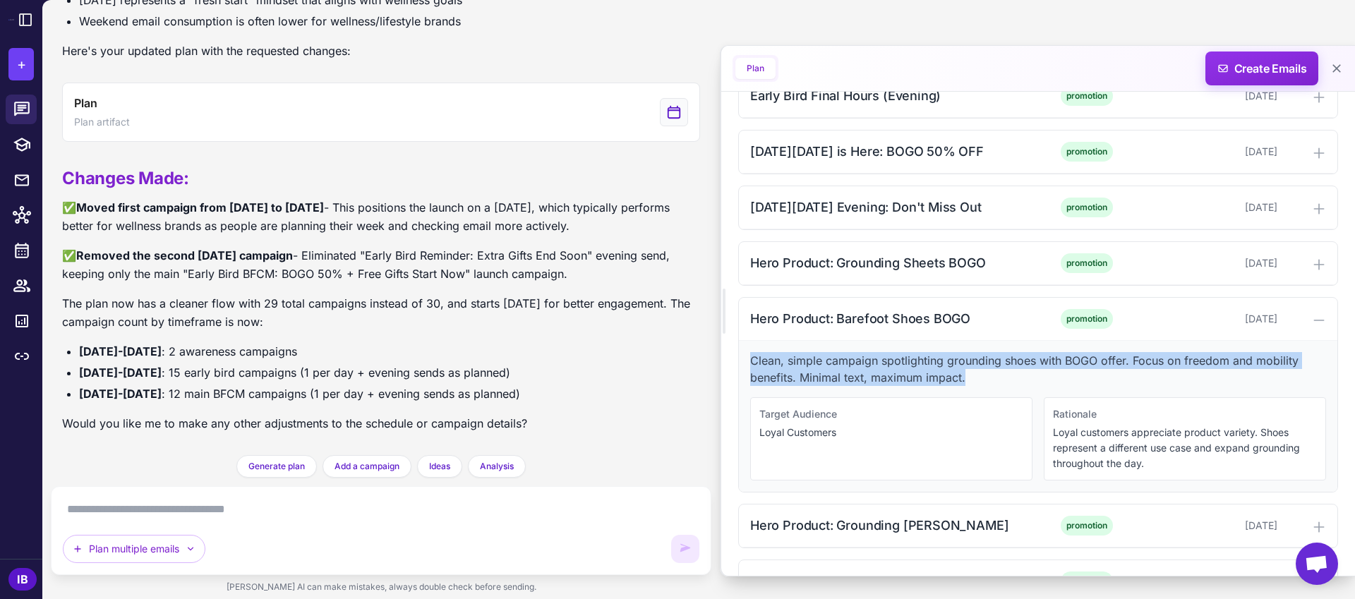
drag, startPoint x: 751, startPoint y: 358, endPoint x: 970, endPoint y: 382, distance: 220.8
click at [970, 382] on p "Clean, simple campaign spotlighting grounding shoes with BOGO offer. Focus on f…" at bounding box center [1038, 369] width 576 height 34
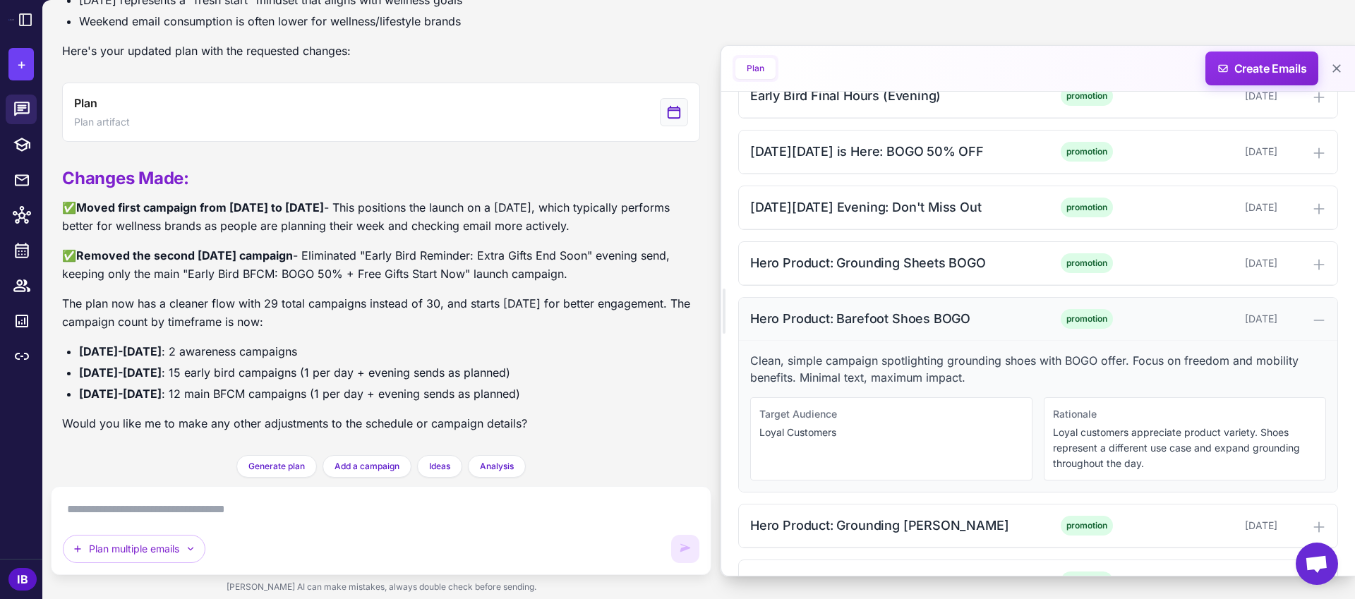
click at [891, 318] on div "Hero Product: Barefoot Shoes BOGO" at bounding box center [892, 318] width 285 height 19
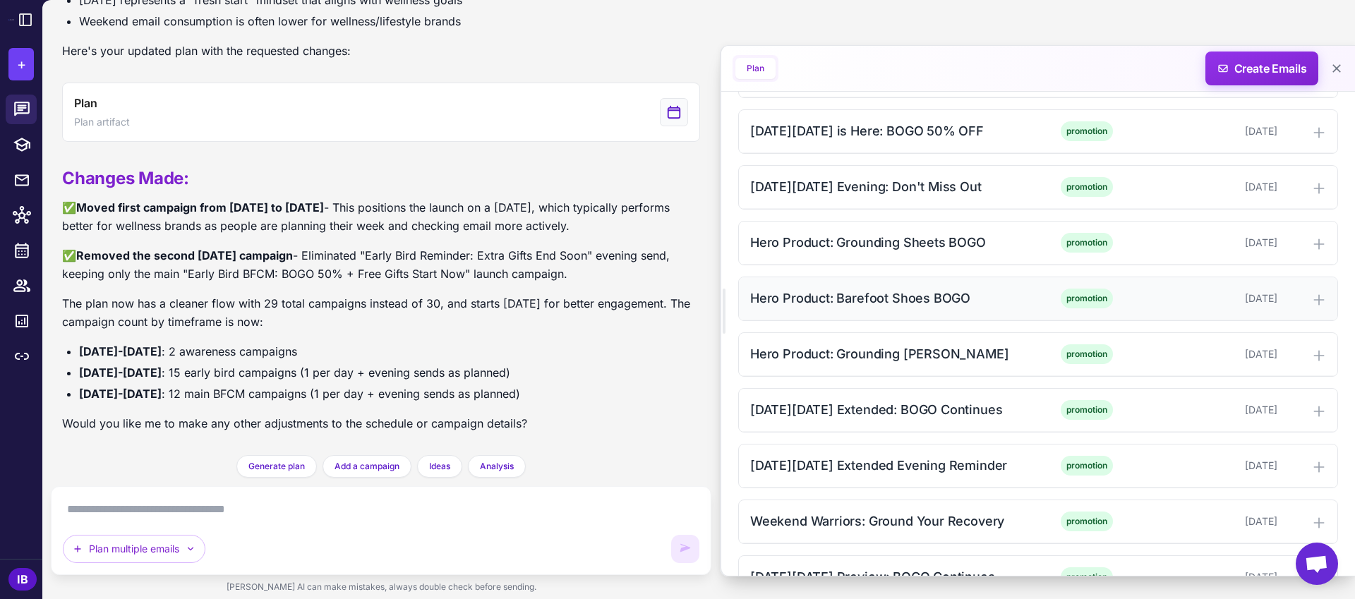
scroll to position [1727, 0]
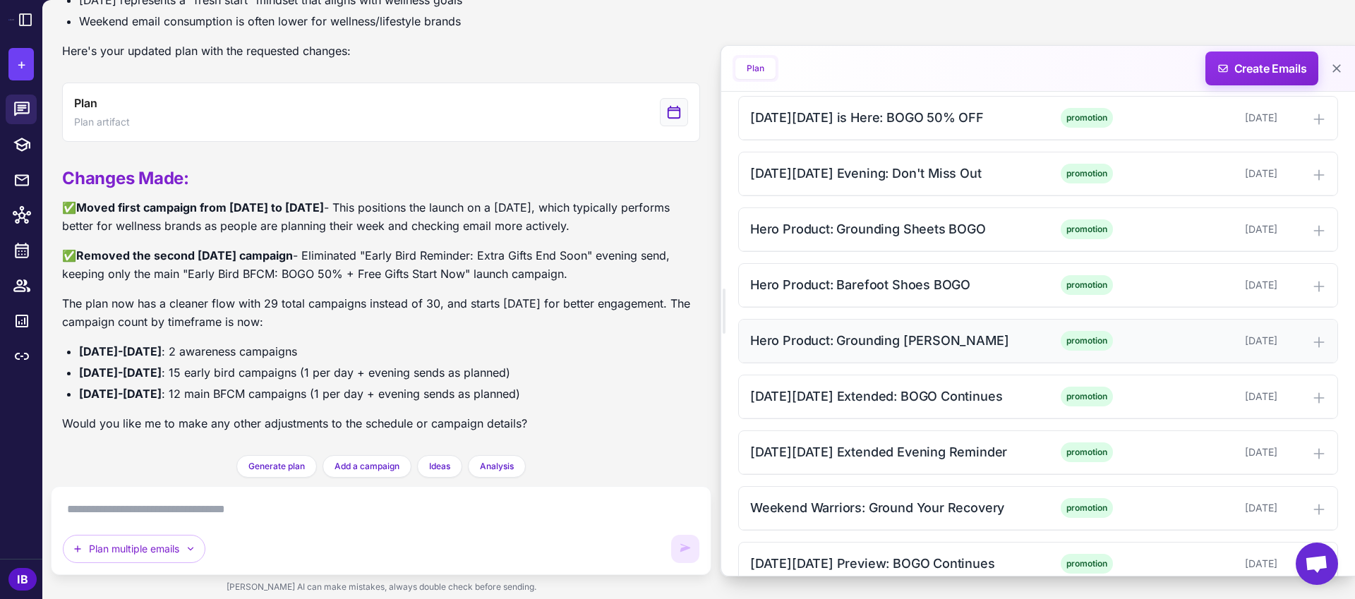
click at [867, 337] on div "Hero Product: Grounding [PERSON_NAME]" at bounding box center [892, 340] width 285 height 19
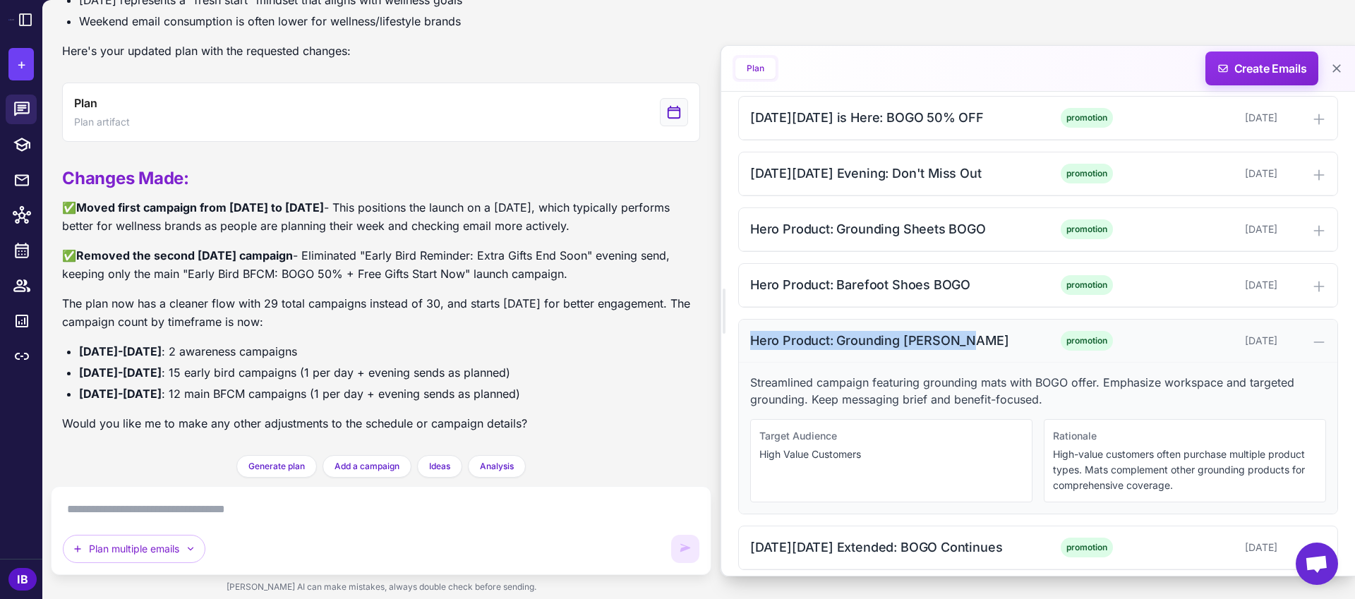
drag, startPoint x: 751, startPoint y: 341, endPoint x: 972, endPoint y: 348, distance: 221.7
click at [972, 348] on div "Hero Product: Grounding [PERSON_NAME]" at bounding box center [892, 340] width 285 height 19
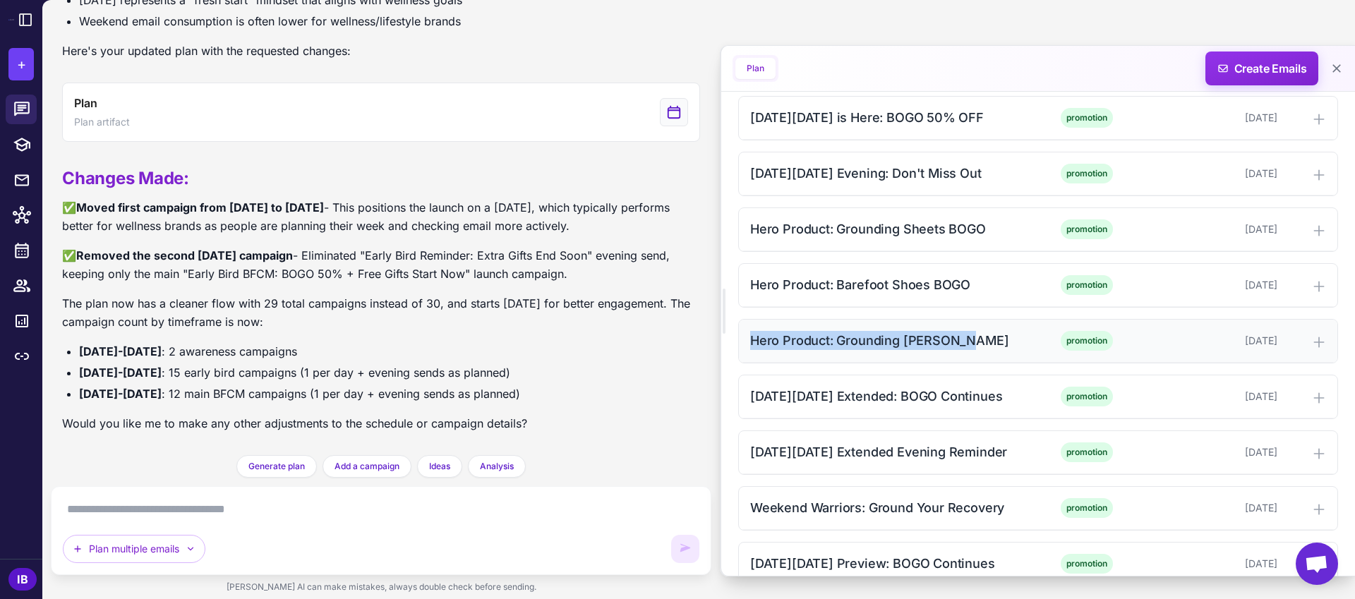
click at [823, 336] on div "Hero Product: Grounding [PERSON_NAME]" at bounding box center [892, 340] width 285 height 19
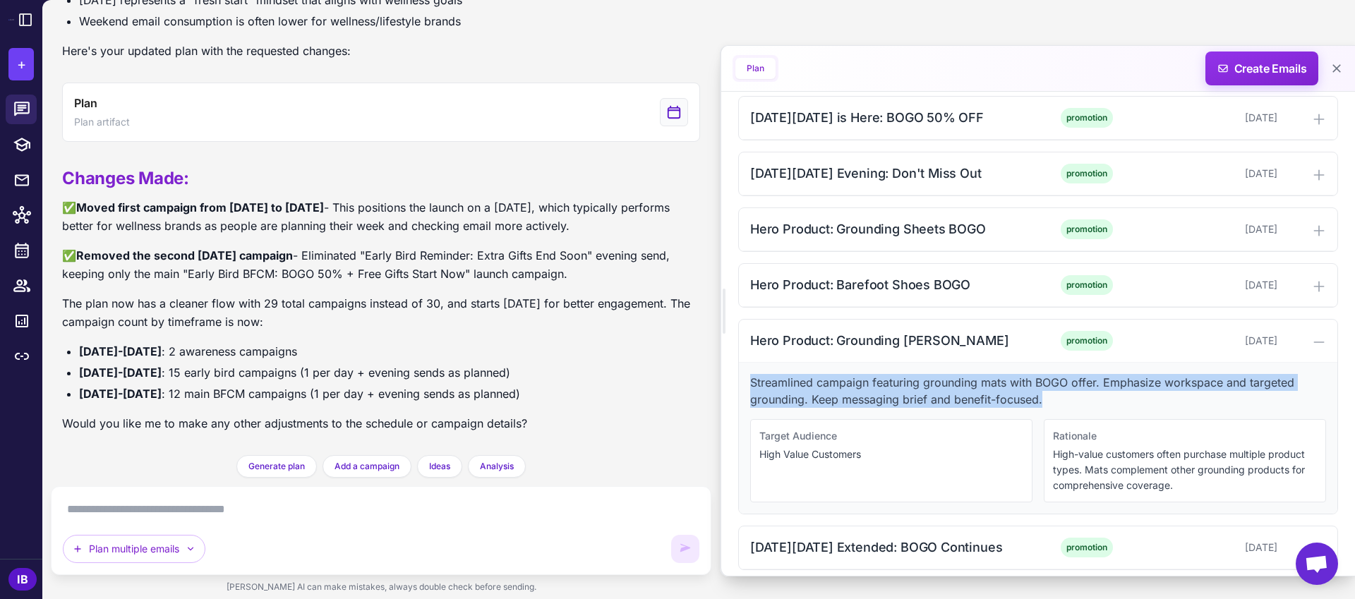
drag, startPoint x: 751, startPoint y: 382, endPoint x: 1058, endPoint y: 401, distance: 307.6
click at [1058, 401] on p "Streamlined campaign featuring grounding mats with BOGO offer. Emphasize worksp…" at bounding box center [1038, 391] width 576 height 34
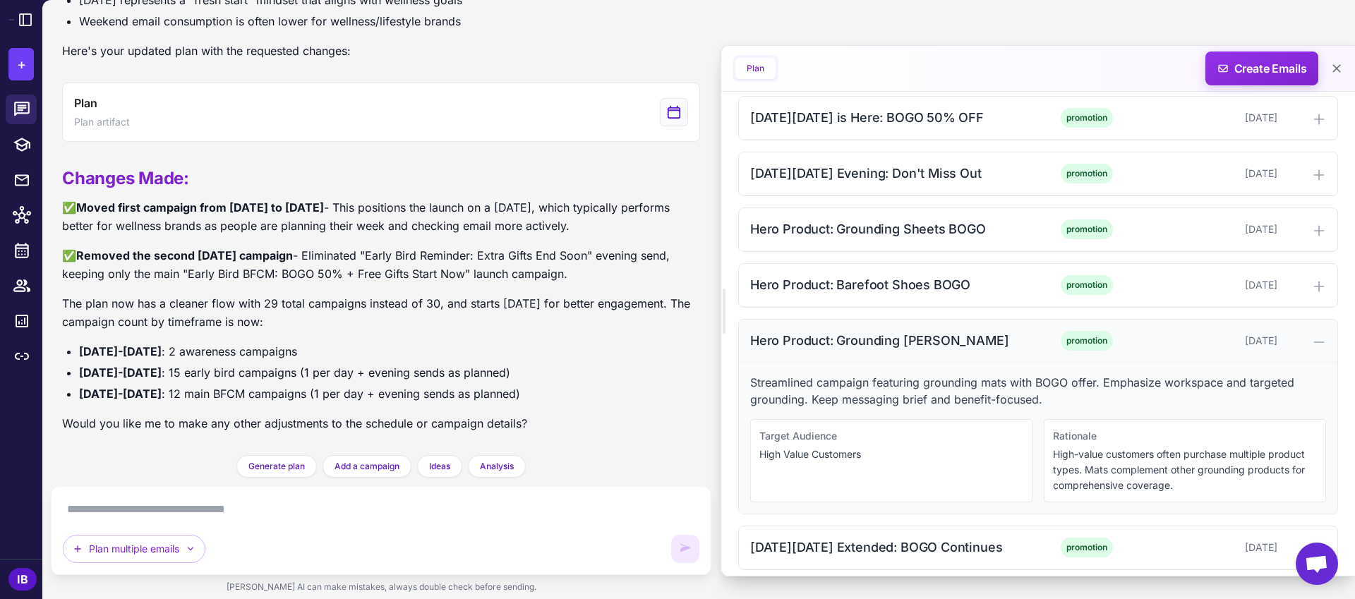
click at [824, 334] on div "Hero Product: Grounding [PERSON_NAME]" at bounding box center [892, 340] width 285 height 19
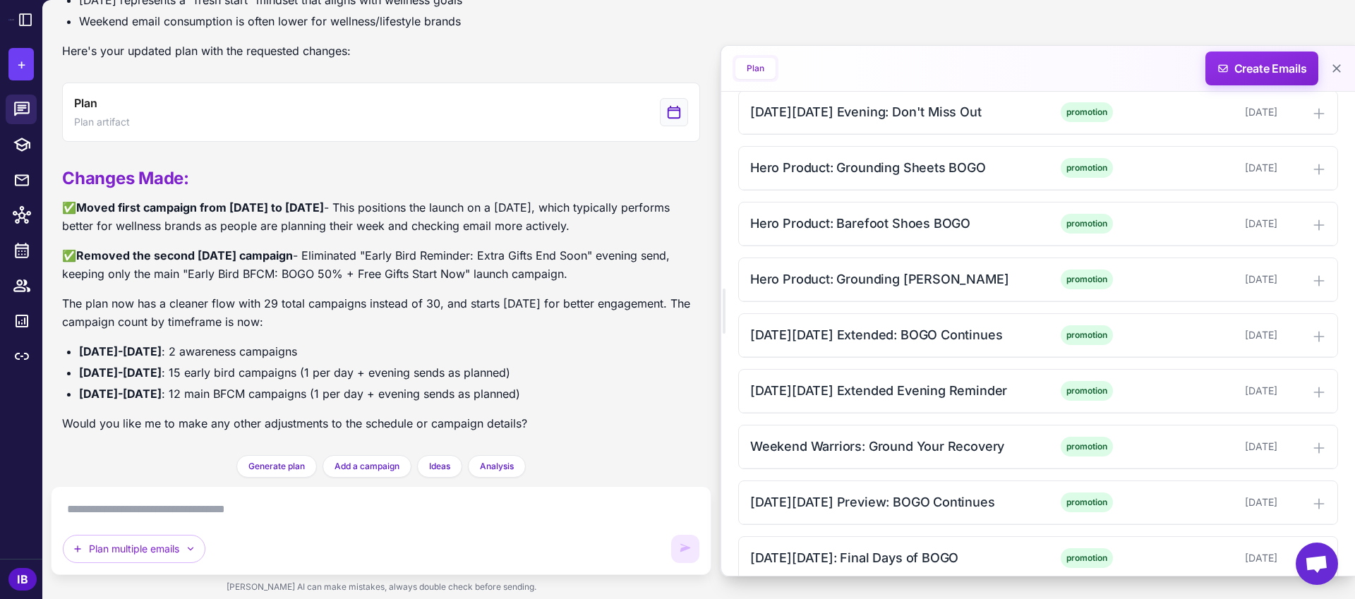
scroll to position [1794, 0]
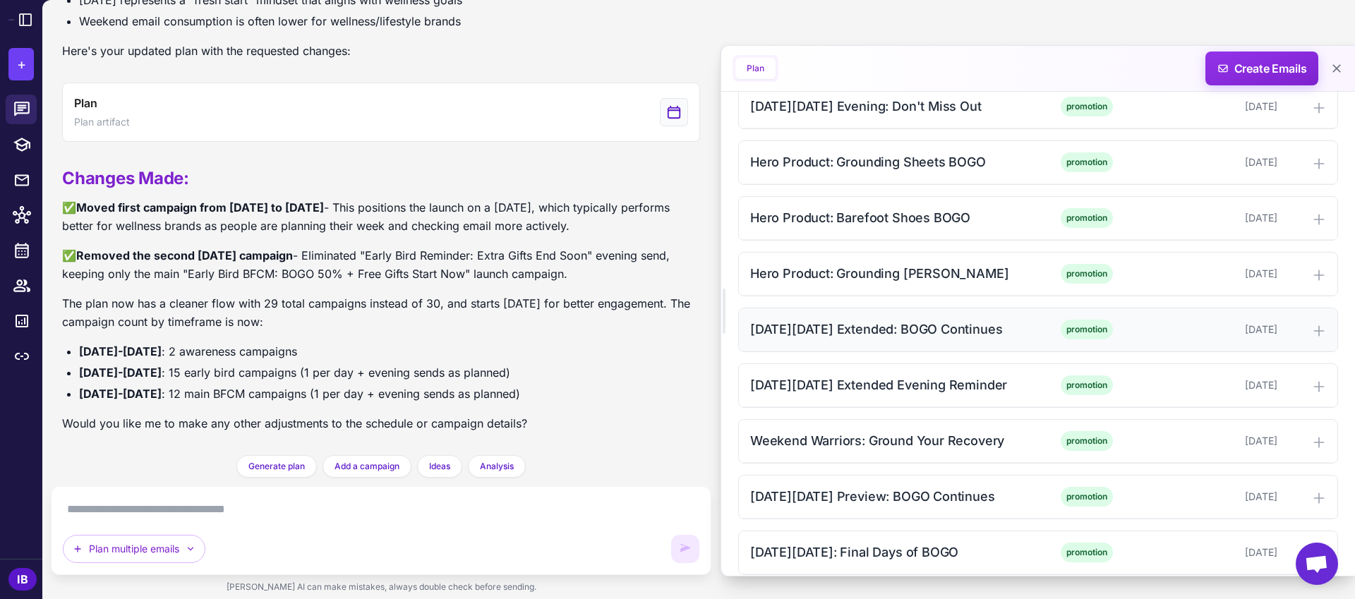
click at [880, 331] on div "[DATE][DATE] Extended: BOGO Continues" at bounding box center [892, 329] width 285 height 19
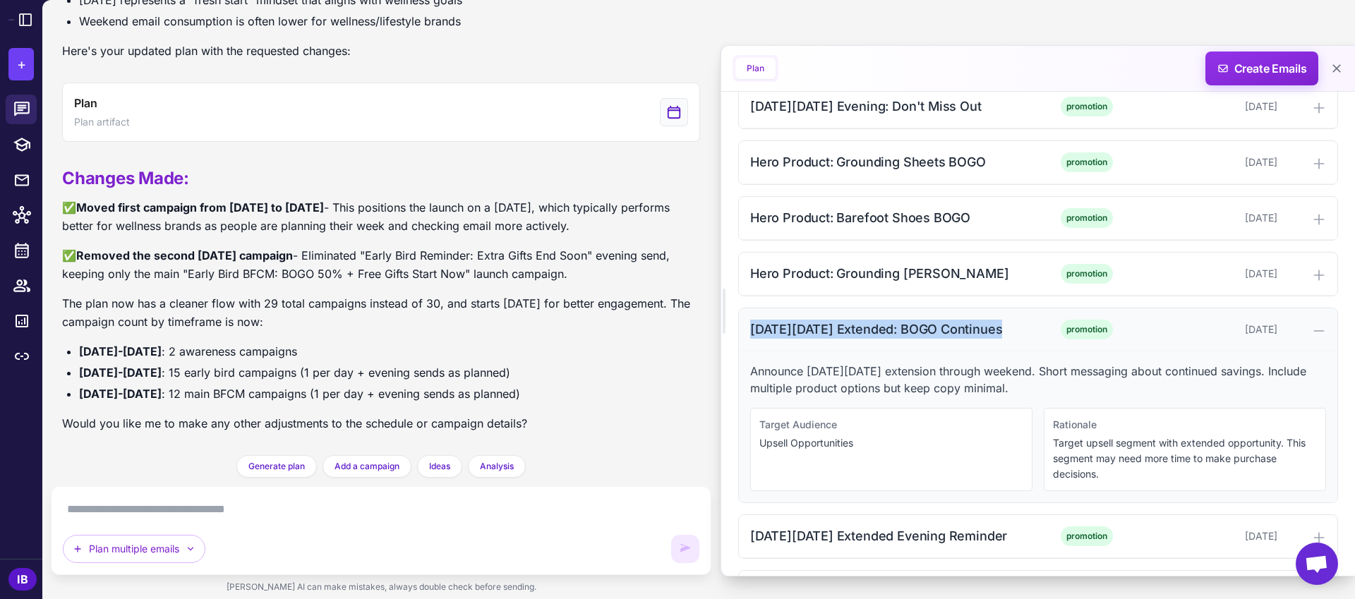
drag, startPoint x: 750, startPoint y: 330, endPoint x: 1015, endPoint y: 332, distance: 265.3
click at [1015, 332] on div "[DATE][DATE] Extended: BOGO Continues" at bounding box center [892, 329] width 285 height 19
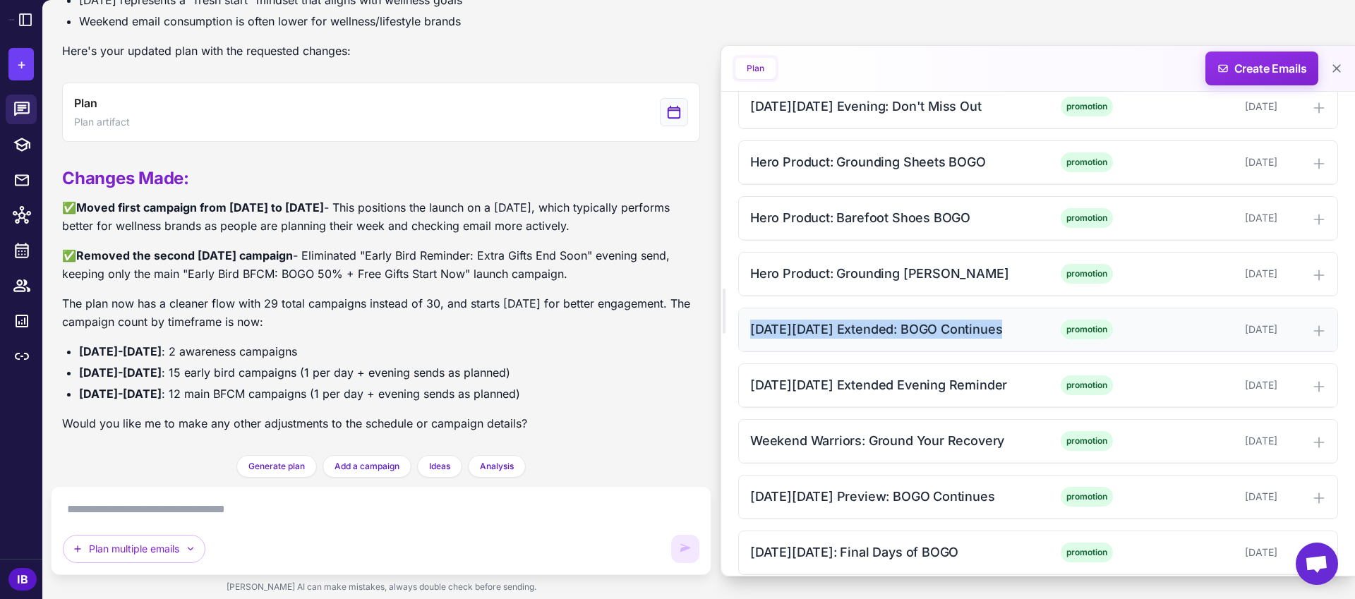
click at [908, 333] on div "[DATE][DATE] Extended: BOGO Continues" at bounding box center [892, 329] width 285 height 19
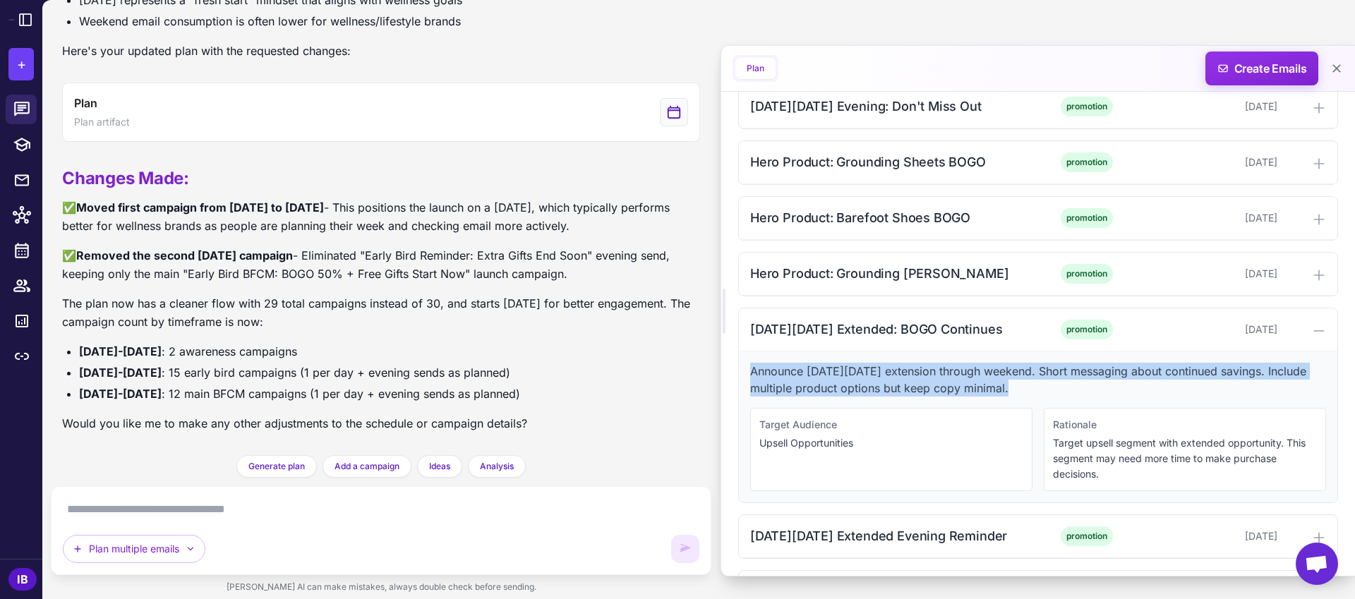
drag, startPoint x: 749, startPoint y: 372, endPoint x: 1028, endPoint y: 392, distance: 279.5
click at [1028, 392] on p "Announce [DATE][DATE] extension through weekend. Short messaging about continue…" at bounding box center [1038, 380] width 576 height 34
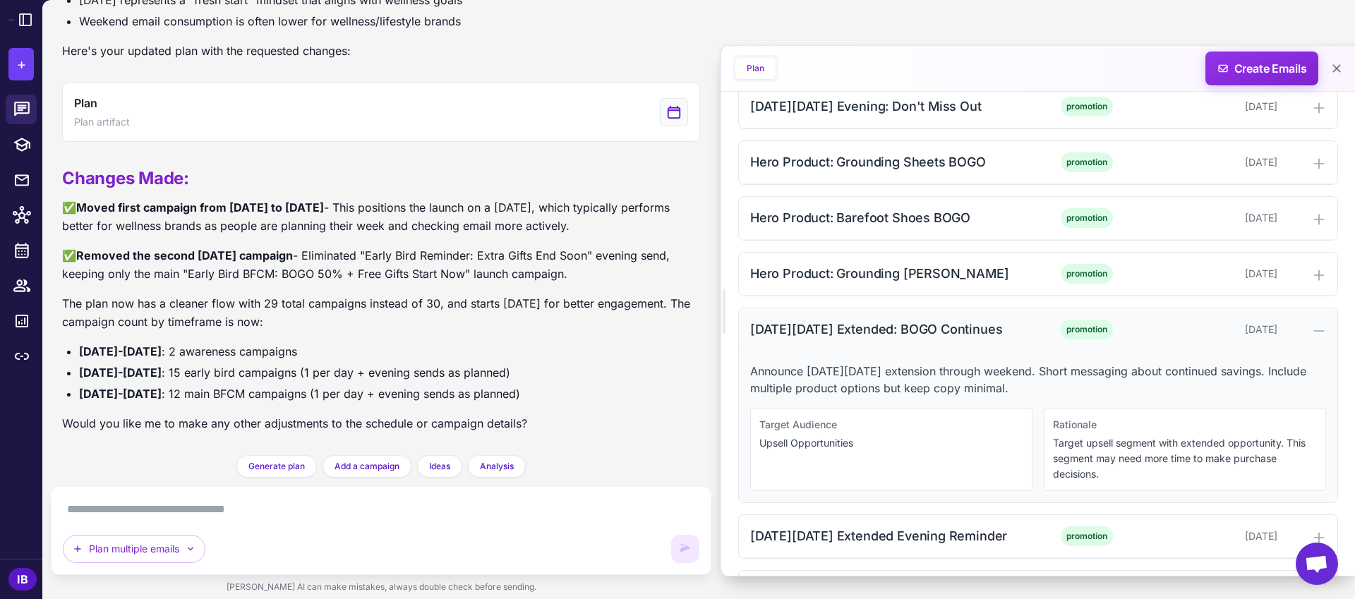
click at [866, 331] on div "[DATE][DATE] Extended: BOGO Continues" at bounding box center [892, 329] width 285 height 19
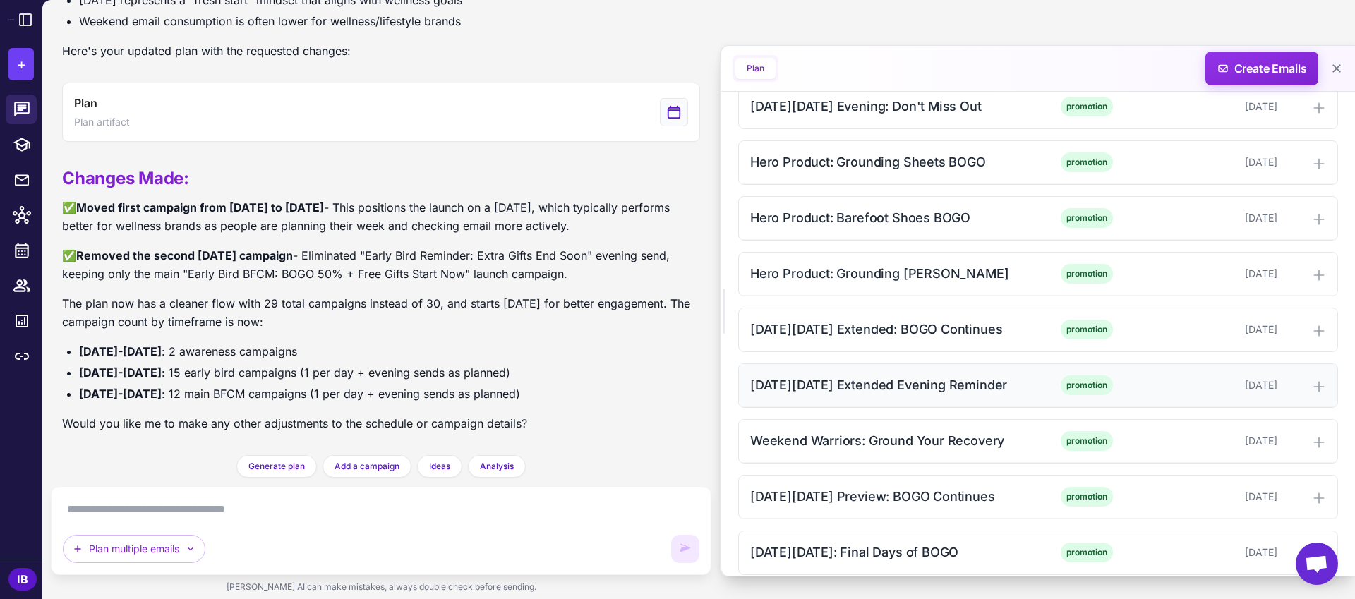
click at [879, 386] on div "[DATE][DATE] Extended Evening Reminder" at bounding box center [892, 384] width 285 height 19
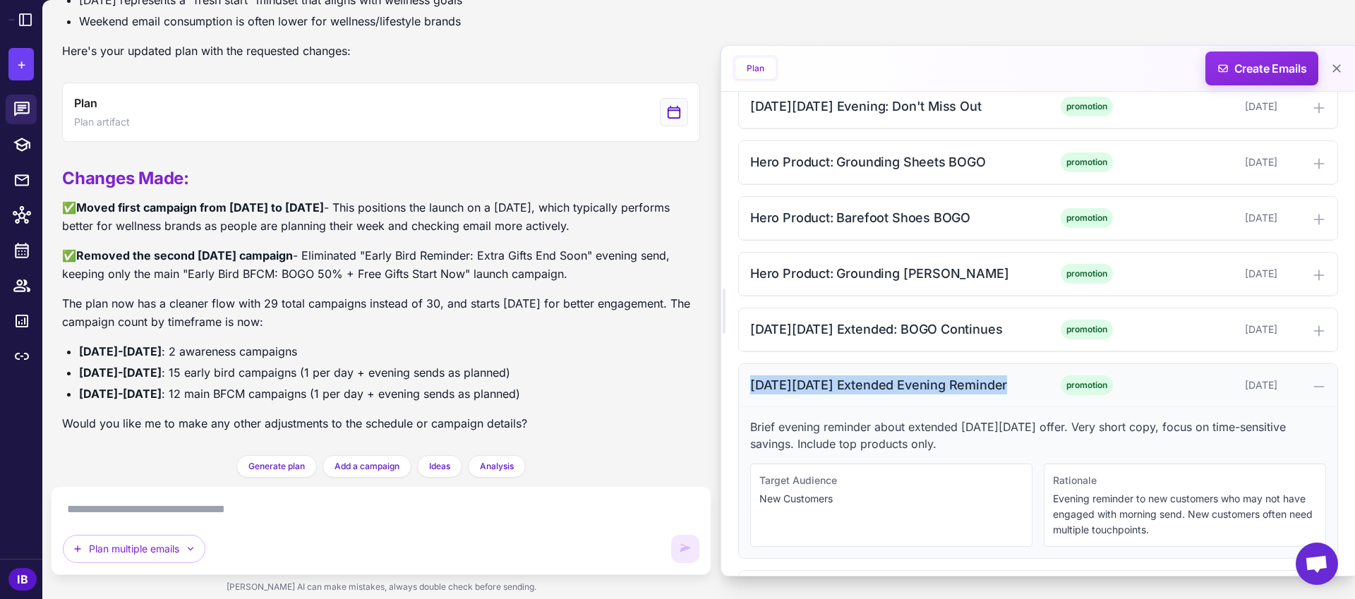
drag, startPoint x: 750, startPoint y: 383, endPoint x: 1016, endPoint y: 383, distance: 266.0
click at [1016, 383] on div "[DATE][DATE] Extended Evening Reminder" at bounding box center [892, 384] width 285 height 19
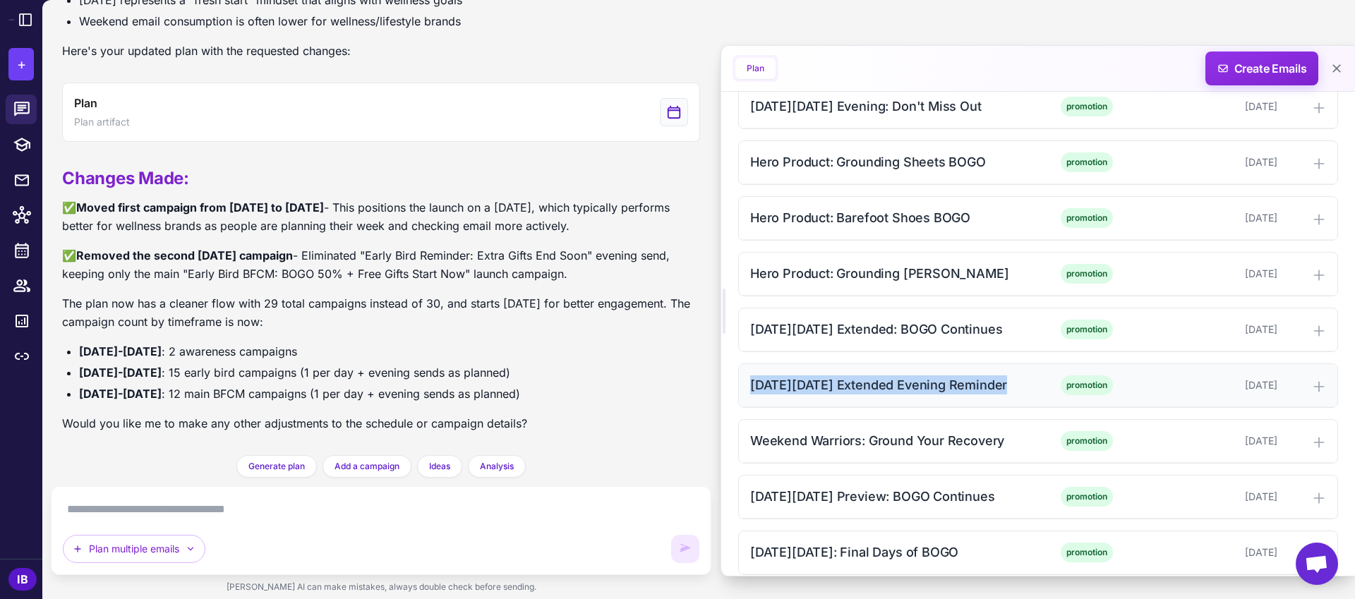
click at [870, 392] on div "[DATE][DATE] Extended Evening Reminder" at bounding box center [892, 384] width 285 height 19
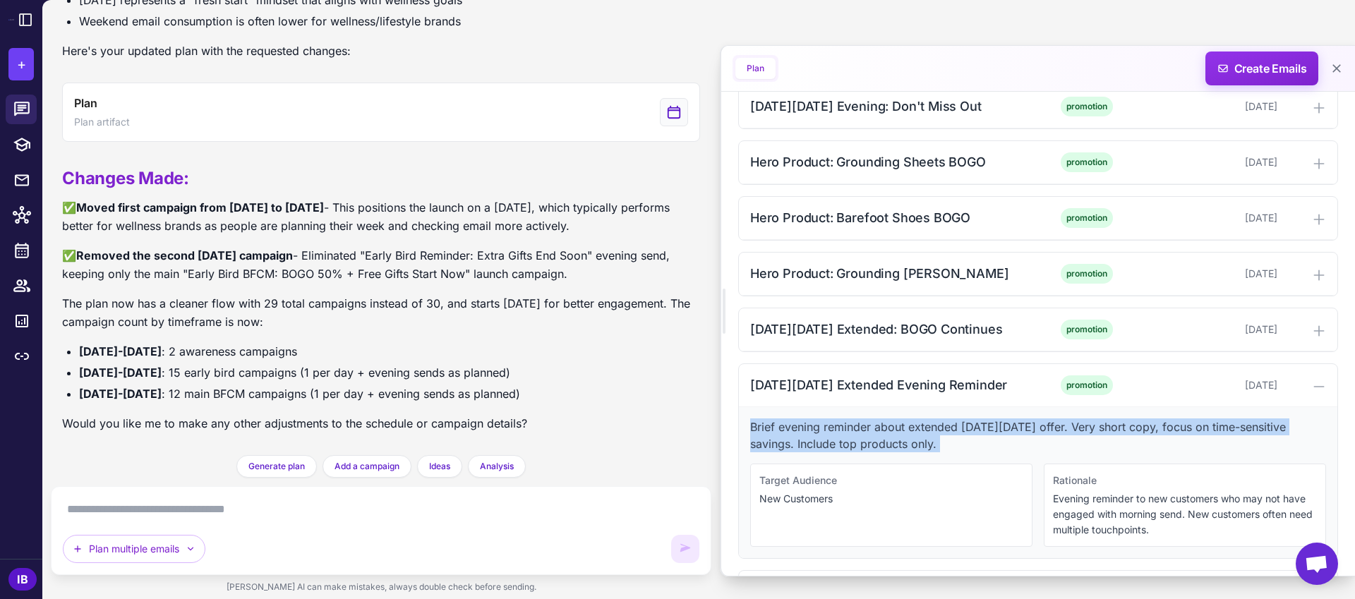
drag, startPoint x: 750, startPoint y: 430, endPoint x: 945, endPoint y: 463, distance: 197.5
click at [945, 463] on div "Brief evening reminder about extended [DATE][DATE] offer. Very short copy, focu…" at bounding box center [1038, 482] width 598 height 151
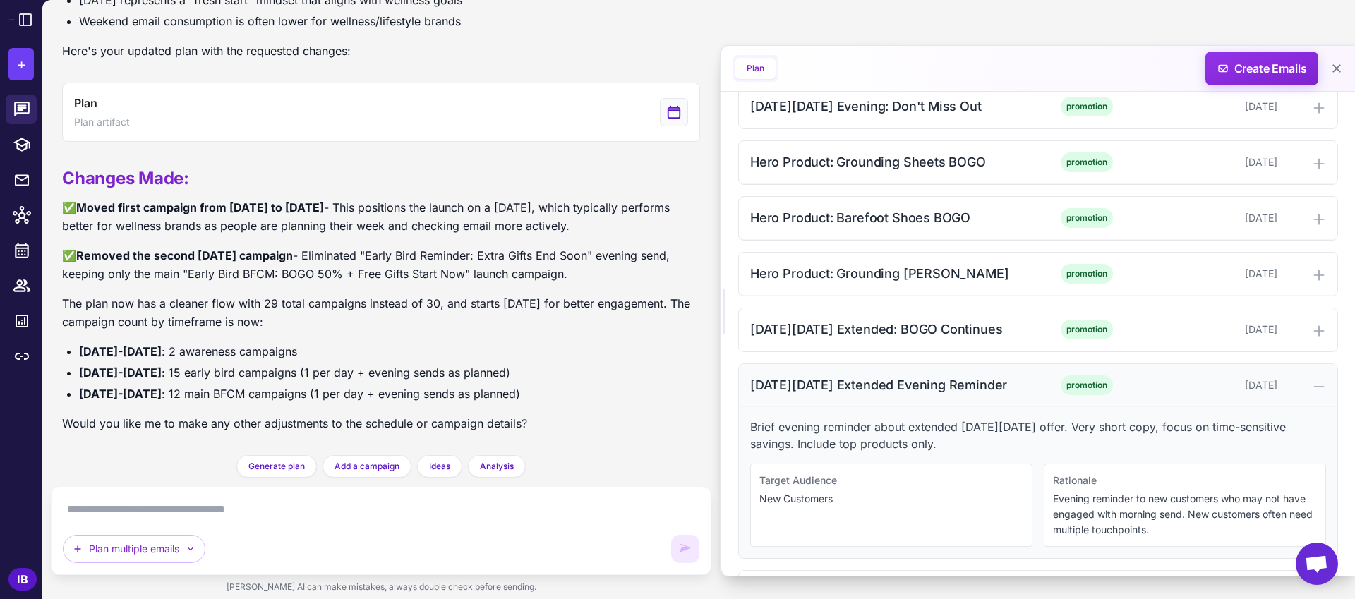
click at [851, 388] on div "[DATE][DATE] Extended Evening Reminder" at bounding box center [892, 384] width 285 height 19
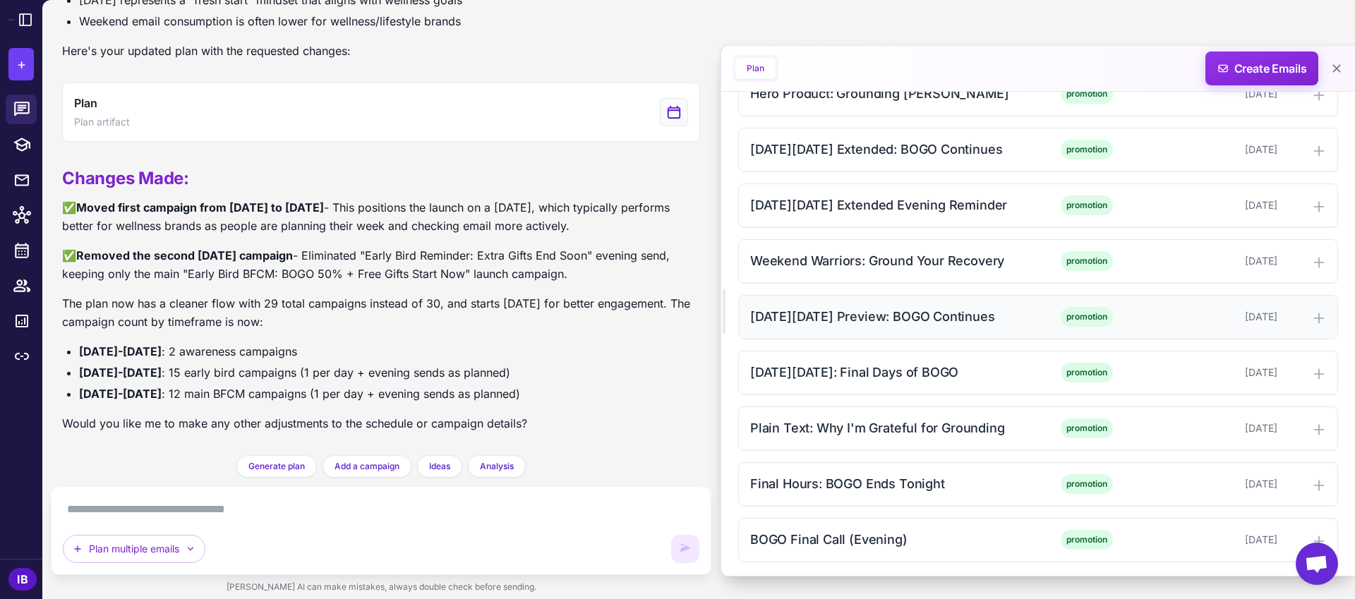
scroll to position [1977, 0]
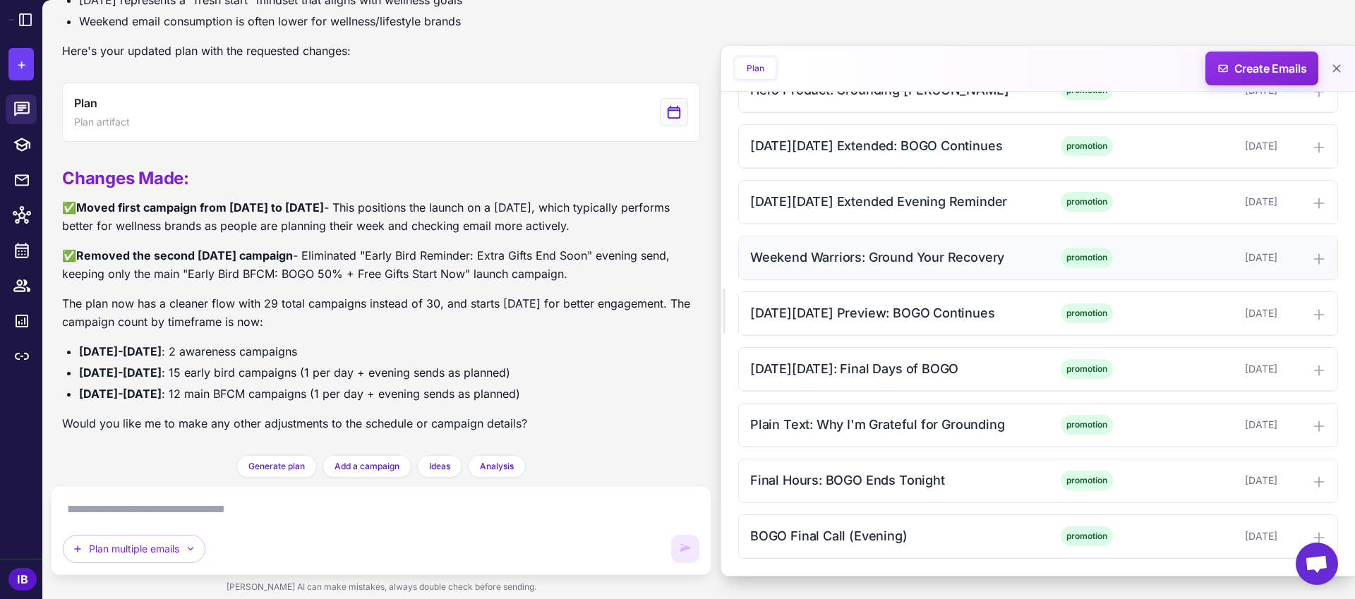
click at [892, 253] on div "Weekend Warriors: Ground Your Recovery" at bounding box center [892, 257] width 285 height 19
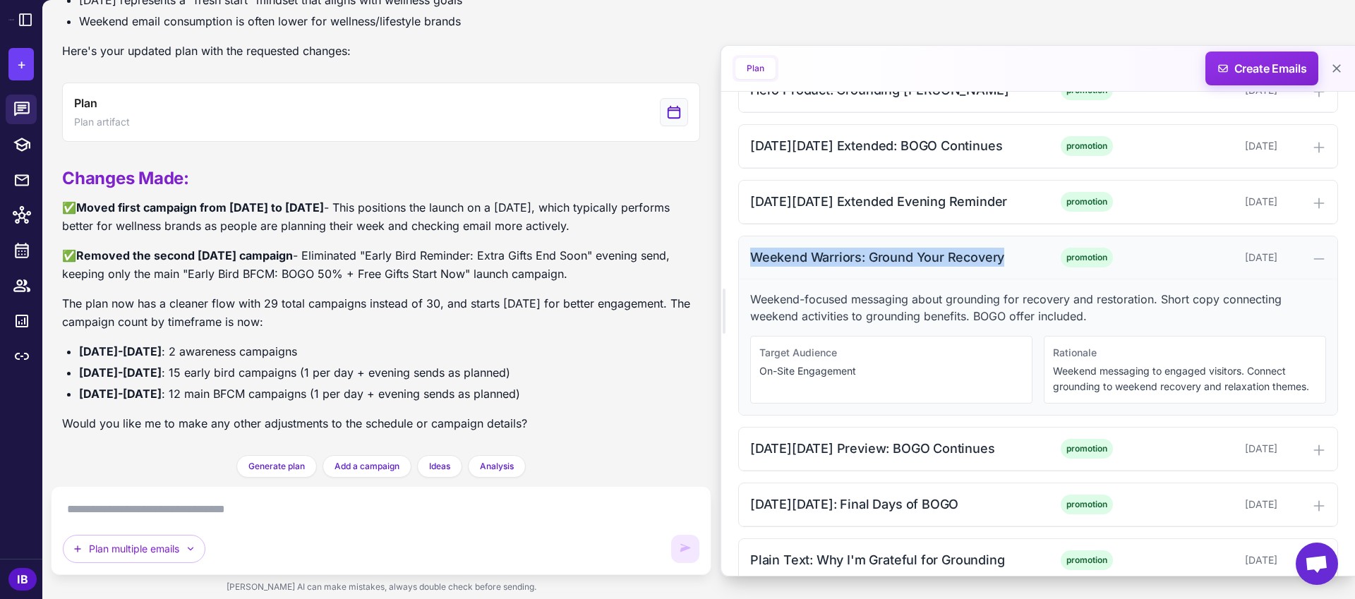
drag, startPoint x: 751, startPoint y: 259, endPoint x: 1001, endPoint y: 260, distance: 250.5
click at [1001, 260] on div "Weekend Warriors: Ground Your Recovery" at bounding box center [892, 257] width 285 height 19
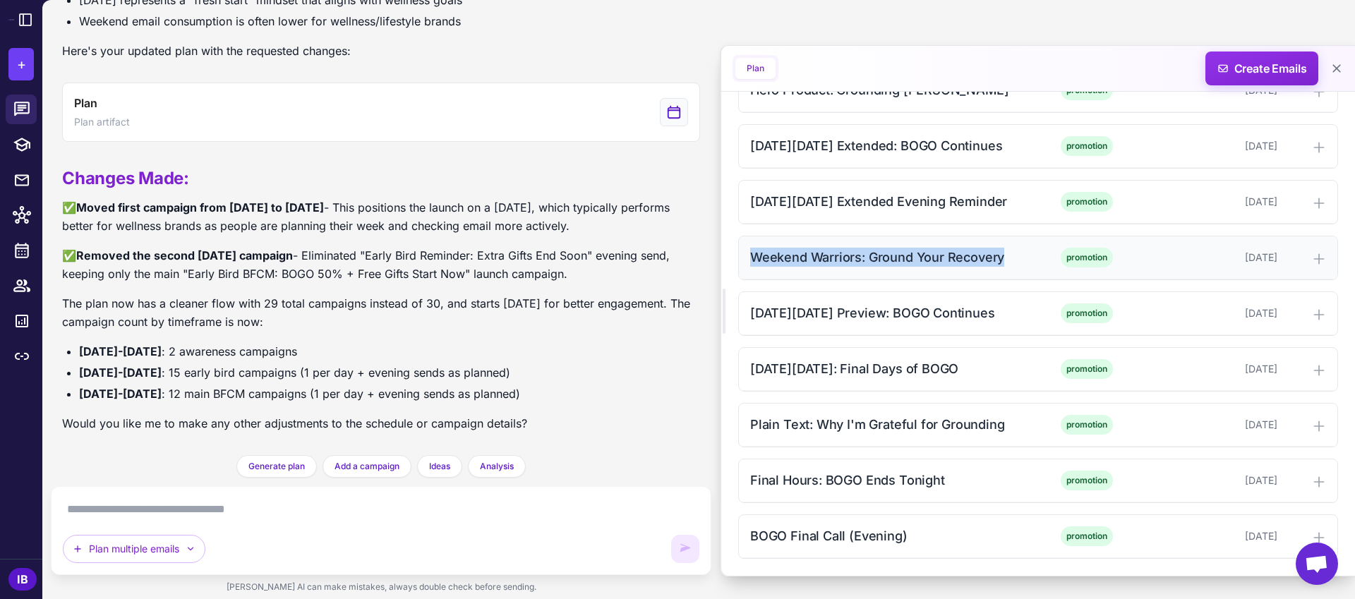
click at [900, 261] on div "Weekend Warriors: Ground Your Recovery" at bounding box center [892, 257] width 285 height 19
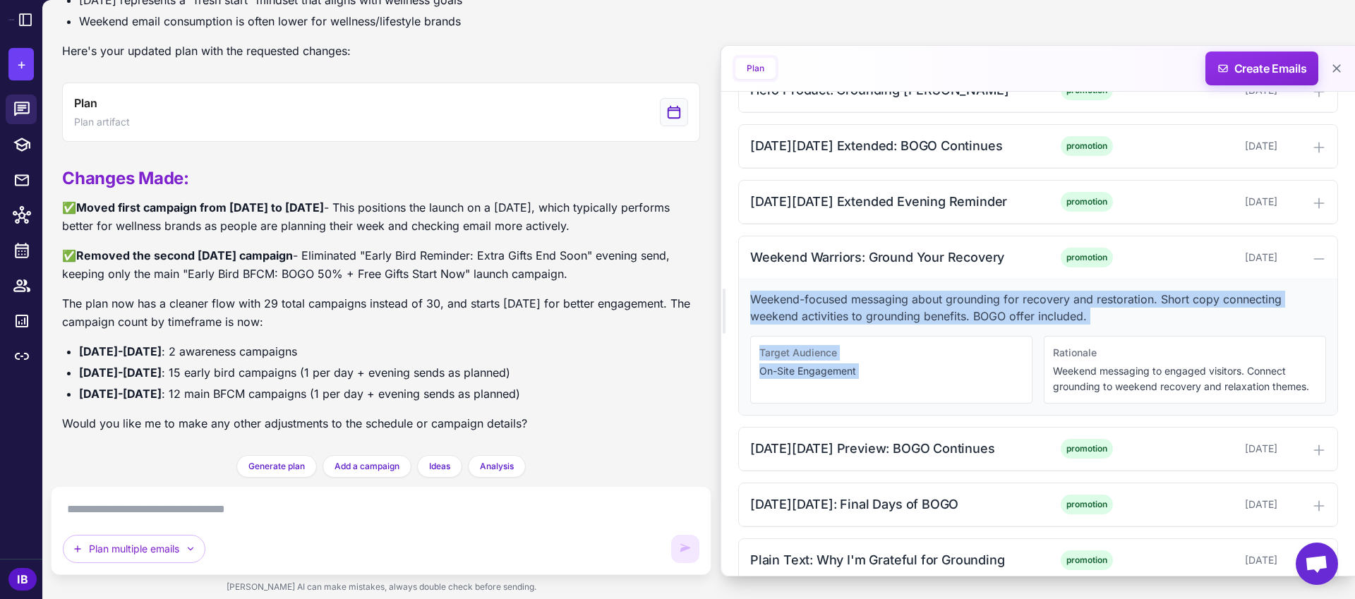
drag, startPoint x: 751, startPoint y: 296, endPoint x: 1142, endPoint y: 330, distance: 393.1
click at [1142, 330] on div "Weekend-focused messaging about grounding for recovery and restoration. Short c…" at bounding box center [1038, 346] width 598 height 135
click at [945, 320] on p "Weekend-focused messaging about grounding for recovery and restoration. Short c…" at bounding box center [1038, 308] width 576 height 34
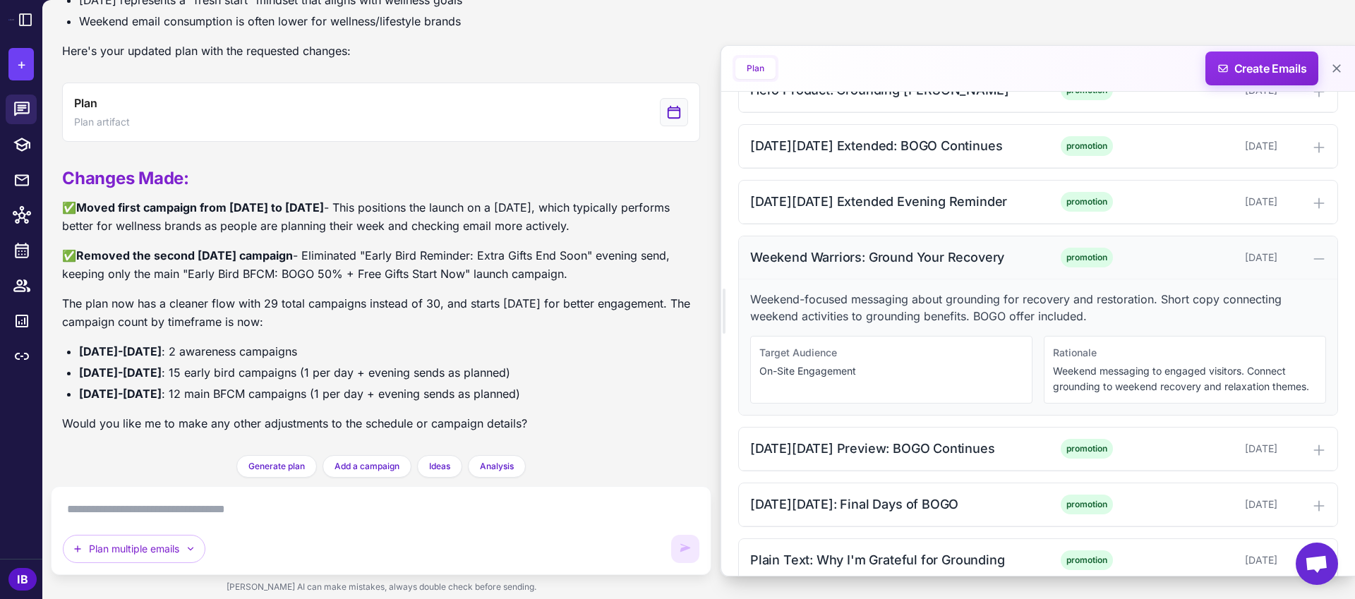
click at [819, 266] on div "Weekend Warriors: Ground Your Recovery" at bounding box center [892, 257] width 285 height 19
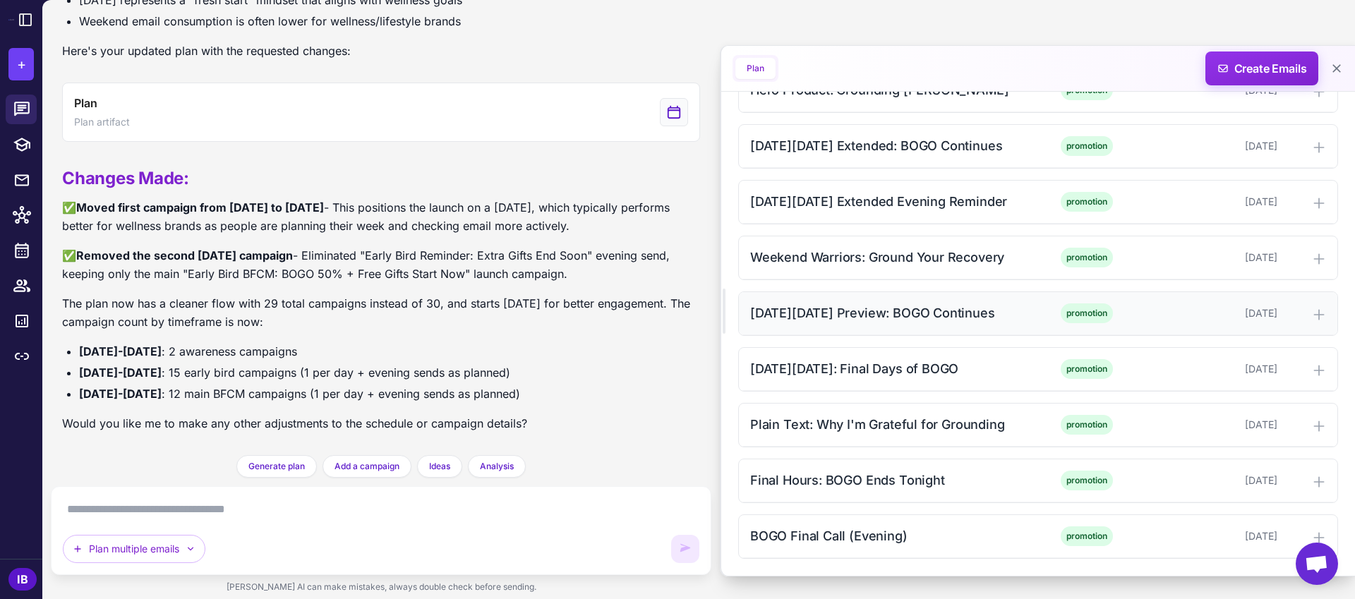
click at [855, 315] on div "[DATE][DATE] Preview: BOGO Continues" at bounding box center [892, 312] width 285 height 19
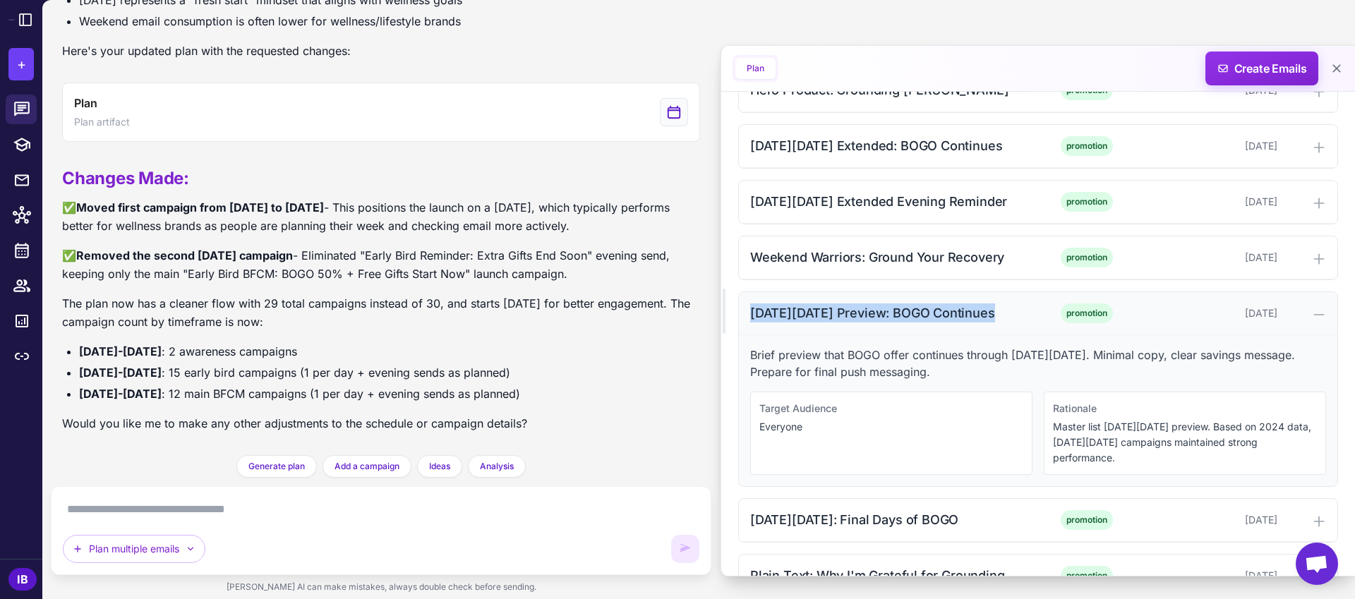
drag, startPoint x: 749, startPoint y: 314, endPoint x: 997, endPoint y: 313, distance: 248.4
click at [997, 313] on div "[DATE][DATE] Preview: BOGO Continues promotion [DATE]" at bounding box center [1038, 313] width 598 height 43
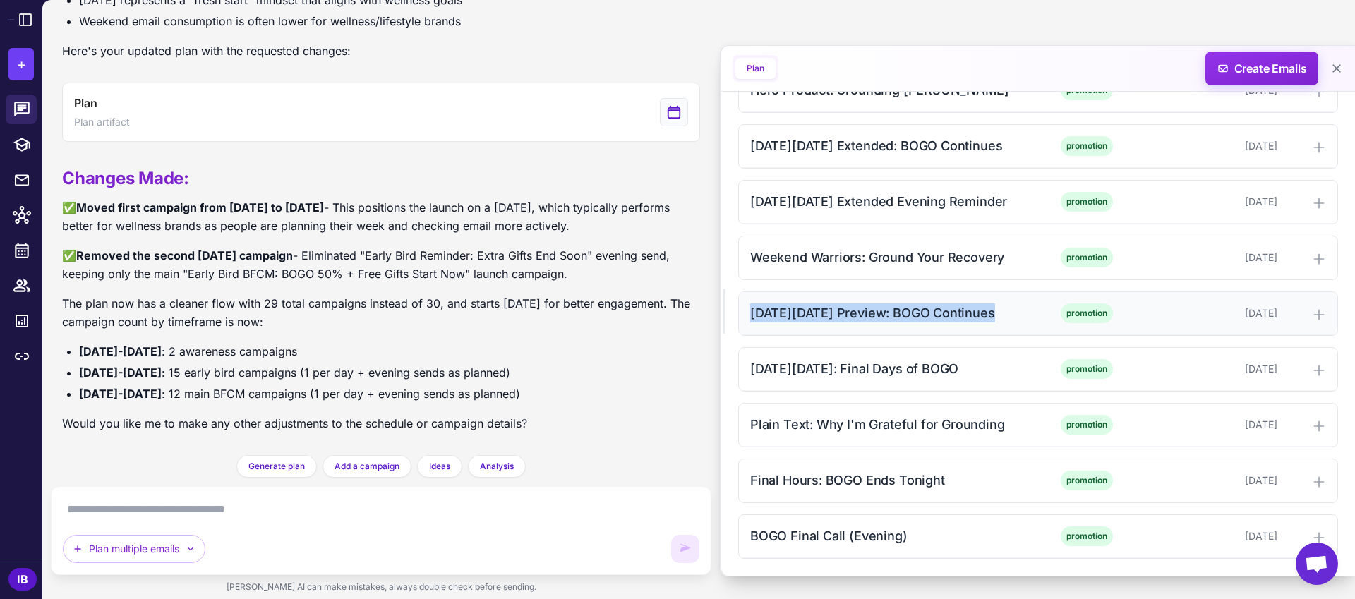
click at [927, 314] on div "[DATE][DATE] Preview: BOGO Continues" at bounding box center [892, 312] width 285 height 19
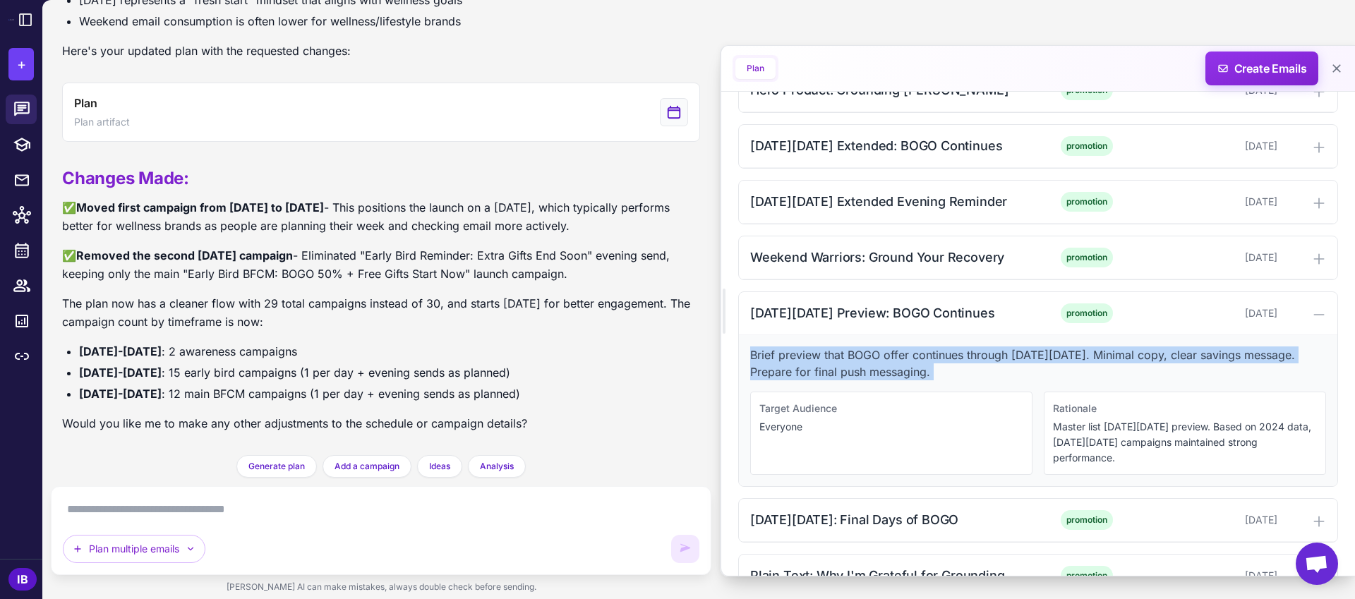
drag, startPoint x: 752, startPoint y: 354, endPoint x: 966, endPoint y: 382, distance: 216.3
click at [966, 382] on div "Brief preview that BOGO offer continues through [DATE][DATE]. Minimal copy, cle…" at bounding box center [1038, 410] width 598 height 151
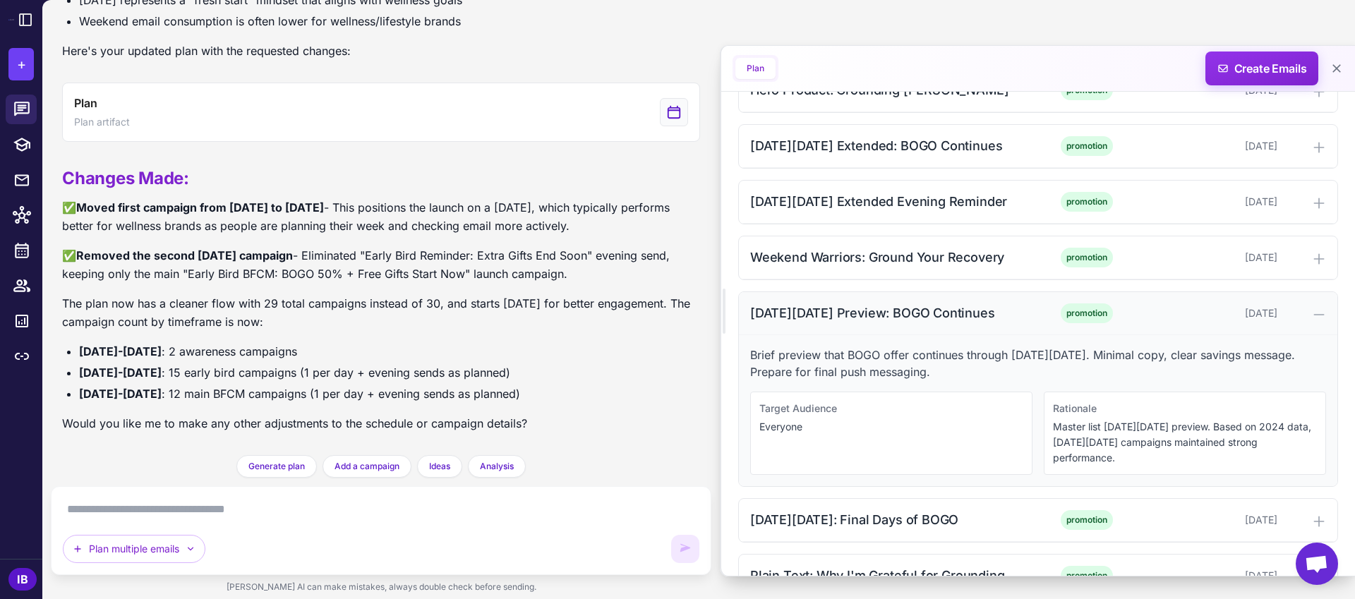
click at [874, 315] on div "[DATE][DATE] Preview: BOGO Continues" at bounding box center [892, 312] width 285 height 19
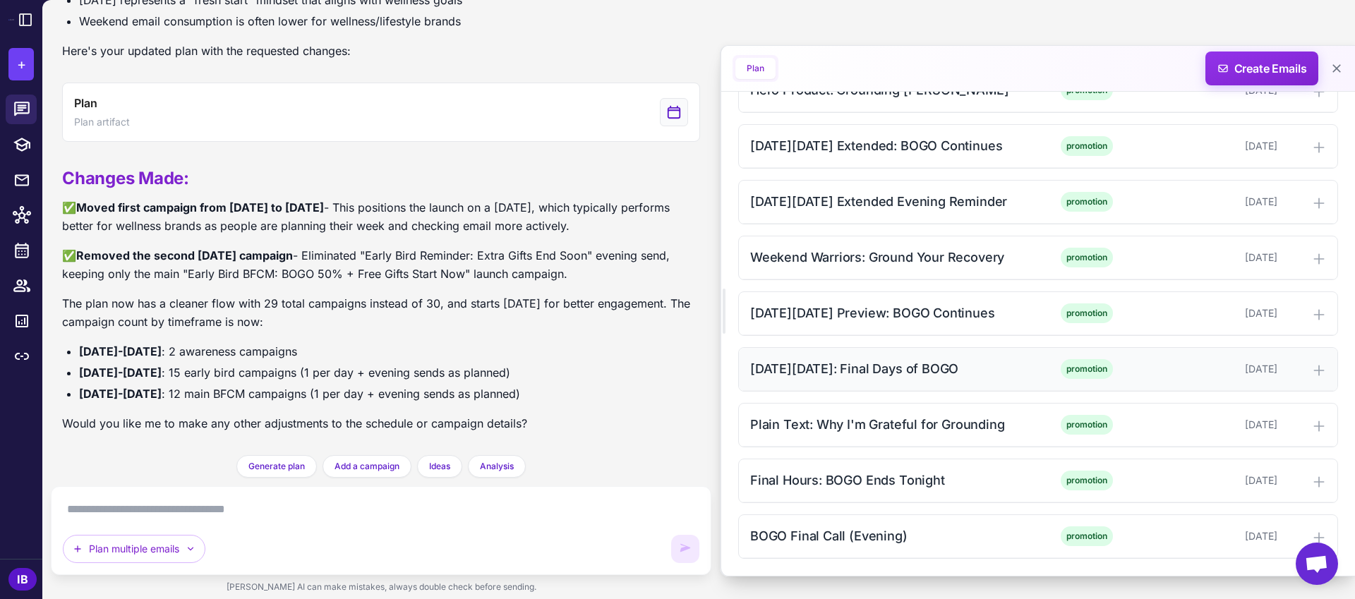
click at [814, 367] on div "[DATE][DATE]: Final Days of BOGO" at bounding box center [892, 368] width 285 height 19
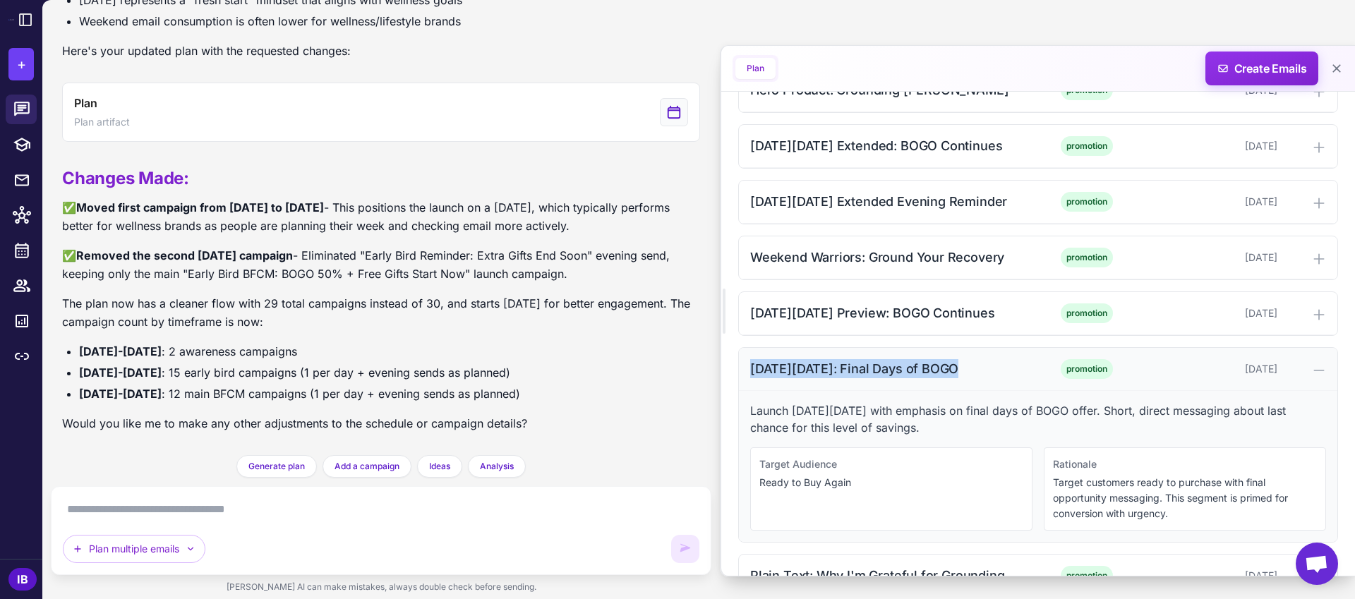
drag, startPoint x: 750, startPoint y: 364, endPoint x: 984, endPoint y: 363, distance: 234.3
click at [984, 363] on div "[DATE][DATE]: Final Days of BOGO" at bounding box center [892, 368] width 285 height 19
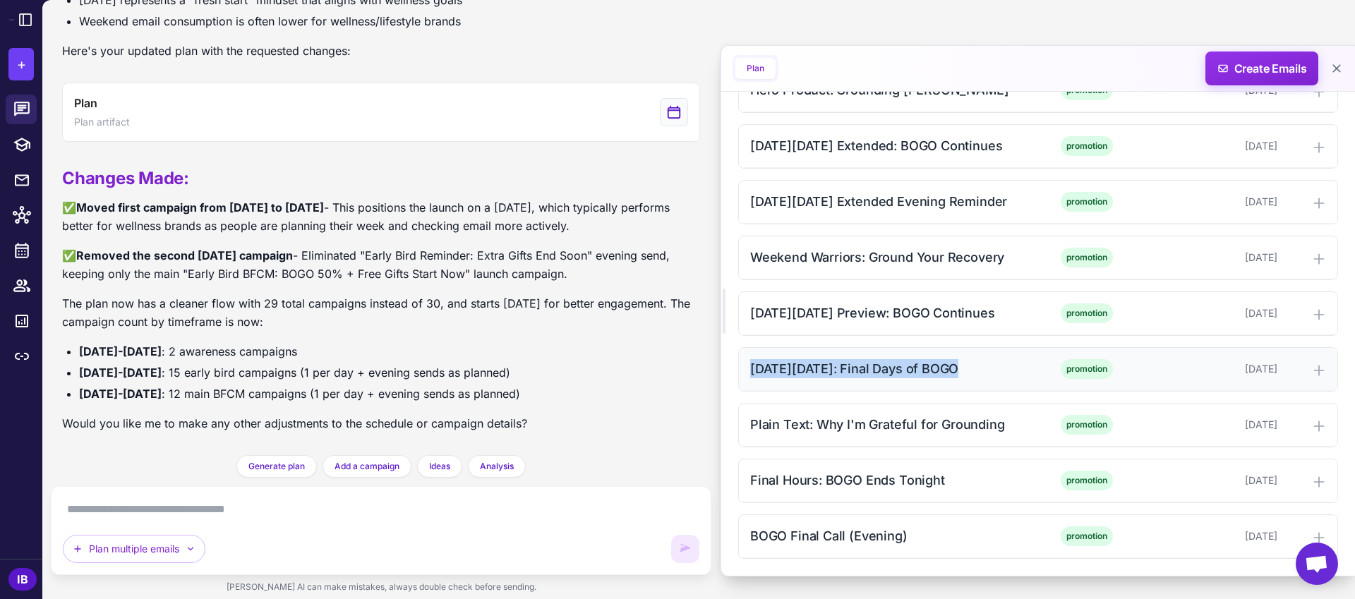
click at [795, 366] on div "[DATE][DATE]: Final Days of BOGO" at bounding box center [892, 368] width 285 height 19
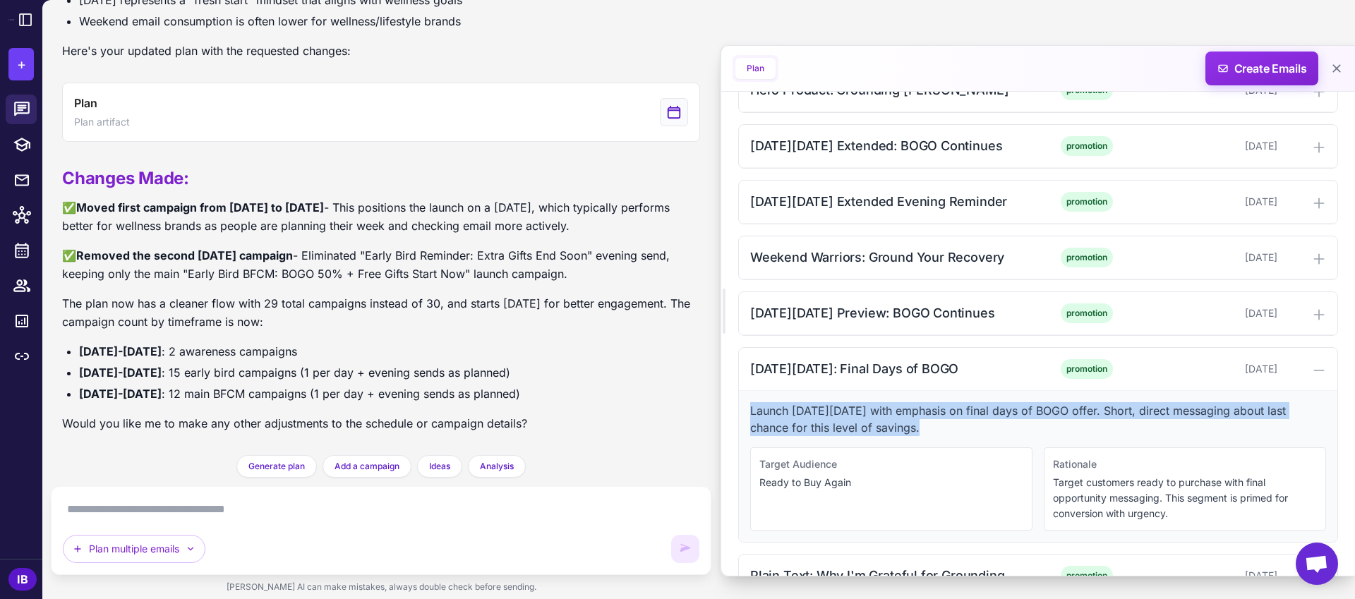
drag, startPoint x: 752, startPoint y: 407, endPoint x: 941, endPoint y: 426, distance: 190.7
click at [944, 429] on p "Launch [DATE][DATE] with emphasis on final days of BOGO offer. Short, direct me…" at bounding box center [1038, 419] width 576 height 34
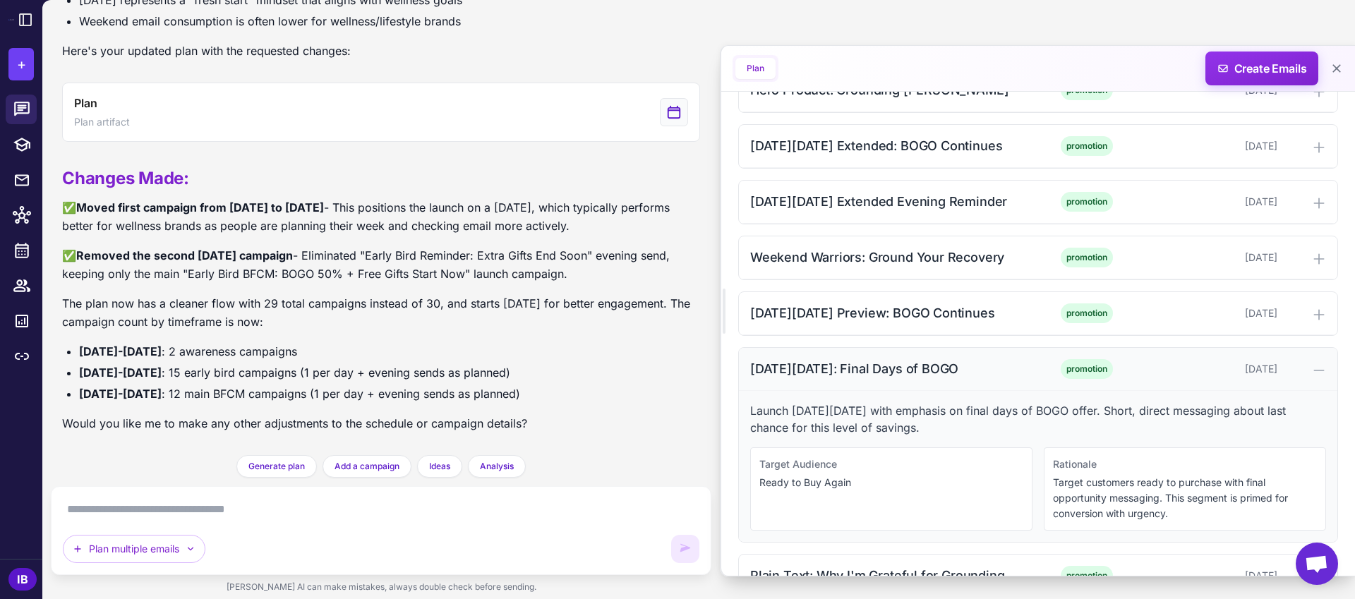
click at [924, 373] on div "[DATE][DATE]: Final Days of BOGO" at bounding box center [892, 368] width 285 height 19
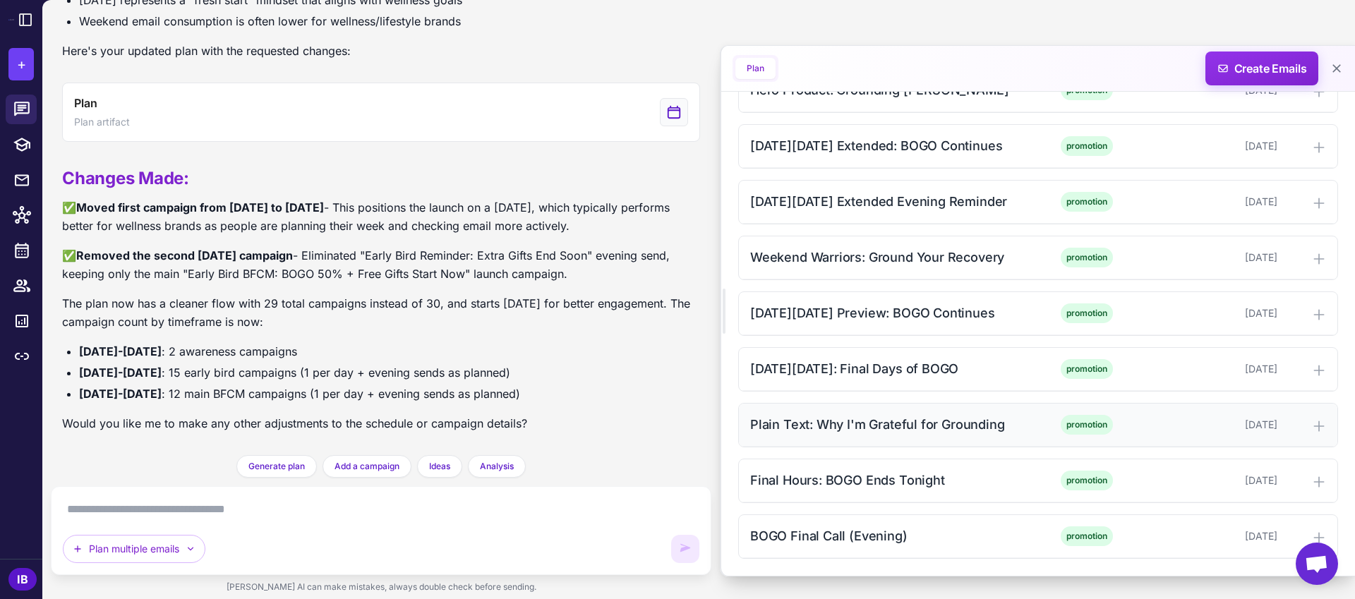
click at [855, 425] on div "Plain Text: Why I'm Grateful for Grounding" at bounding box center [892, 424] width 285 height 19
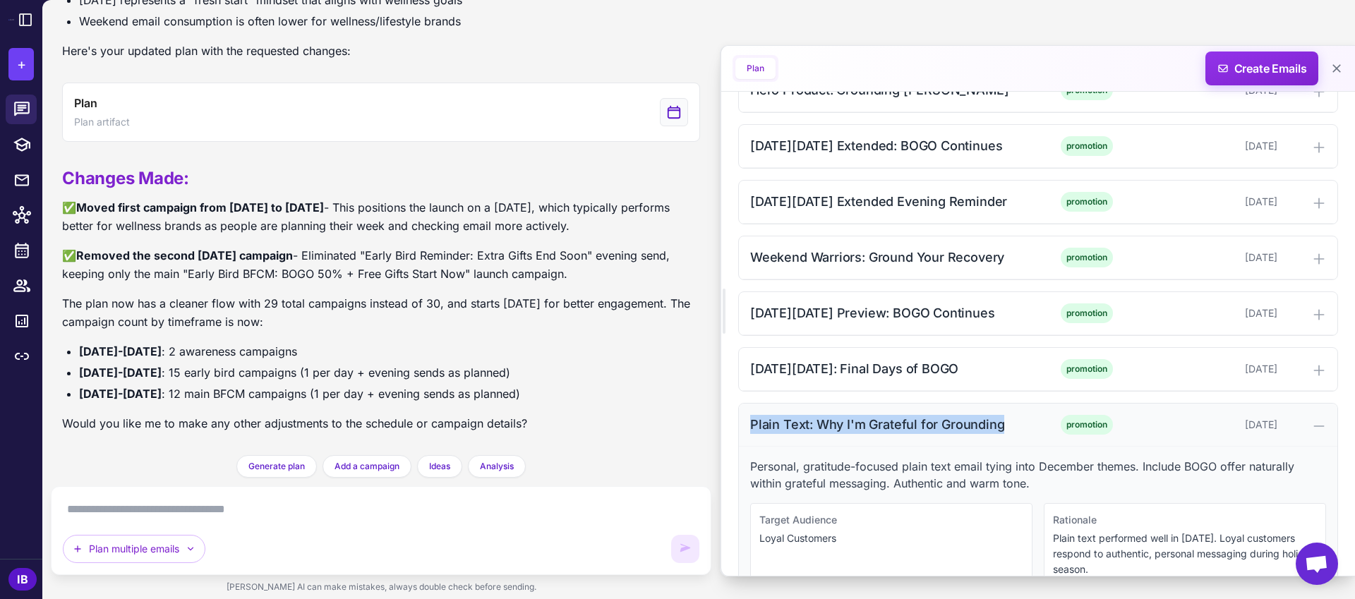
drag, startPoint x: 764, startPoint y: 424, endPoint x: 1003, endPoint y: 424, distance: 238.5
click at [1003, 424] on div "Plain Text: Why I'm Grateful for Grounding promotion [DATE]" at bounding box center [1038, 425] width 598 height 43
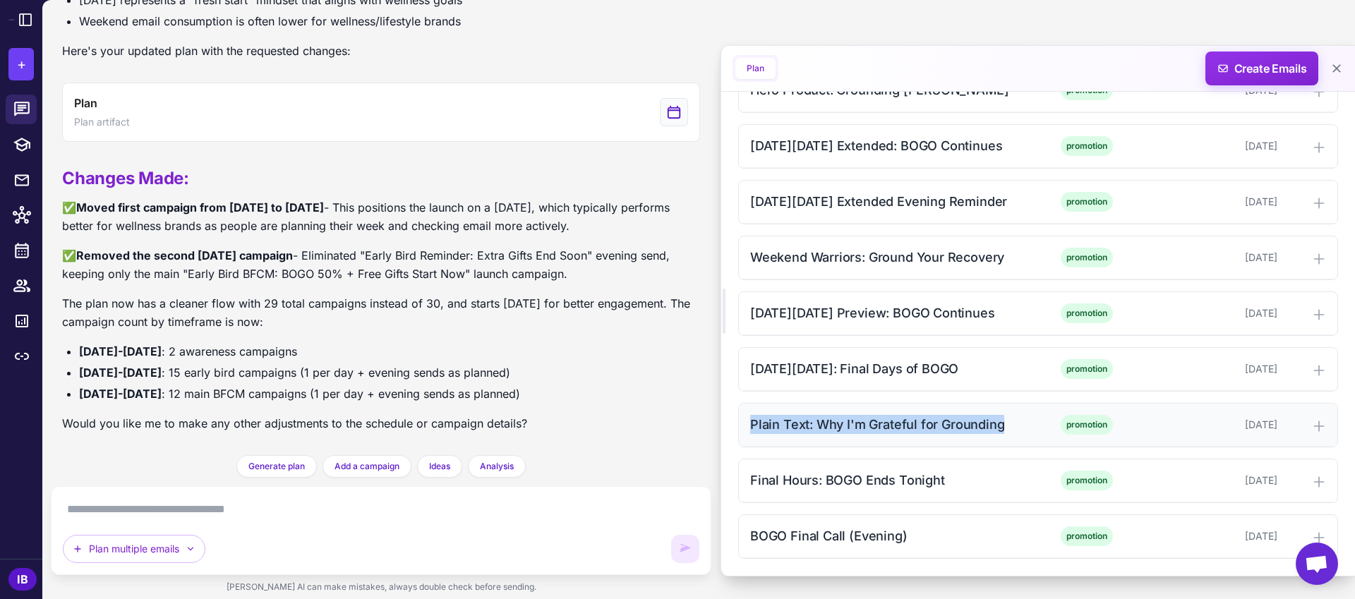
click at [780, 423] on div "Plain Text: Why I'm Grateful for Grounding" at bounding box center [892, 424] width 285 height 19
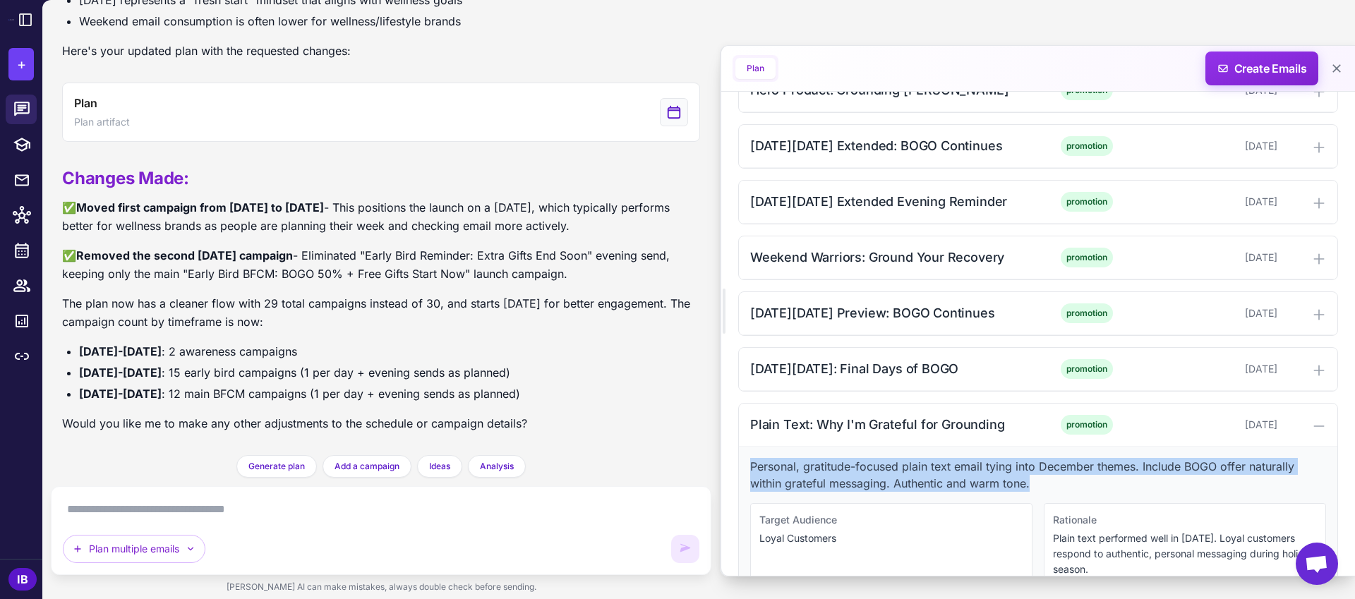
drag, startPoint x: 751, startPoint y: 466, endPoint x: 1043, endPoint y: 481, distance: 292.6
click at [1043, 481] on p "Personal, gratitude-focused plain text email tying into December themes. Includ…" at bounding box center [1038, 475] width 576 height 34
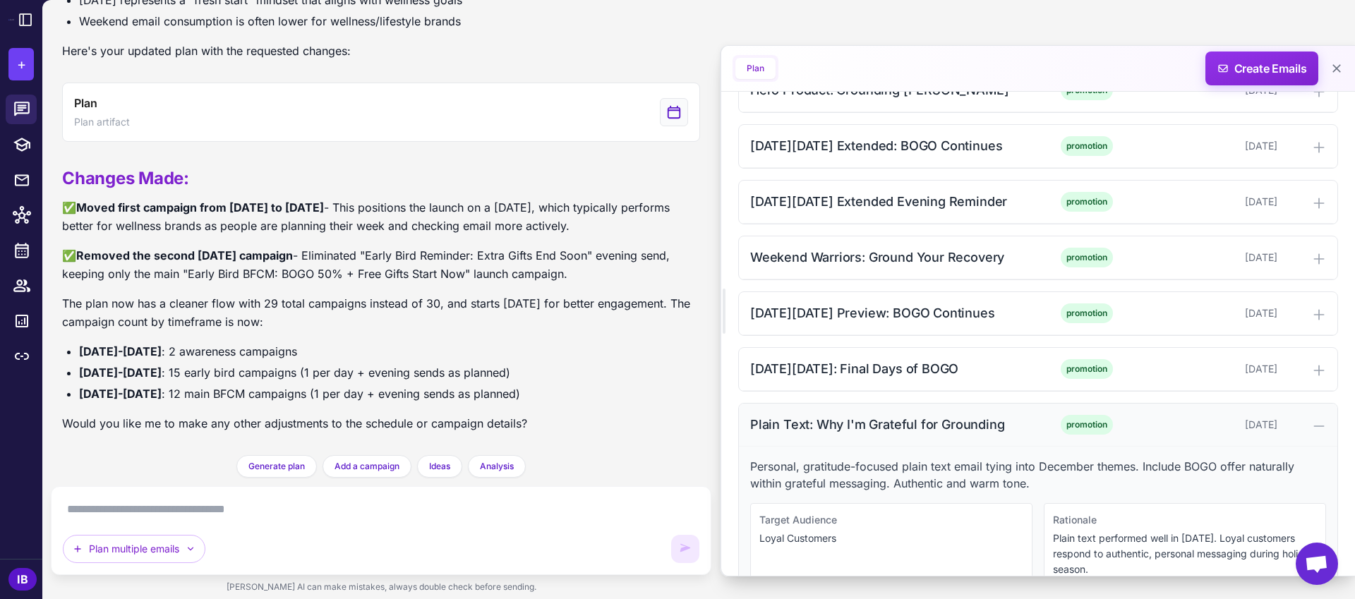
click at [824, 416] on div "Plain Text: Why I'm Grateful for Grounding" at bounding box center [892, 424] width 285 height 19
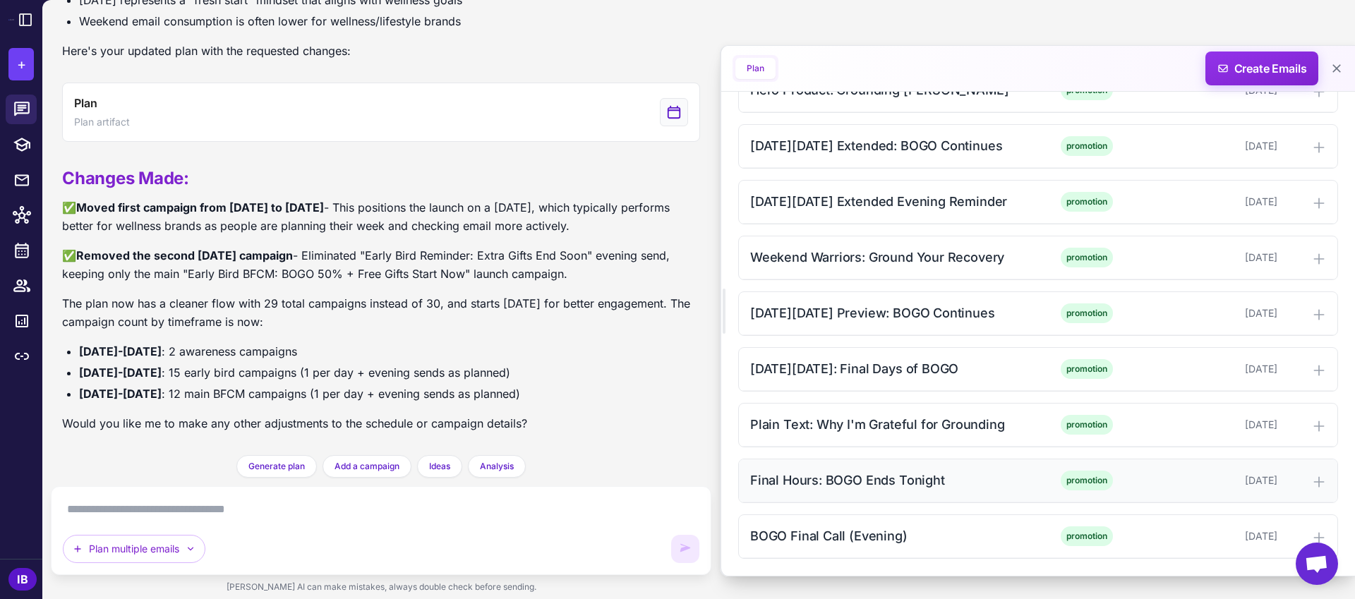
click at [852, 481] on div "Final Hours: BOGO Ends Tonight" at bounding box center [892, 480] width 285 height 19
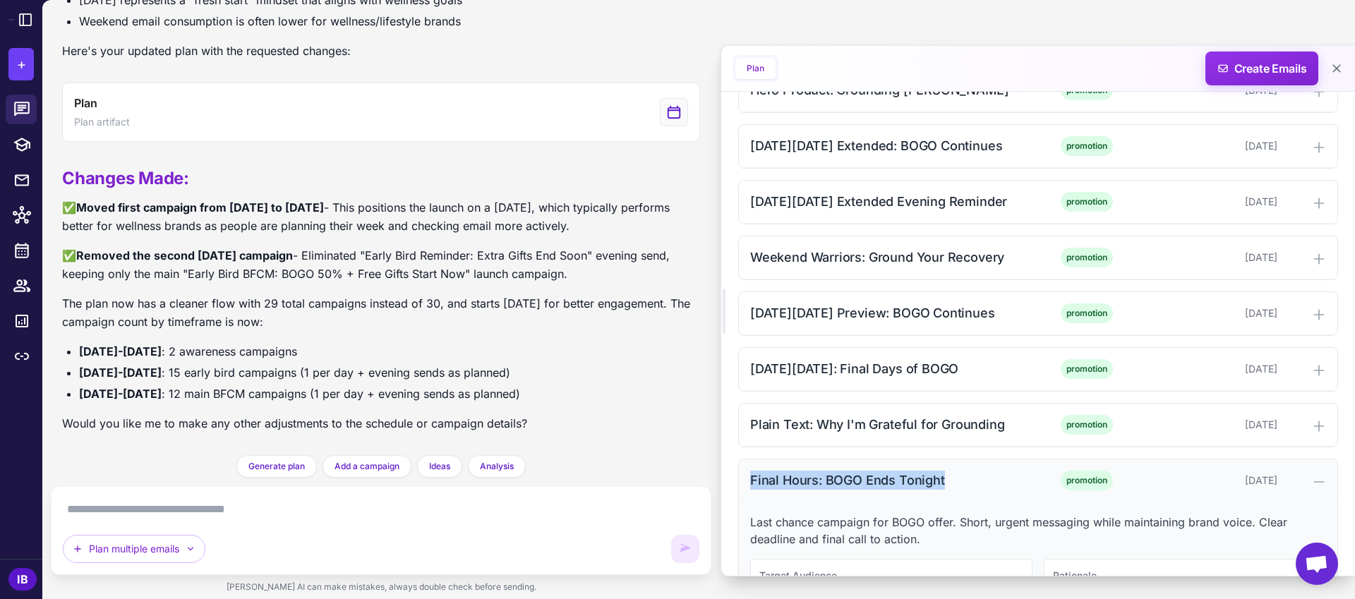
drag, startPoint x: 750, startPoint y: 480, endPoint x: 958, endPoint y: 485, distance: 207.5
click at [958, 485] on div "Final Hours: BOGO Ends Tonight" at bounding box center [892, 480] width 285 height 19
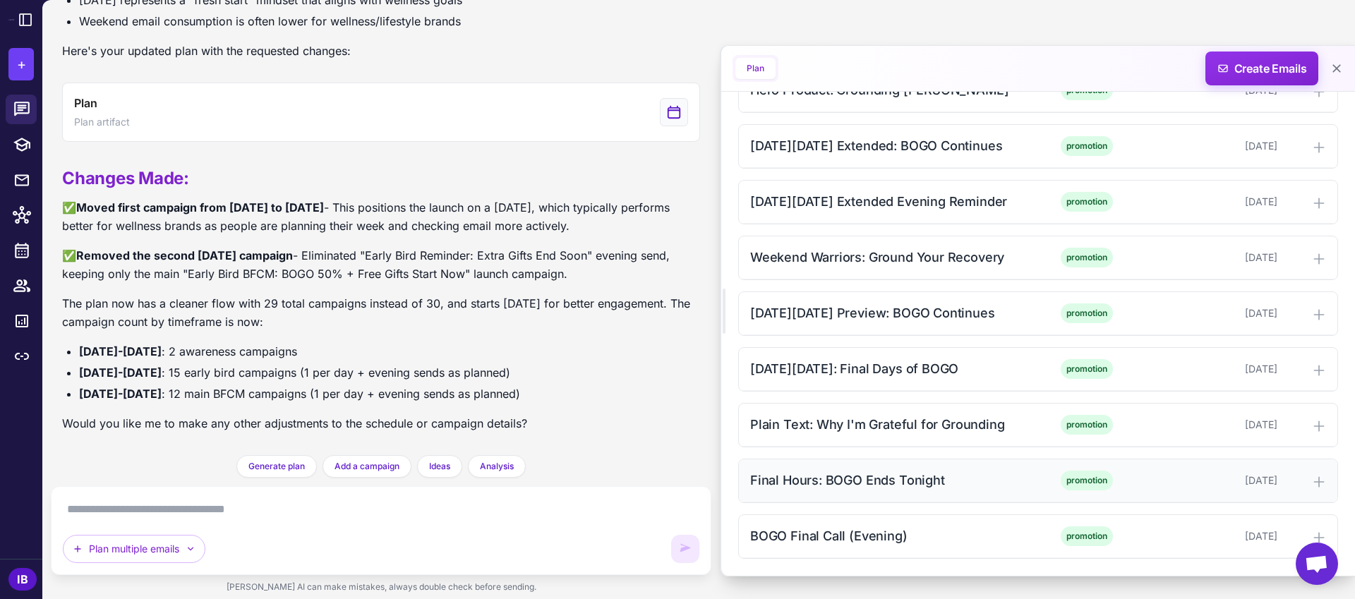
drag, startPoint x: 907, startPoint y: 476, endPoint x: 882, endPoint y: 483, distance: 25.9
click at [907, 476] on div "Final Hours: BOGO Ends Tonight" at bounding box center [892, 480] width 285 height 19
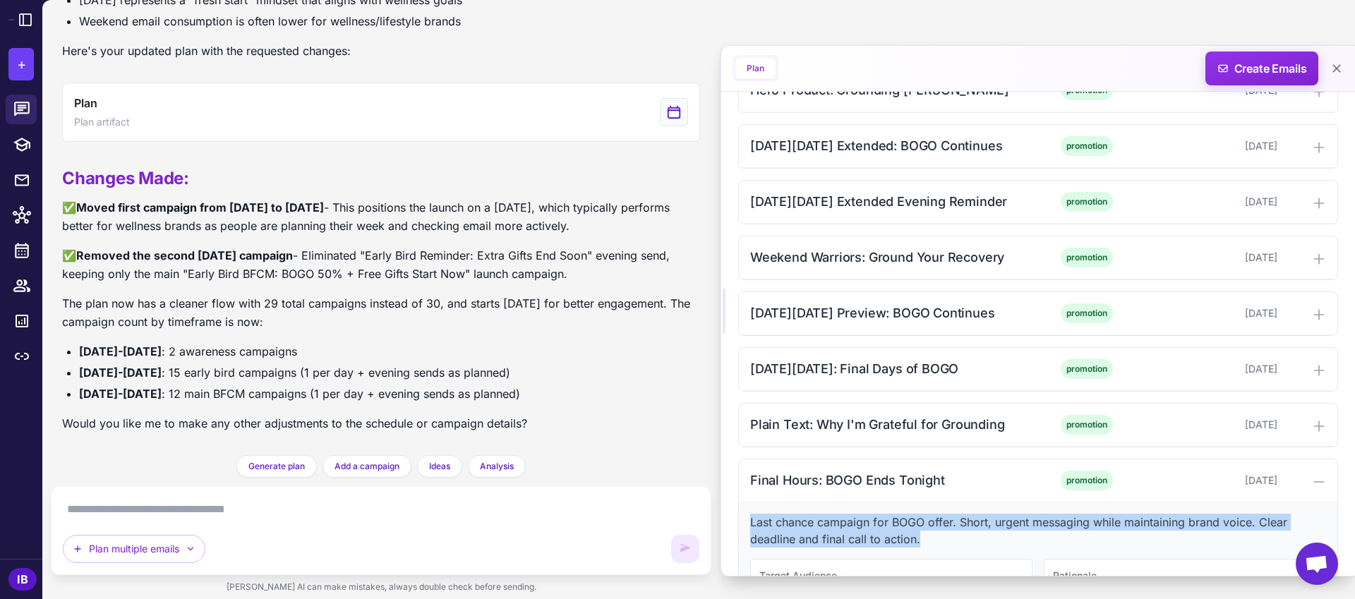
drag, startPoint x: 749, startPoint y: 521, endPoint x: 953, endPoint y: 542, distance: 205.0
click at [953, 542] on p "Last chance campaign for BOGO offer. Short, urgent messaging while maintaining …" at bounding box center [1038, 531] width 576 height 34
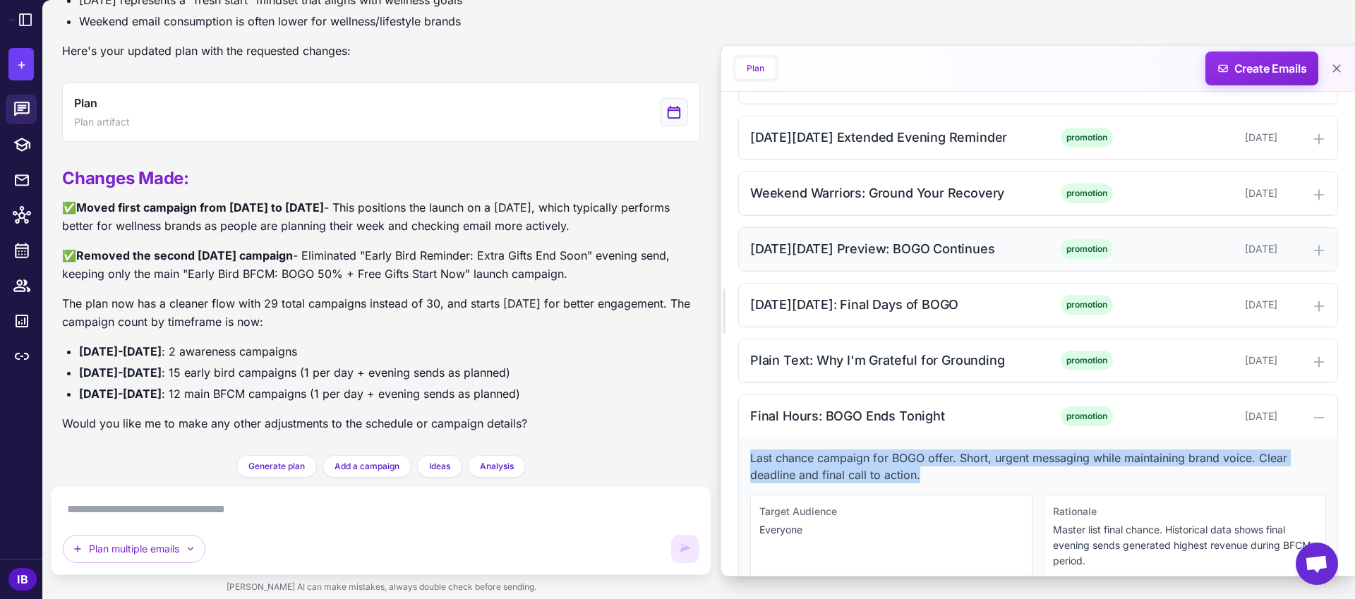
scroll to position [2128, 0]
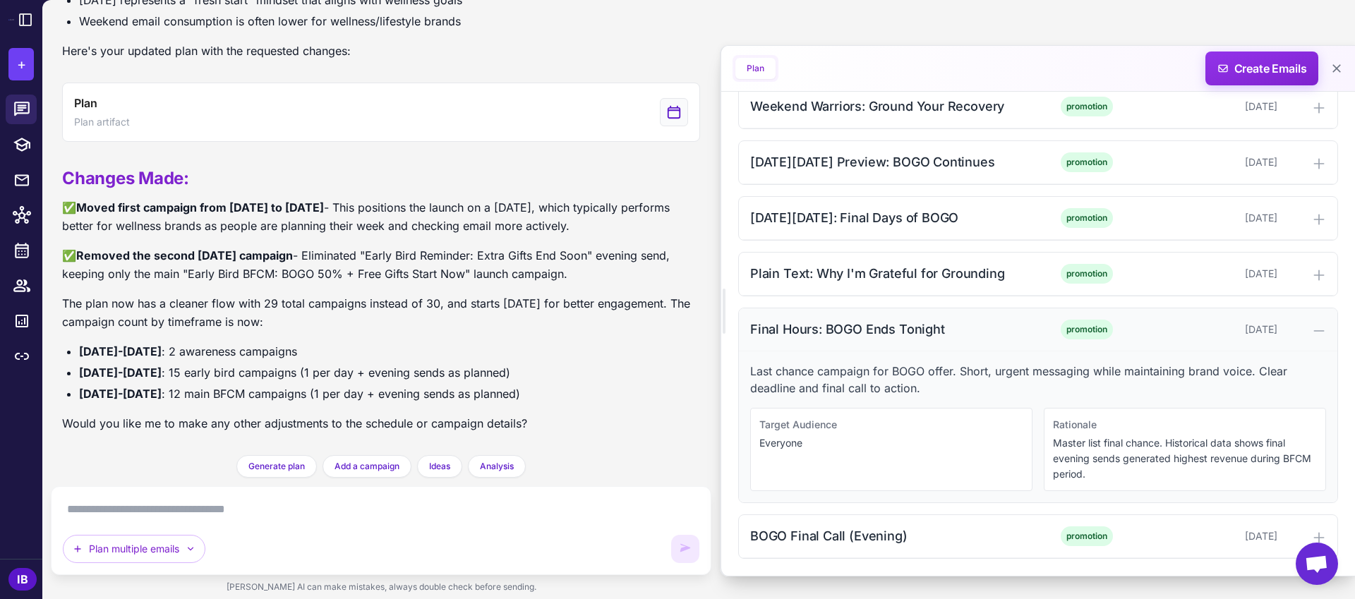
click at [825, 332] on div "Final Hours: BOGO Ends Tonight" at bounding box center [892, 329] width 285 height 19
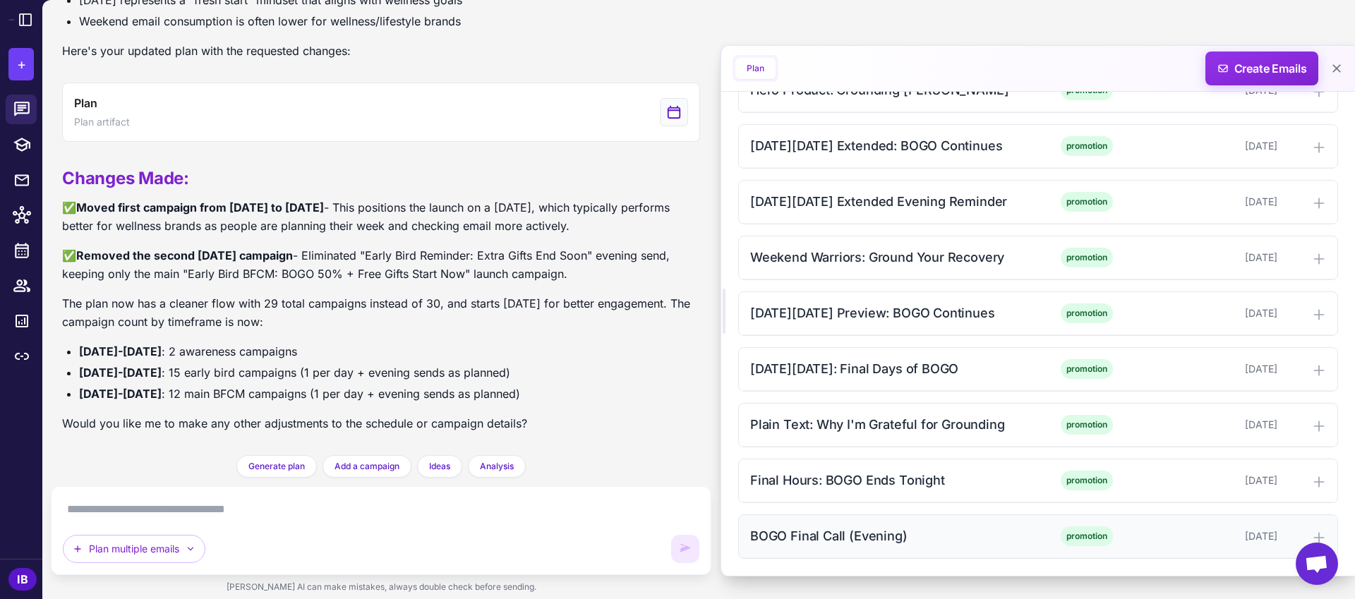
click at [852, 538] on div "BOGO Final Call (Evening)" at bounding box center [892, 535] width 285 height 19
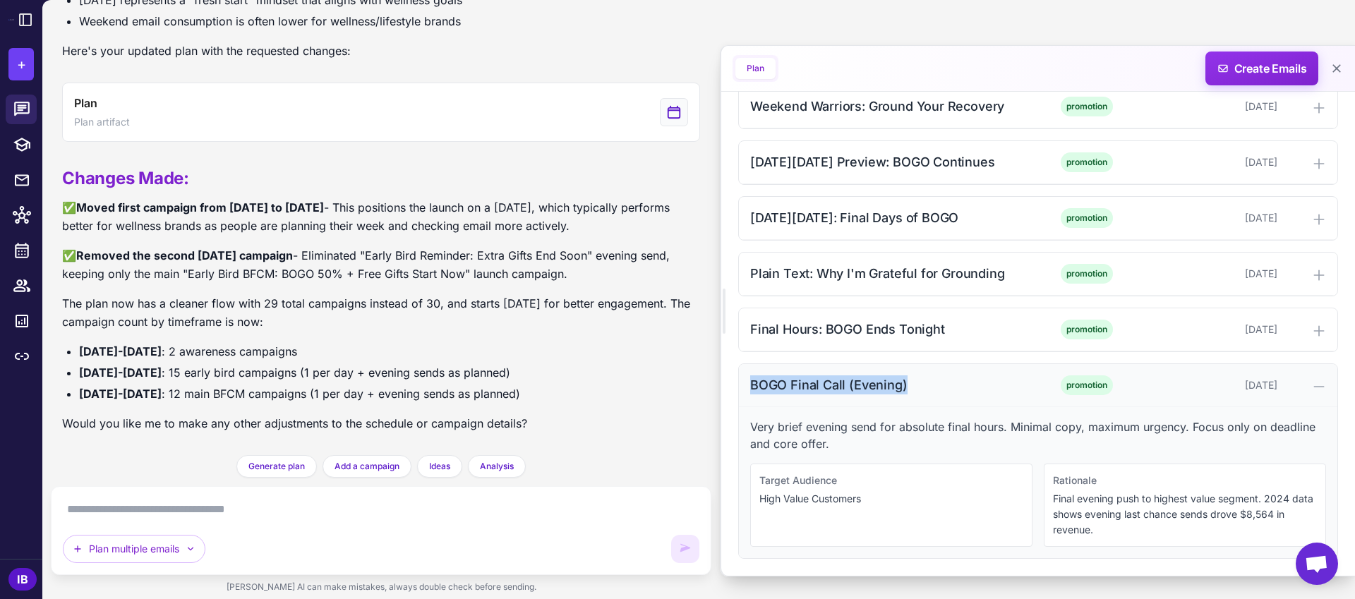
drag, startPoint x: 749, startPoint y: 387, endPoint x: 912, endPoint y: 389, distance: 163.0
click at [911, 389] on div "BOGO Final Call (Evening)" at bounding box center [892, 384] width 285 height 19
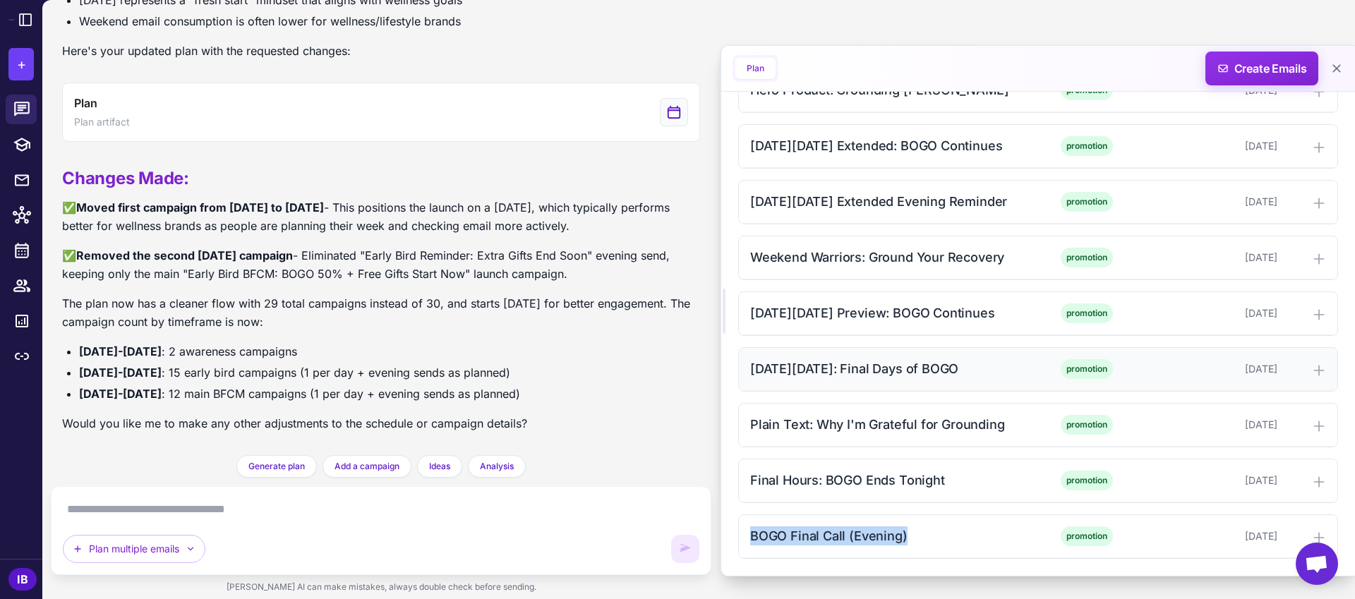
scroll to position [1977, 0]
click at [819, 538] on div "BOGO Final Call (Evening)" at bounding box center [892, 535] width 285 height 19
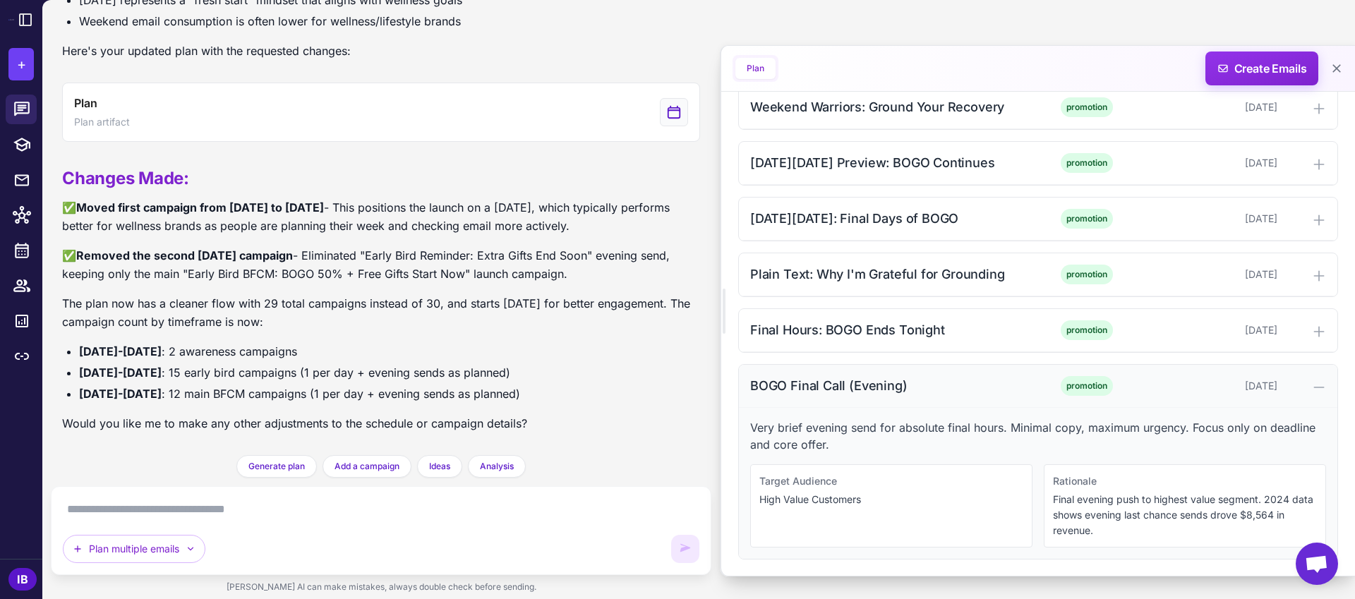
scroll to position [2128, 0]
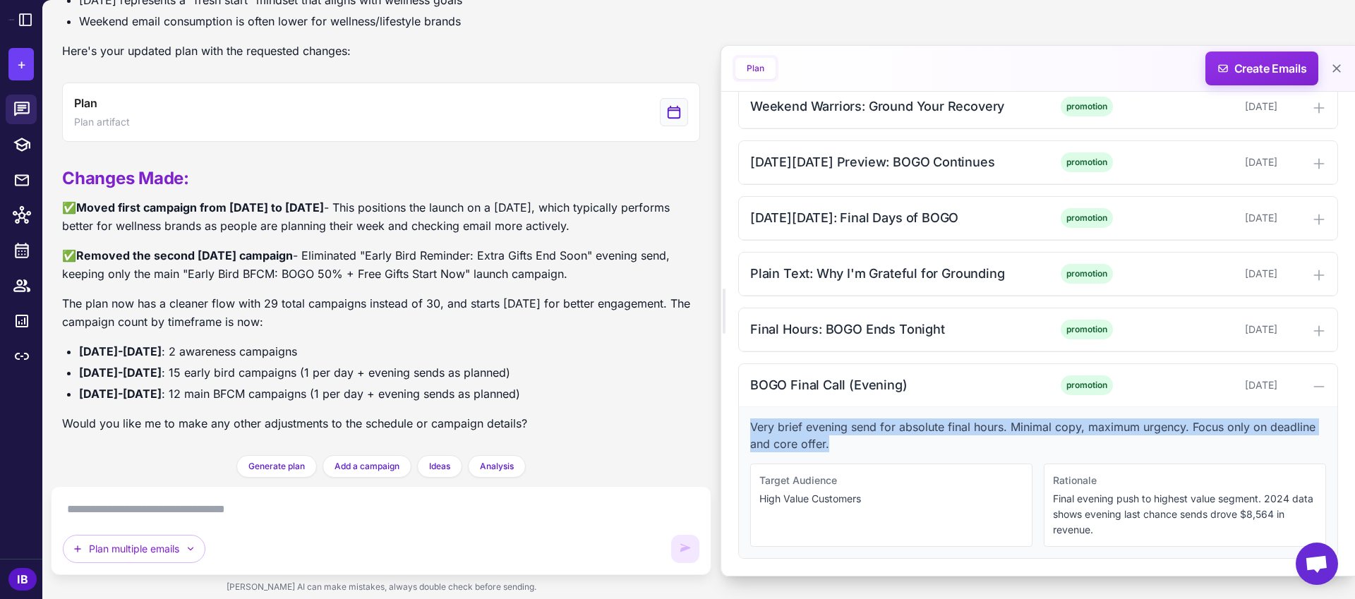
drag, startPoint x: 749, startPoint y: 428, endPoint x: 851, endPoint y: 447, distance: 103.3
click at [849, 446] on p "Very brief evening send for absolute final hours. Minimal copy, maximum urgency…" at bounding box center [1038, 435] width 576 height 34
